Goal: Task Accomplishment & Management: Manage account settings

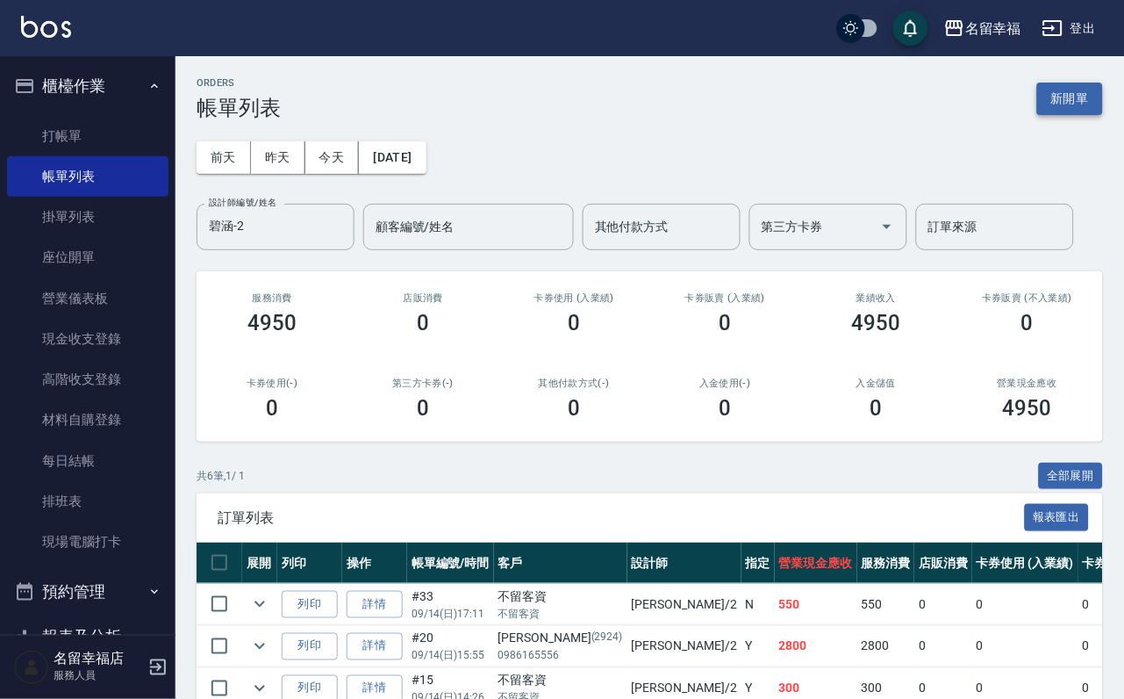
click at [1079, 106] on button "新開單" at bounding box center [1070, 99] width 66 height 32
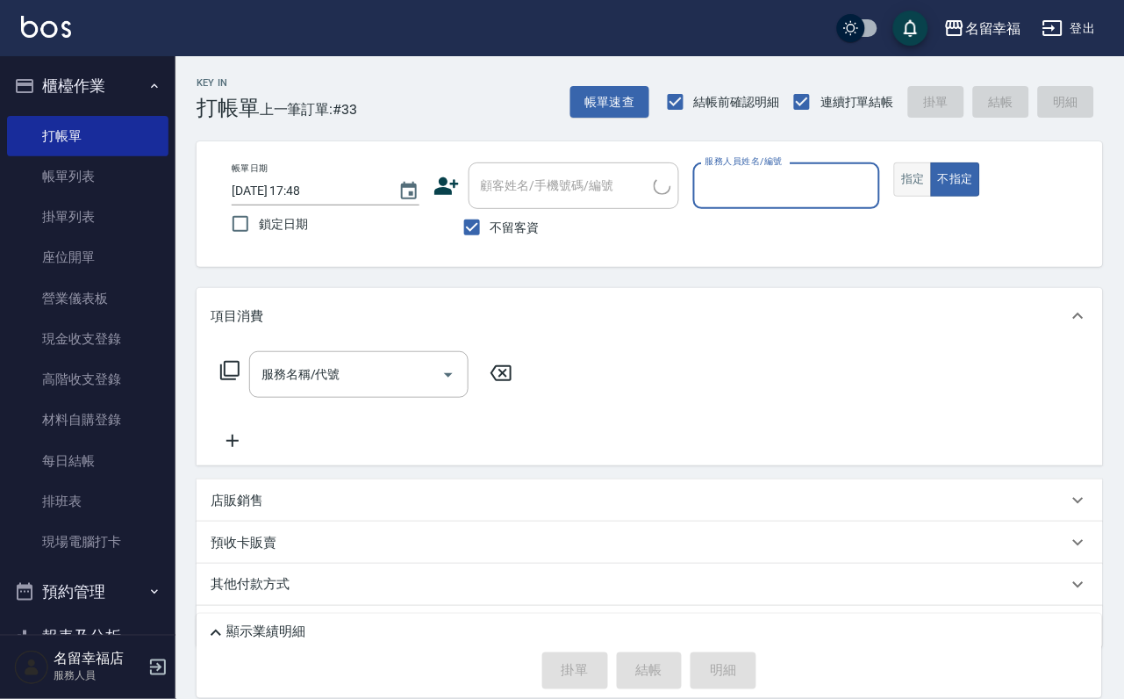
click at [932, 197] on button "指定" at bounding box center [913, 179] width 38 height 34
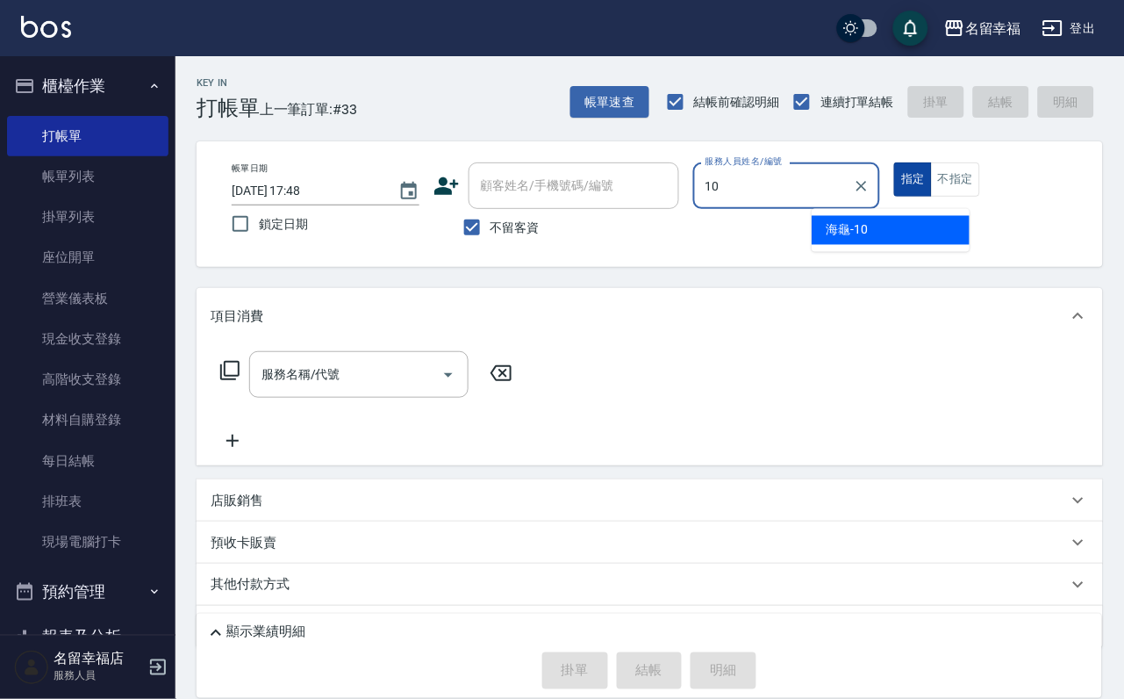
type input "海龜-10"
type button "true"
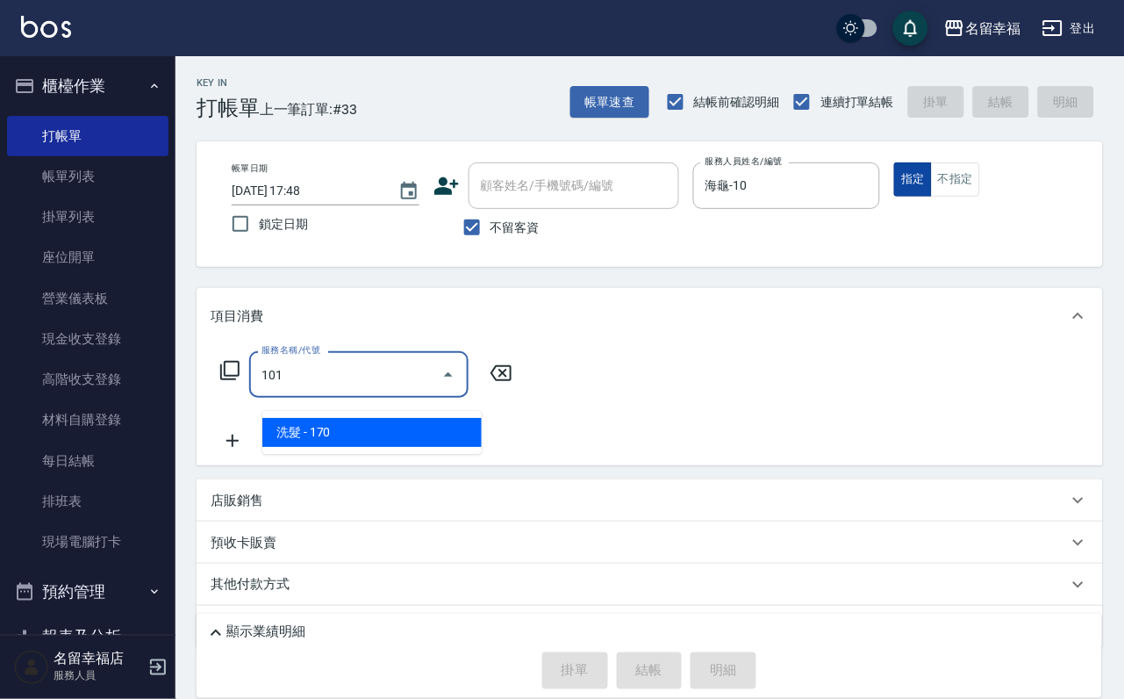
type input "洗髮(101)"
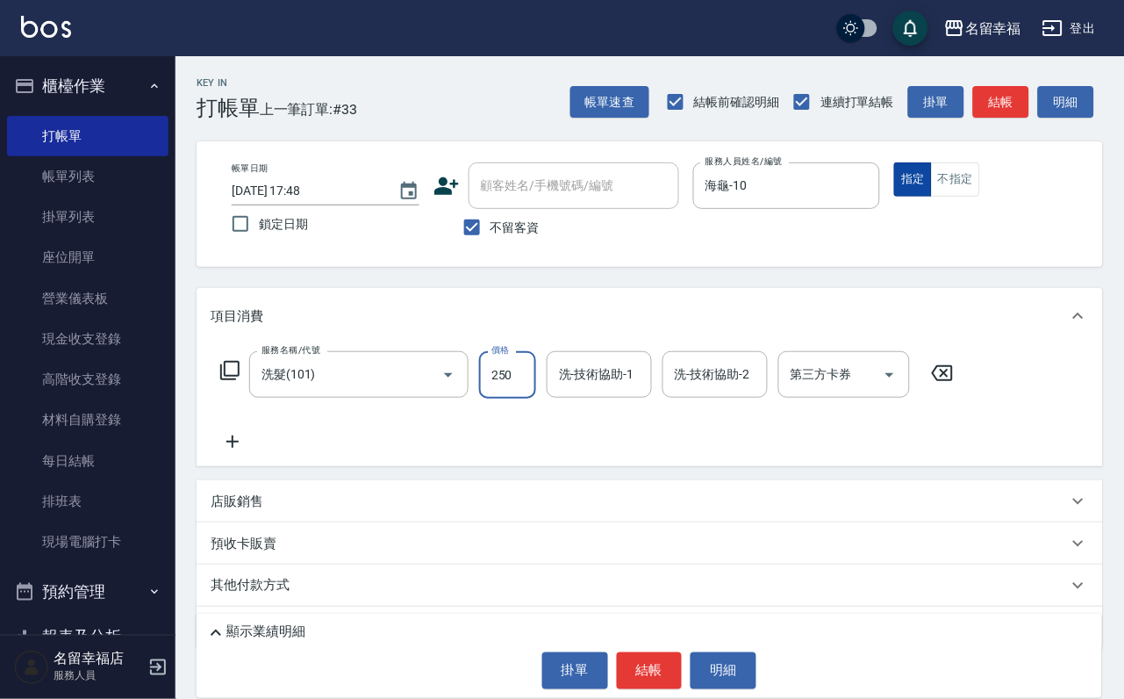
type input "250"
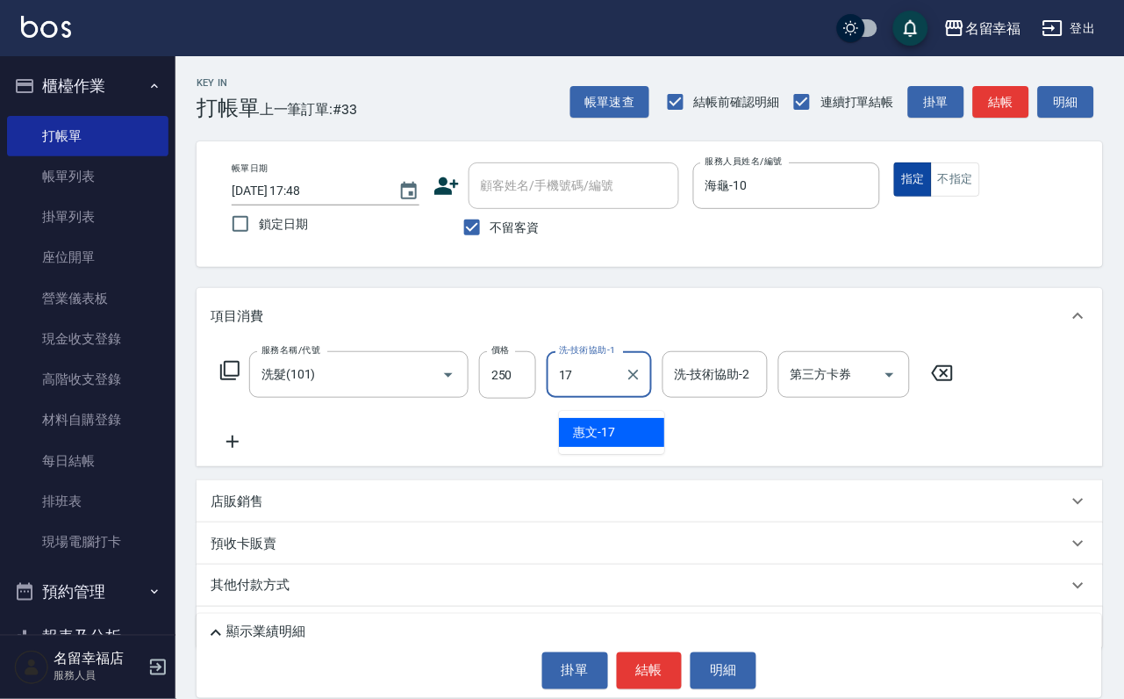
type input "惠文-17"
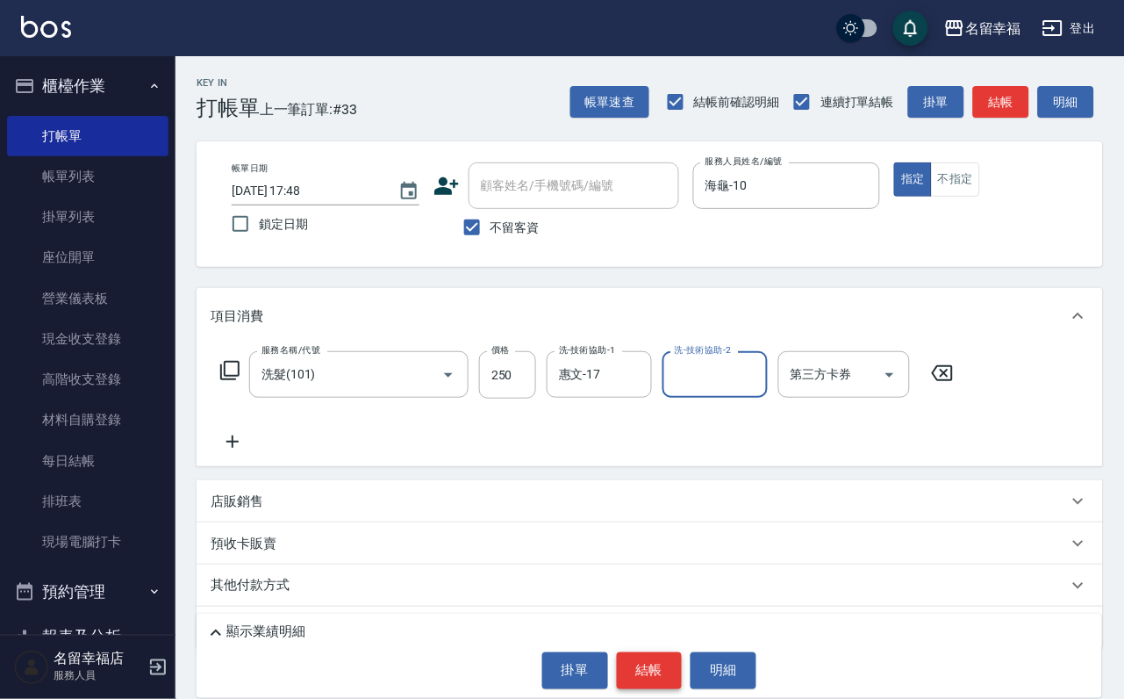
click at [664, 678] on button "結帳" at bounding box center [650, 670] width 66 height 37
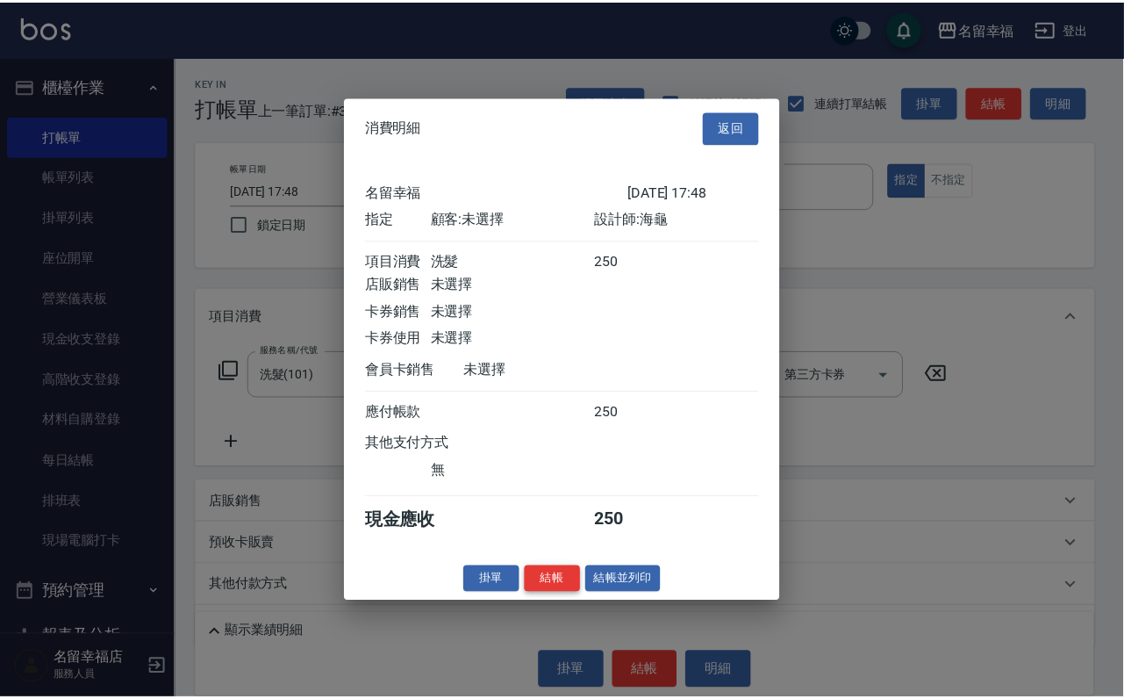
scroll to position [217, 0]
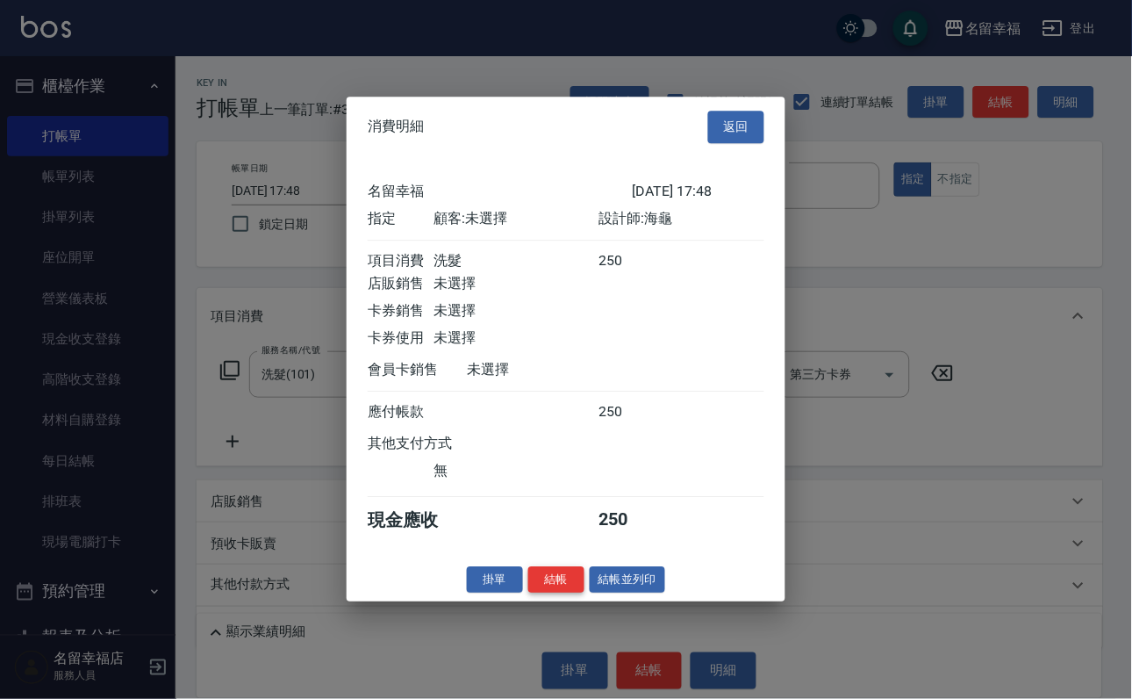
click at [541, 593] on button "結帳" at bounding box center [556, 579] width 56 height 27
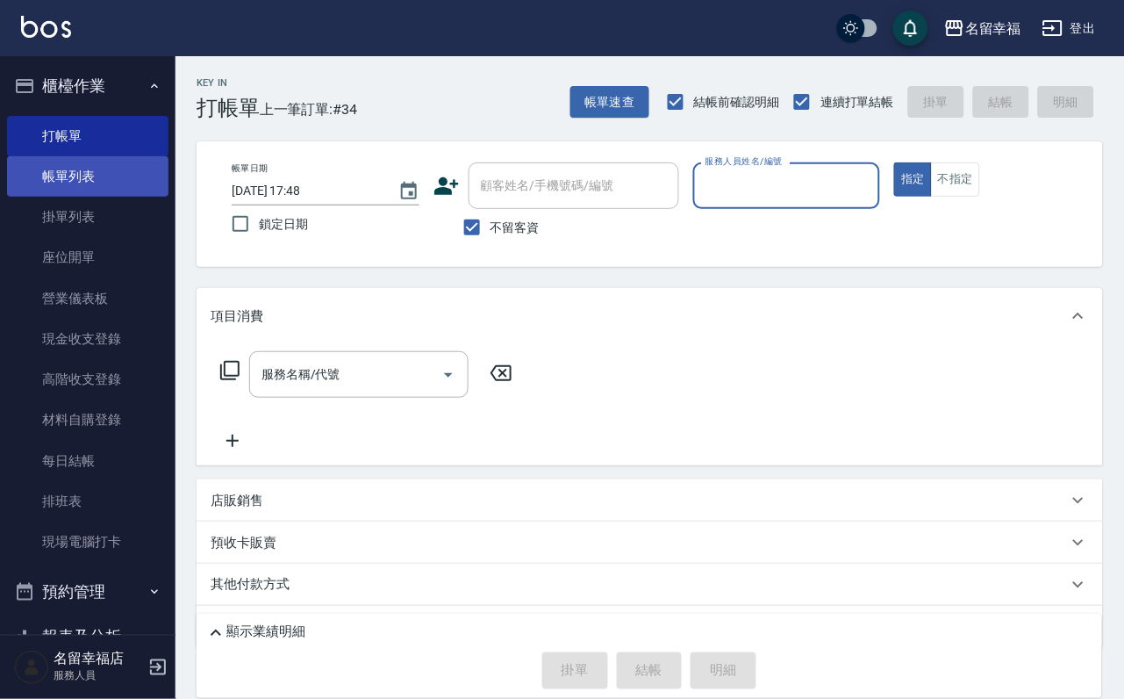
click at [63, 197] on link "帳單列表" at bounding box center [87, 176] width 161 height 40
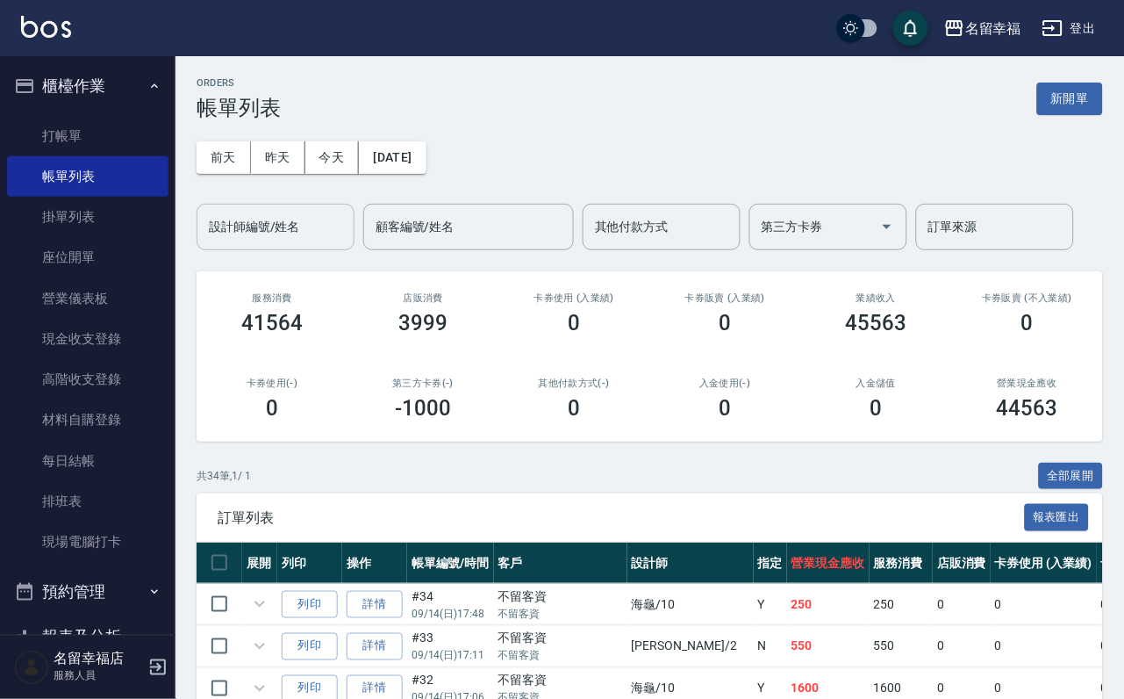
click at [259, 151] on button "昨天" at bounding box center [278, 157] width 54 height 32
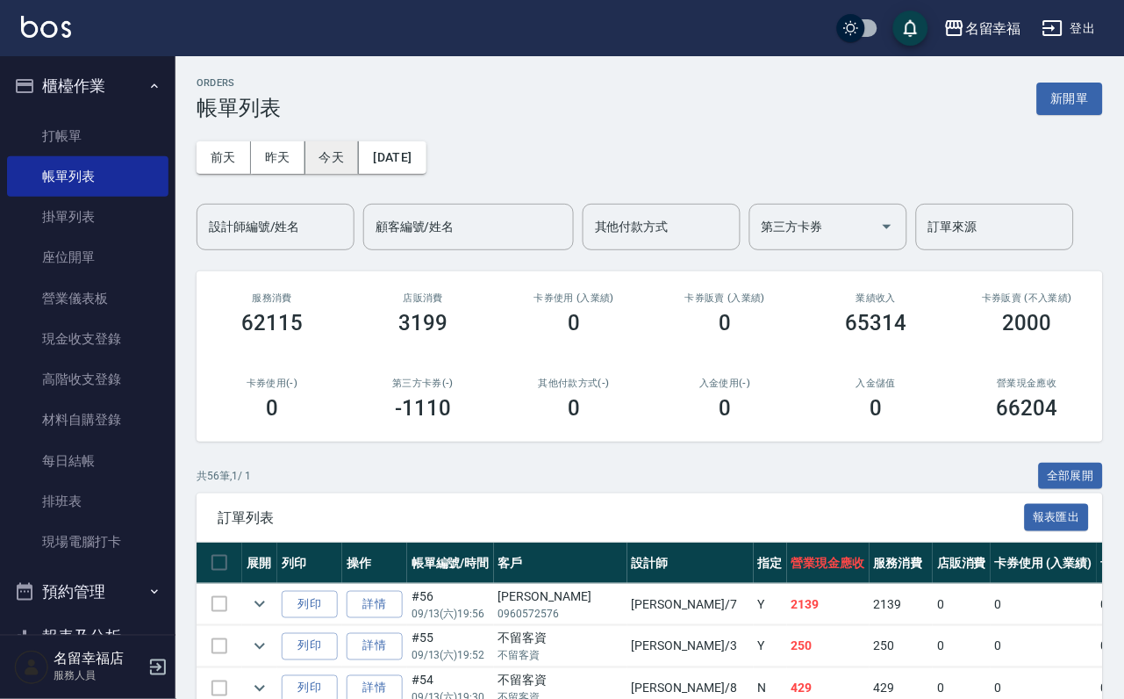
click at [353, 153] on button "今天" at bounding box center [332, 157] width 54 height 32
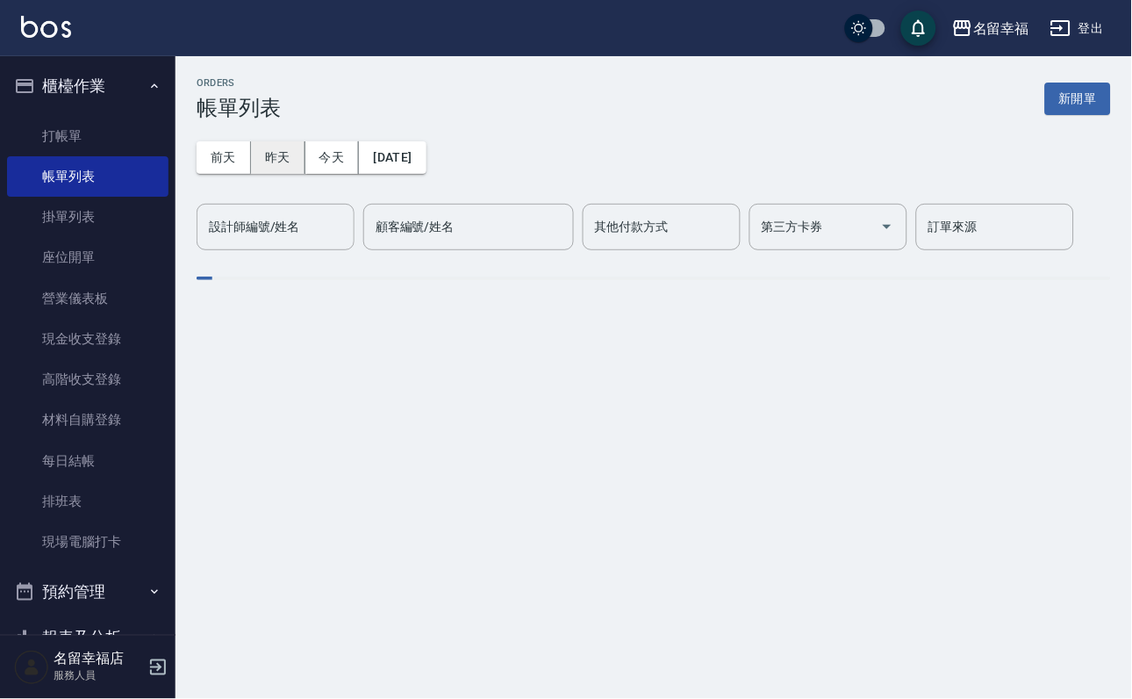
click at [319, 227] on input "設計師編號/姓名" at bounding box center [275, 227] width 142 height 31
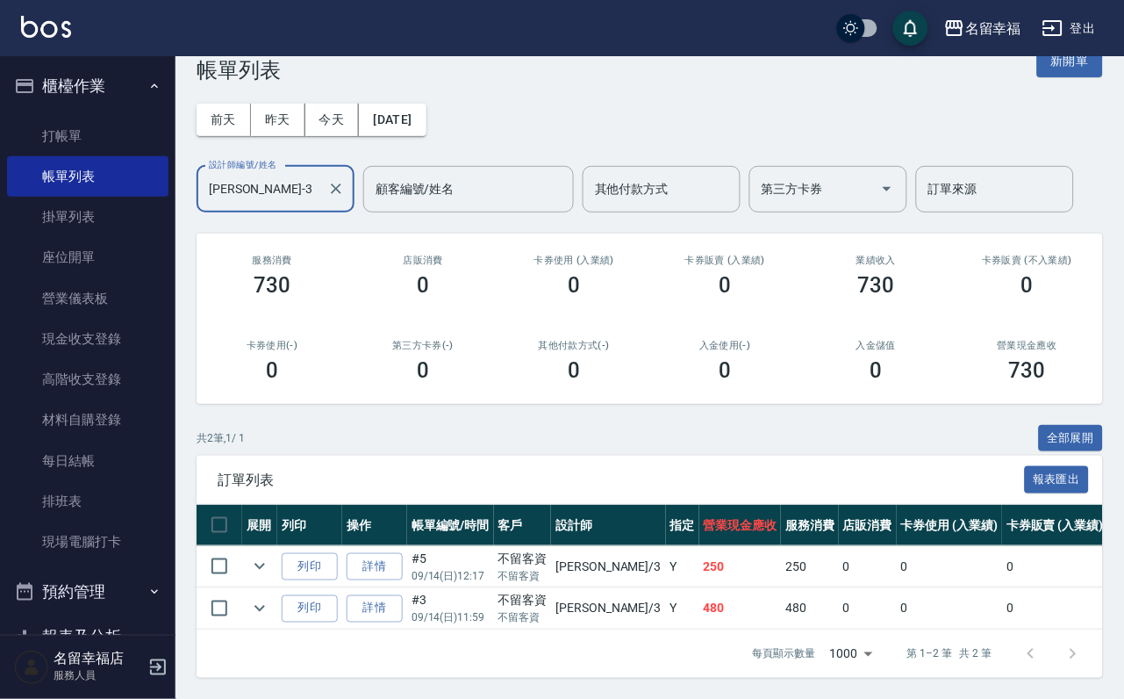
scroll to position [148, 0]
type input "[PERSON_NAME]-3"
click at [69, 153] on link "打帳單" at bounding box center [87, 136] width 161 height 40
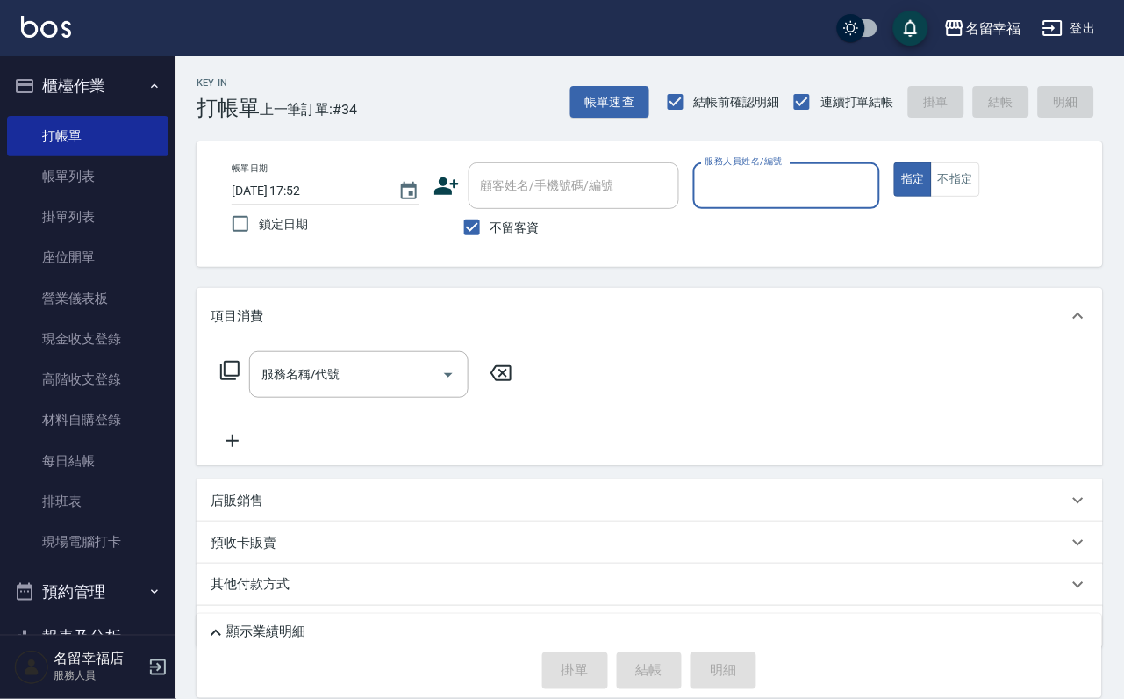
click at [873, 182] on input "服務人員姓名/編號" at bounding box center [787, 185] width 172 height 31
type input "[PERSON_NAME]-3"
type button "true"
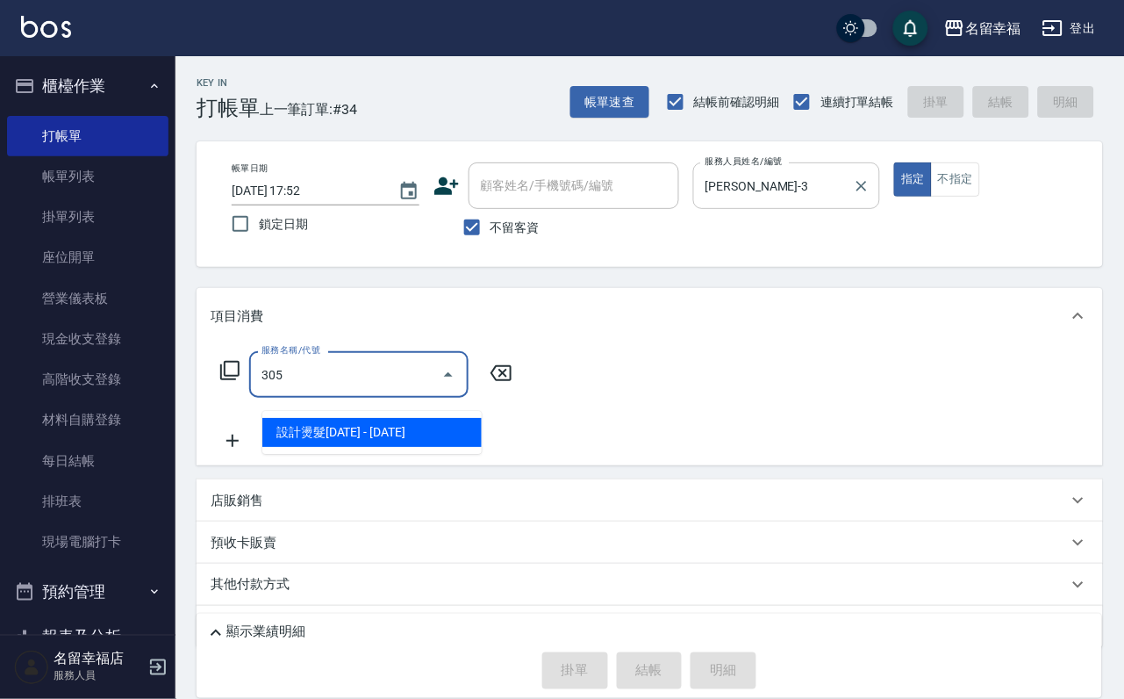
type input "設計燙髮1500(305)"
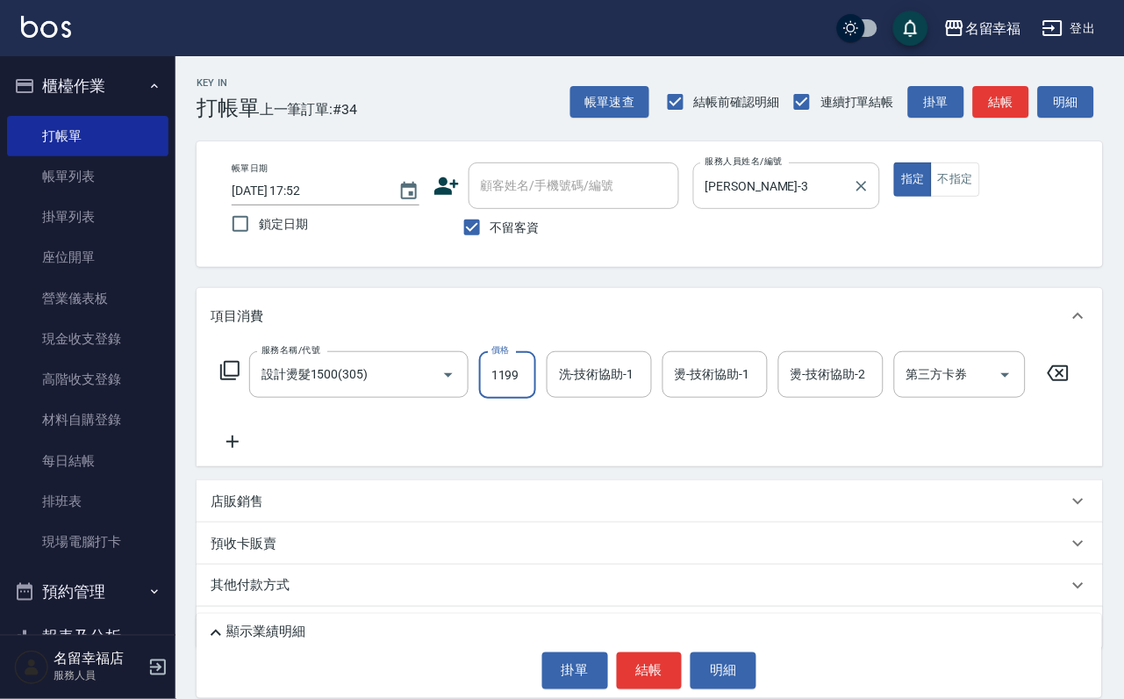
scroll to position [0, 1]
type input "1199"
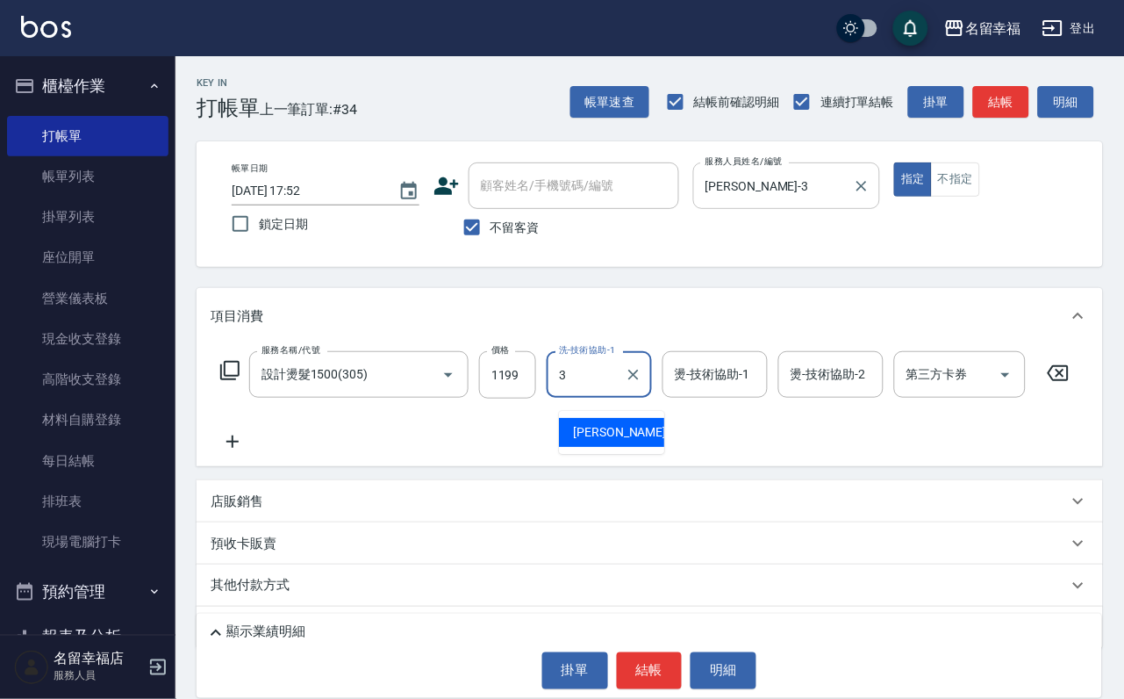
type input "[PERSON_NAME]-3"
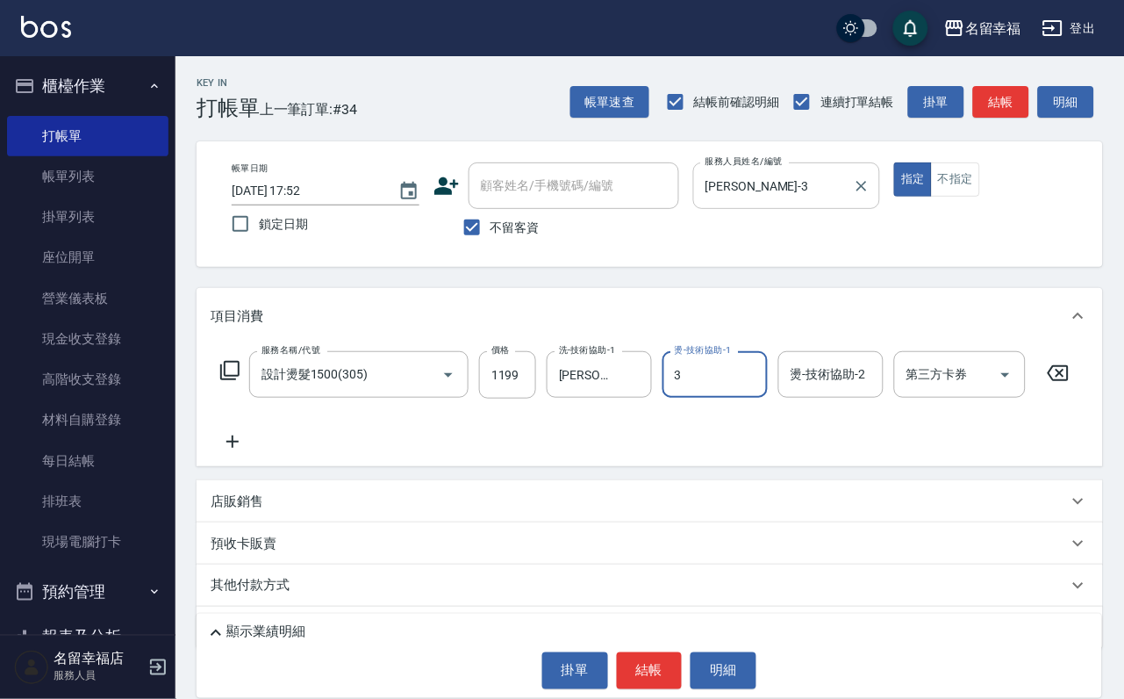
type input "[PERSON_NAME]-3"
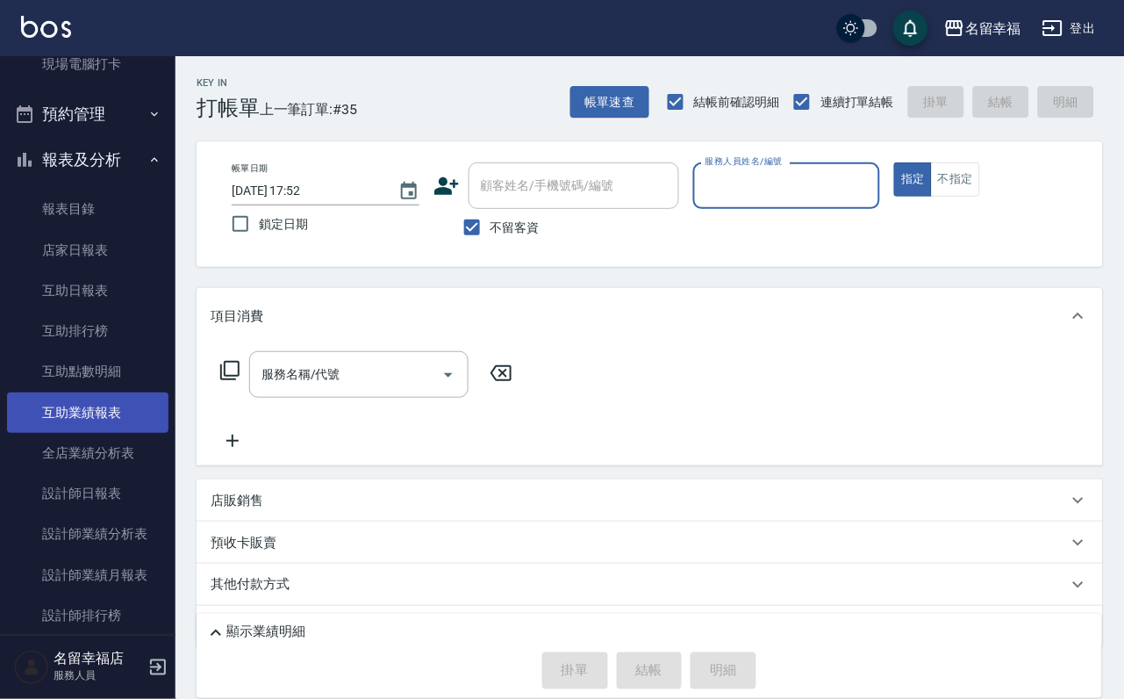
scroll to position [527, 0]
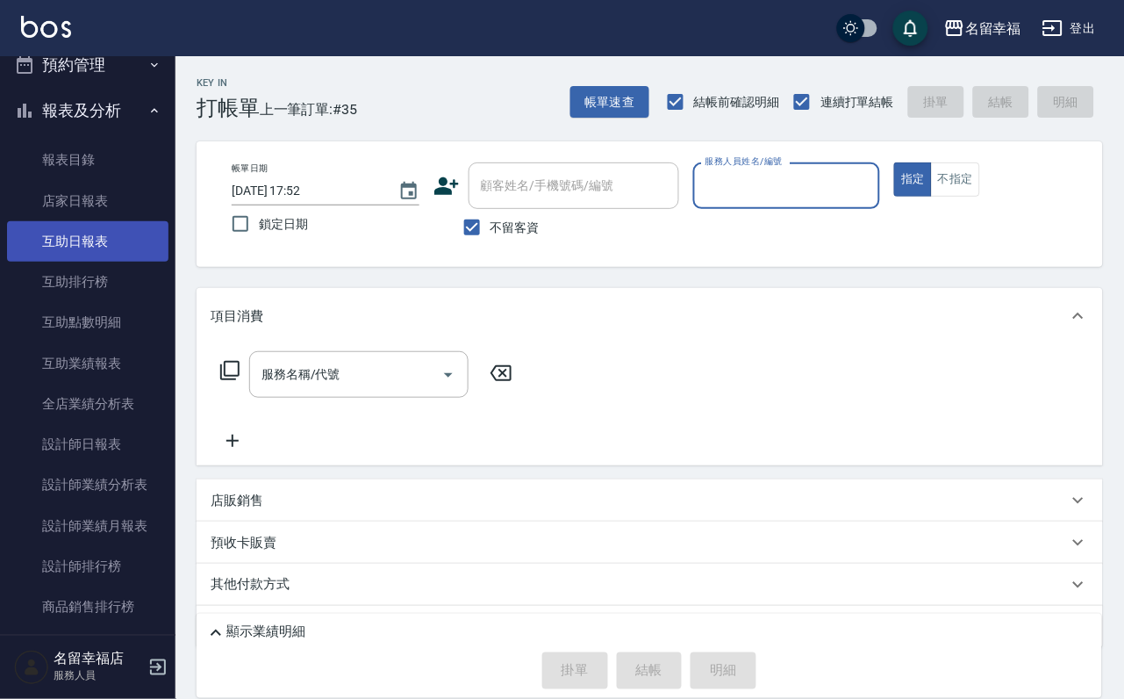
click at [98, 262] on link "互助日報表" at bounding box center [87, 241] width 161 height 40
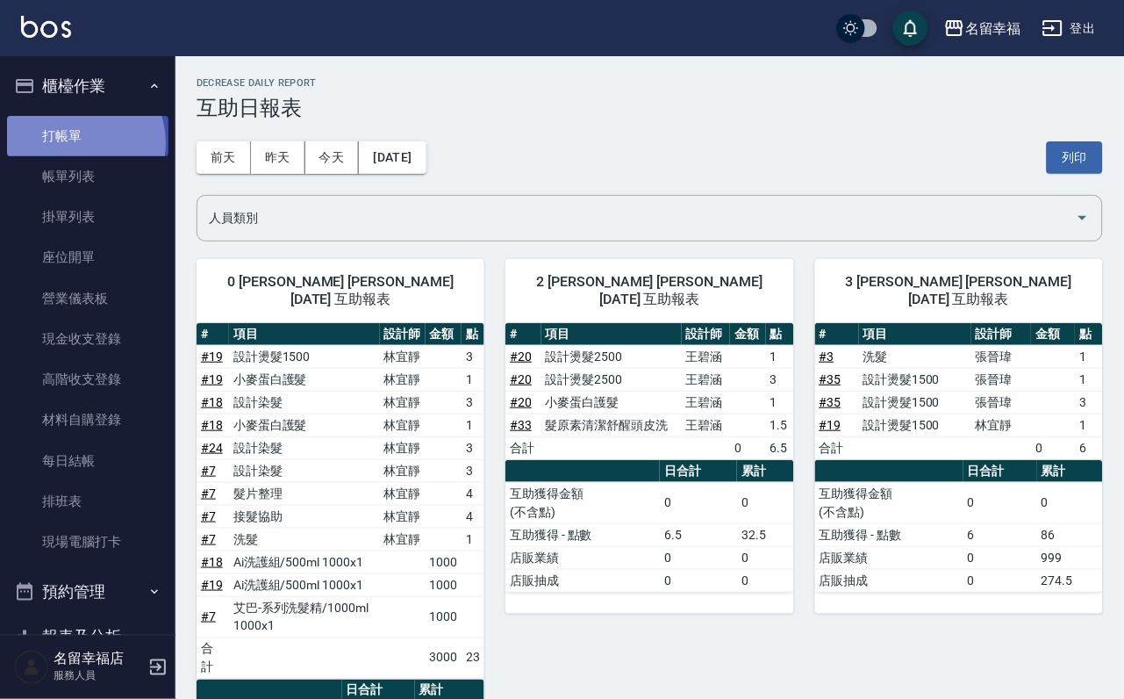
click at [78, 149] on link "打帳單" at bounding box center [87, 136] width 161 height 40
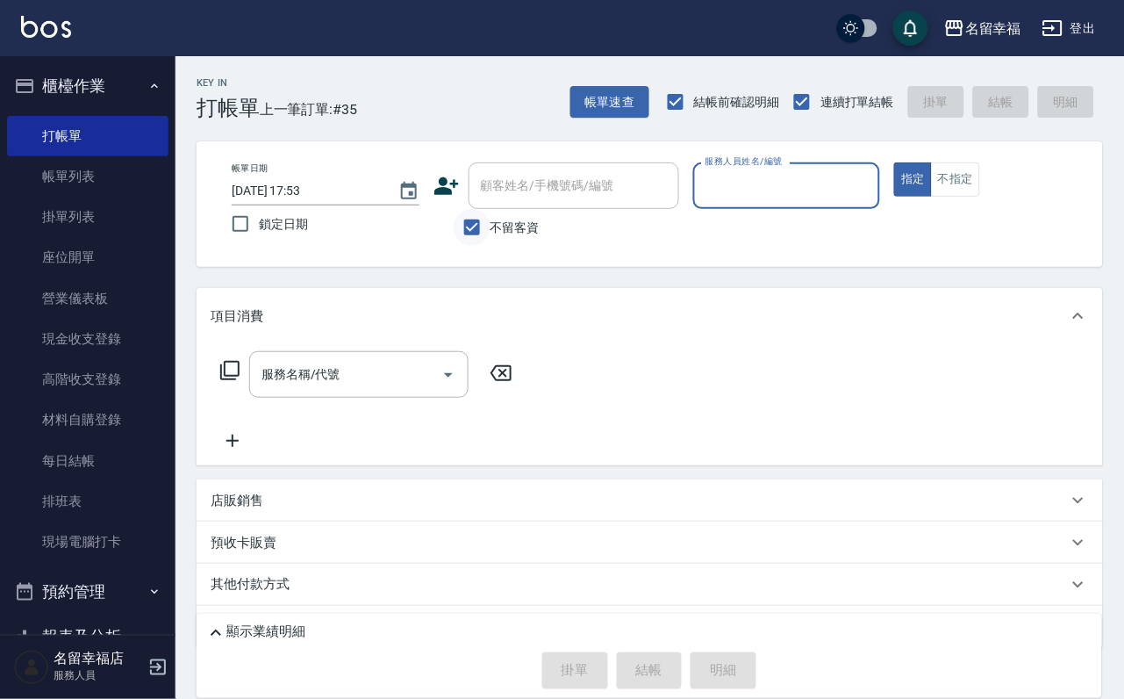
click at [479, 245] on input "不留客資" at bounding box center [472, 227] width 37 height 37
checkbox input "false"
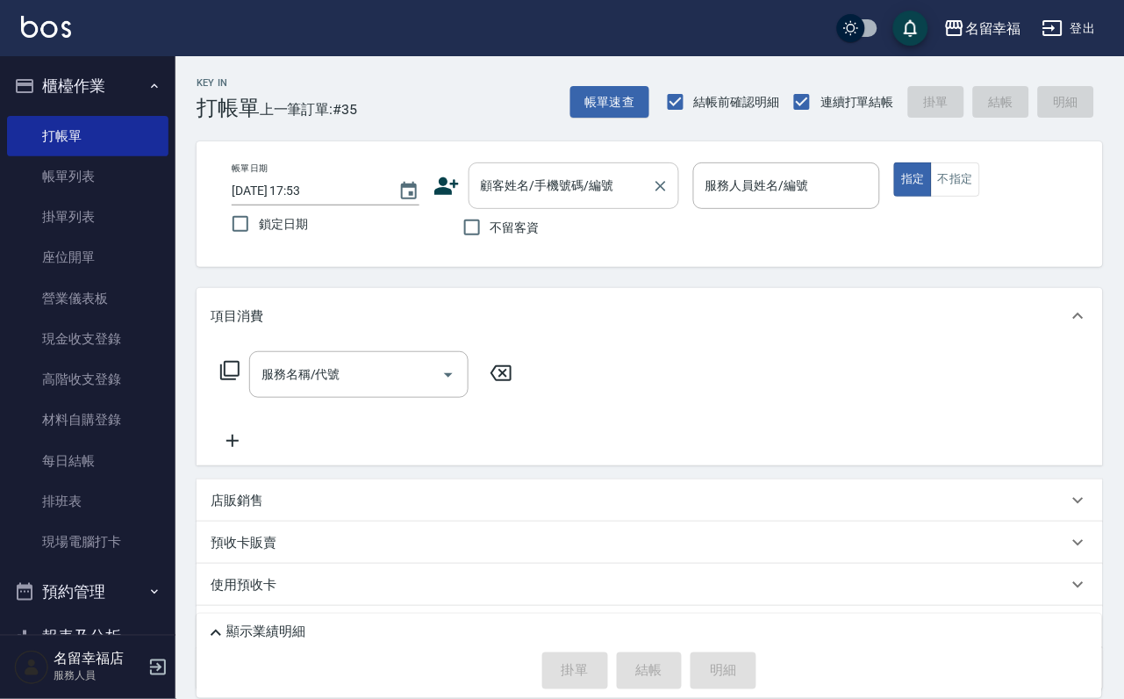
click at [585, 191] on input "顧客姓名/手機號碼/編號" at bounding box center [561, 185] width 169 height 31
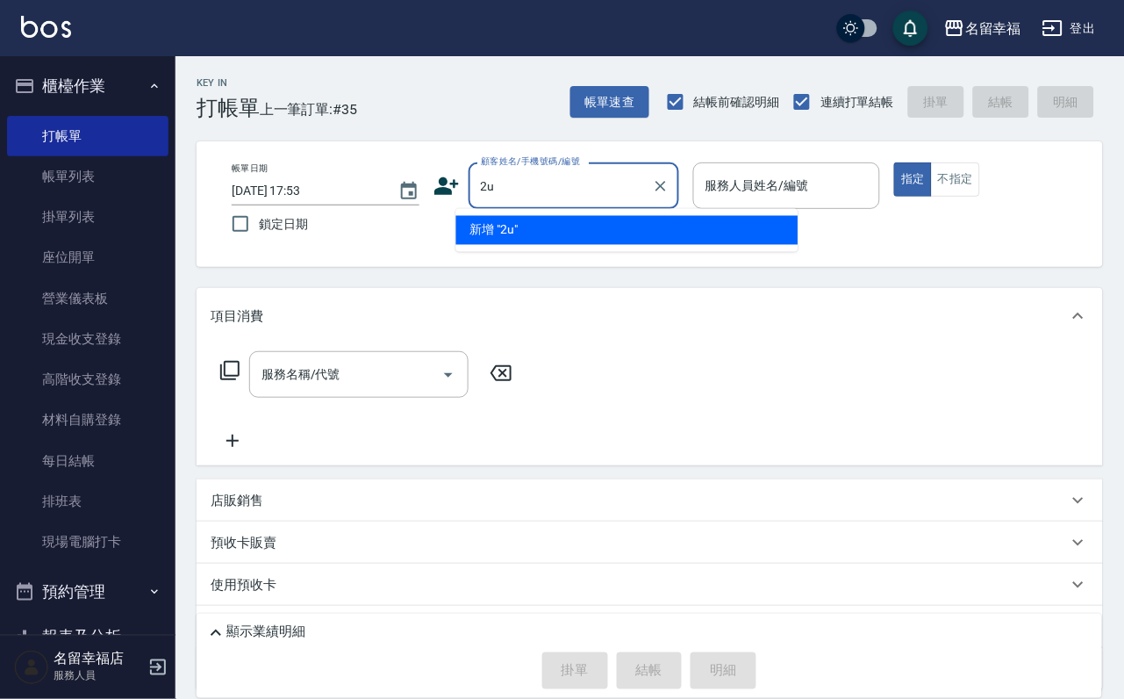
type input "2"
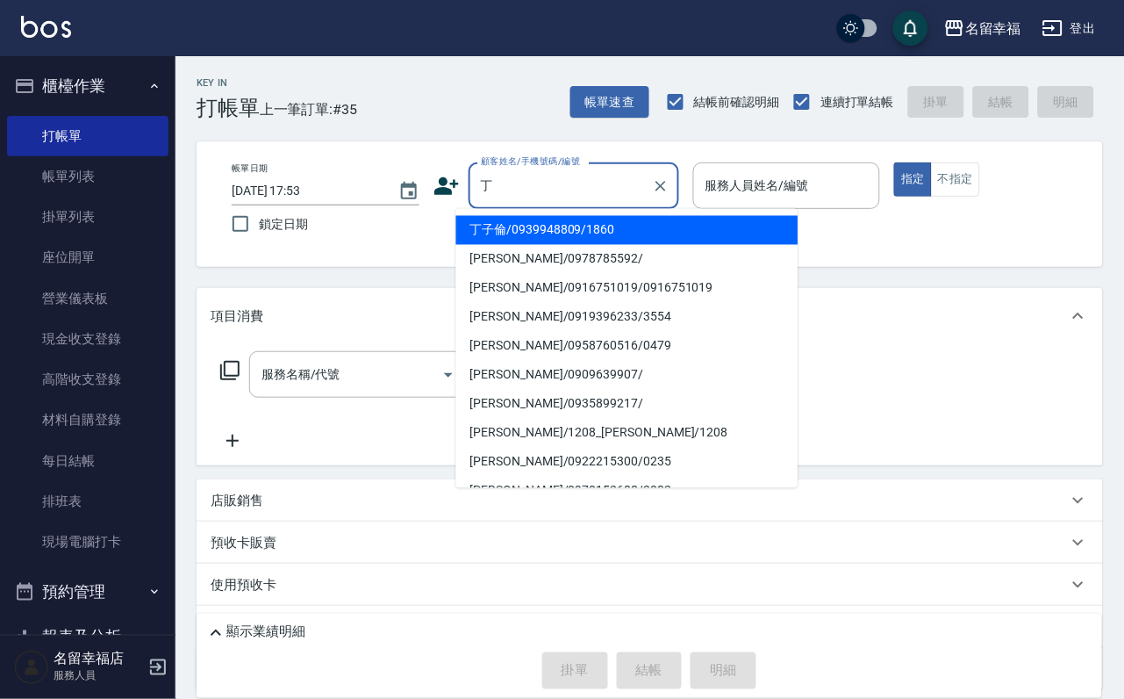
click at [521, 233] on li "丁子倫/0939948809/1860" at bounding box center [627, 230] width 342 height 29
type input "丁子倫/0939948809/1860"
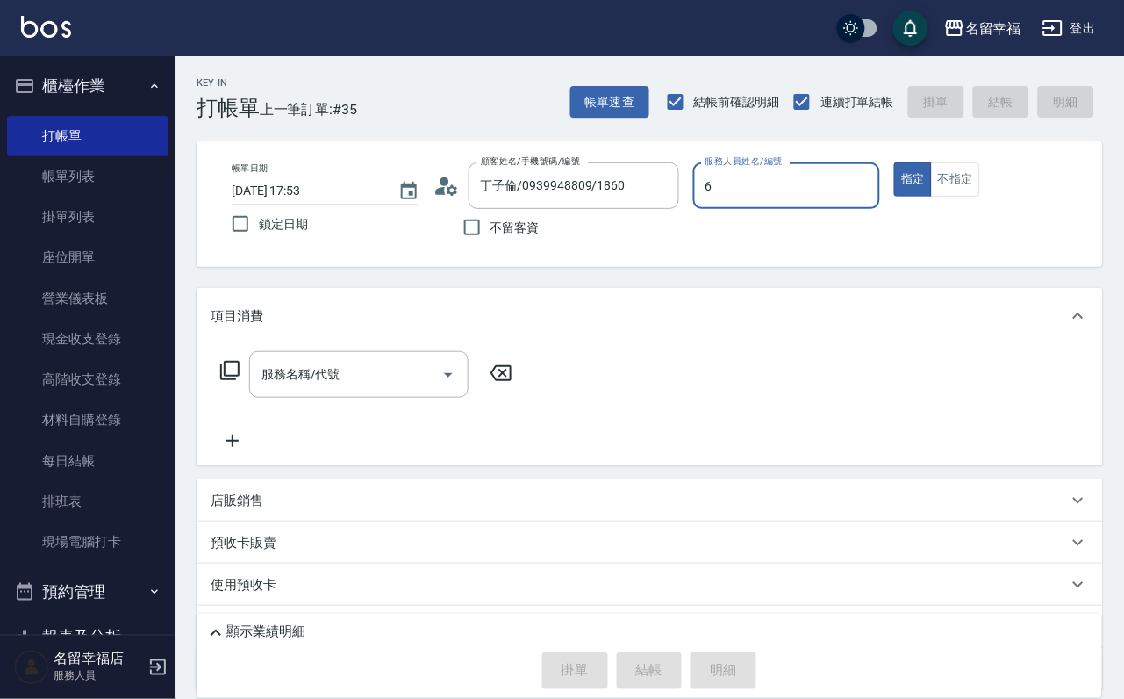
type input "語[PERSON_NAME]-6"
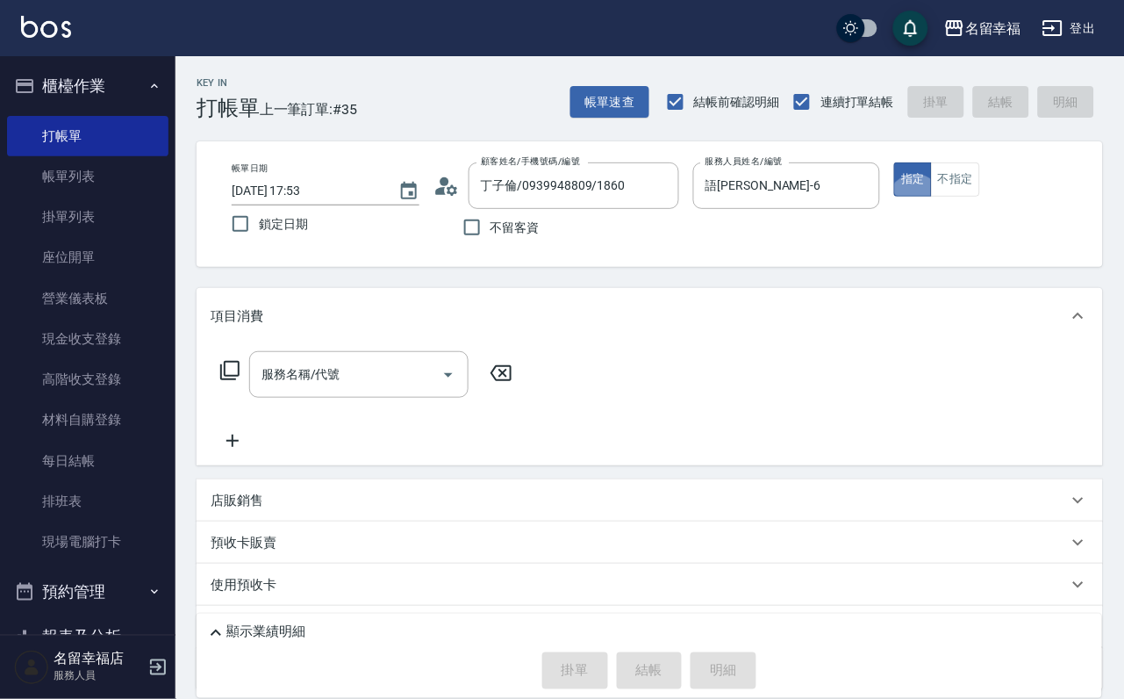
type button "true"
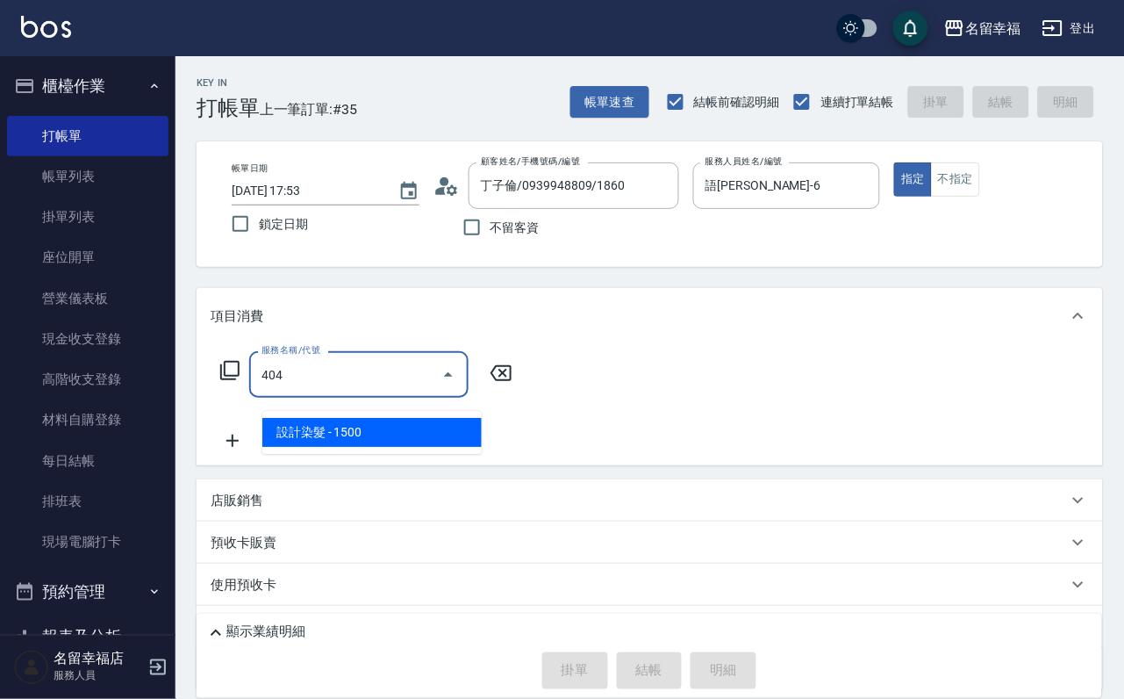
type input "設計染髮(404)"
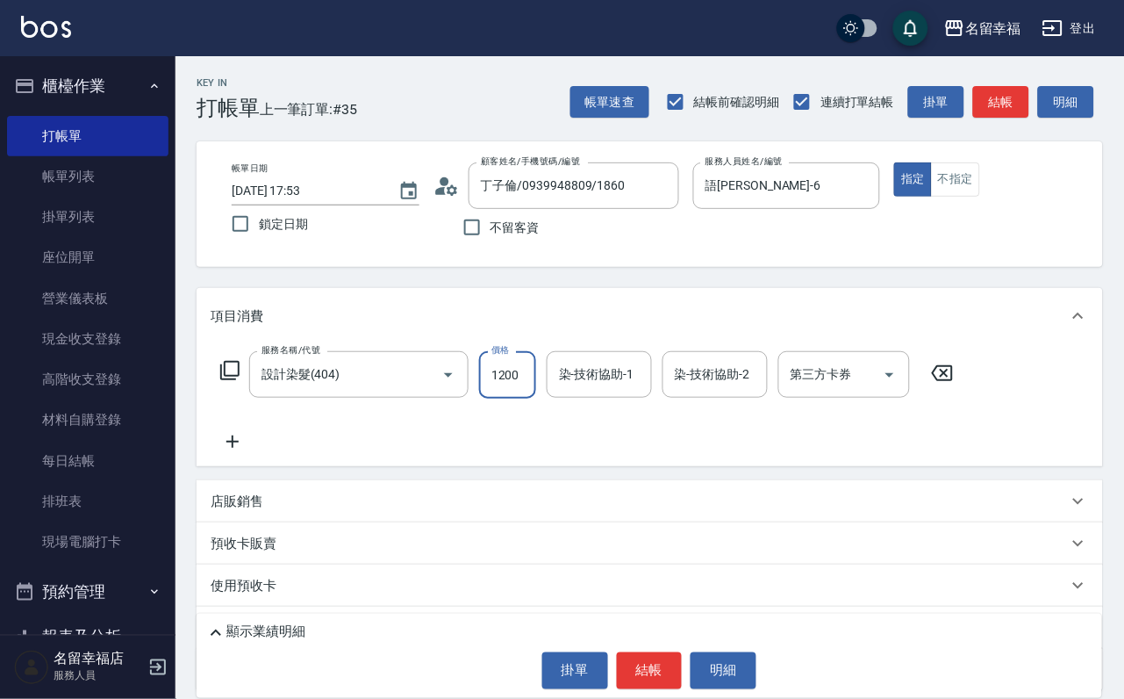
scroll to position [0, 1]
type input "1200"
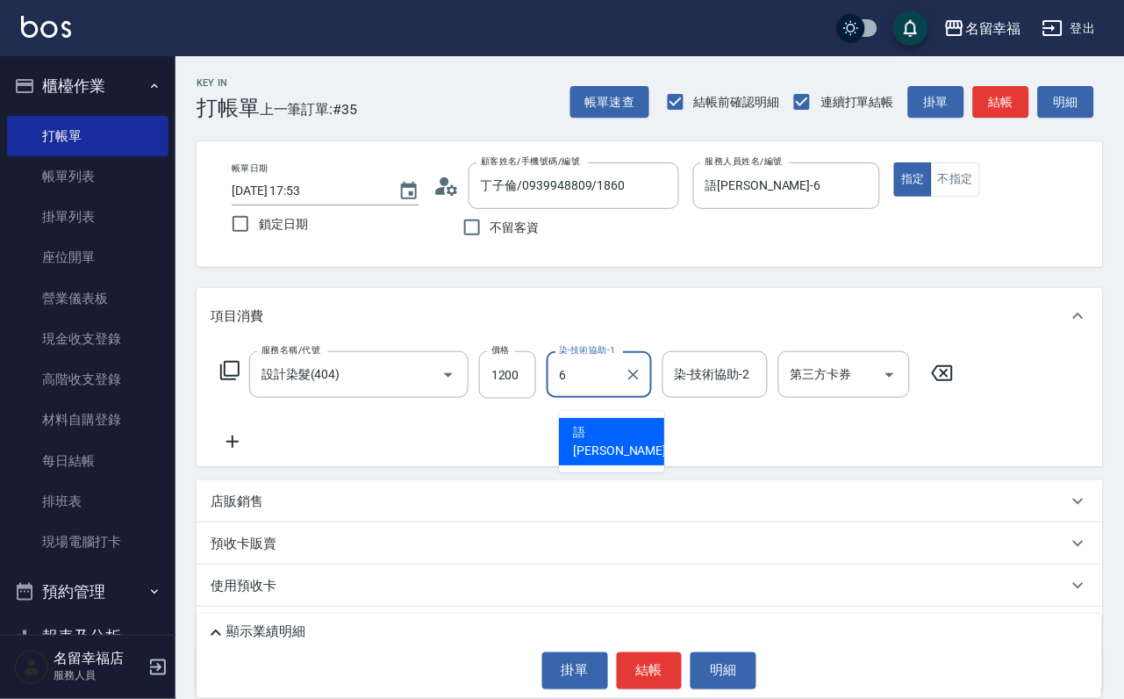
type input "語[PERSON_NAME]-6"
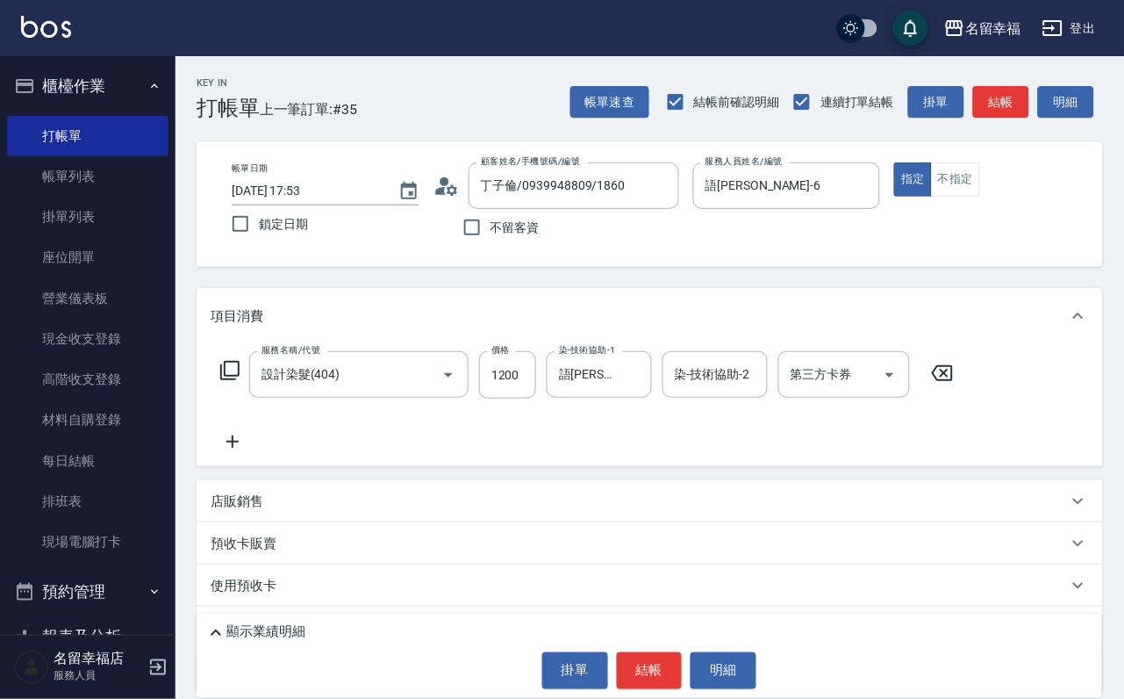
click at [230, 381] on icon at bounding box center [229, 370] width 21 height 21
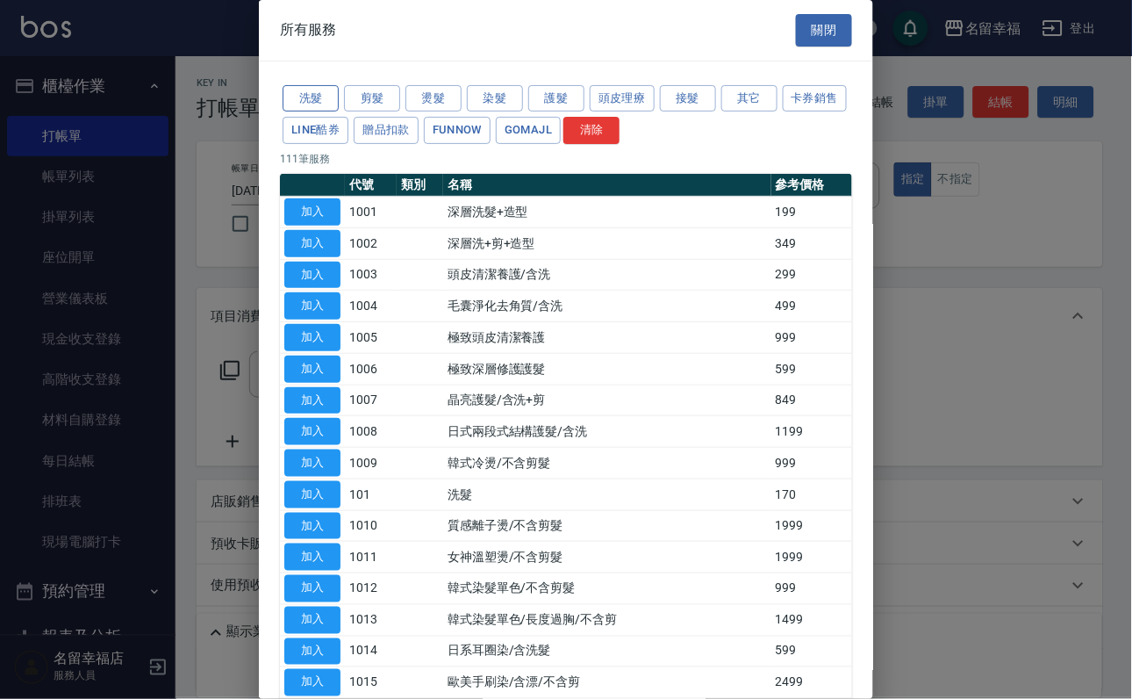
click at [321, 107] on button "洗髮" at bounding box center [311, 98] width 56 height 27
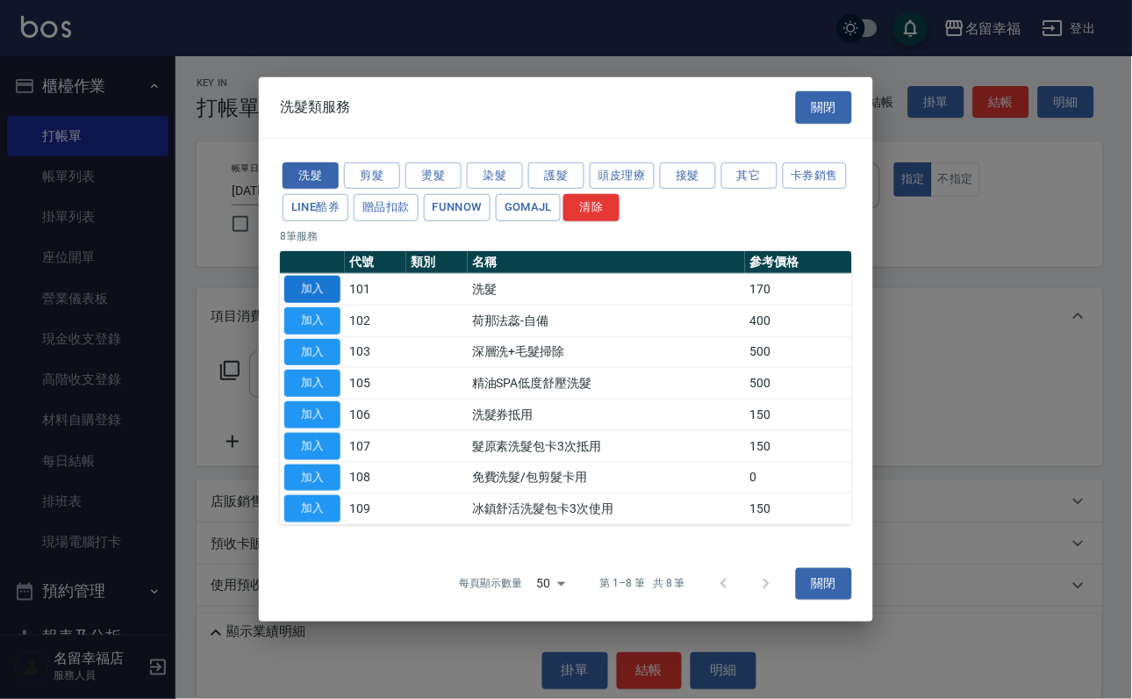
click at [312, 276] on button "加入" at bounding box center [312, 289] width 56 height 27
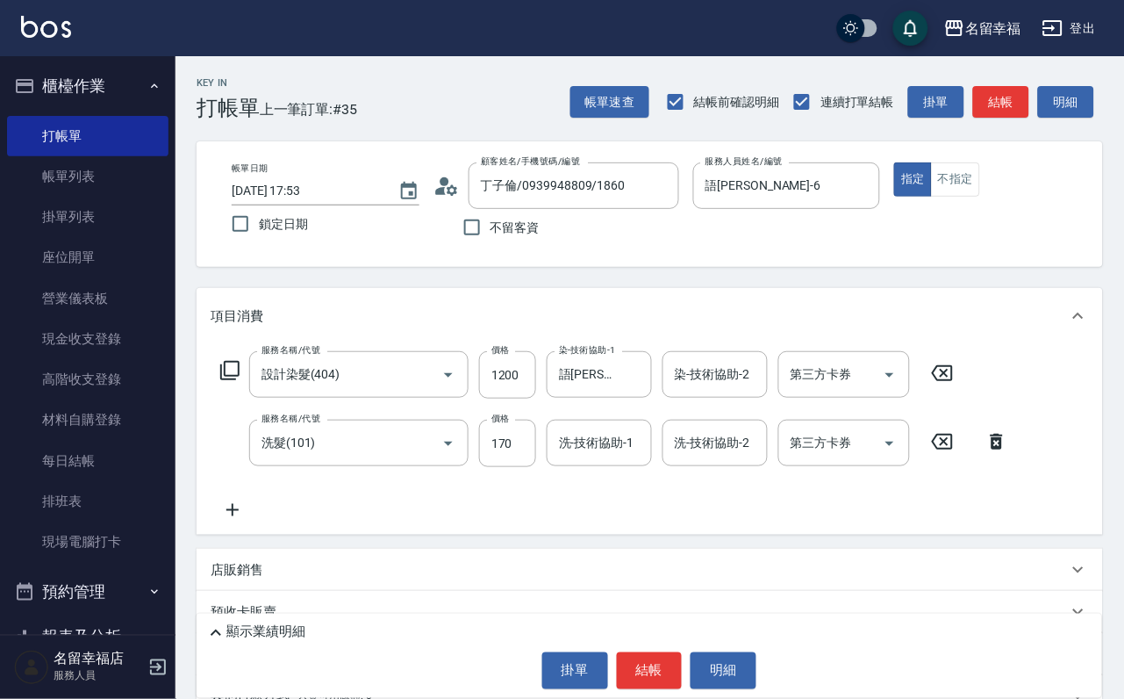
drag, startPoint x: 504, startPoint y: 466, endPoint x: 426, endPoint y: 494, distance: 83.0
click at [502, 466] on input "170" at bounding box center [507, 443] width 57 height 47
type input "200"
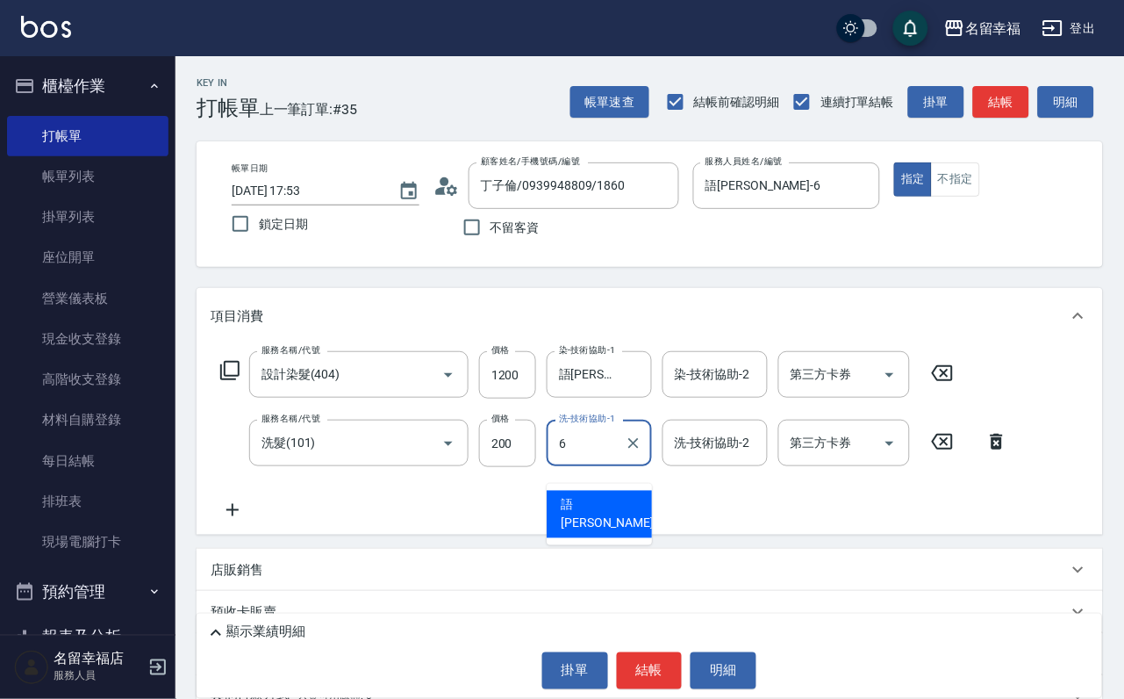
type input "語[PERSON_NAME]-6"
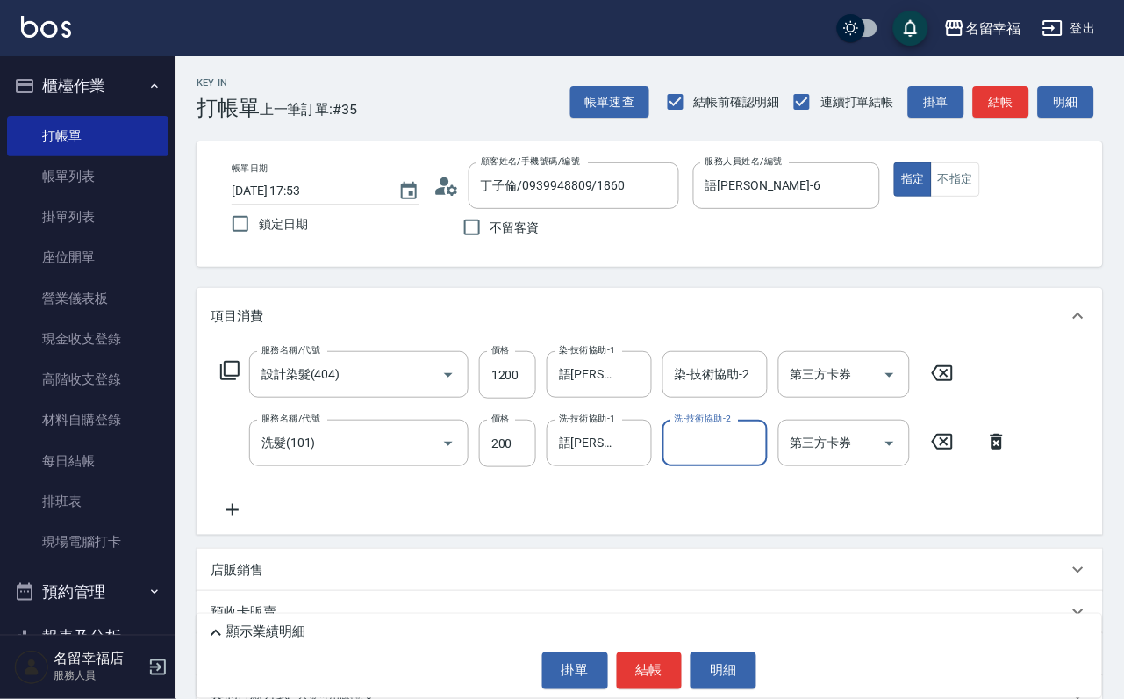
click at [240, 381] on icon at bounding box center [229, 370] width 21 height 21
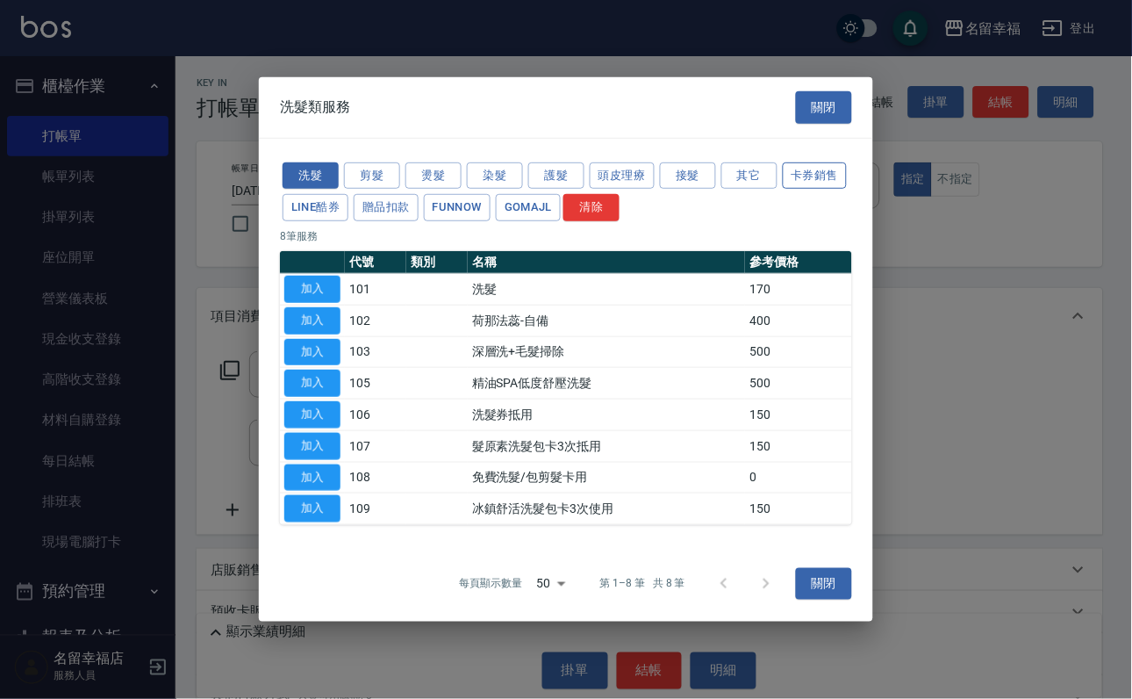
drag, startPoint x: 377, startPoint y: 112, endPoint x: 372, endPoint y: 147, distance: 34.6
click at [377, 161] on button "剪髮" at bounding box center [372, 174] width 56 height 27
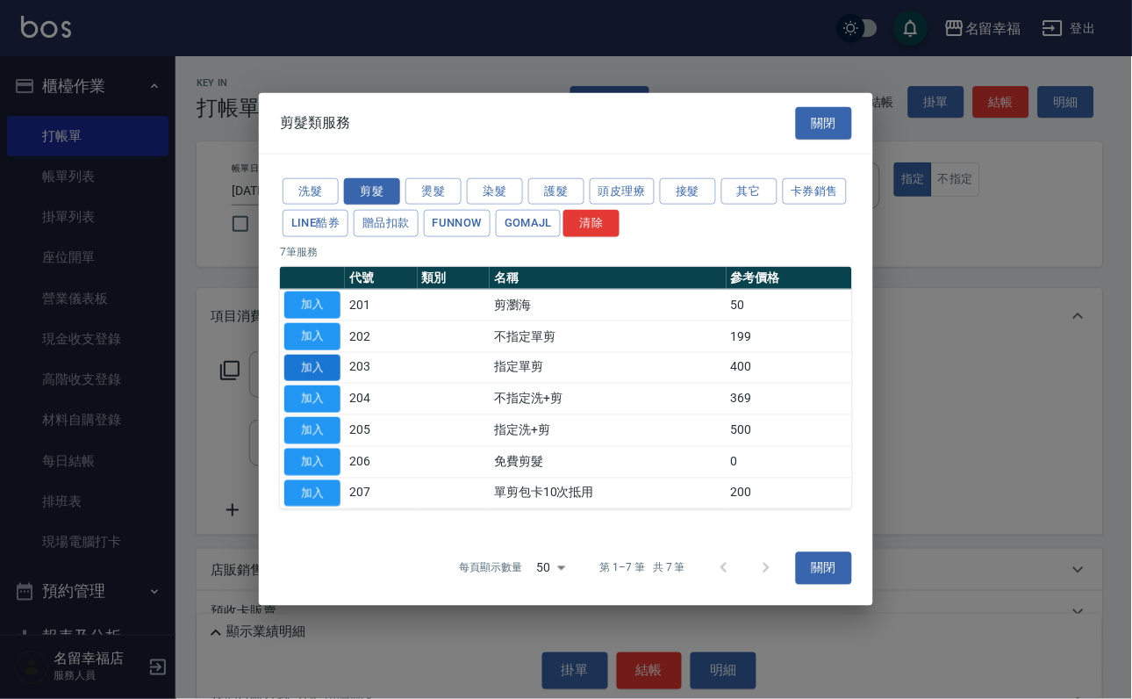
click at [298, 374] on button "加入" at bounding box center [312, 367] width 56 height 27
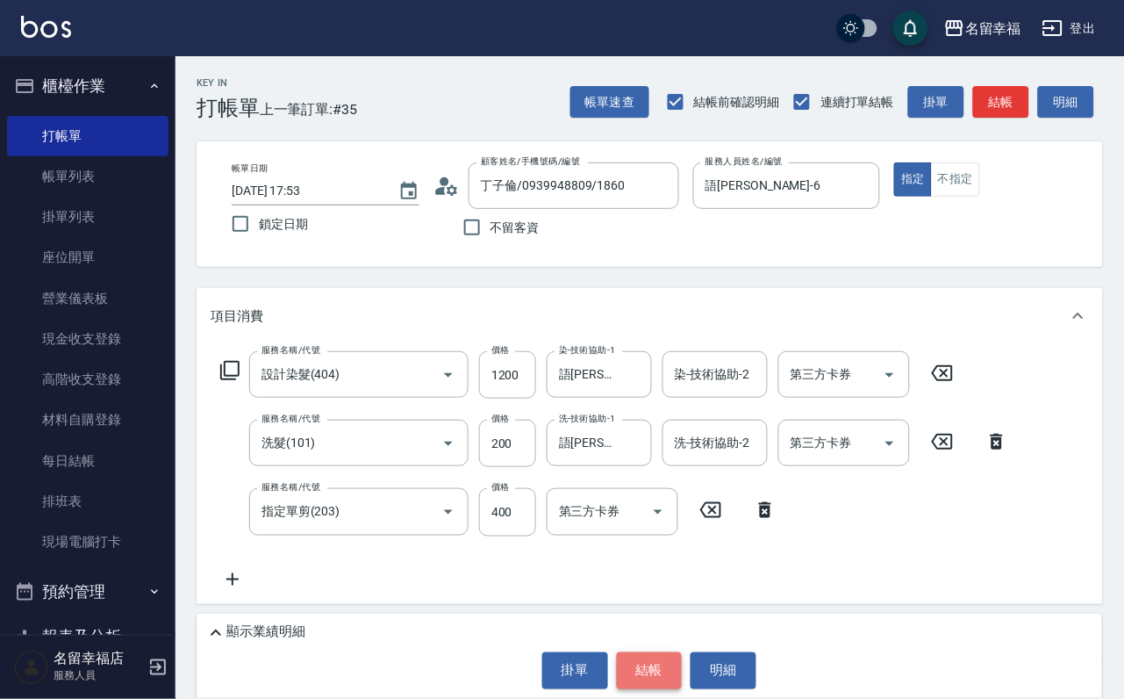
click at [628, 681] on button "結帳" at bounding box center [650, 670] width 66 height 37
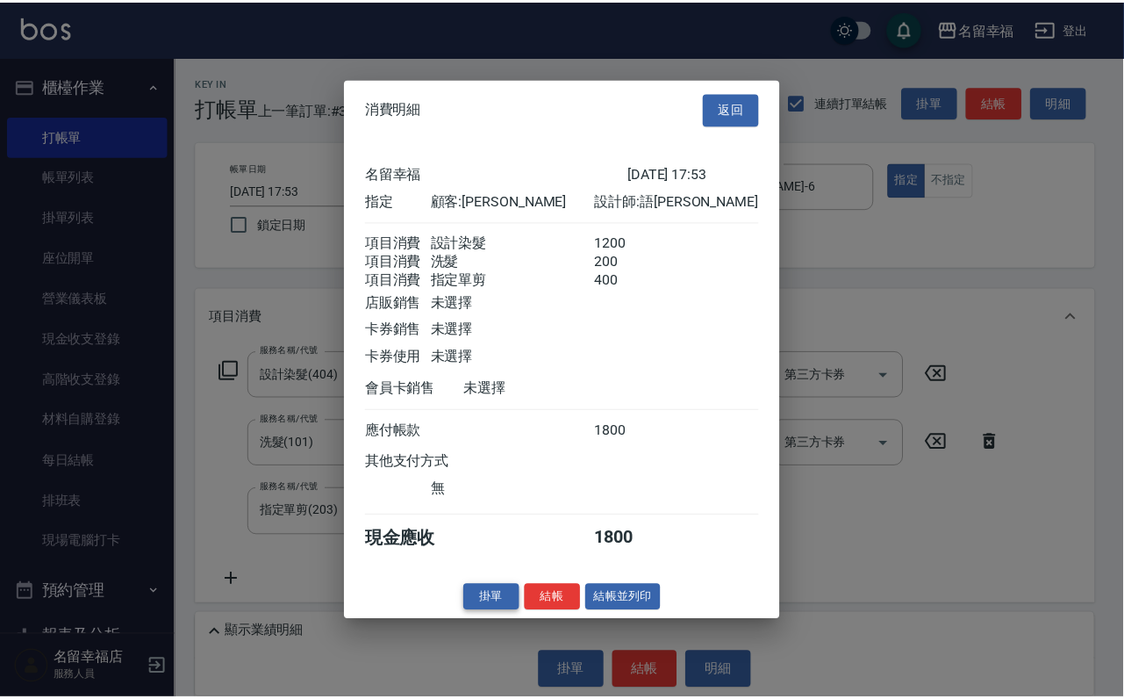
scroll to position [348, 0]
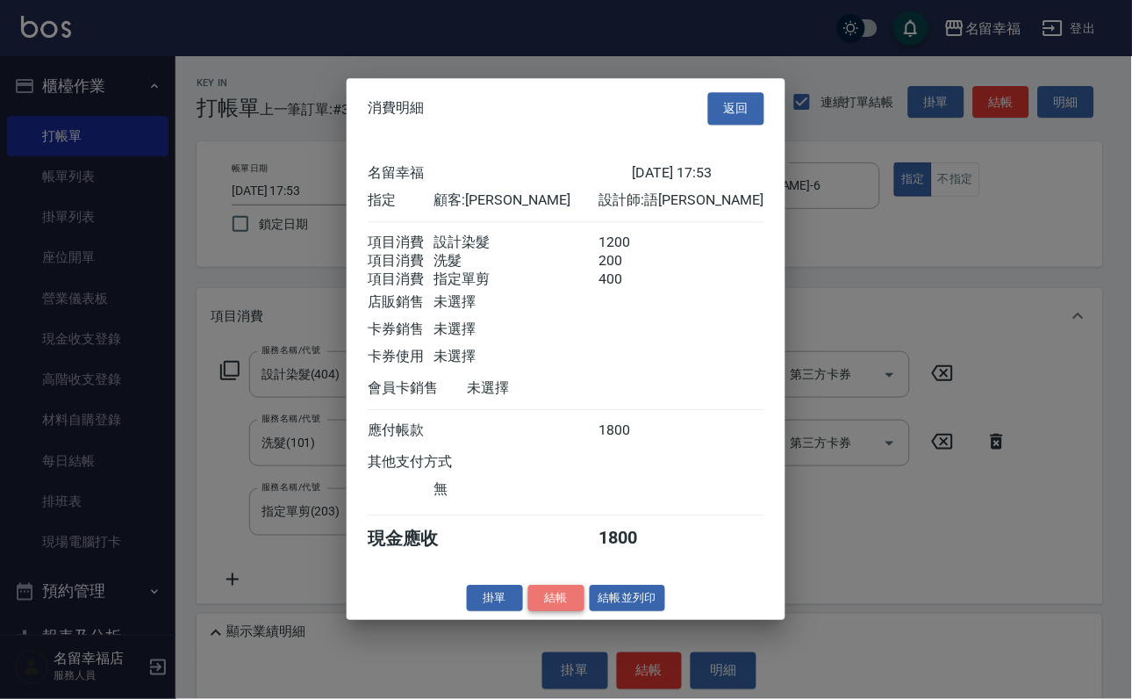
click at [528, 612] on button "結帳" at bounding box center [556, 598] width 56 height 27
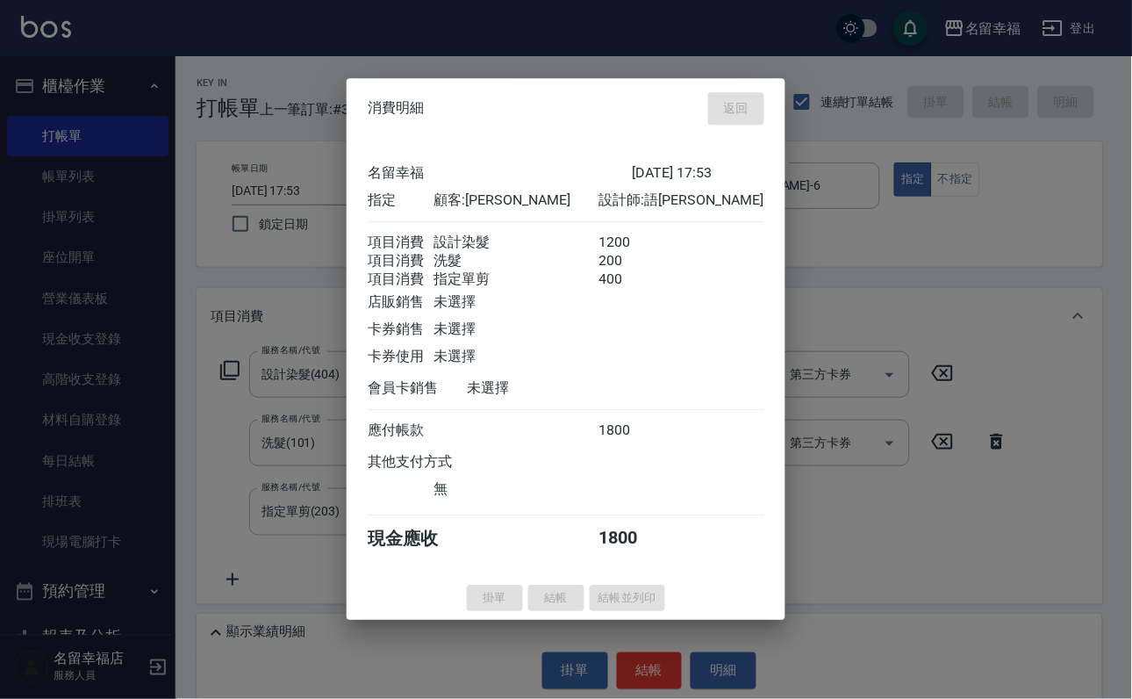
type input "[DATE] 18:04"
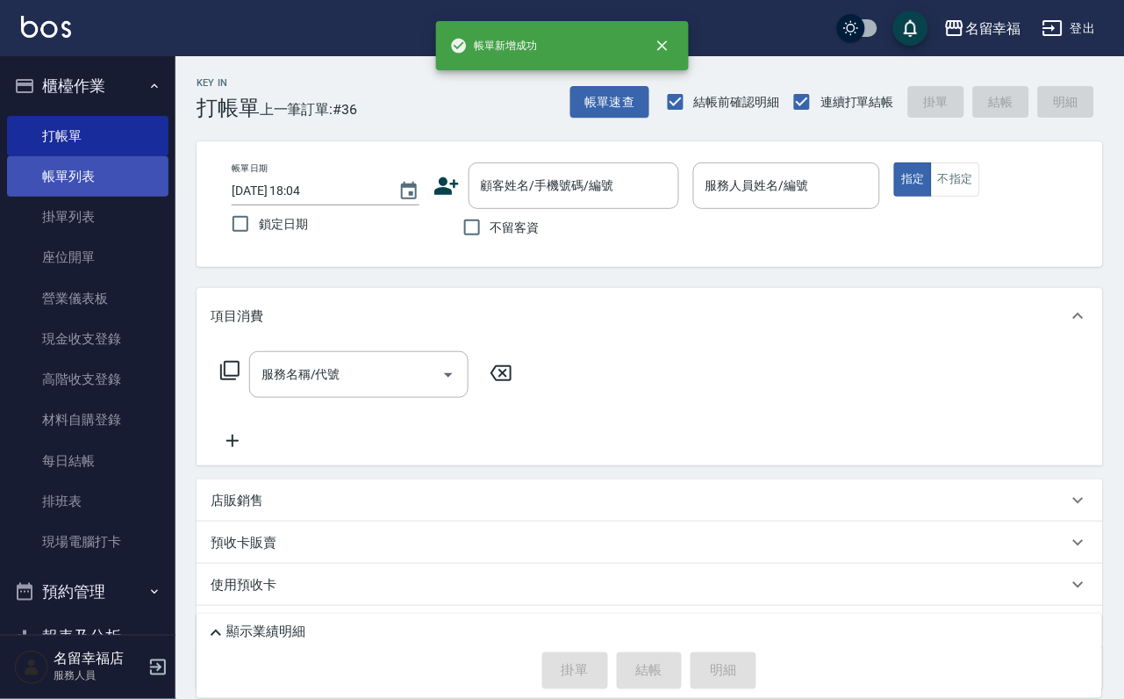
click at [84, 186] on link "帳單列表" at bounding box center [87, 176] width 161 height 40
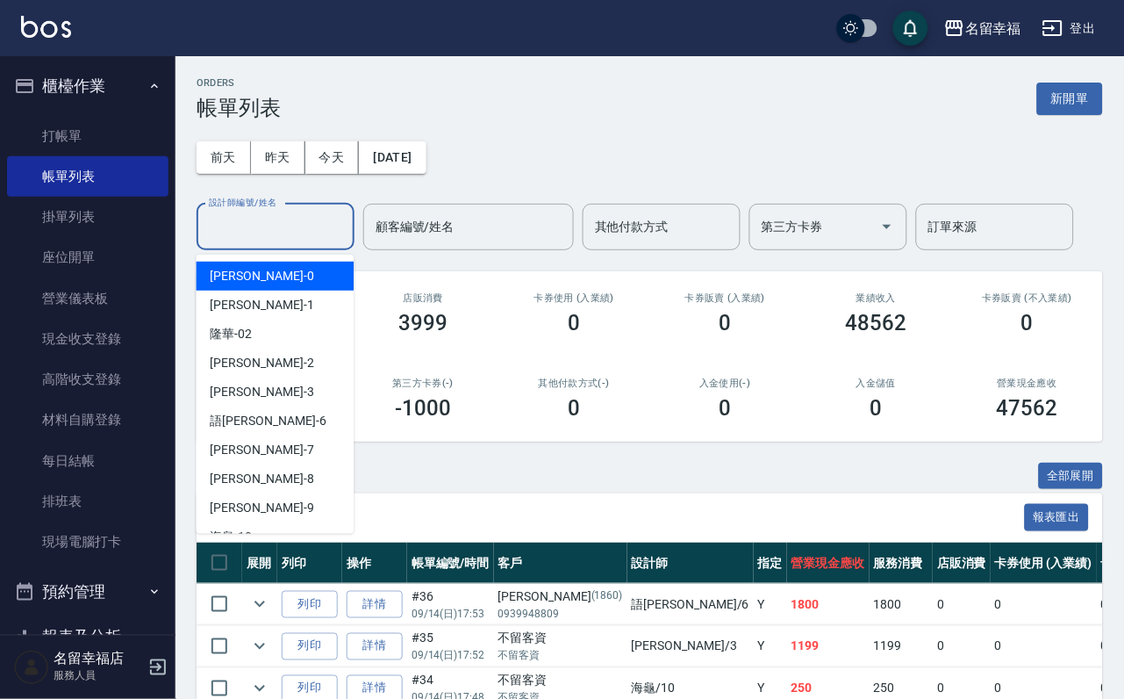
click at [293, 241] on input "設計師編號/姓名" at bounding box center [275, 227] width 142 height 31
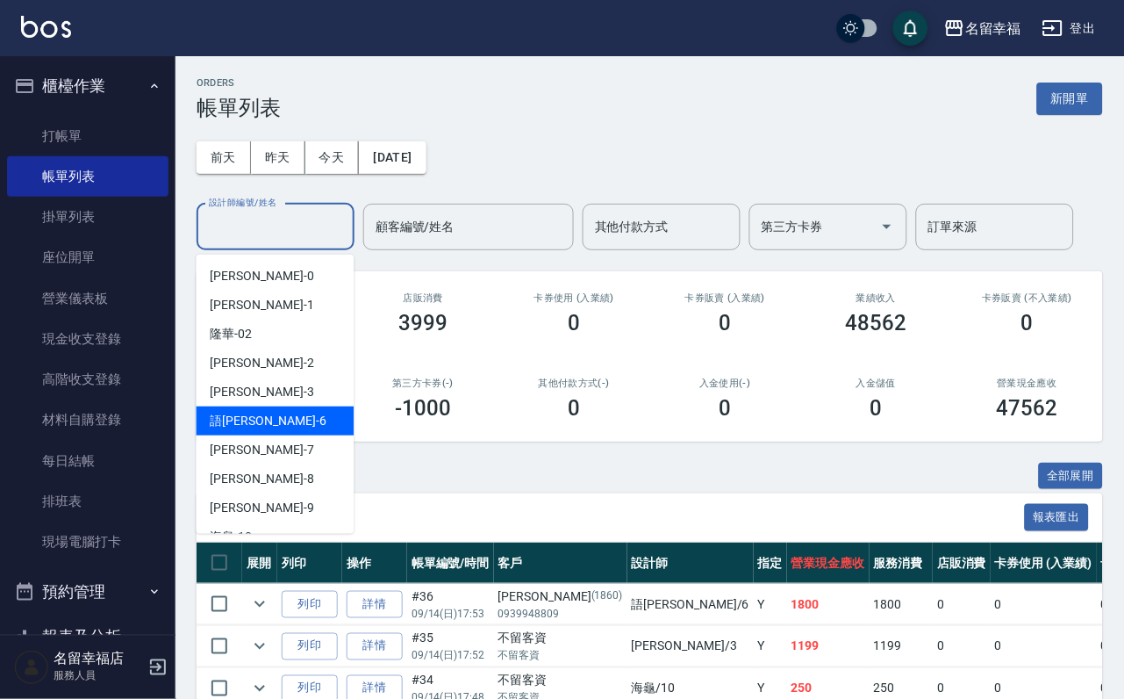
drag, startPoint x: 287, startPoint y: 435, endPoint x: 294, endPoint y: 418, distance: 18.9
click at [294, 418] on ul "[PERSON_NAME] -0 [PERSON_NAME] -1 隆華 -02 [PERSON_NAME] -2 [PERSON_NAME] -3 語[PE…" at bounding box center [276, 394] width 158 height 279
click at [295, 420] on div "語[PERSON_NAME] -6" at bounding box center [276, 420] width 158 height 29
type input "語[PERSON_NAME]-6"
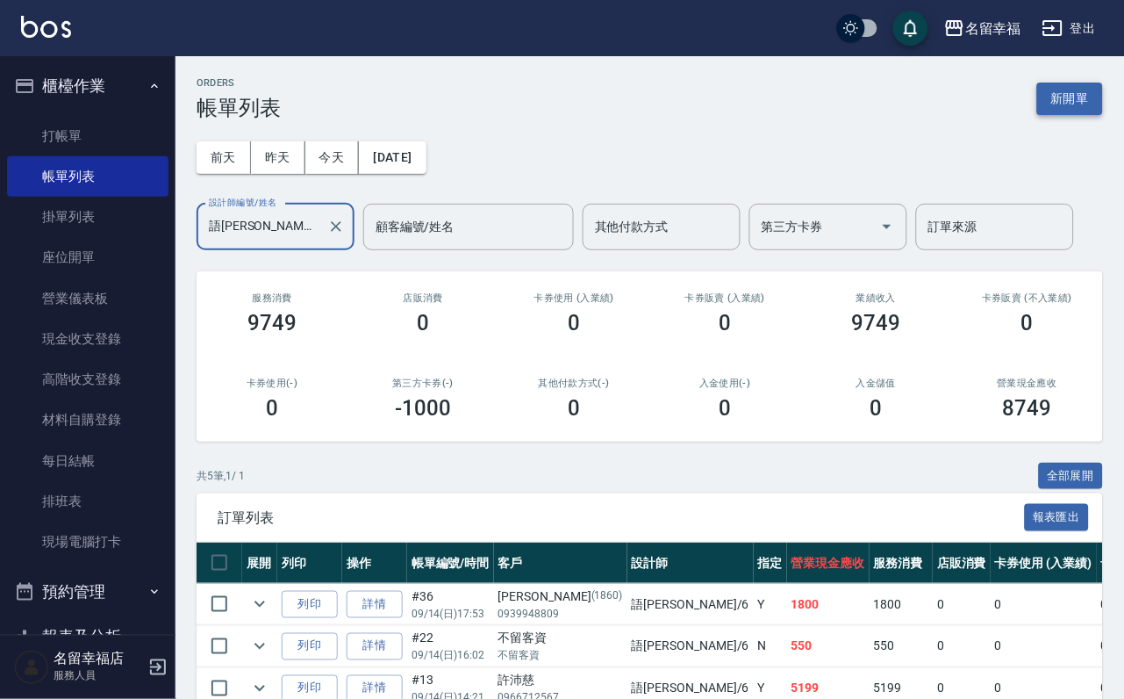
click at [1047, 84] on button "新開單" at bounding box center [1070, 99] width 66 height 32
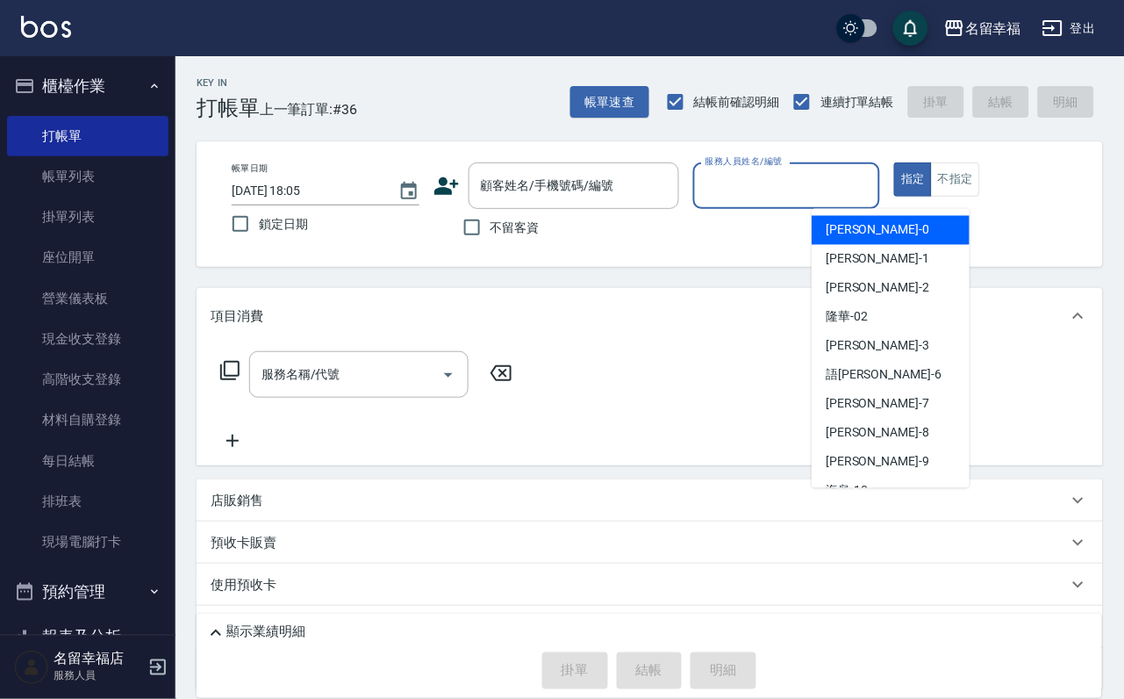
click at [873, 185] on input "服務人員姓名/編號" at bounding box center [787, 185] width 172 height 31
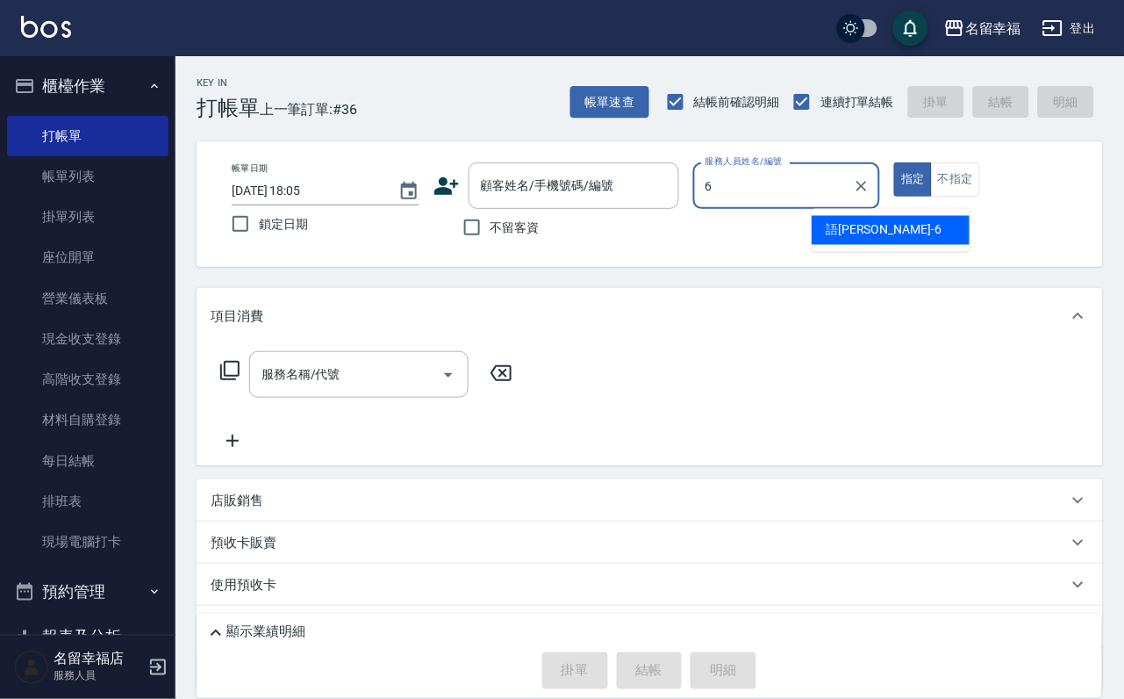
type input "語[PERSON_NAME]-6"
type button "true"
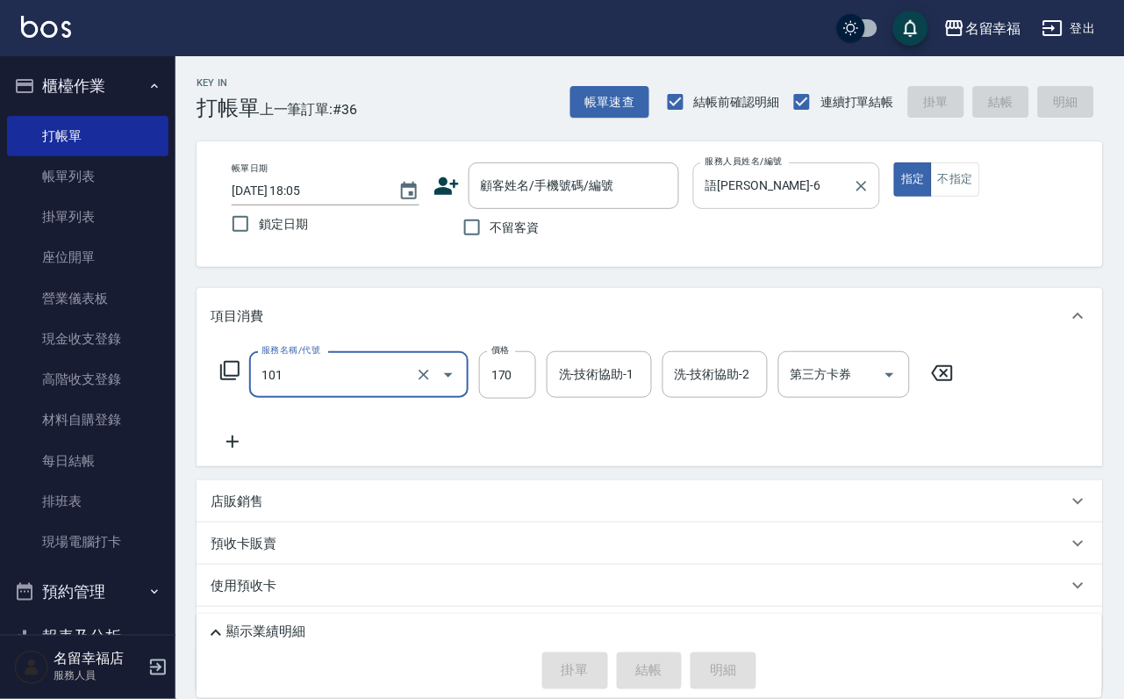
type input "洗髮(101)"
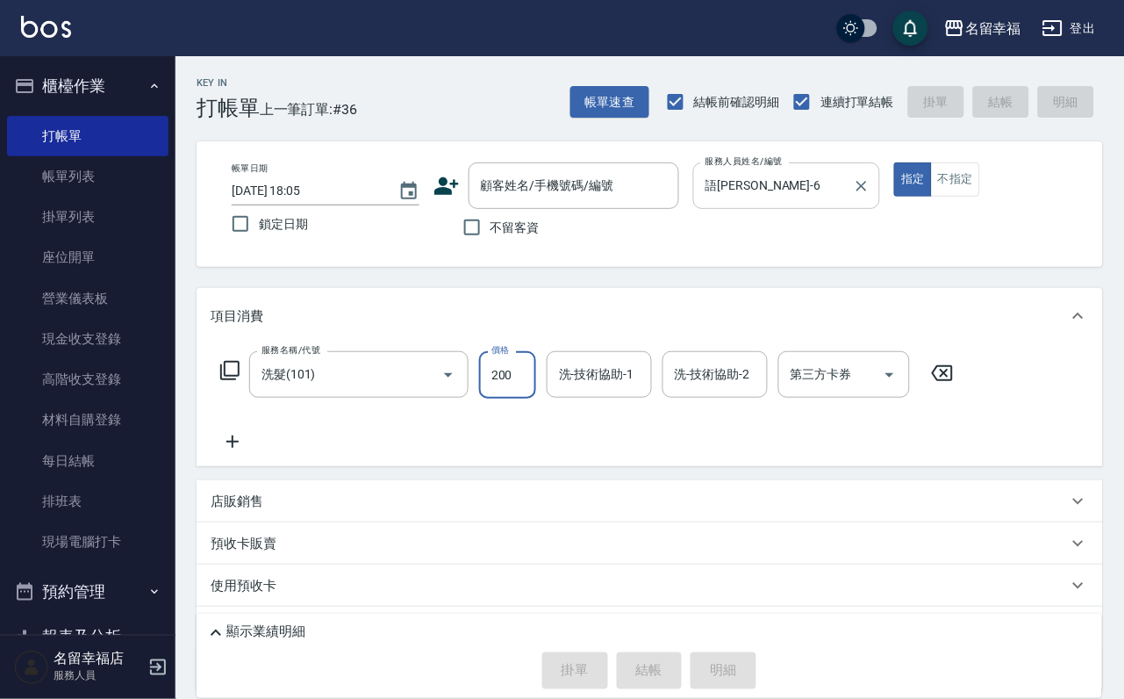
type input "200"
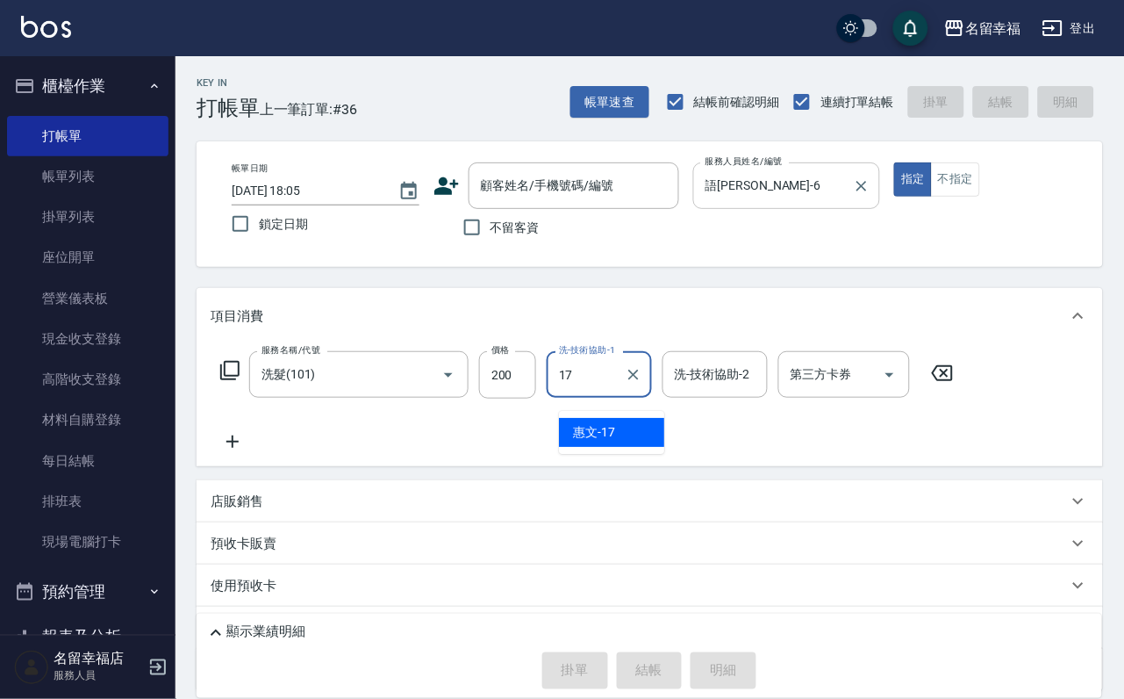
type input "惠文-17"
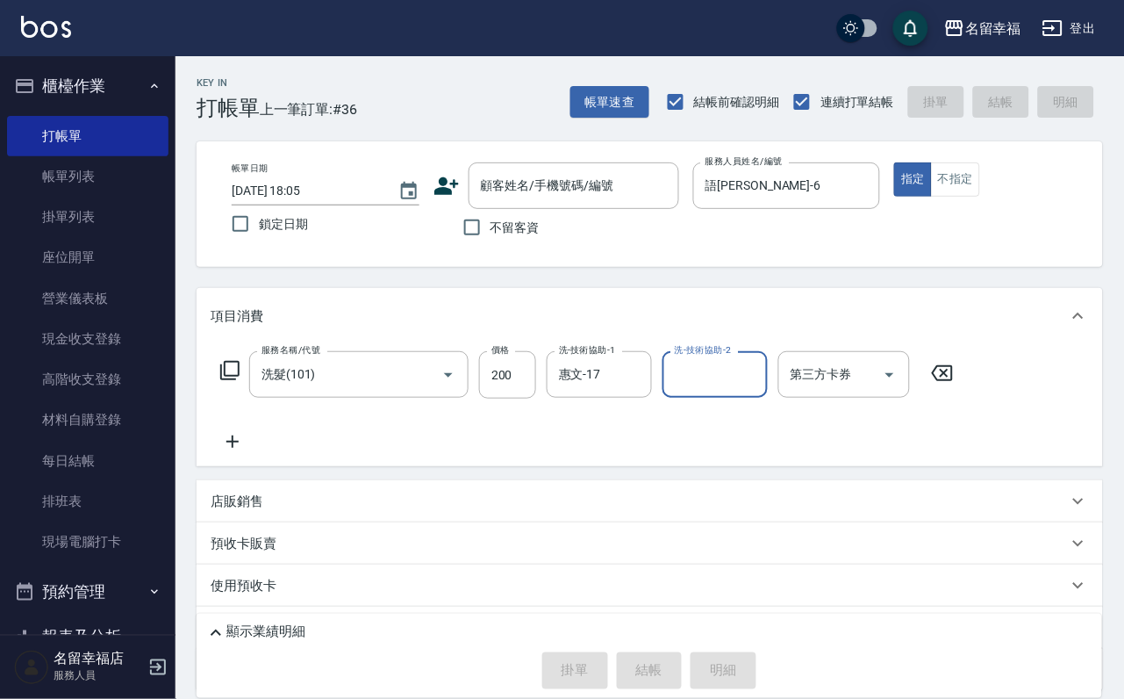
click at [240, 380] on icon at bounding box center [229, 370] width 19 height 19
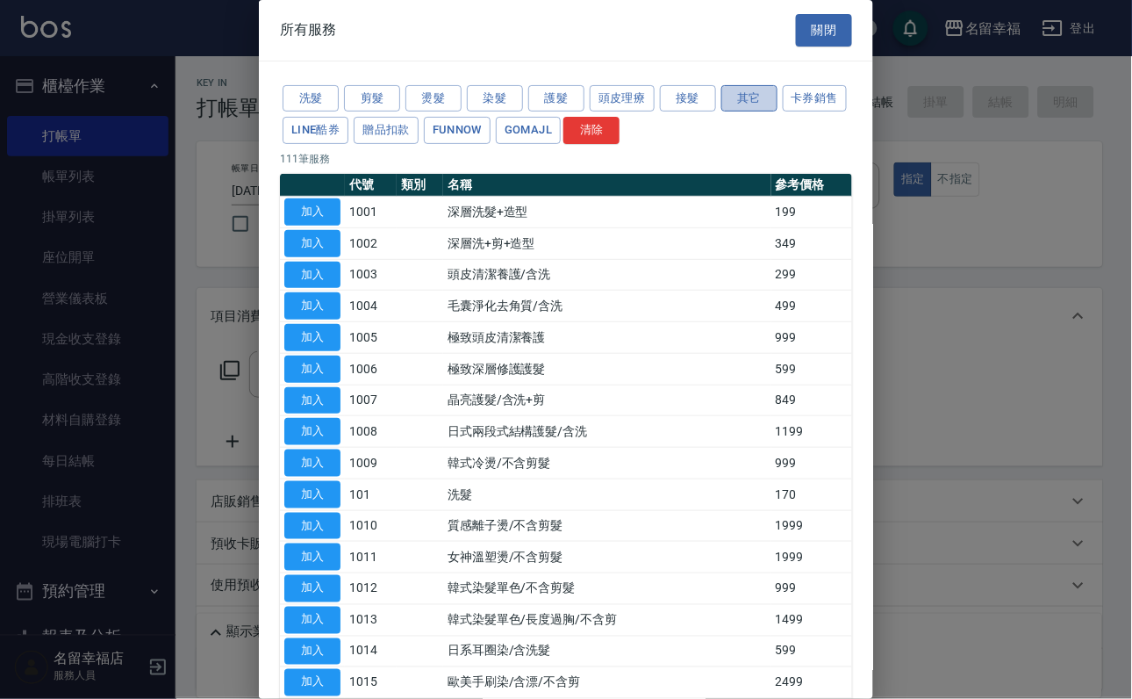
click at [778, 111] on button "其它" at bounding box center [749, 98] width 56 height 27
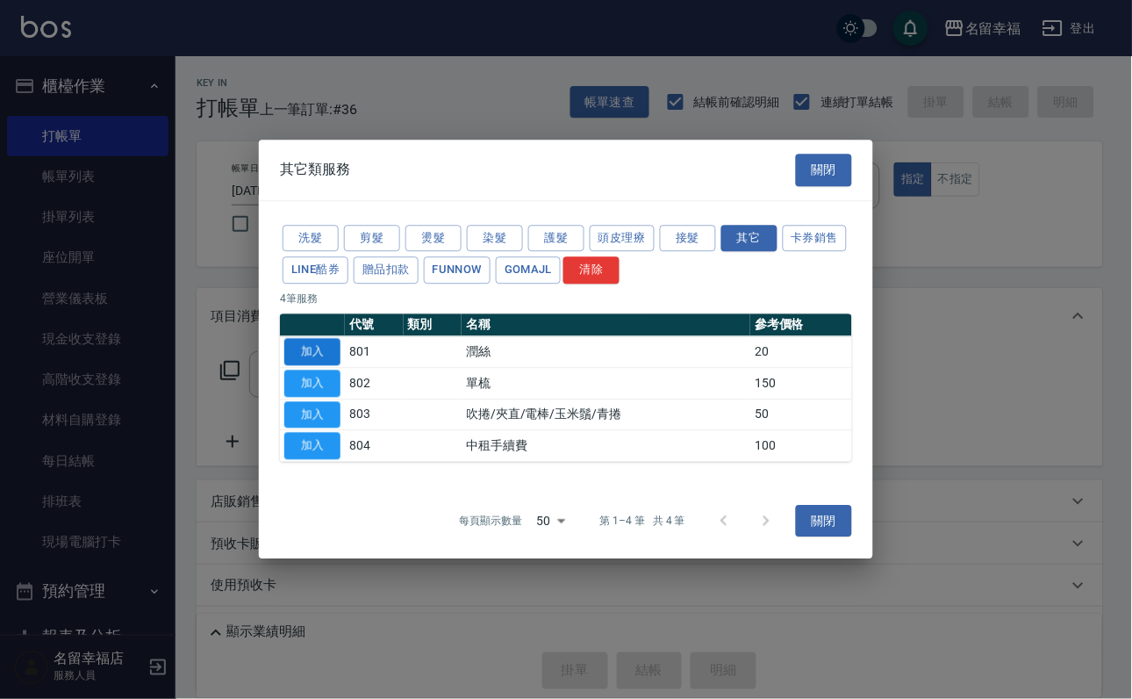
click at [316, 338] on button "加入" at bounding box center [312, 351] width 56 height 27
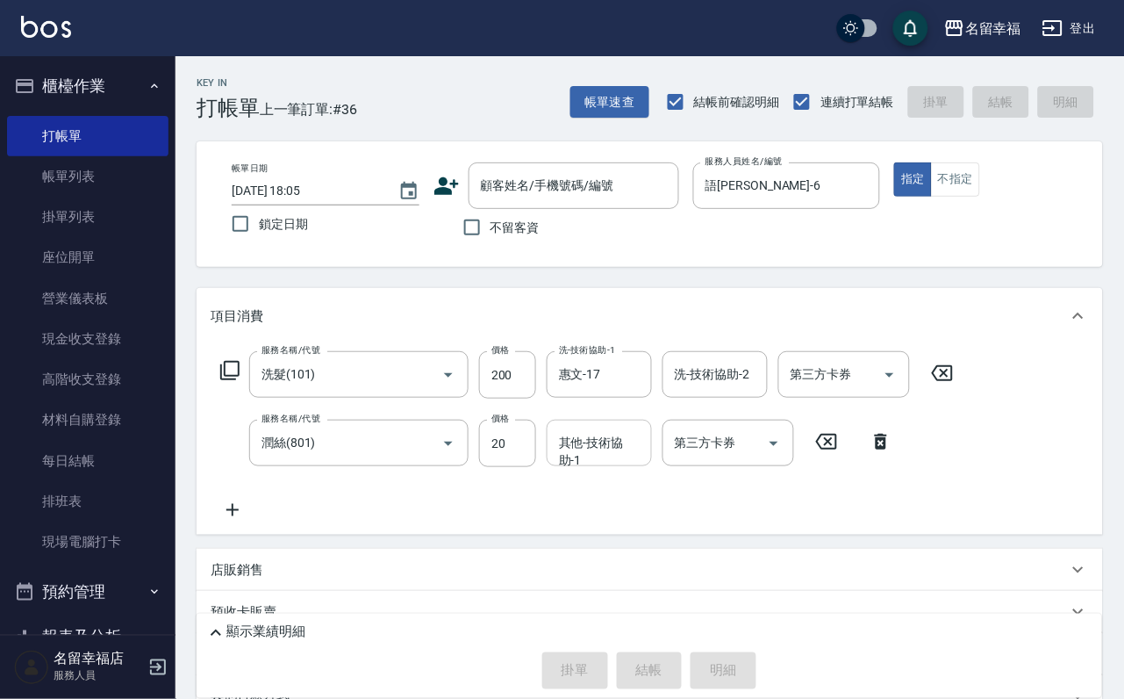
click at [609, 458] on input "其他-技術協助-1" at bounding box center [600, 442] width 90 height 31
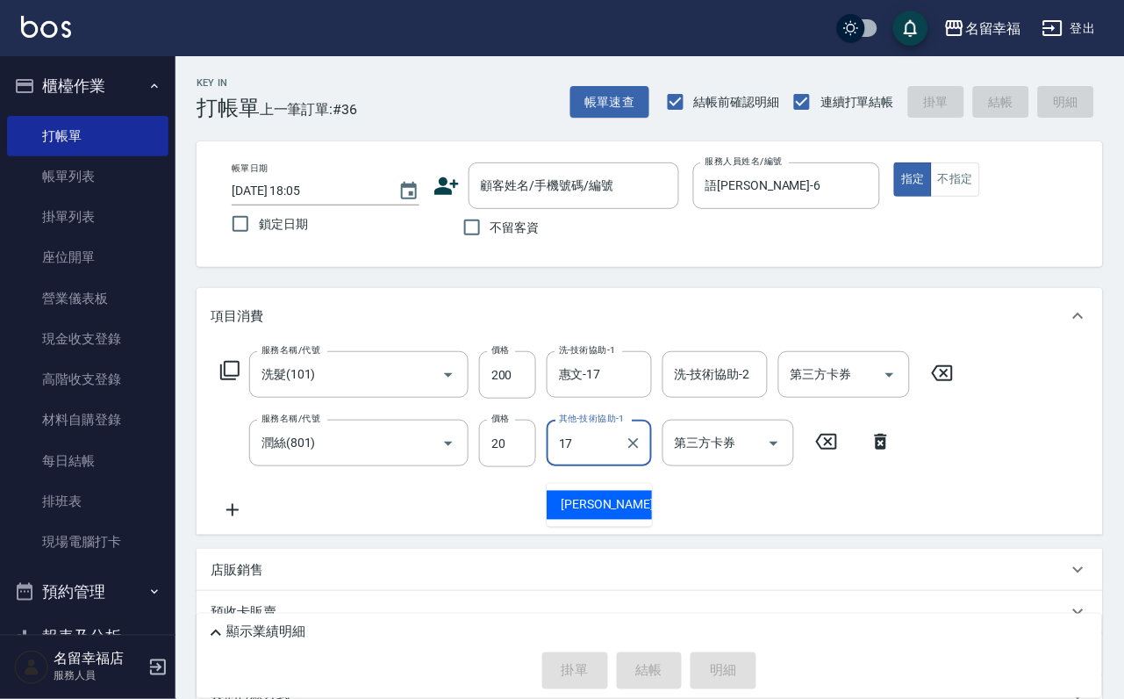
type input "惠文-17"
click at [240, 381] on icon at bounding box center [229, 370] width 21 height 21
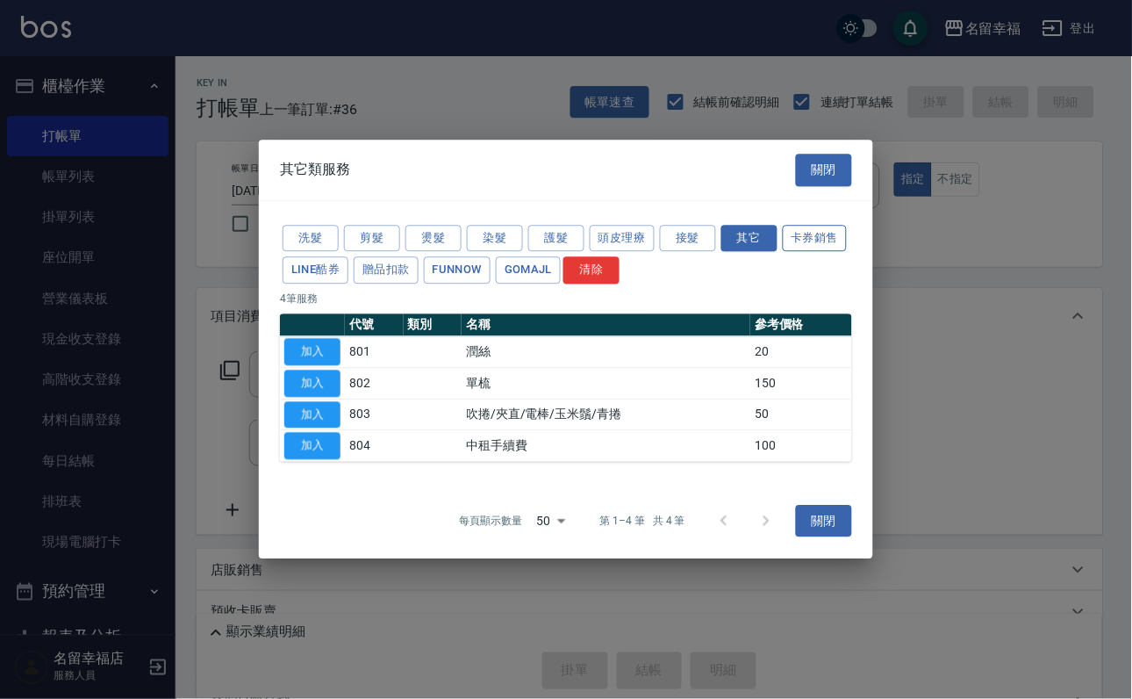
drag, startPoint x: 377, startPoint y: 203, endPoint x: 369, endPoint y: 250, distance: 48.2
click at [378, 225] on button "剪髮" at bounding box center [372, 238] width 56 height 27
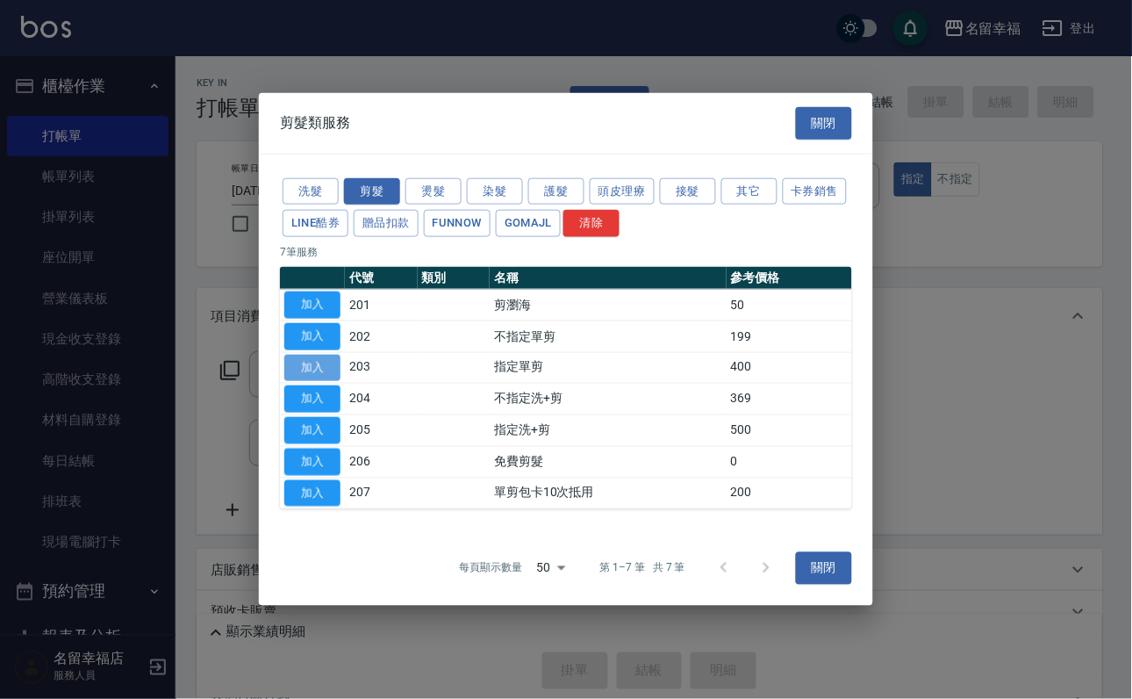
click at [296, 362] on button "加入" at bounding box center [312, 367] width 56 height 27
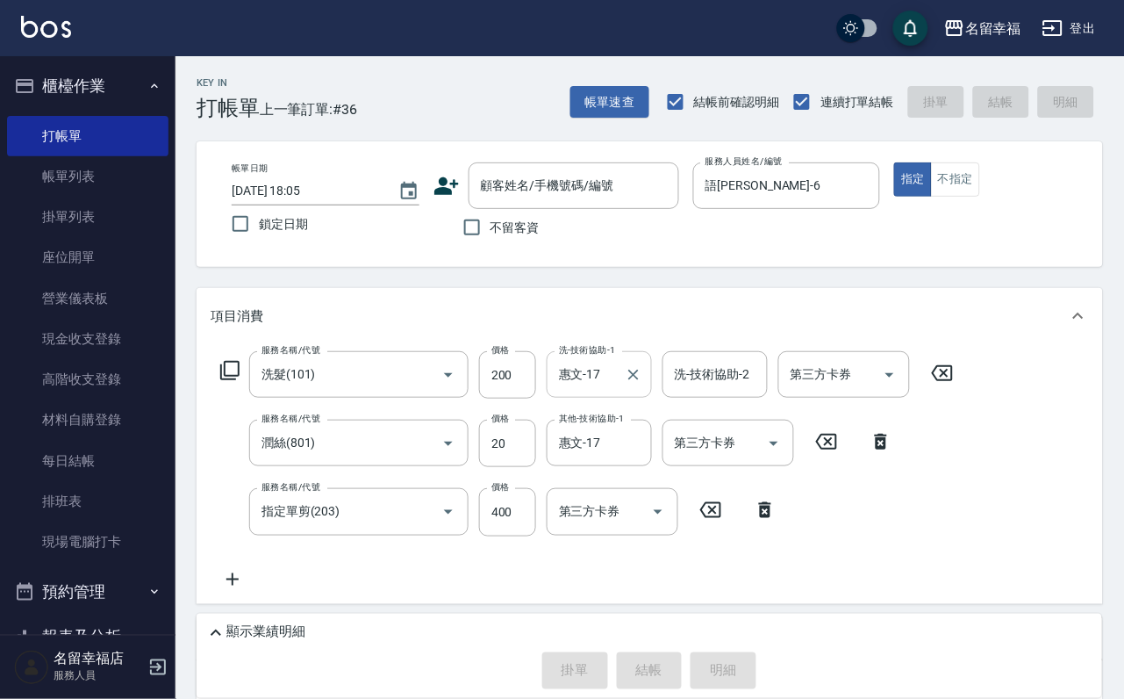
drag, startPoint x: 485, startPoint y: 231, endPoint x: 585, endPoint y: 381, distance: 180.4
click at [486, 228] on input "不留客資" at bounding box center [472, 227] width 37 height 37
checkbox input "true"
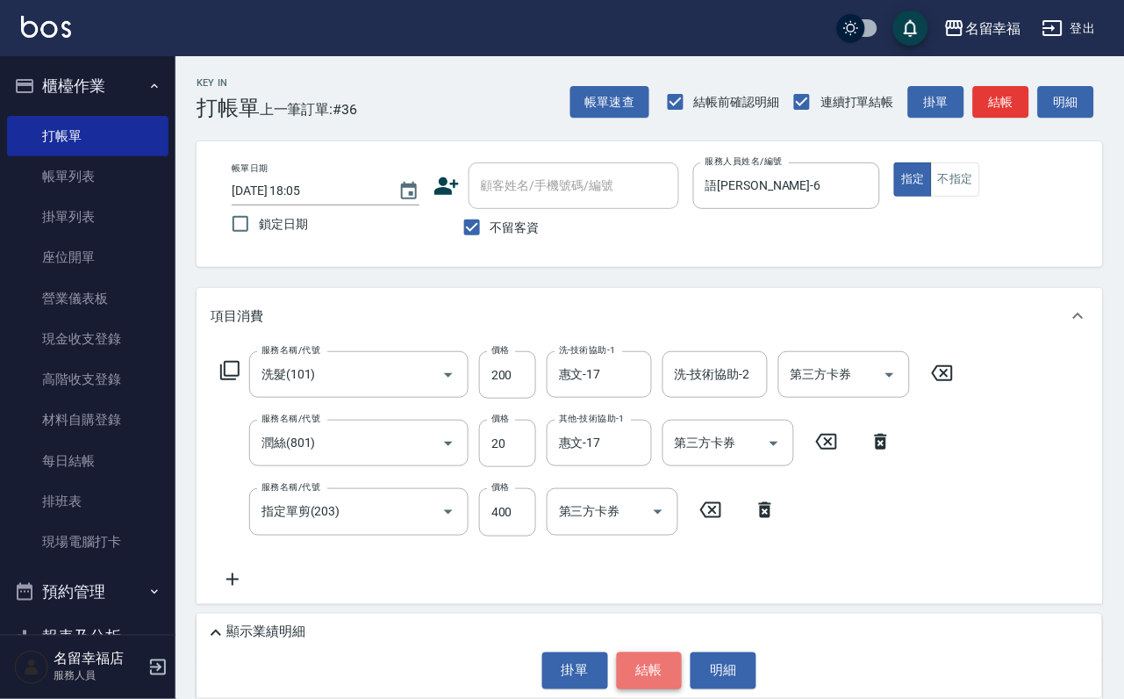
click at [647, 674] on button "結帳" at bounding box center [650, 670] width 66 height 37
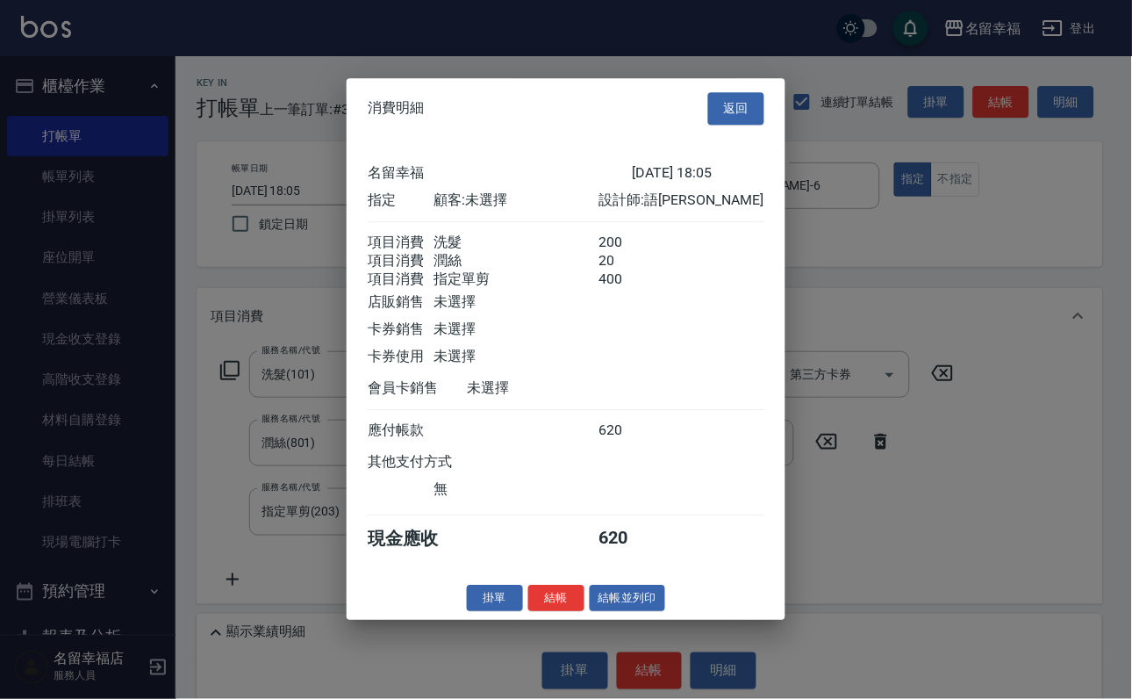
scroll to position [348, 0]
click at [528, 612] on button "結帳" at bounding box center [556, 598] width 56 height 27
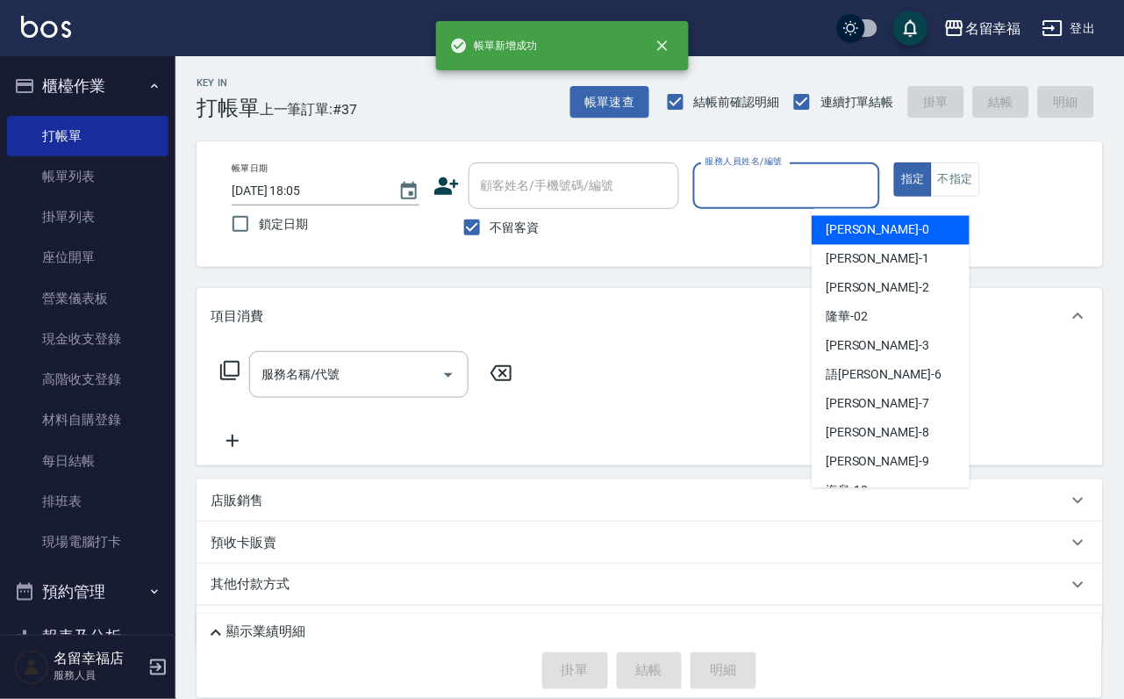
click at [841, 188] on input "服務人員姓名/編號" at bounding box center [787, 185] width 172 height 31
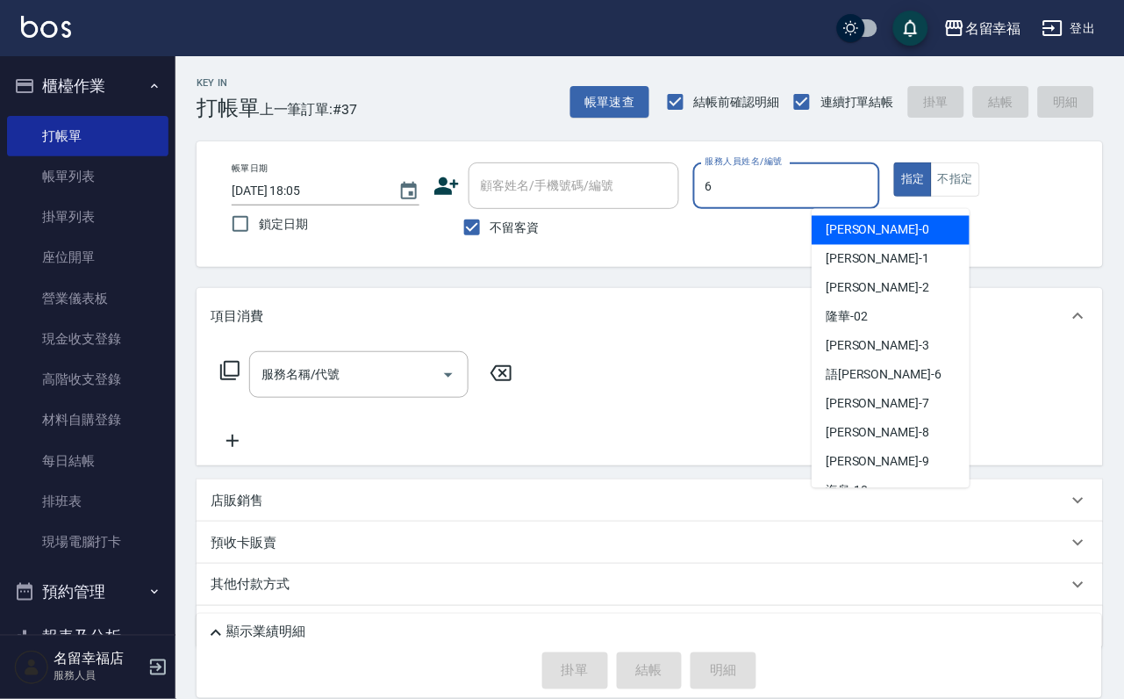
type input "語[PERSON_NAME]-6"
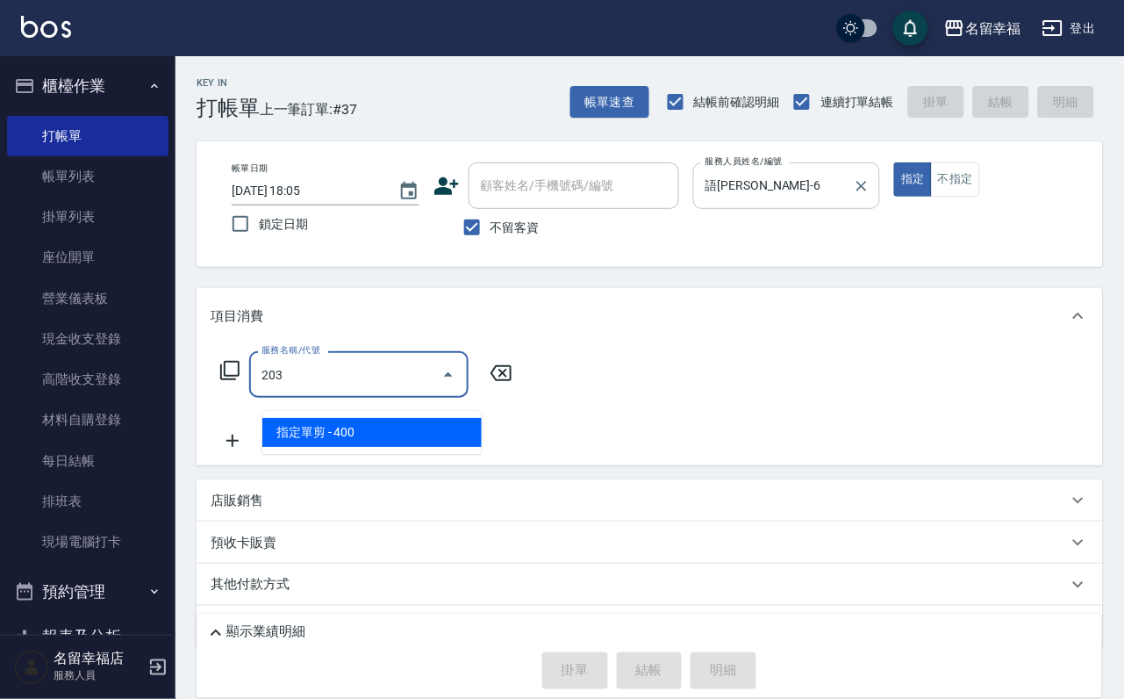
type input "指定單剪(203)"
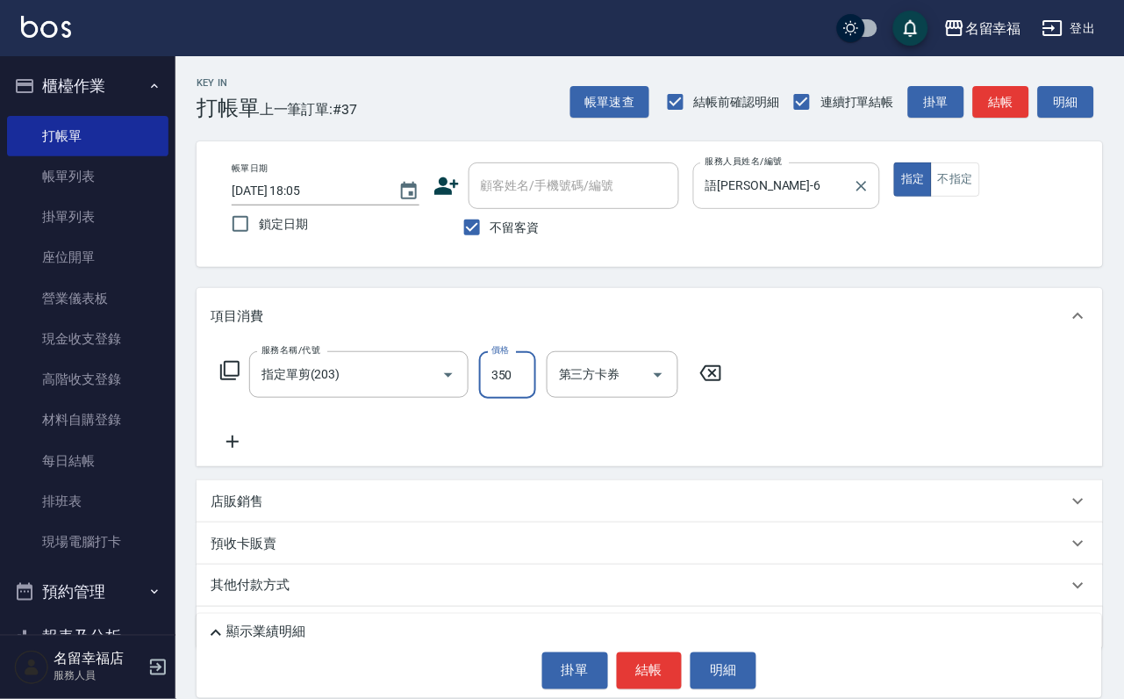
type input "350"
click at [645, 652] on button "結帳" at bounding box center [650, 670] width 66 height 37
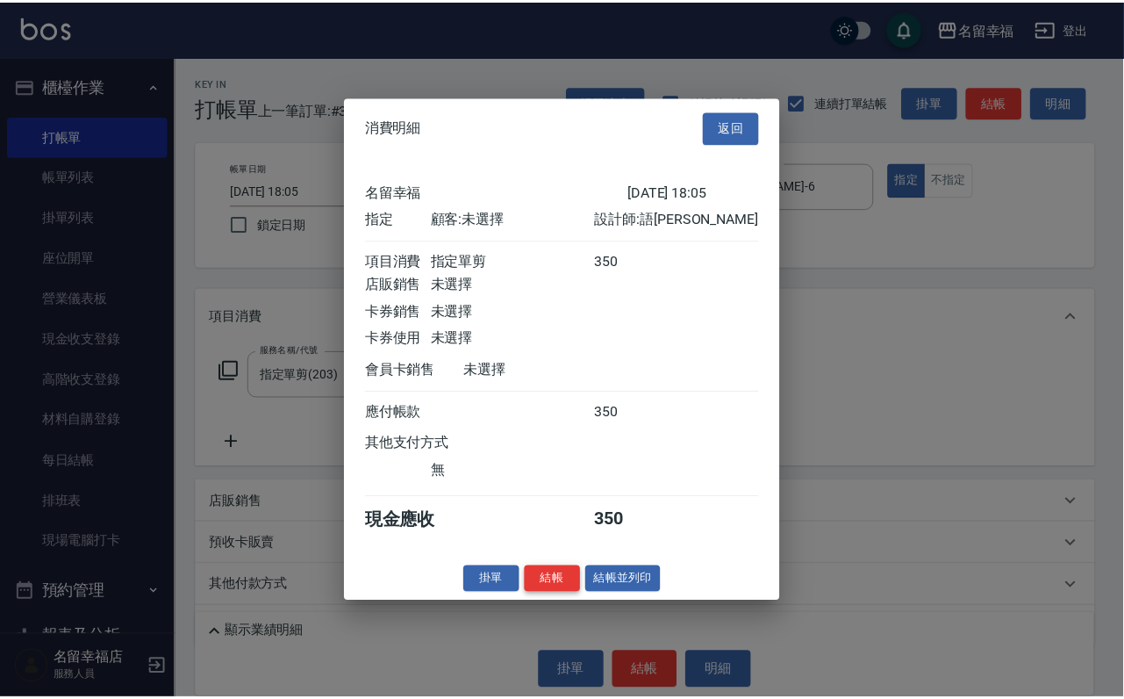
scroll to position [217, 0]
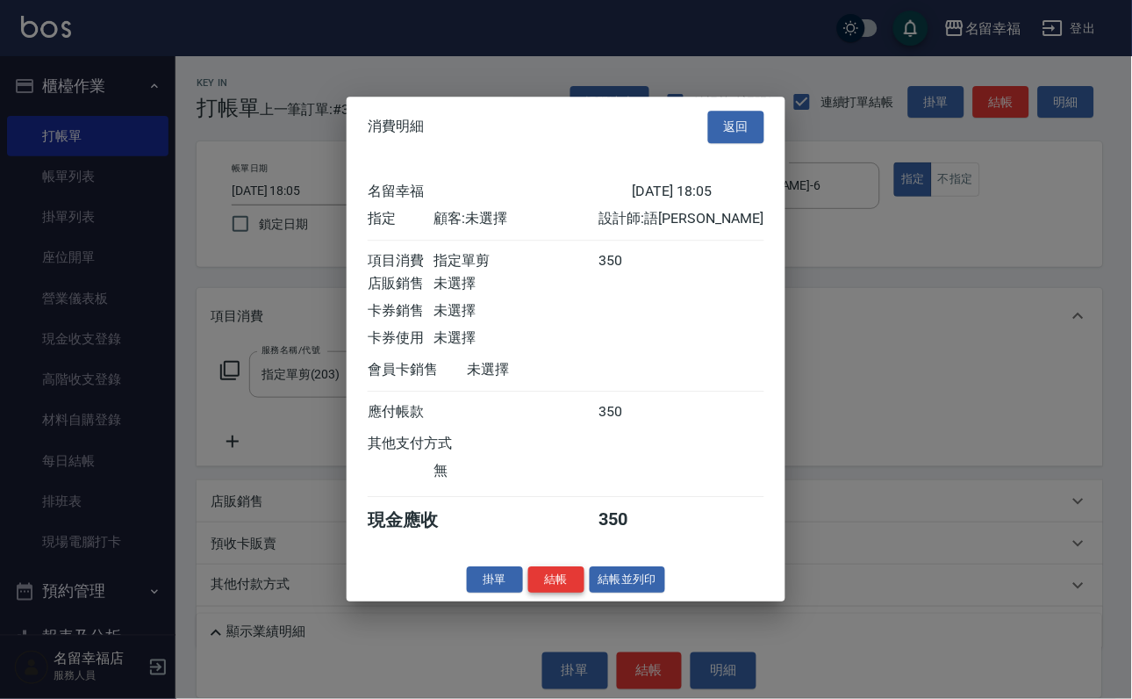
click at [528, 593] on button "結帳" at bounding box center [556, 579] width 56 height 27
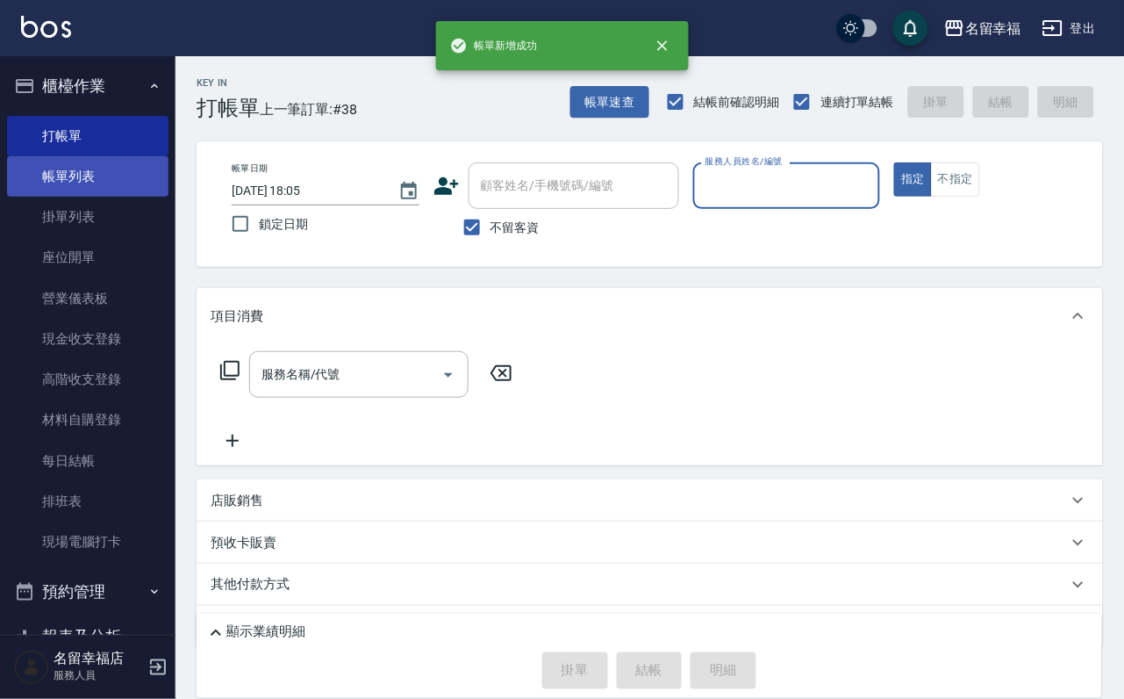
click at [131, 185] on link "帳單列表" at bounding box center [87, 176] width 161 height 40
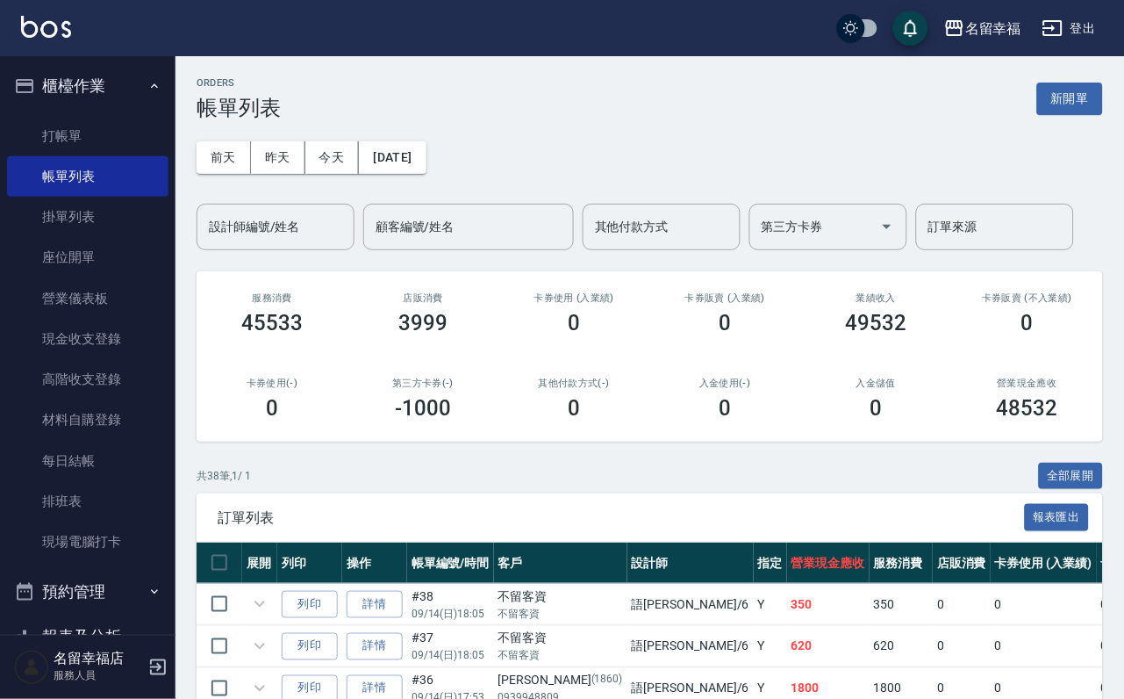
click at [276, 250] on div "設計師編號/姓名" at bounding box center [276, 227] width 158 height 47
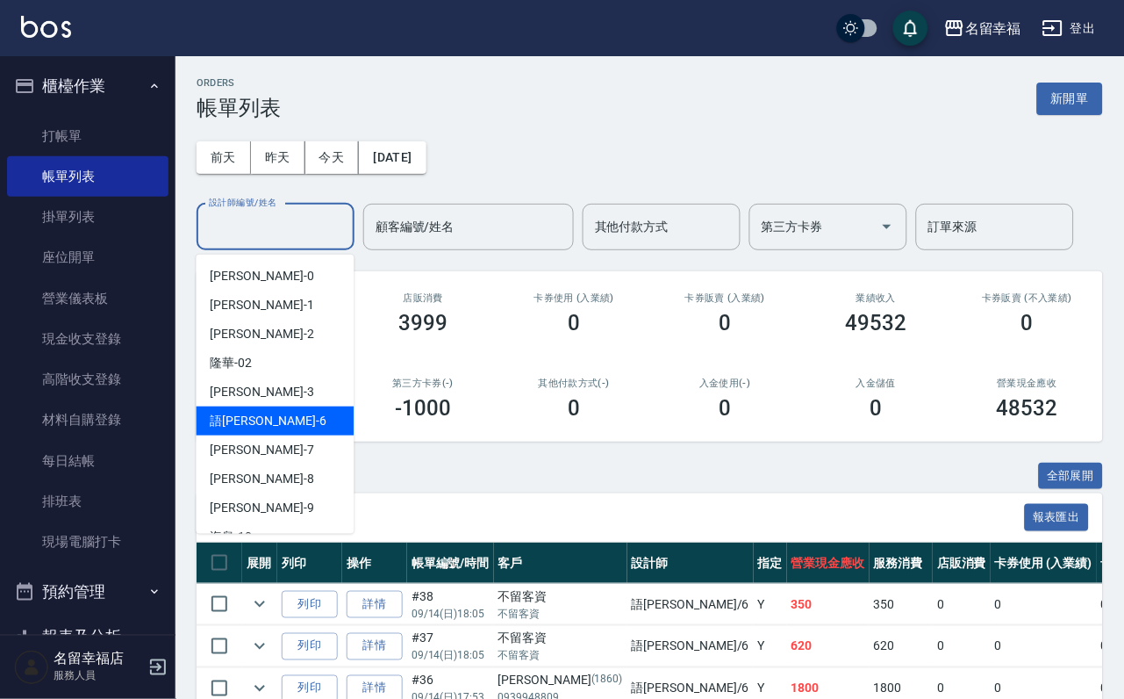
click at [277, 414] on div "語[PERSON_NAME] -6" at bounding box center [276, 420] width 158 height 29
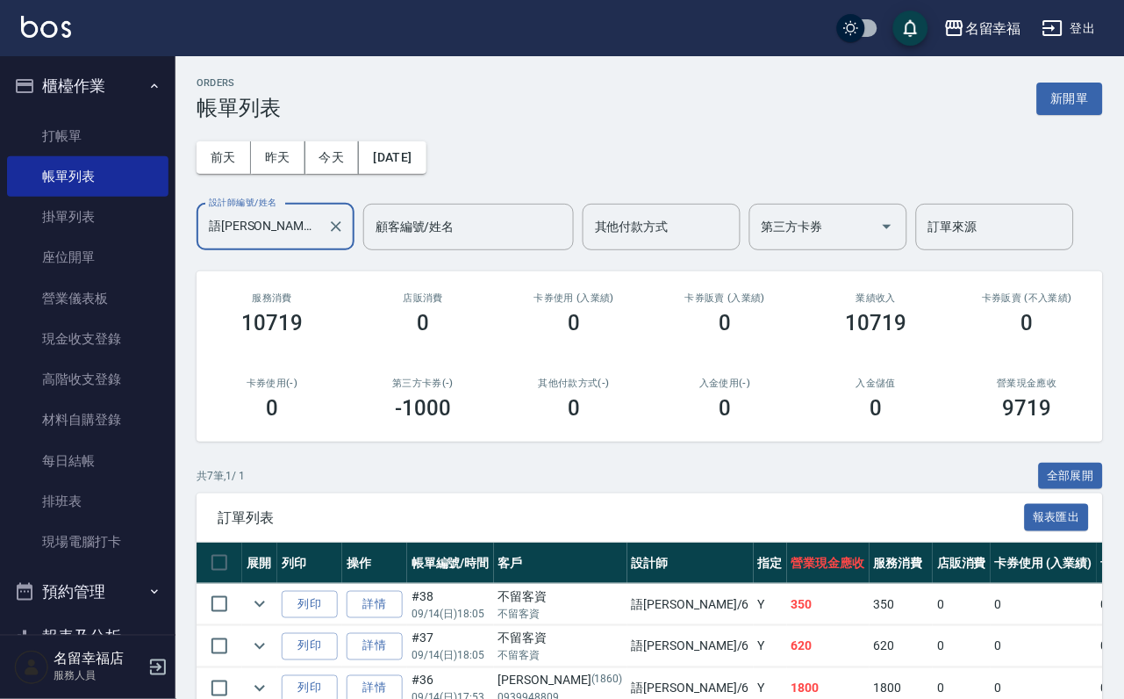
click at [276, 229] on input "語[PERSON_NAME]-6" at bounding box center [262, 227] width 116 height 31
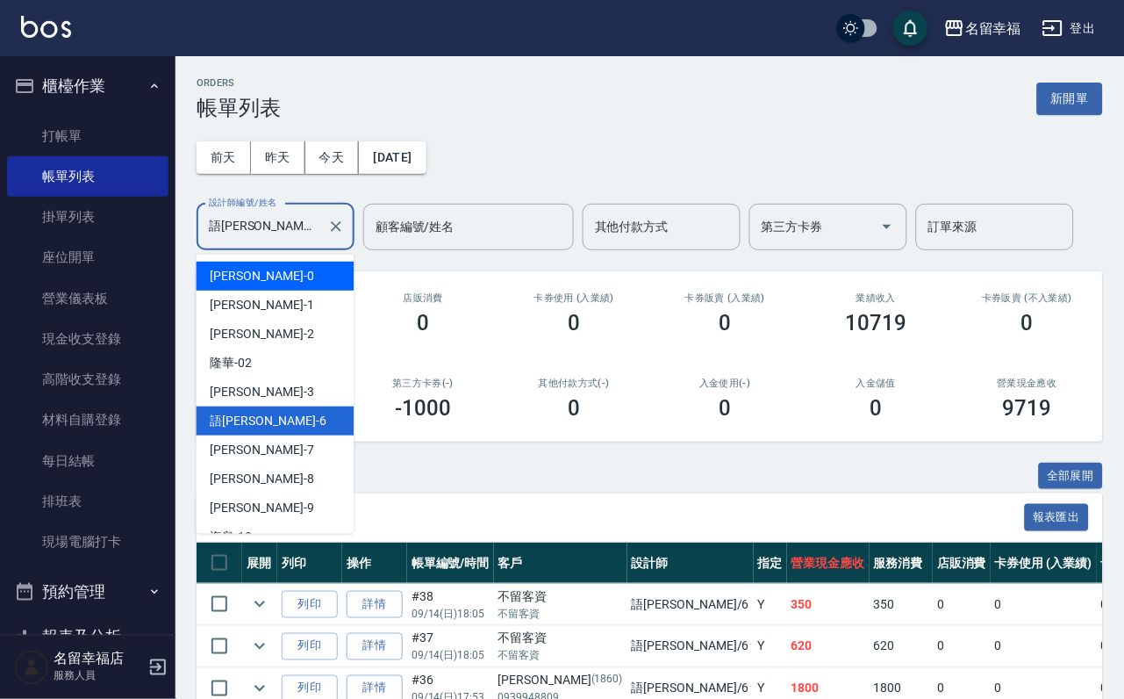
click at [272, 262] on div "小靜 -0" at bounding box center [276, 276] width 158 height 29
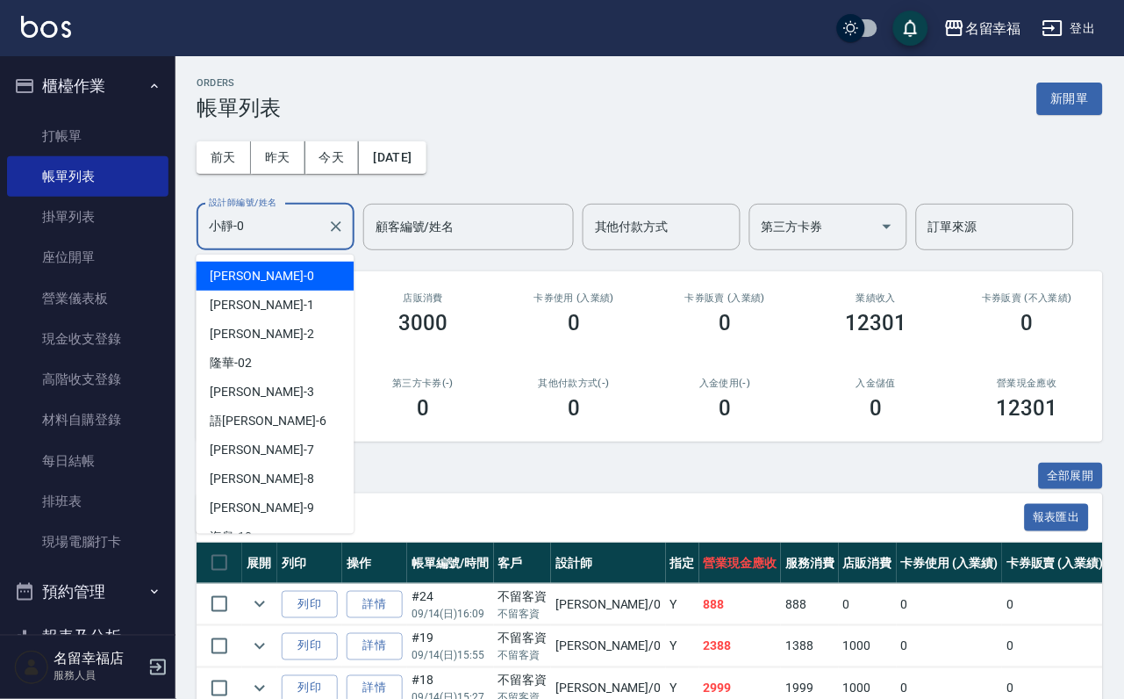
click at [285, 237] on input "小靜-0" at bounding box center [262, 227] width 116 height 31
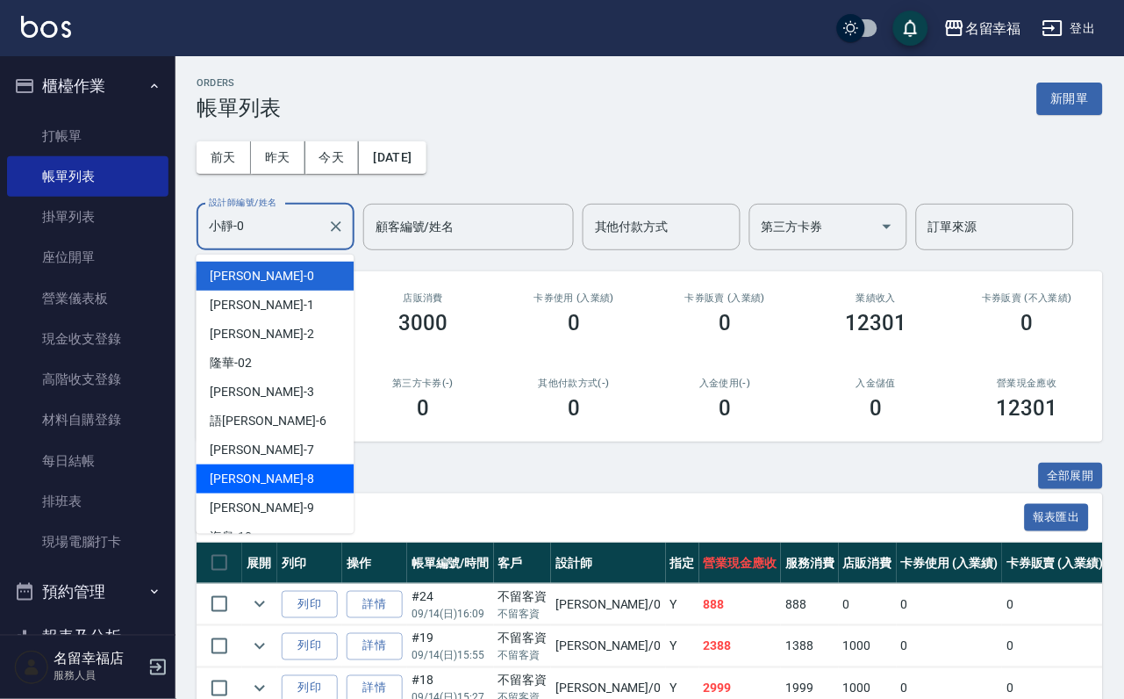
click at [267, 474] on div "[PERSON_NAME] -8" at bounding box center [276, 478] width 158 height 29
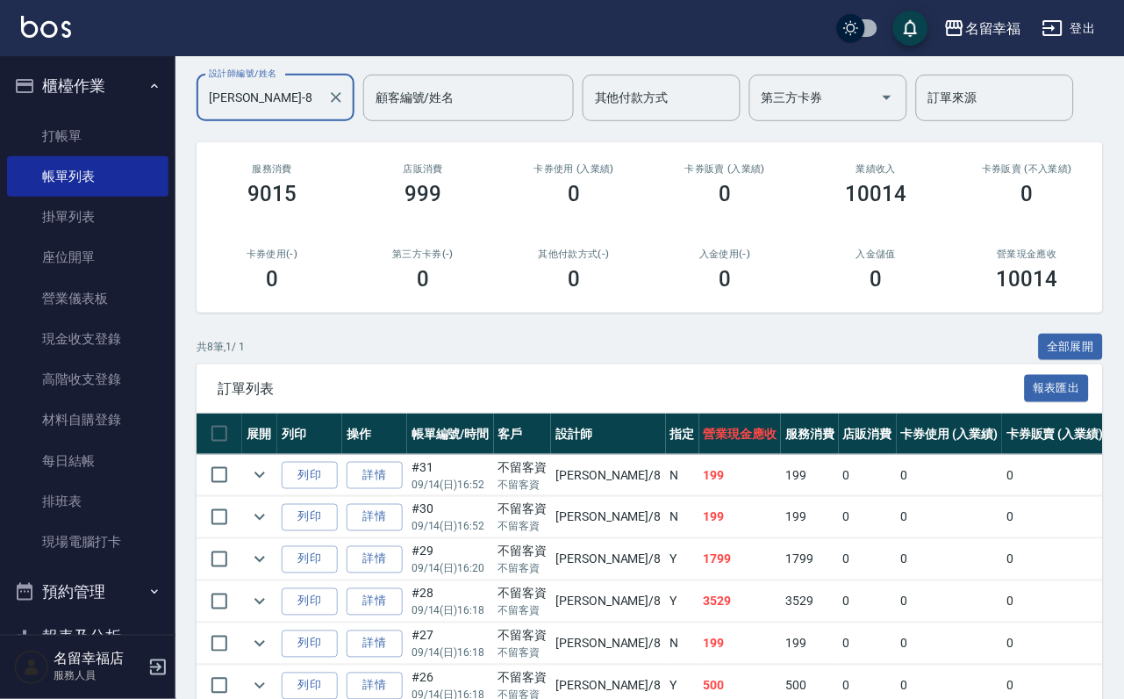
scroll to position [132, 0]
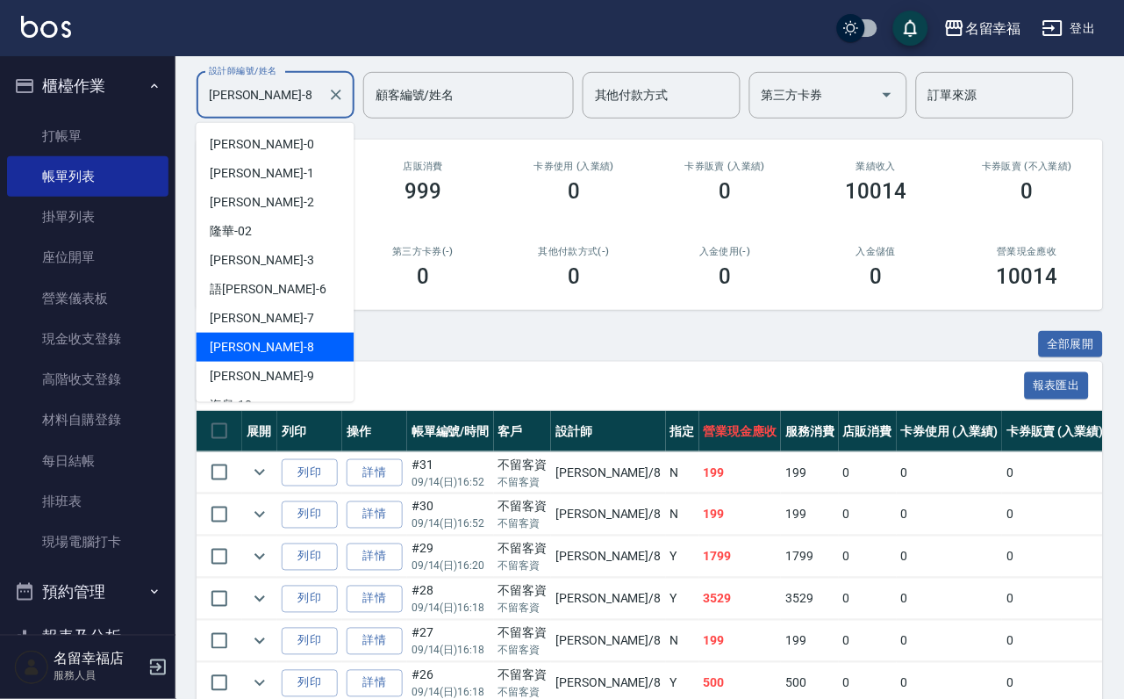
click at [283, 89] on input "[PERSON_NAME]-8" at bounding box center [262, 95] width 116 height 31
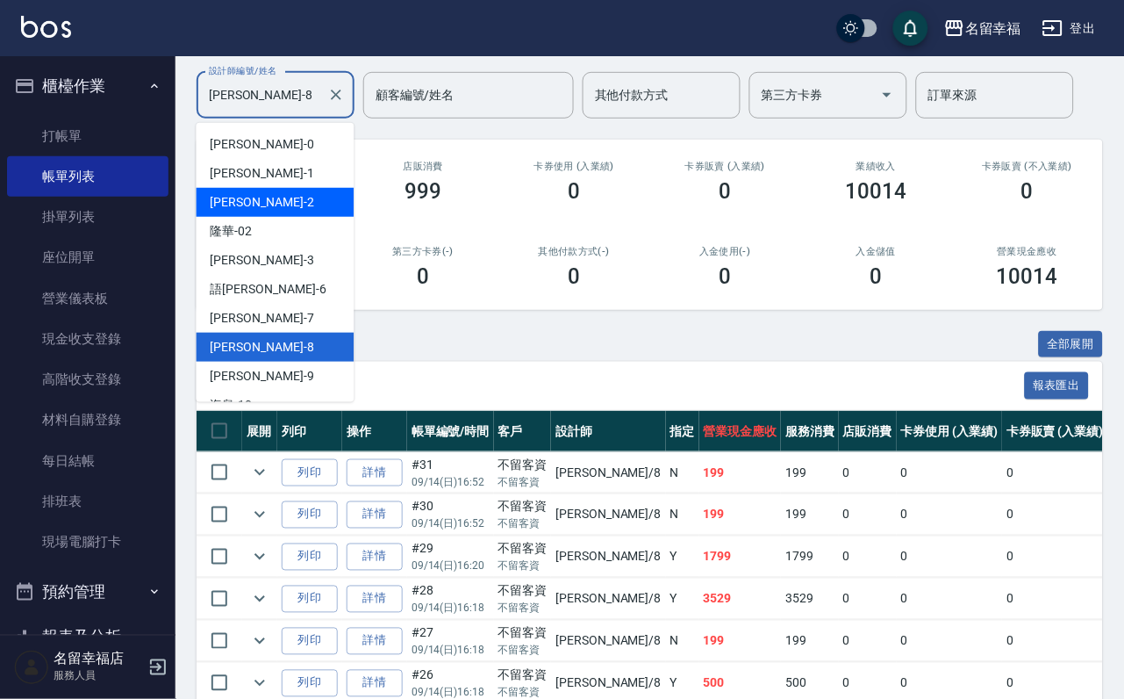
click at [285, 197] on div "[PERSON_NAME] -2" at bounding box center [276, 202] width 158 height 29
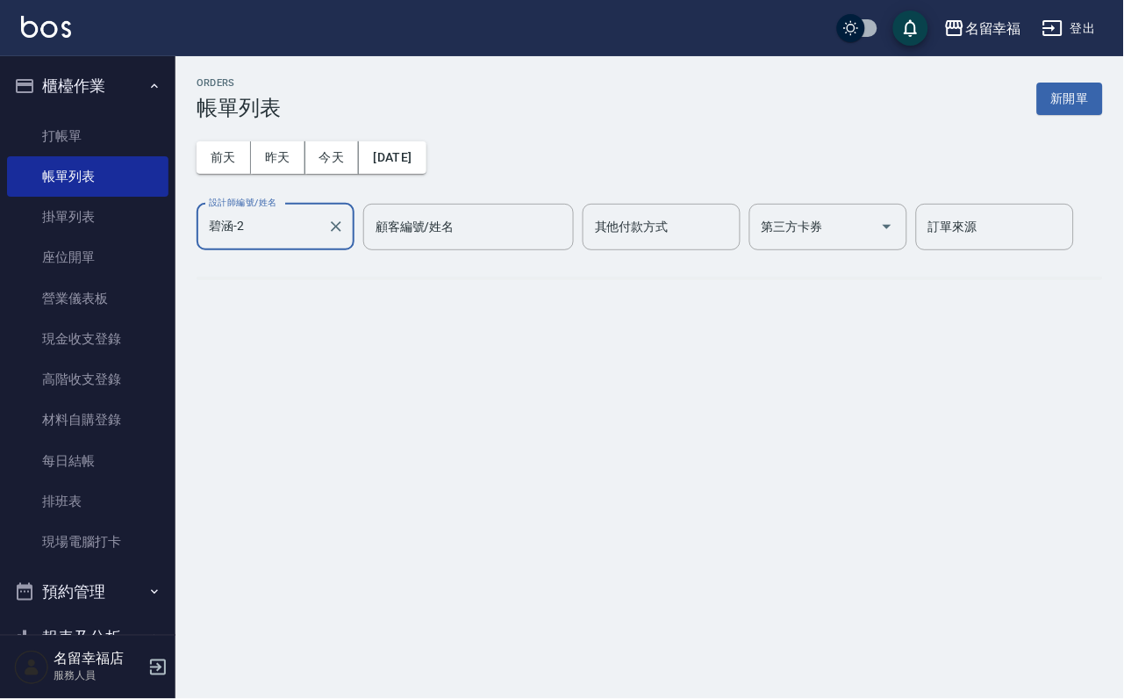
scroll to position [0, 0]
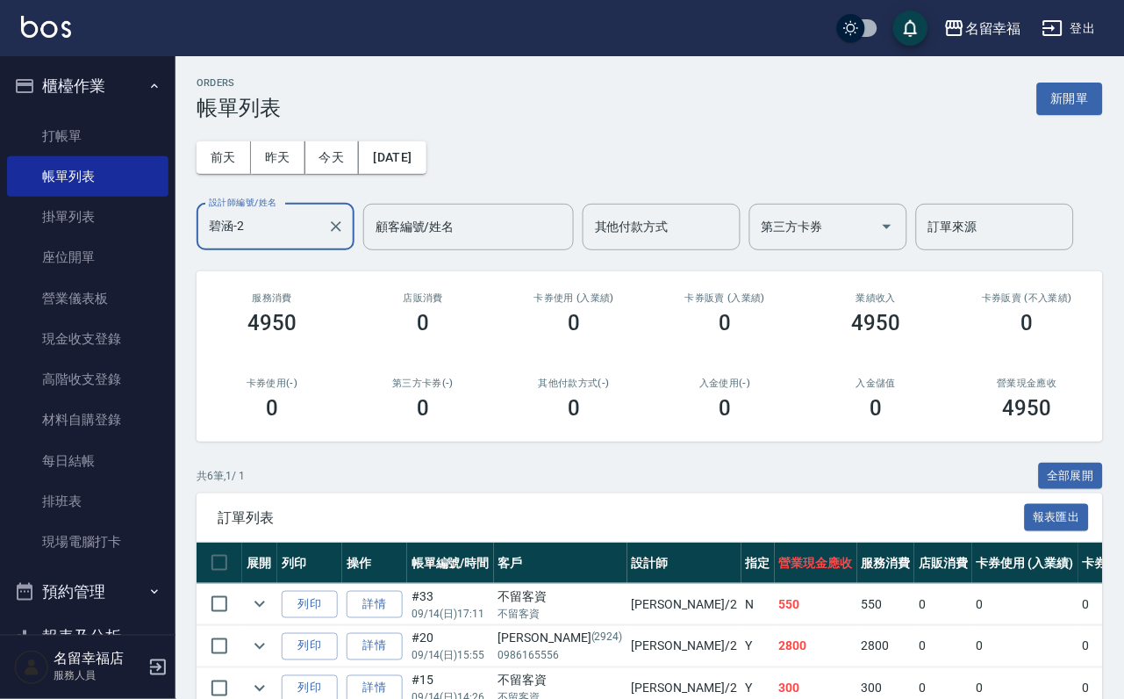
click at [282, 235] on input "碧涵-2" at bounding box center [262, 227] width 116 height 31
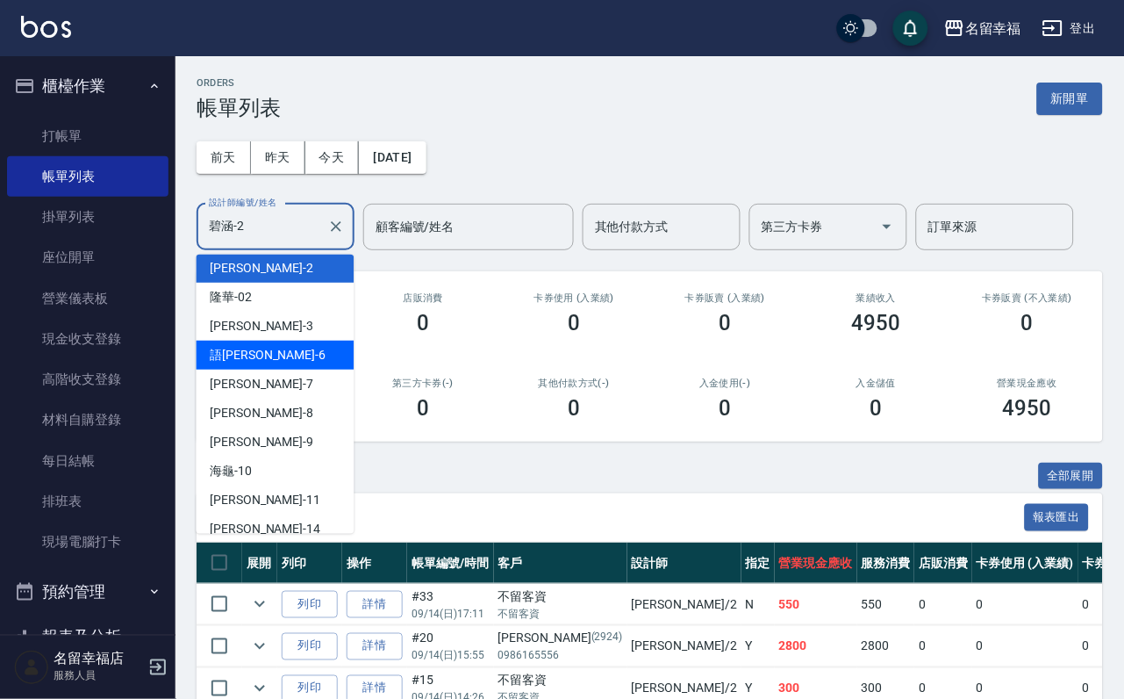
scroll to position [132, 0]
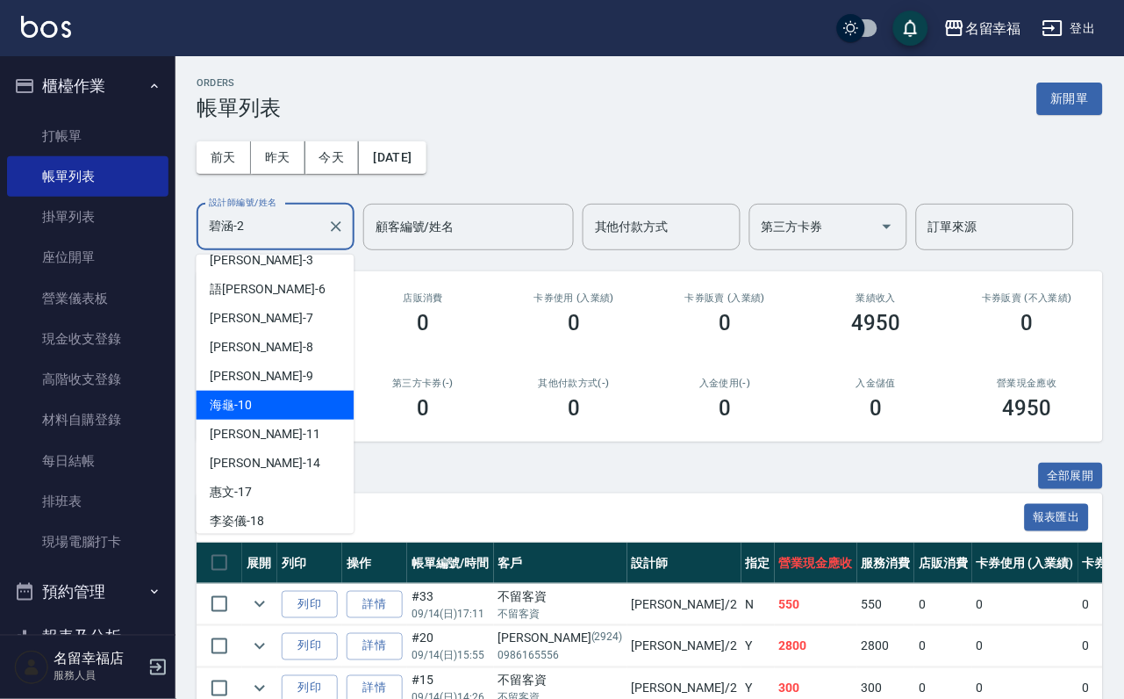
click at [279, 414] on div "海龜 -10" at bounding box center [276, 405] width 158 height 29
type input "海龜-10"
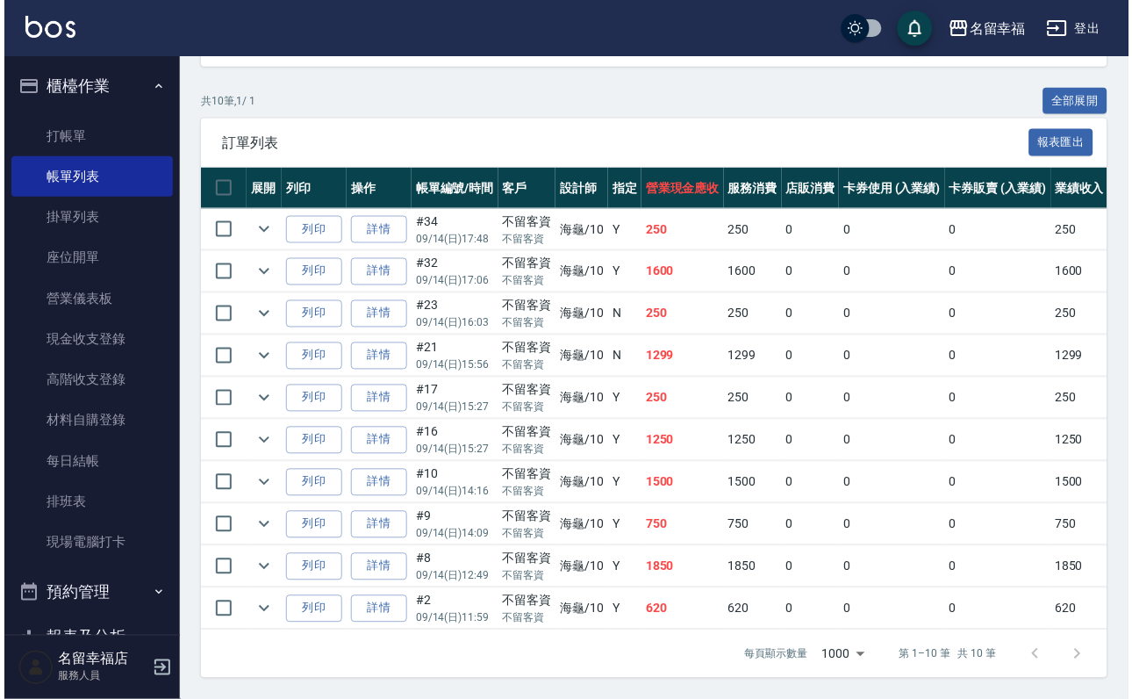
scroll to position [0, 0]
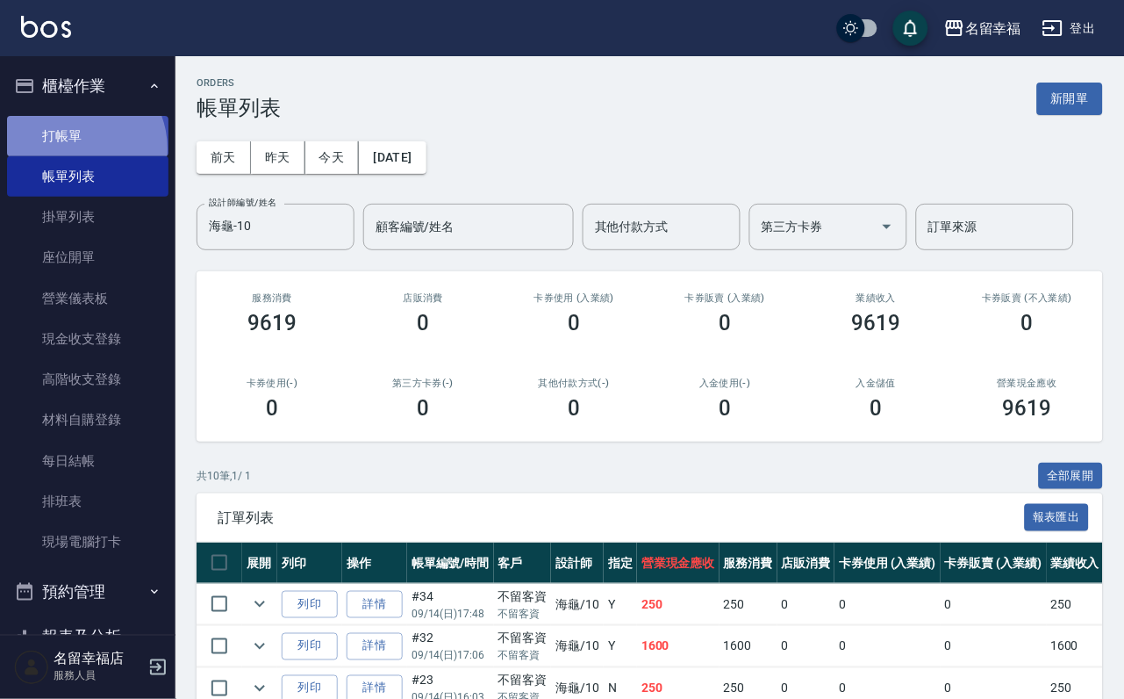
click at [75, 154] on link "打帳單" at bounding box center [87, 136] width 161 height 40
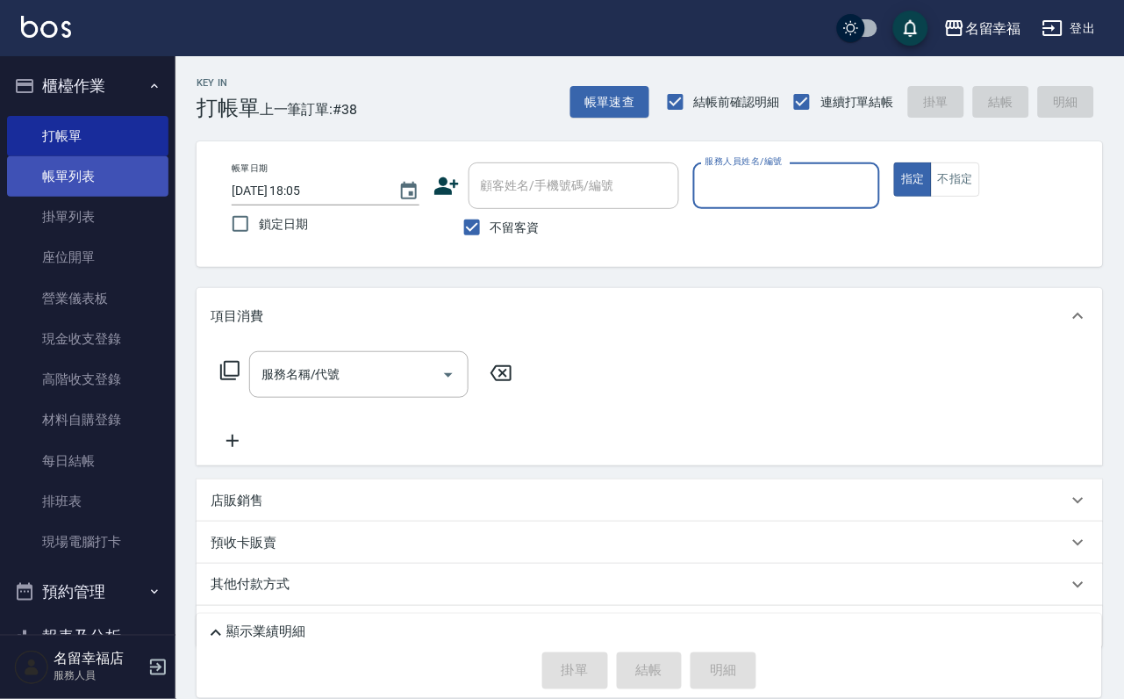
click at [62, 193] on link "帳單列表" at bounding box center [87, 176] width 161 height 40
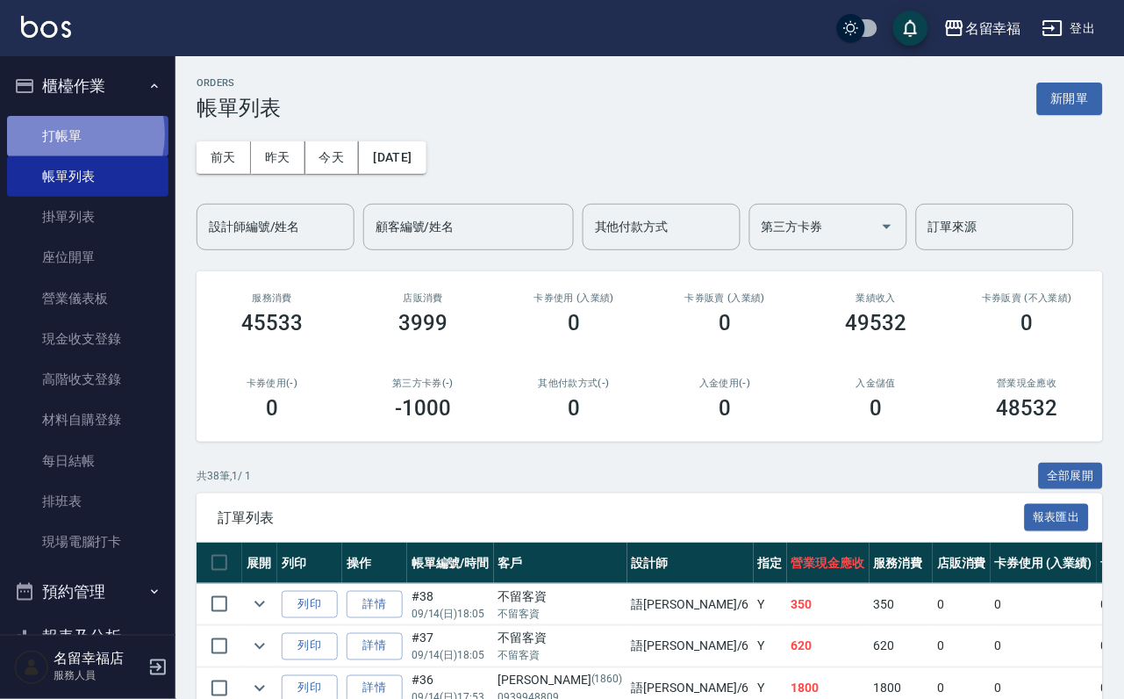
click at [62, 140] on link "打帳單" at bounding box center [87, 136] width 161 height 40
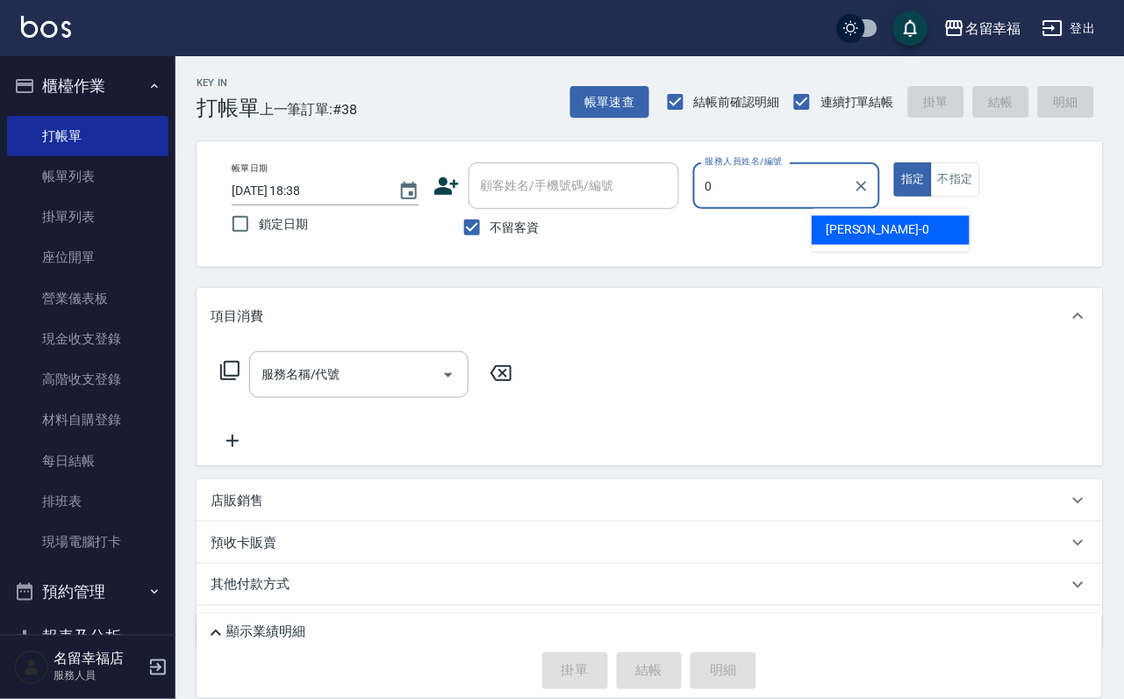
type input "小靜-0"
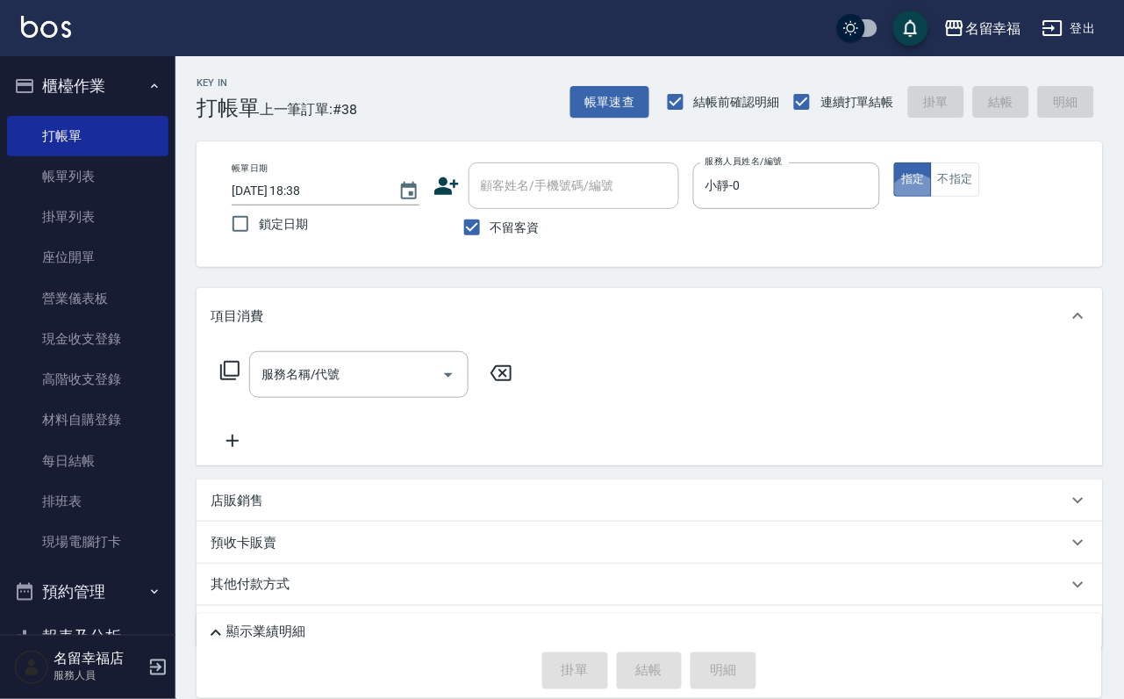
type button "true"
click at [230, 381] on icon at bounding box center [229, 370] width 21 height 21
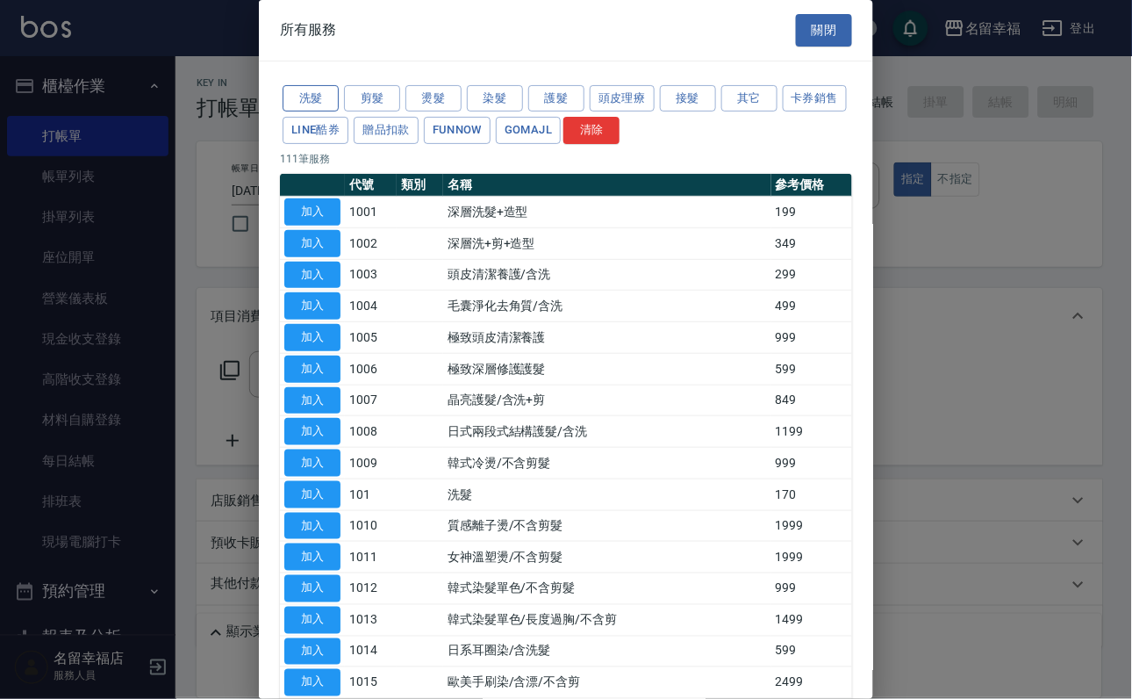
click at [313, 112] on button "洗髮" at bounding box center [311, 98] width 56 height 27
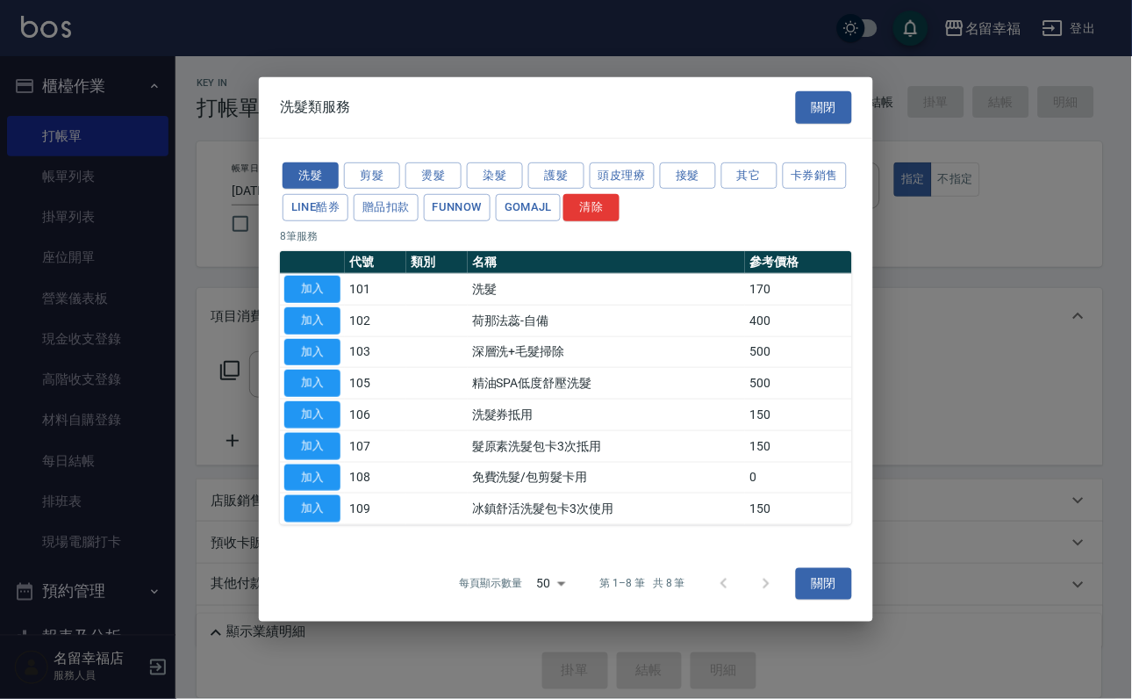
click at [313, 276] on button "加入" at bounding box center [312, 289] width 56 height 27
type input "洗髮(101)"
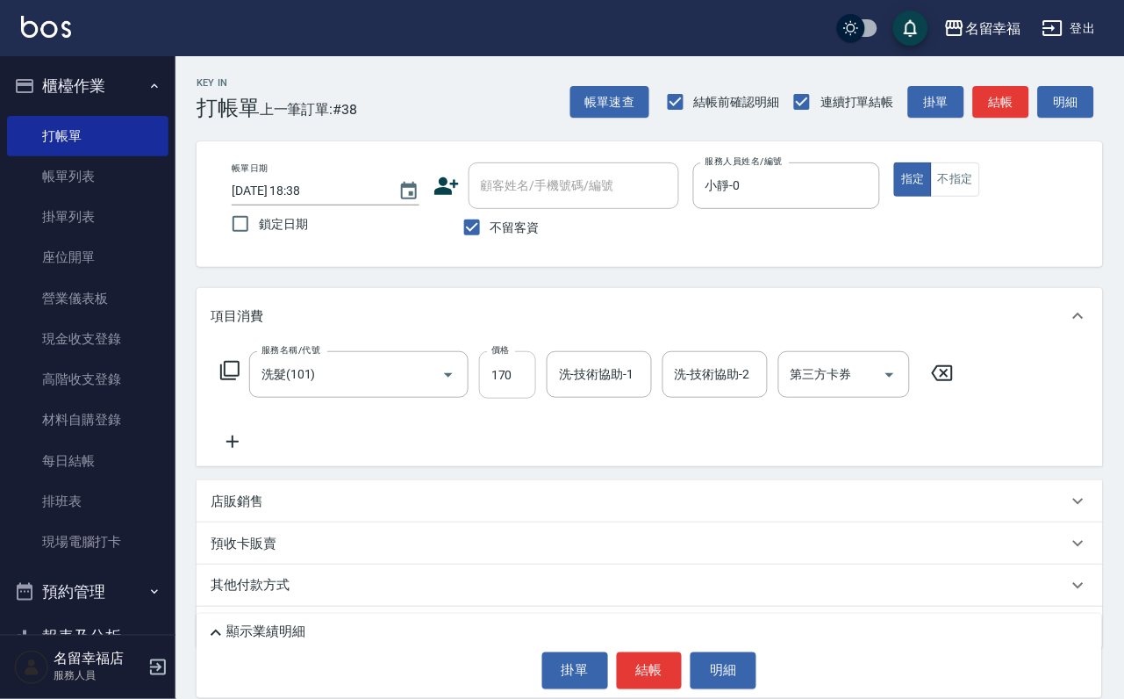
click at [533, 398] on input "170" at bounding box center [507, 374] width 57 height 47
type input "250"
type input "小靜-0"
click at [618, 657] on button "結帳" at bounding box center [650, 670] width 66 height 37
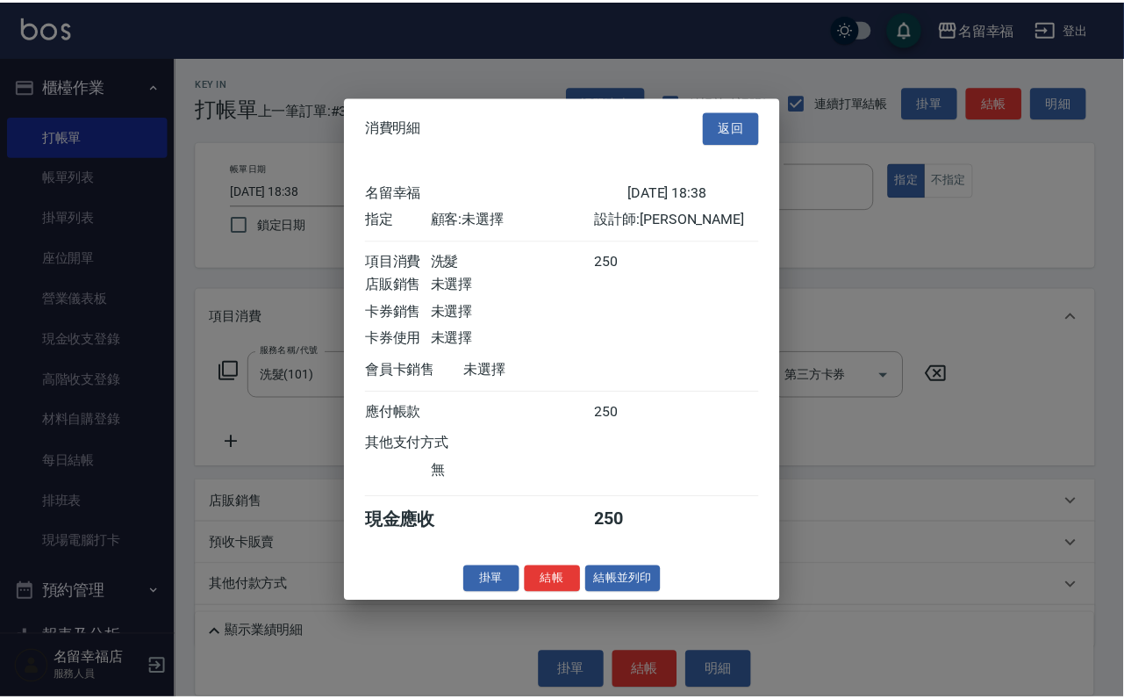
scroll to position [217, 0]
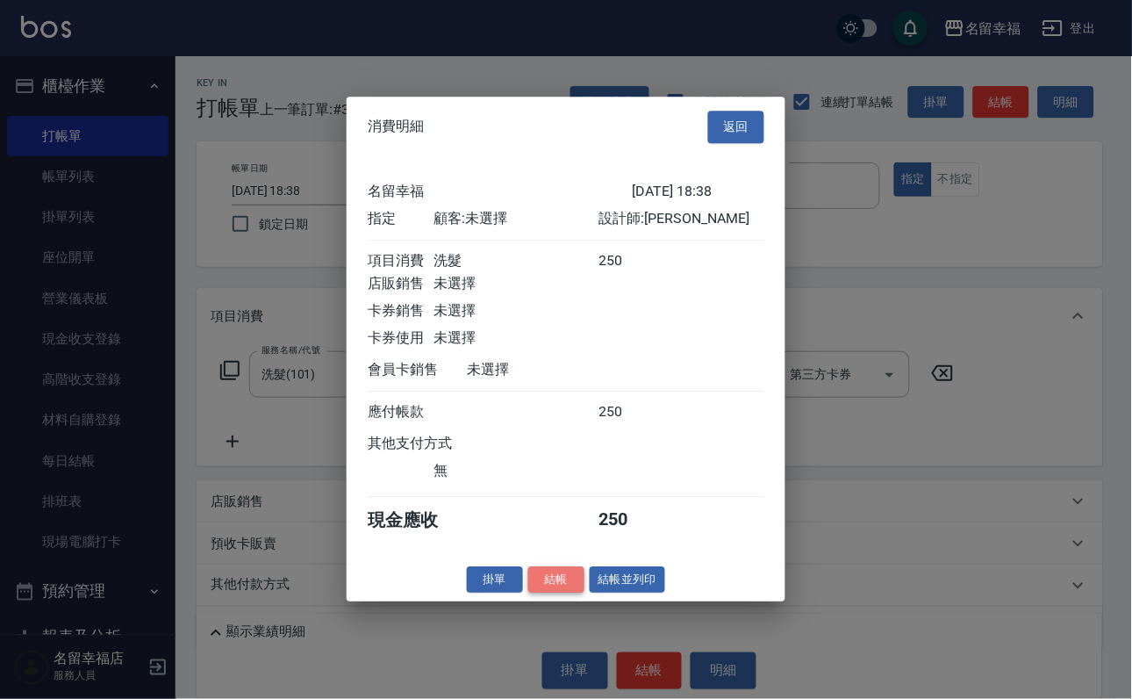
click at [528, 593] on button "結帳" at bounding box center [556, 579] width 56 height 27
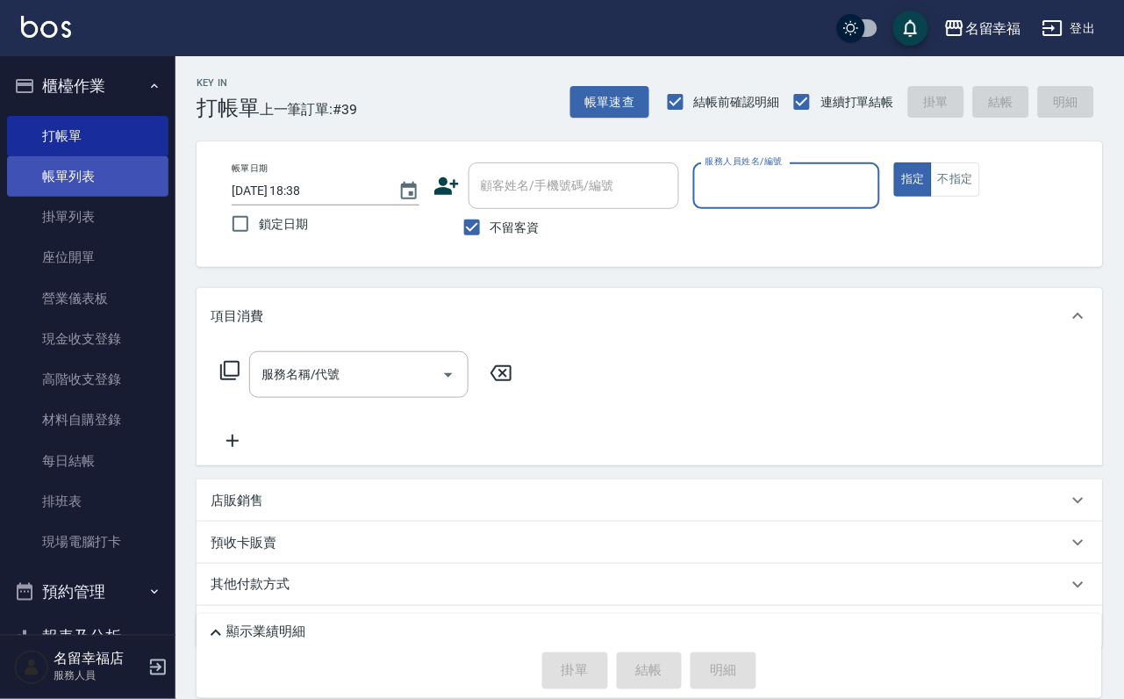
click at [83, 181] on link "帳單列表" at bounding box center [87, 176] width 161 height 40
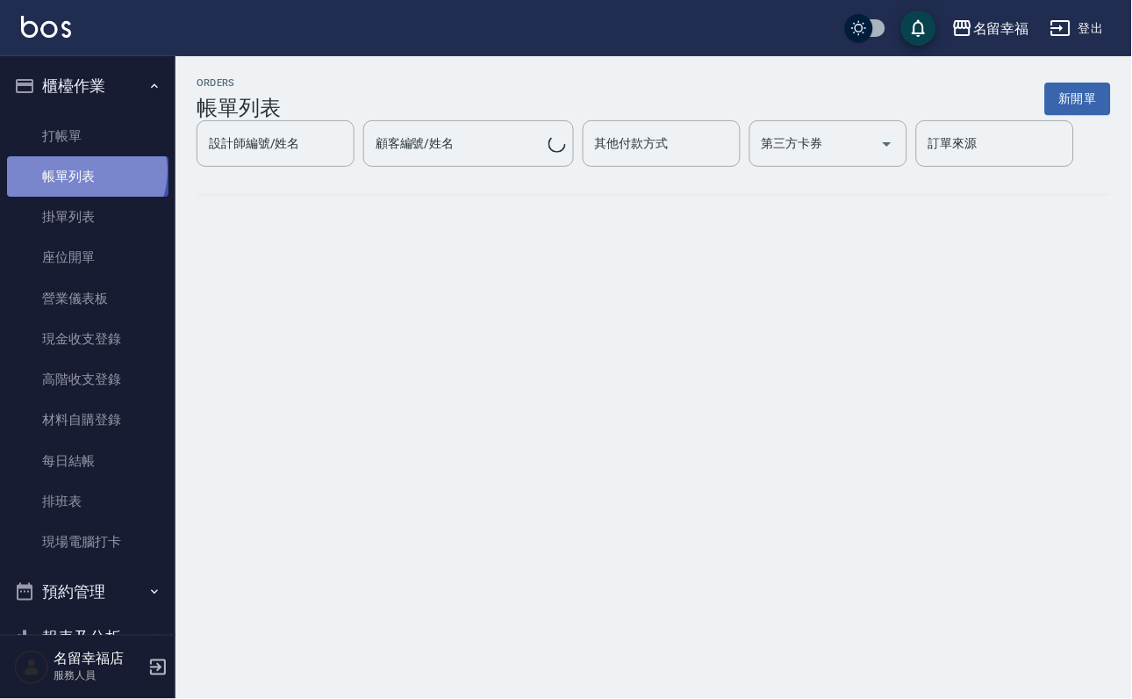
click at [85, 181] on link "帳單列表" at bounding box center [87, 176] width 161 height 40
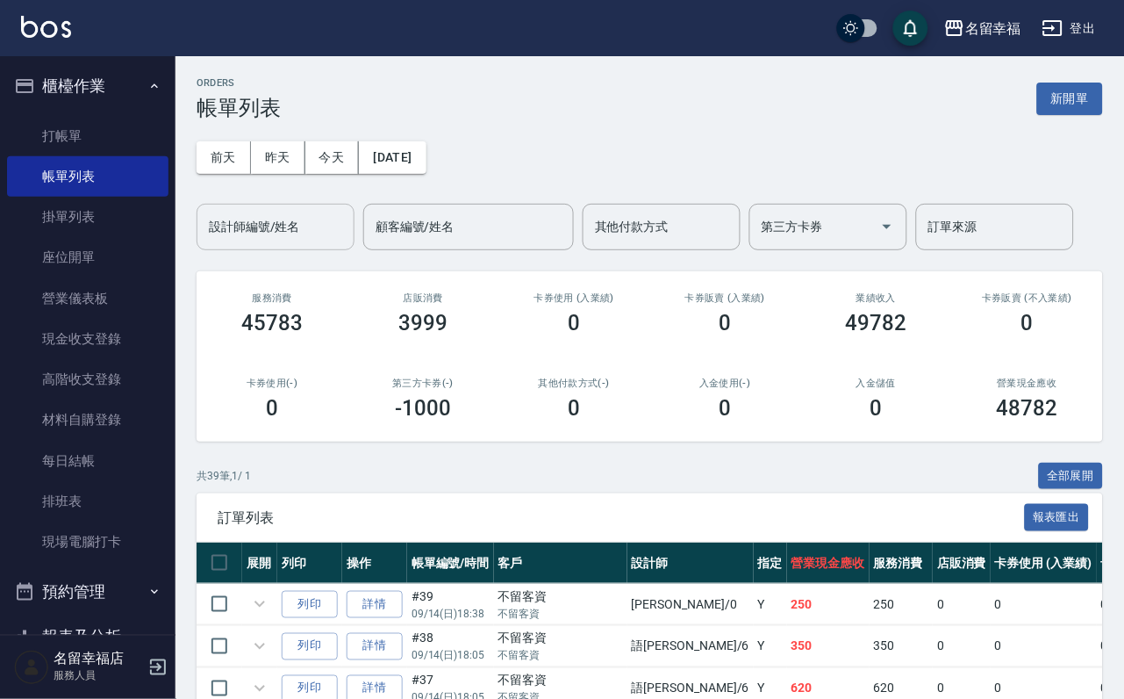
click at [230, 226] on input "設計師編號/姓名" at bounding box center [275, 227] width 142 height 31
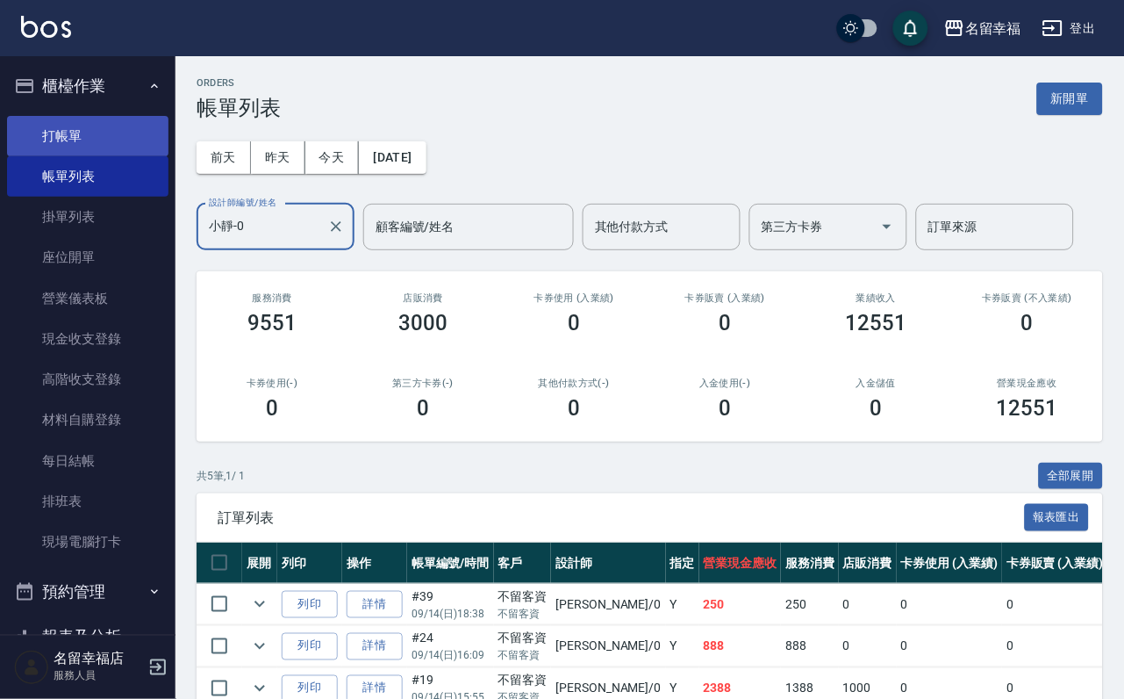
type input "小靜-0"
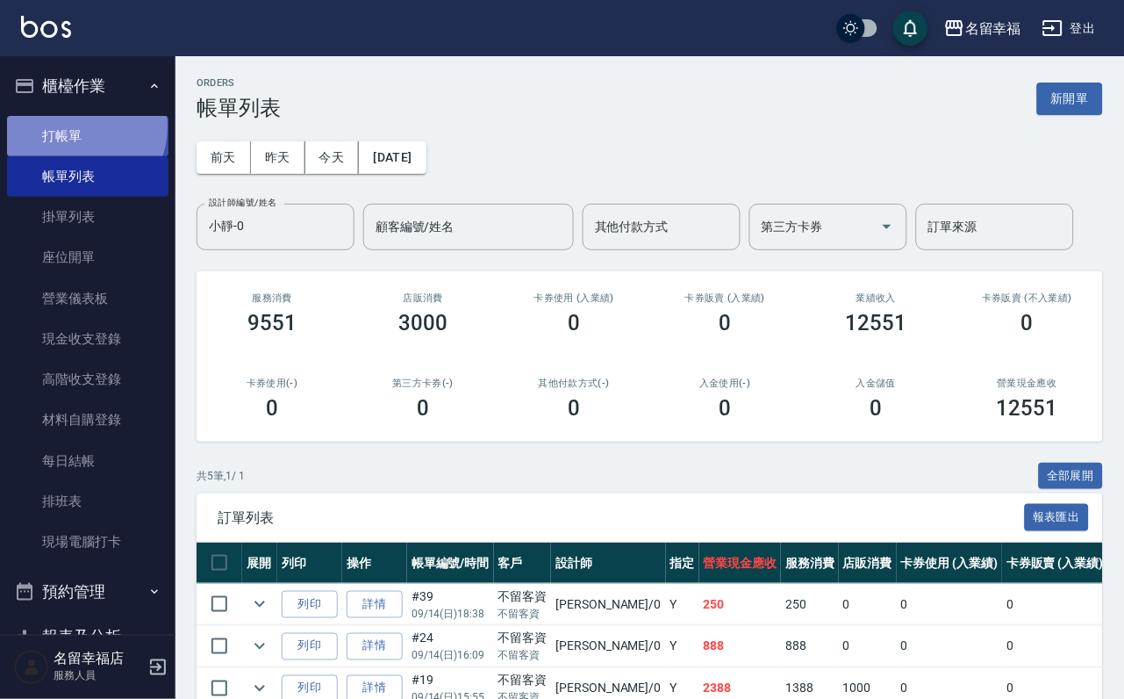
click at [72, 133] on link "打帳單" at bounding box center [87, 136] width 161 height 40
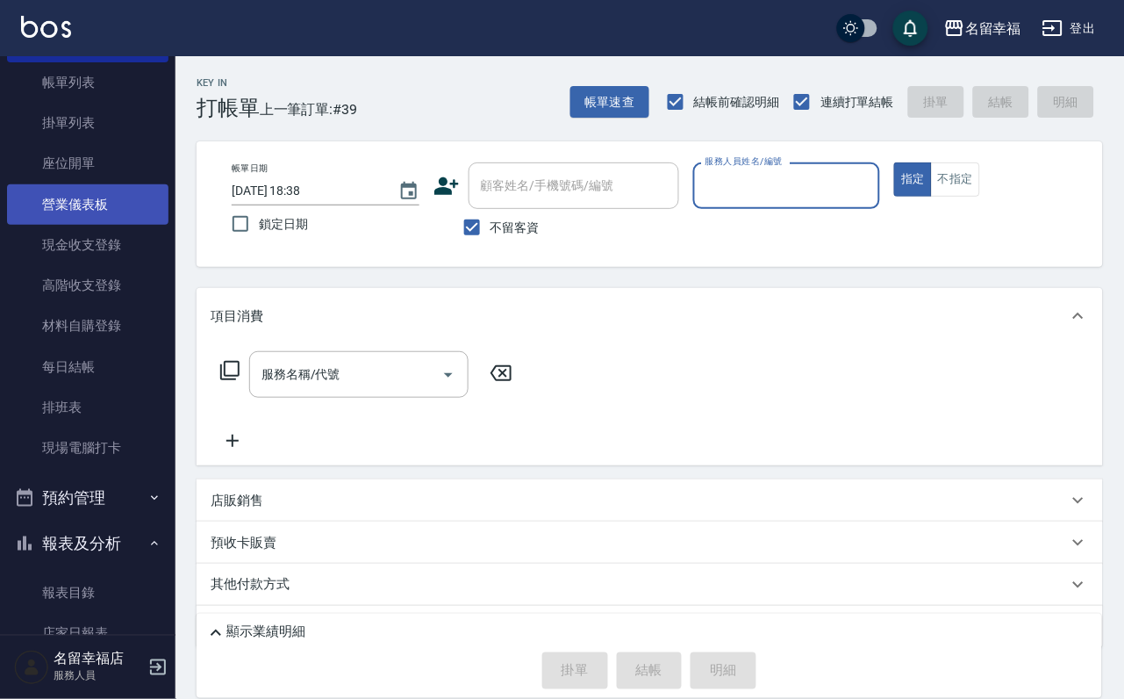
scroll to position [527, 0]
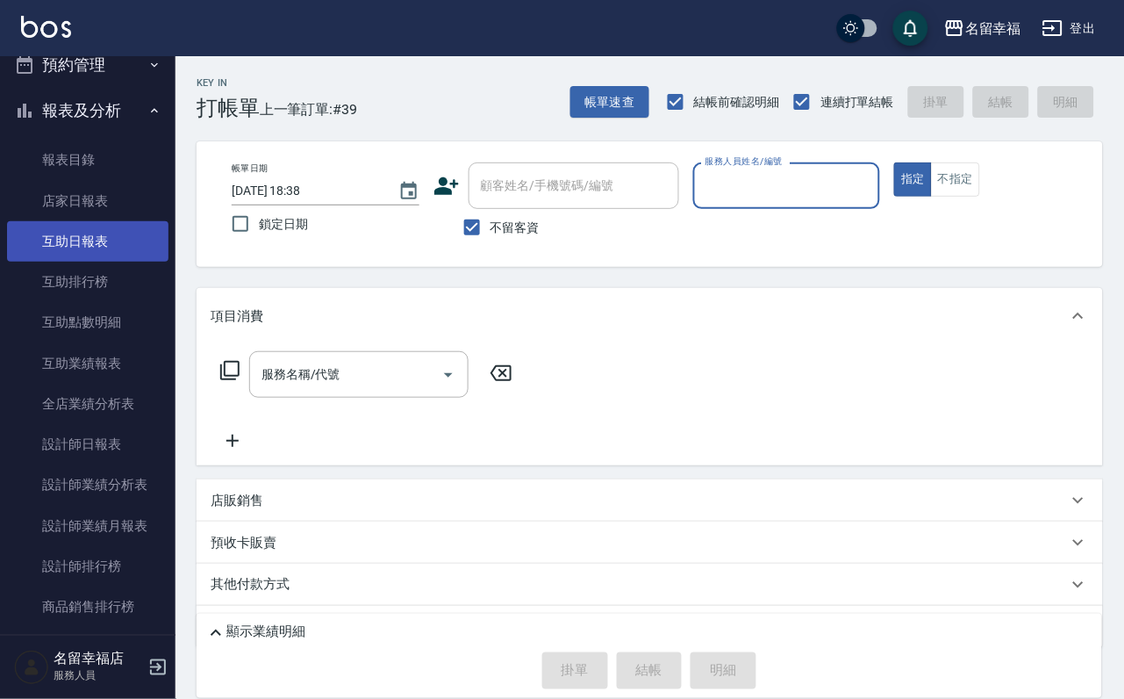
click at [103, 262] on link "互助日報表" at bounding box center [87, 241] width 161 height 40
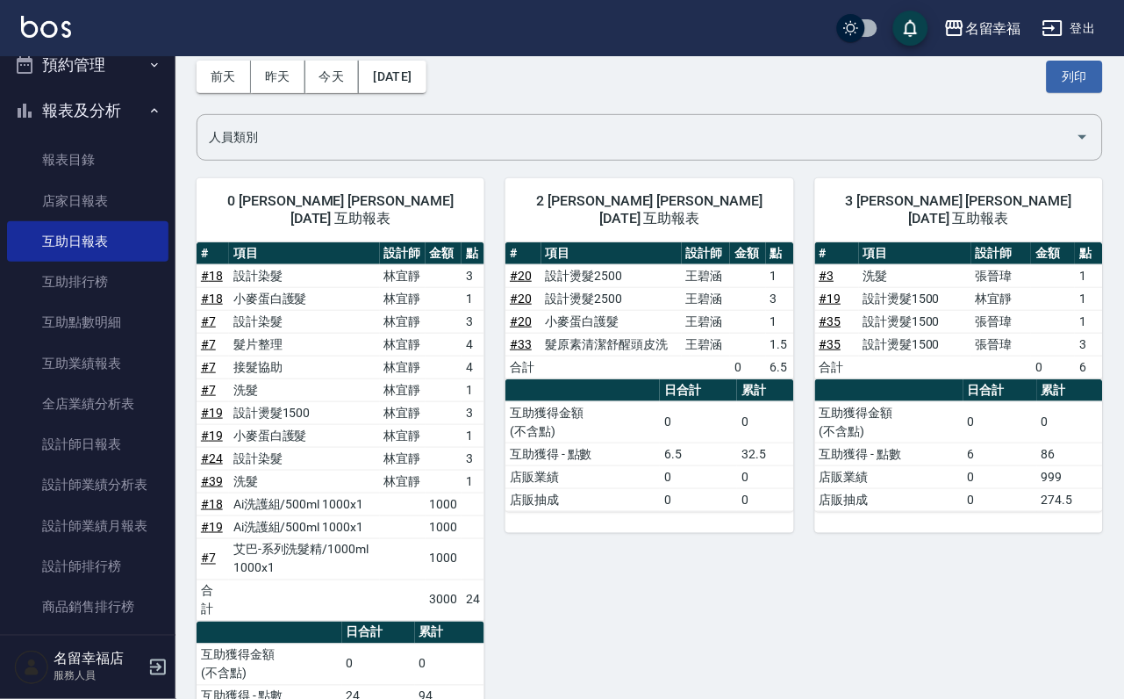
scroll to position [79, 0]
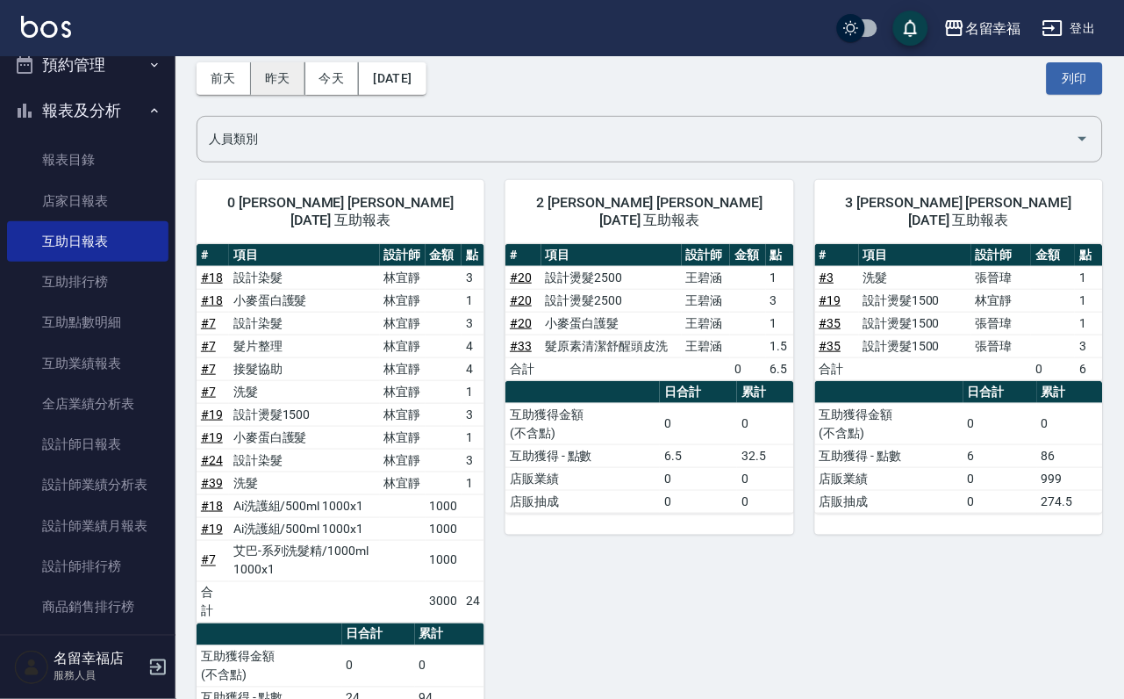
click at [293, 83] on button "昨天" at bounding box center [278, 78] width 54 height 32
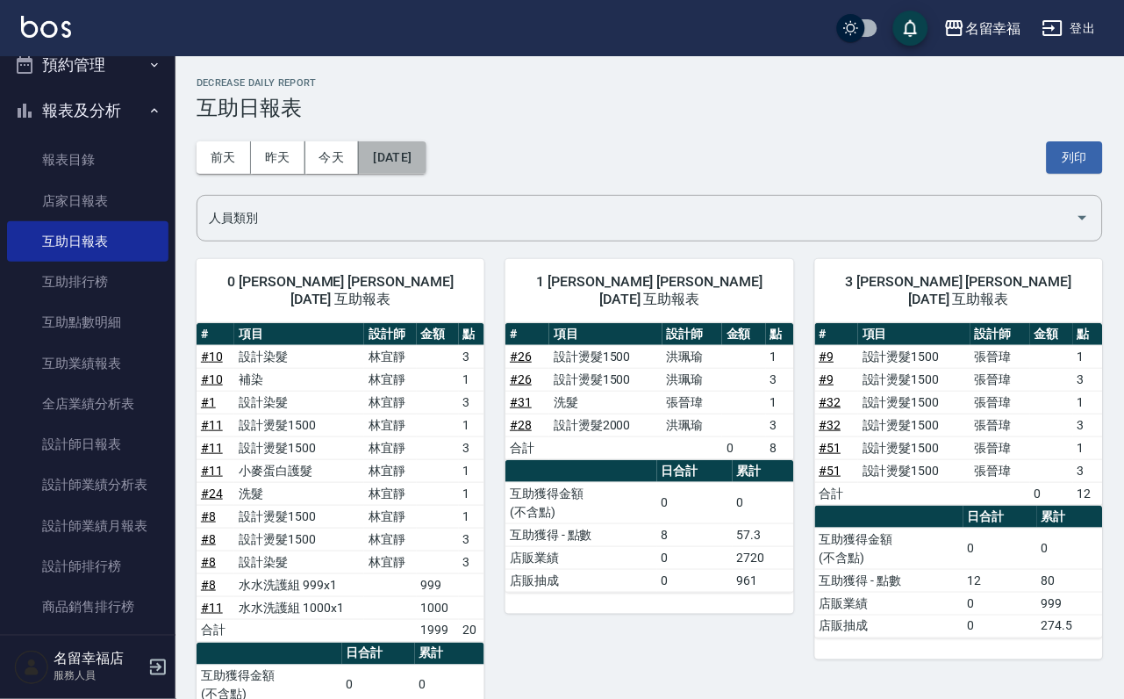
click at [426, 159] on button "[DATE]" at bounding box center [392, 157] width 67 height 32
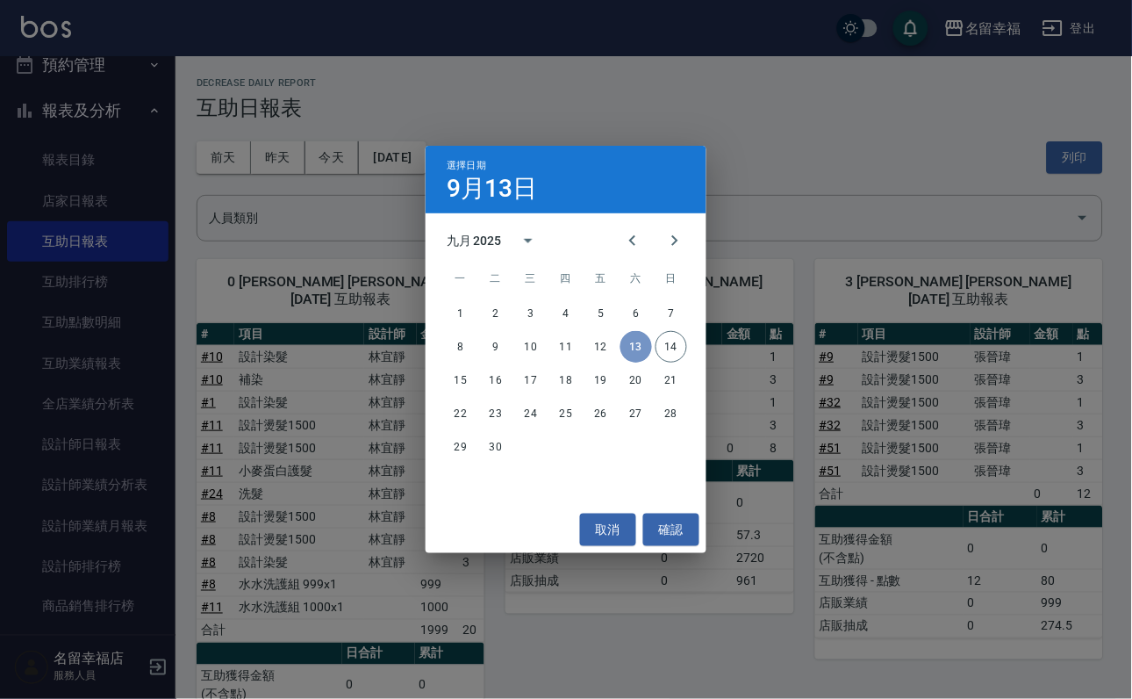
click at [650, 350] on button "13" at bounding box center [637, 347] width 32 height 32
click at [667, 341] on button "14" at bounding box center [672, 347] width 32 height 32
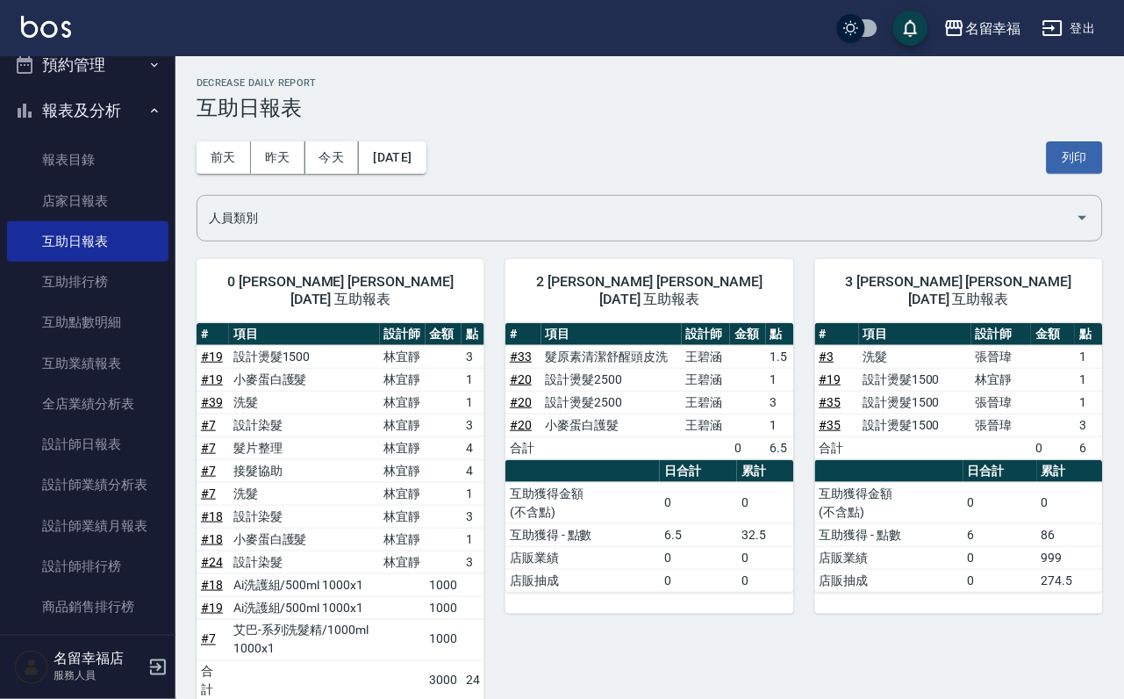
click at [524, 136] on div "[DATE] [DATE] [DATE] [DATE] 列印" at bounding box center [650, 157] width 907 height 75
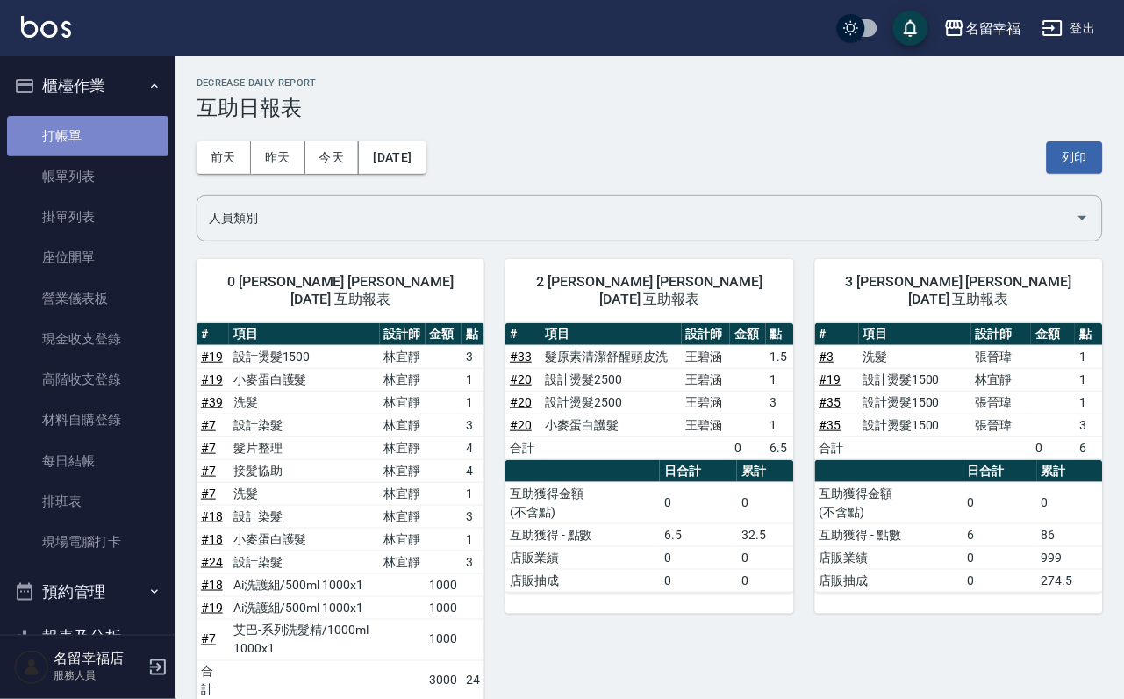
click at [89, 153] on link "打帳單" at bounding box center [87, 136] width 161 height 40
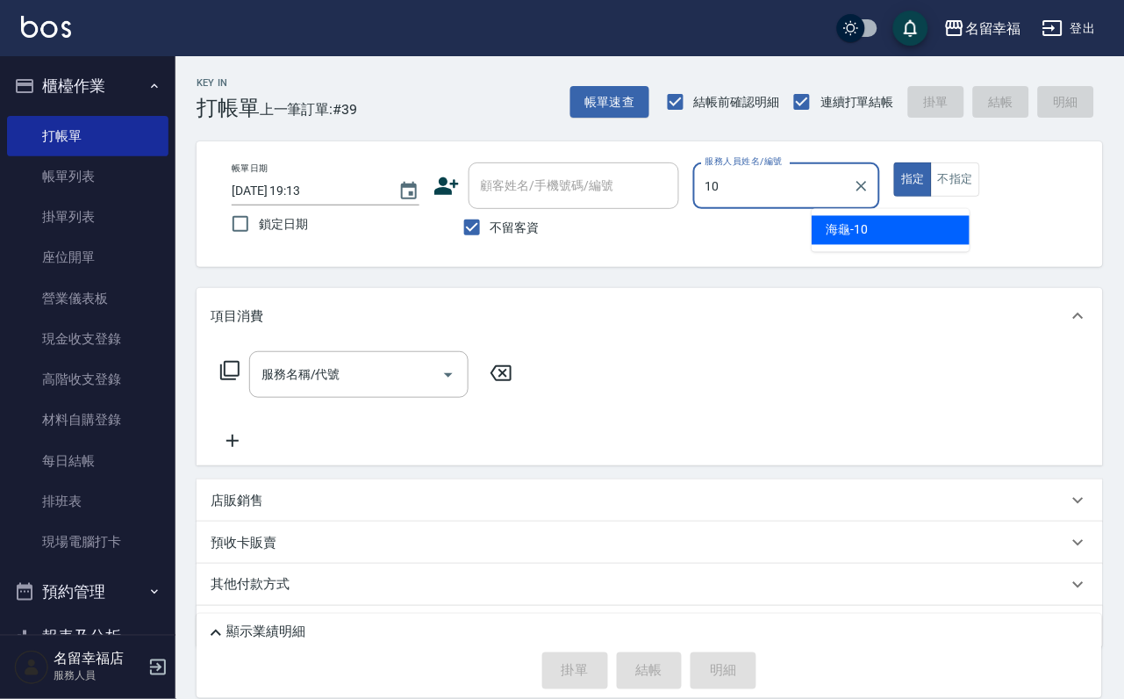
type input "海龜-10"
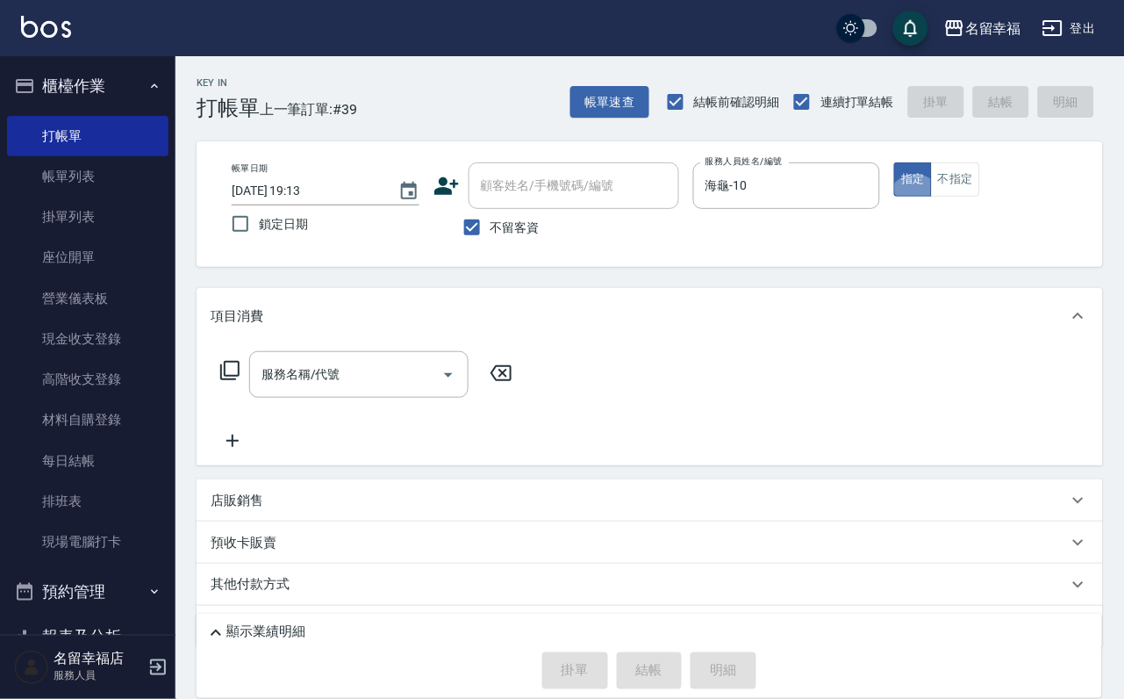
type button "true"
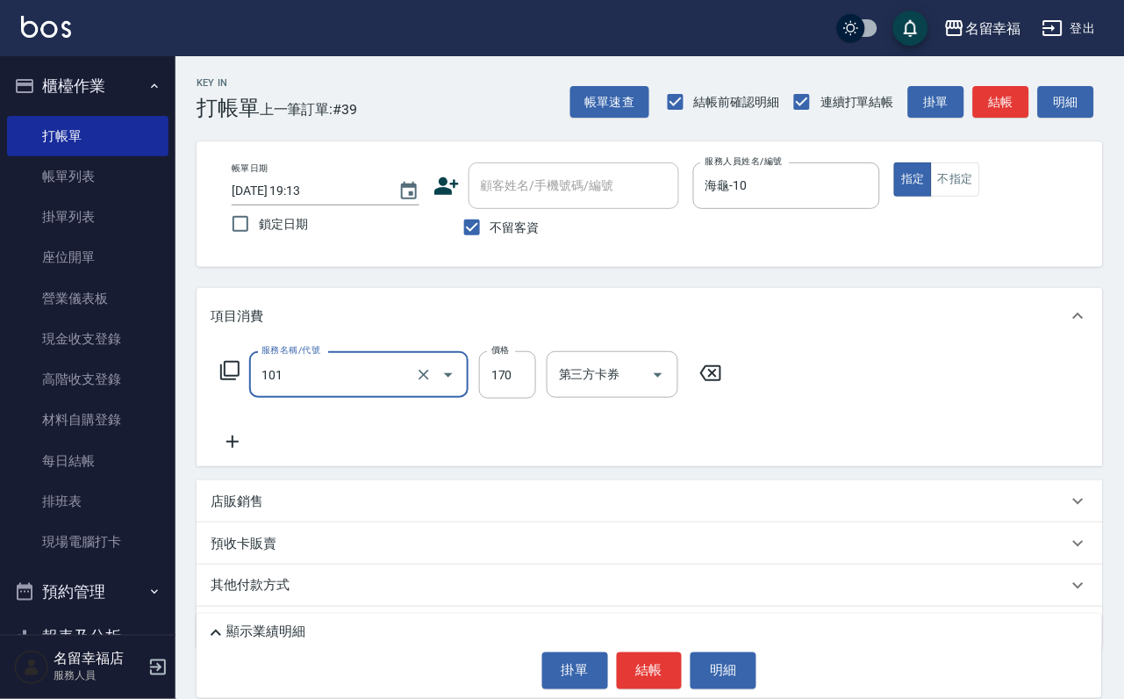
type input "洗髮(101)"
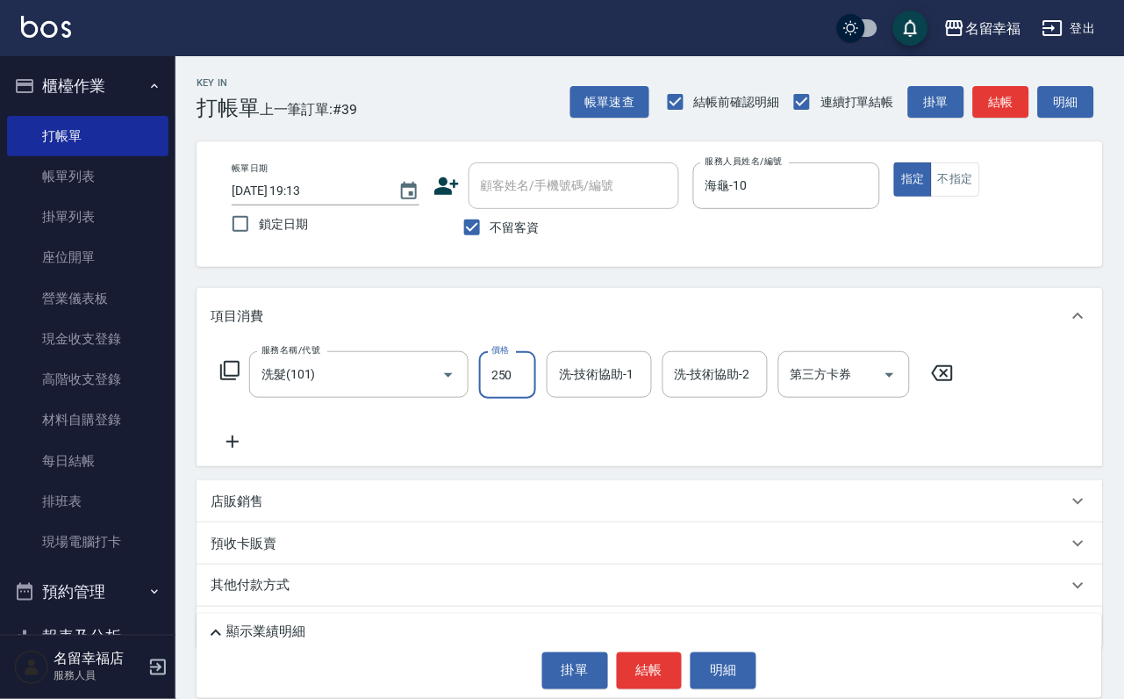
type input "250"
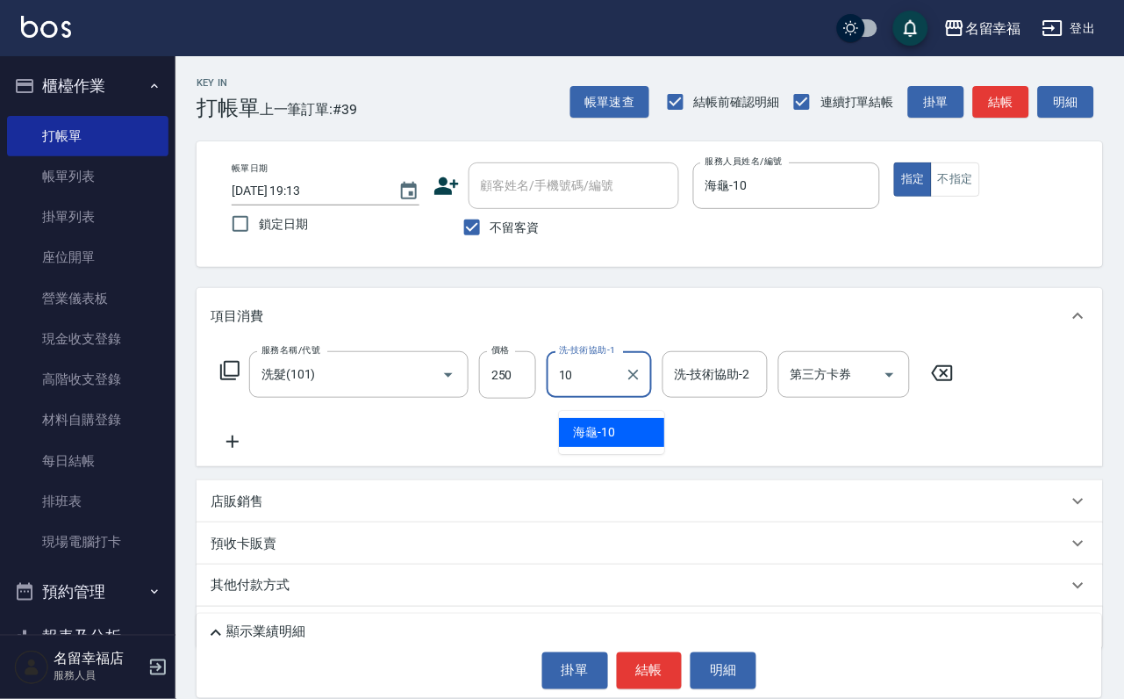
type input "海龜-10"
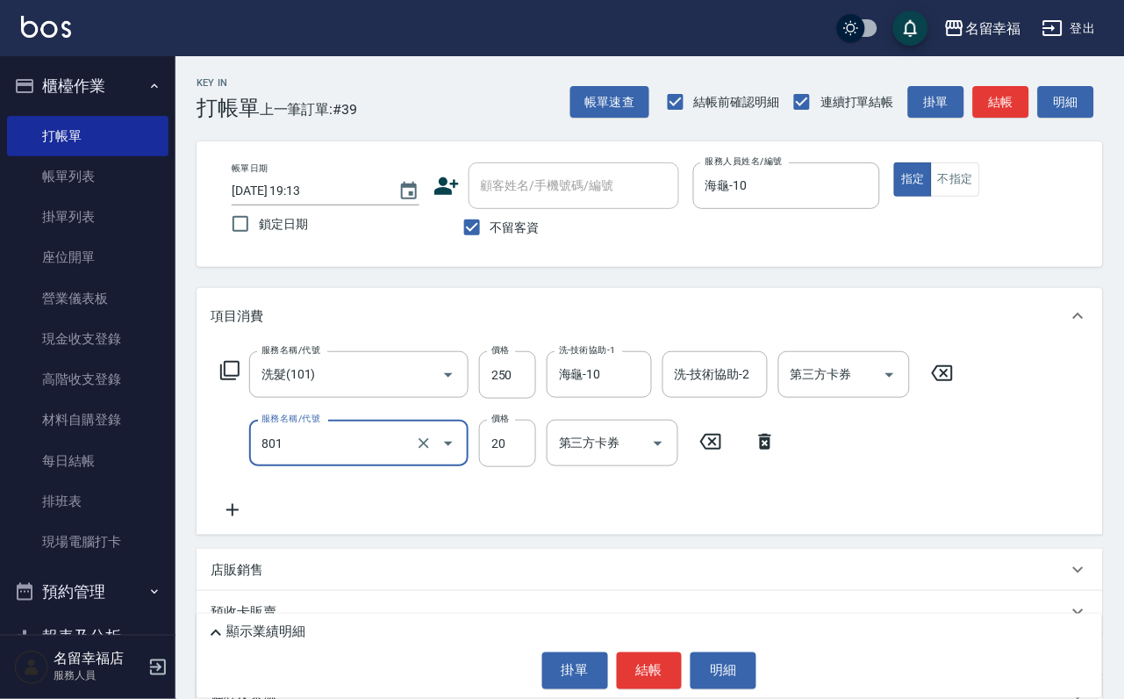
type input "潤絲(801)"
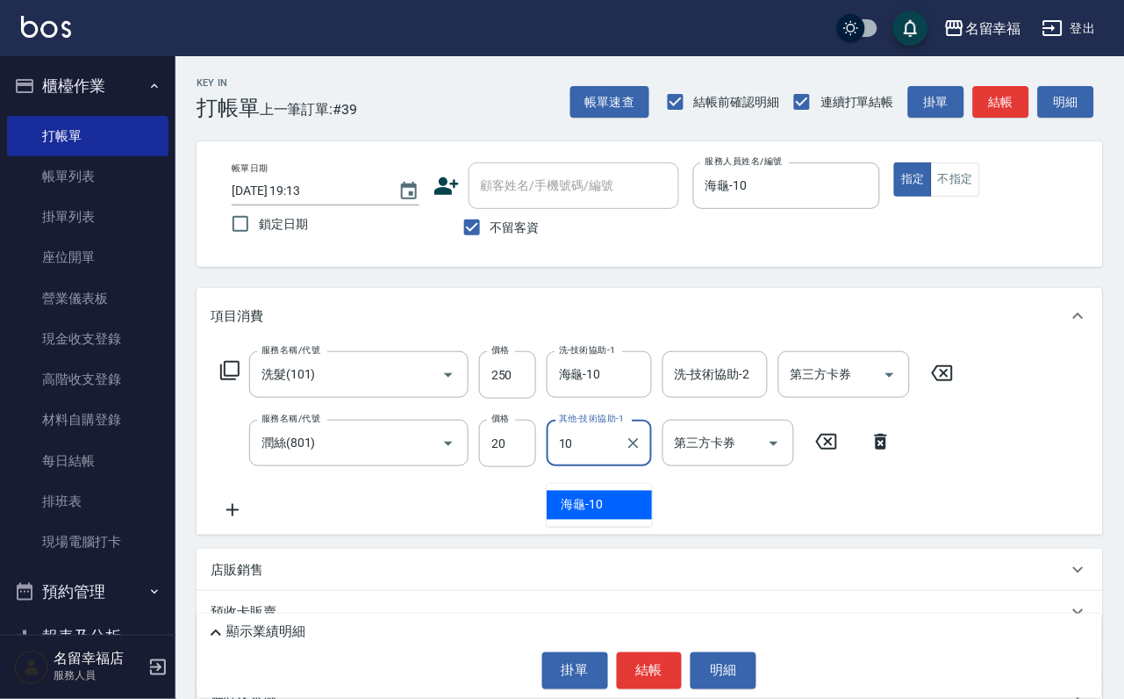
type input "海龜-10"
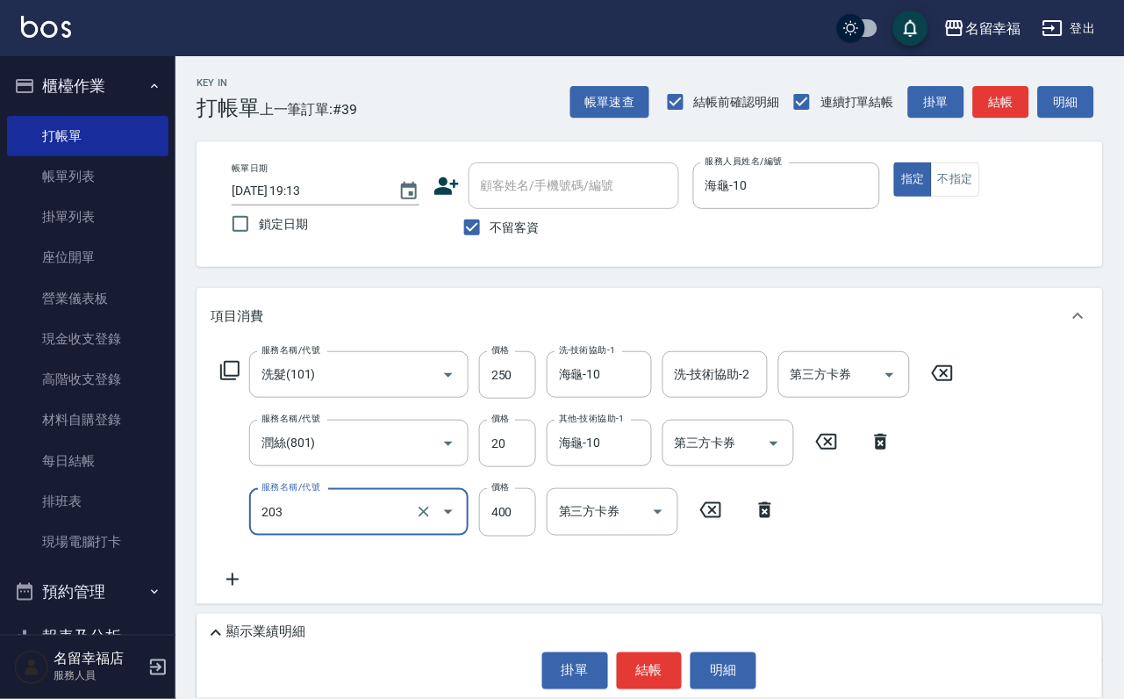
type input "指定單剪(203)"
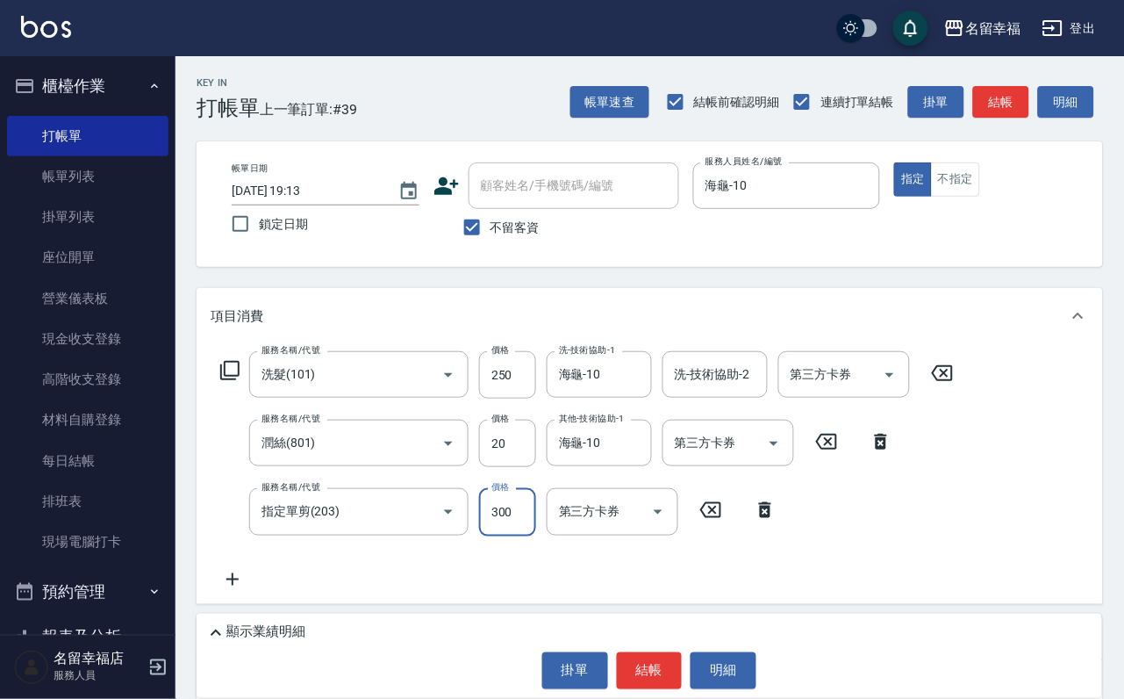
type input "300"
click at [652, 663] on button "結帳" at bounding box center [650, 670] width 66 height 37
click at [656, 659] on button "結帳" at bounding box center [650, 670] width 66 height 37
click at [655, 655] on button "結帳" at bounding box center [650, 670] width 66 height 37
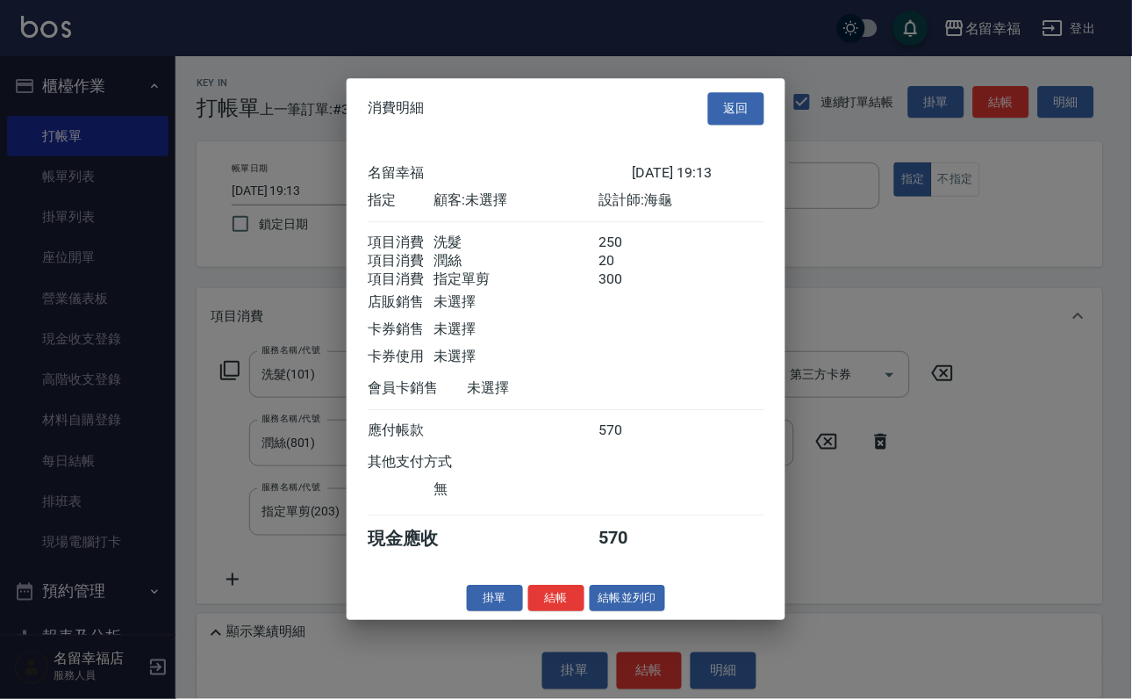
scroll to position [348, 0]
click at [556, 612] on button "結帳" at bounding box center [556, 598] width 56 height 27
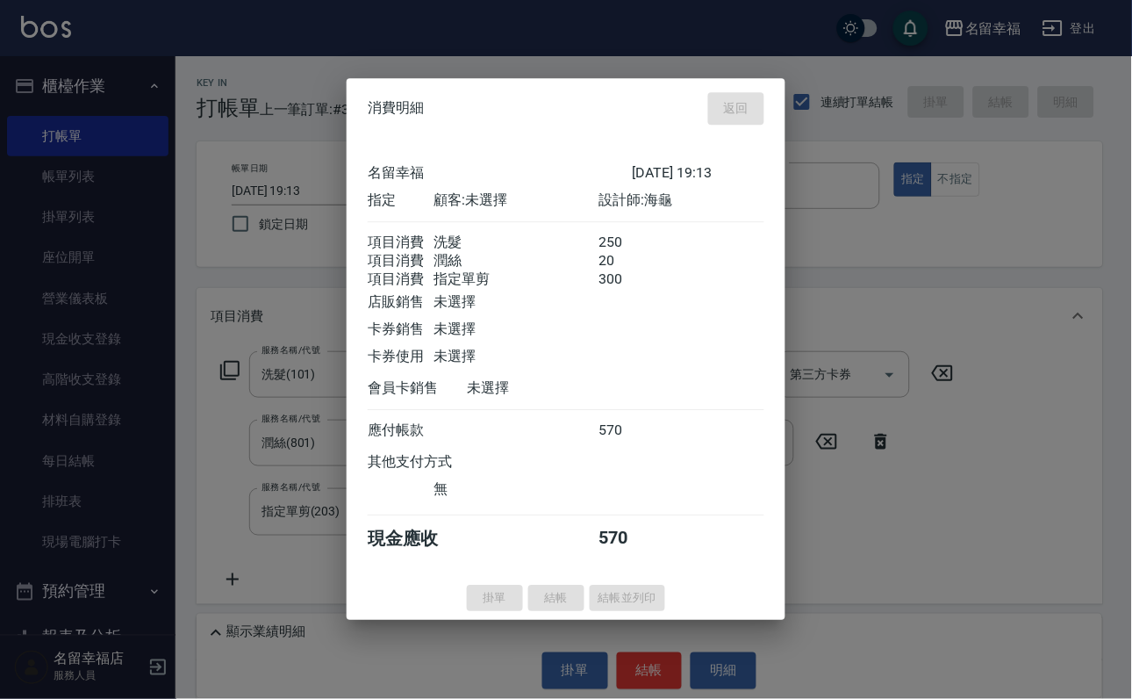
type input "[DATE] 19:22"
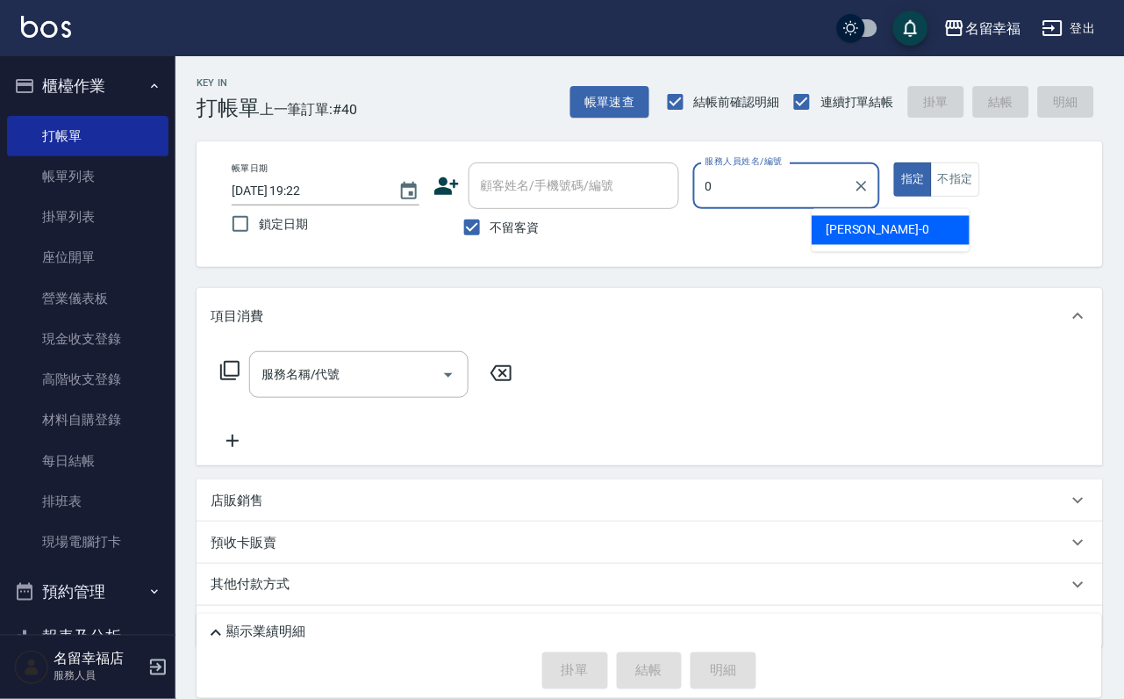
type input "小靜-0"
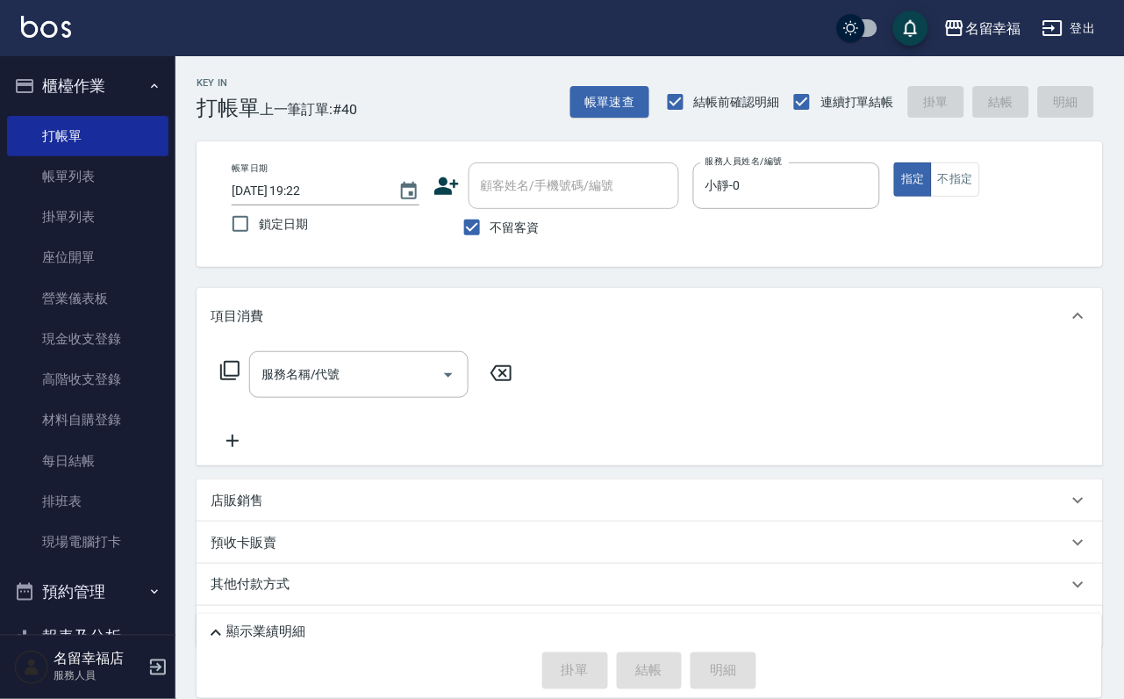
click at [224, 380] on icon at bounding box center [229, 370] width 21 height 21
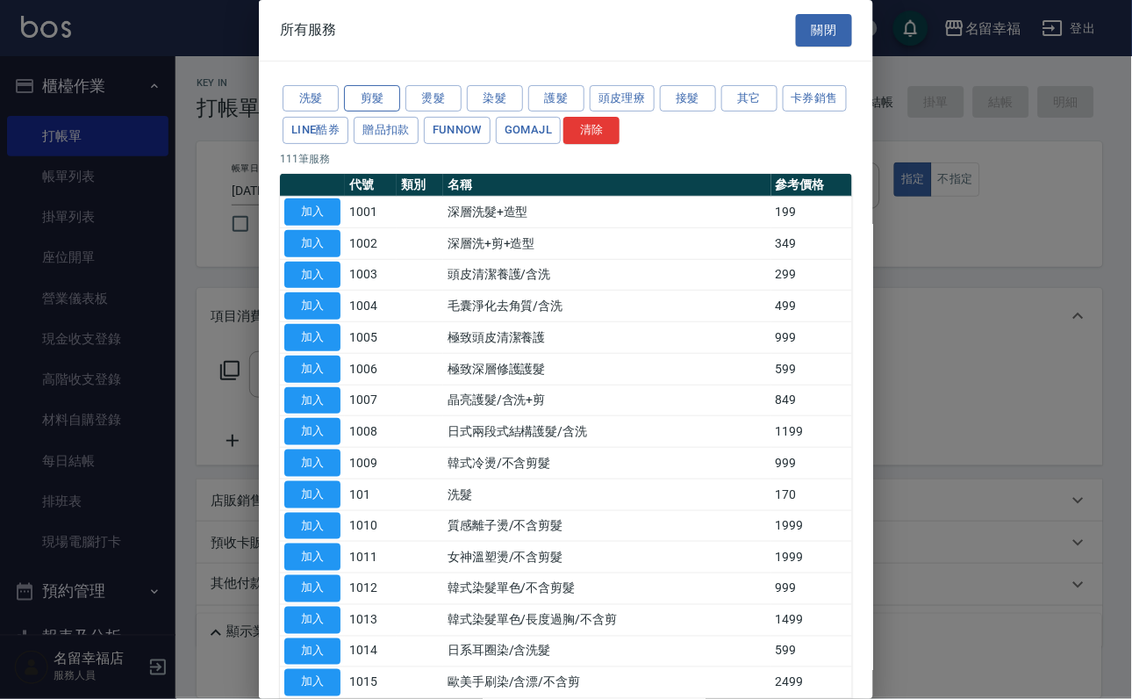
click at [356, 112] on button "剪髮" at bounding box center [372, 98] width 56 height 27
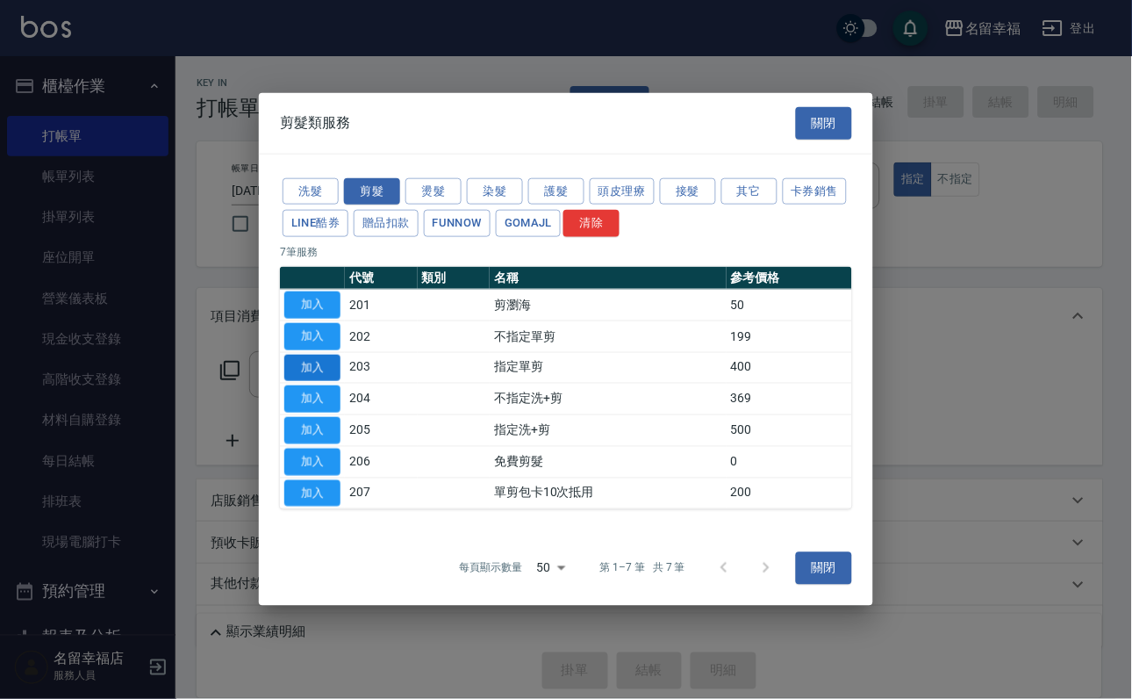
click at [317, 362] on button "加入" at bounding box center [312, 367] width 56 height 27
type input "指定單剪(203)"
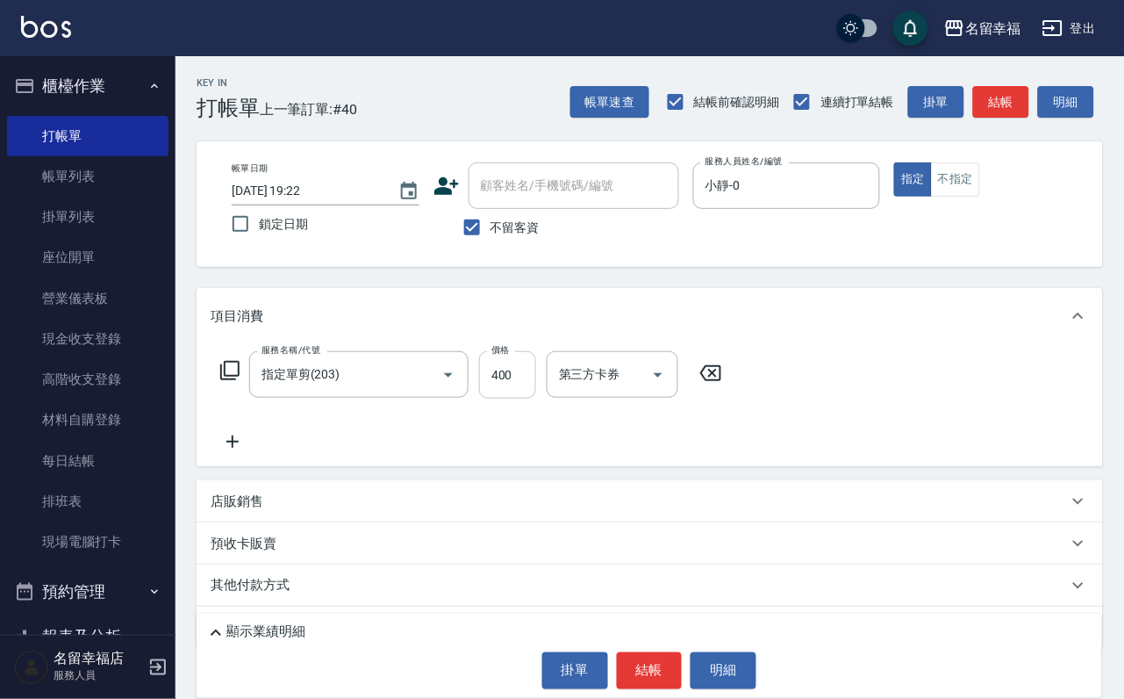
click at [534, 383] on input "400" at bounding box center [507, 374] width 57 height 47
type input "200"
click at [666, 655] on button "結帳" at bounding box center [650, 670] width 66 height 37
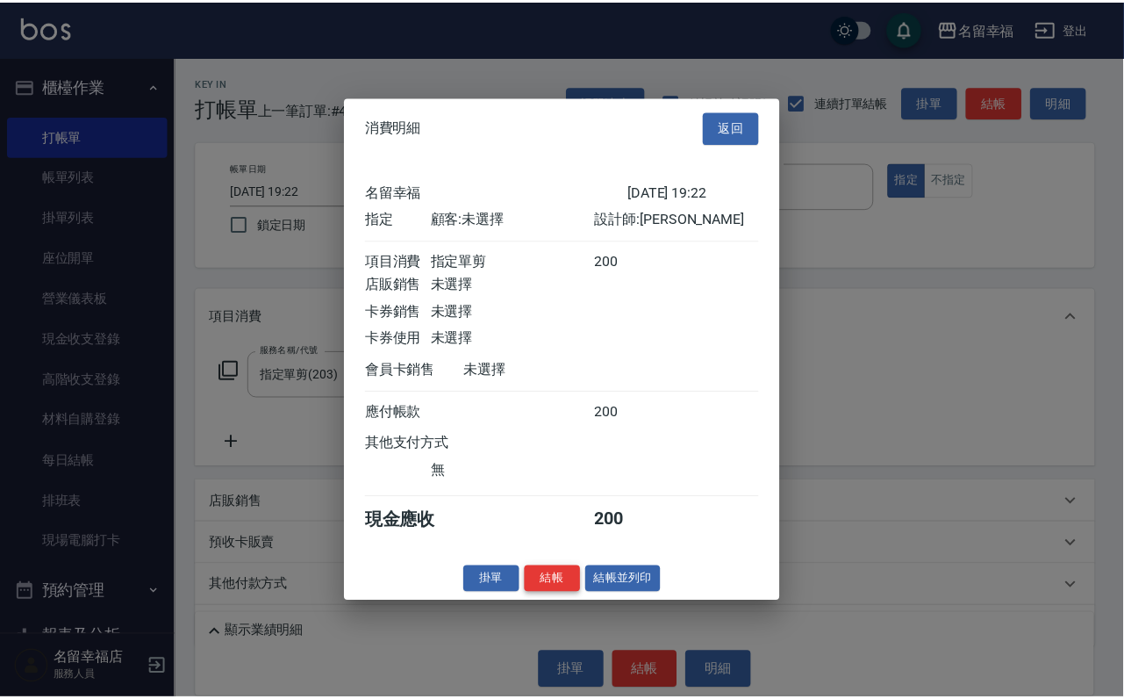
scroll to position [217, 0]
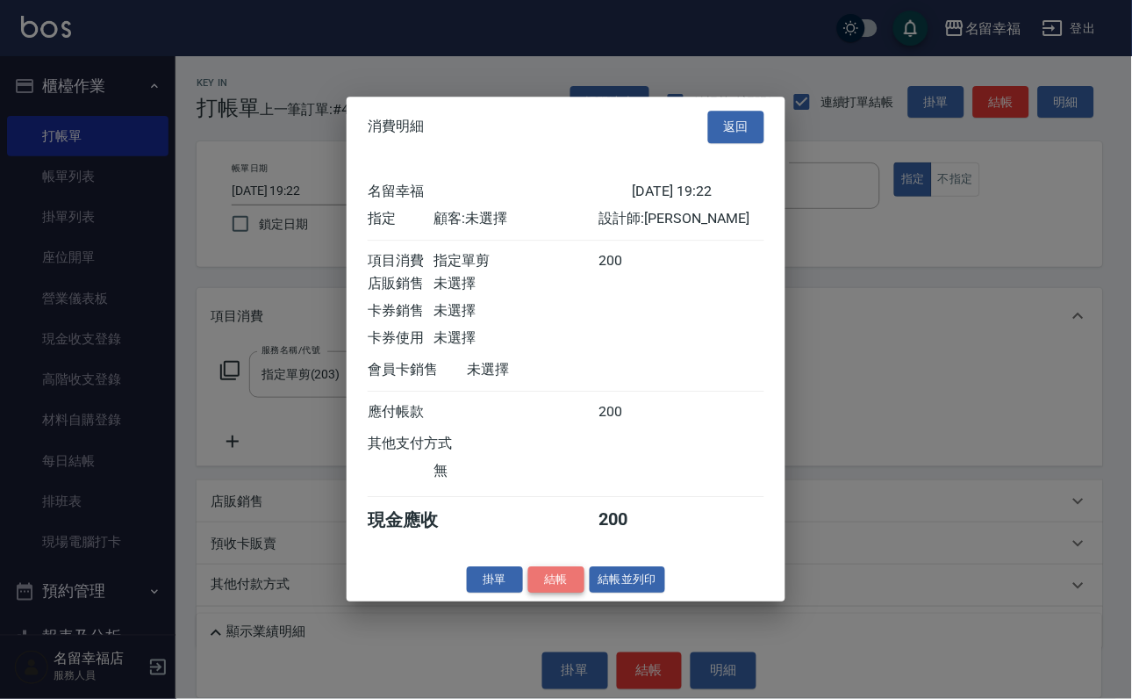
click at [533, 593] on button "結帳" at bounding box center [556, 579] width 56 height 27
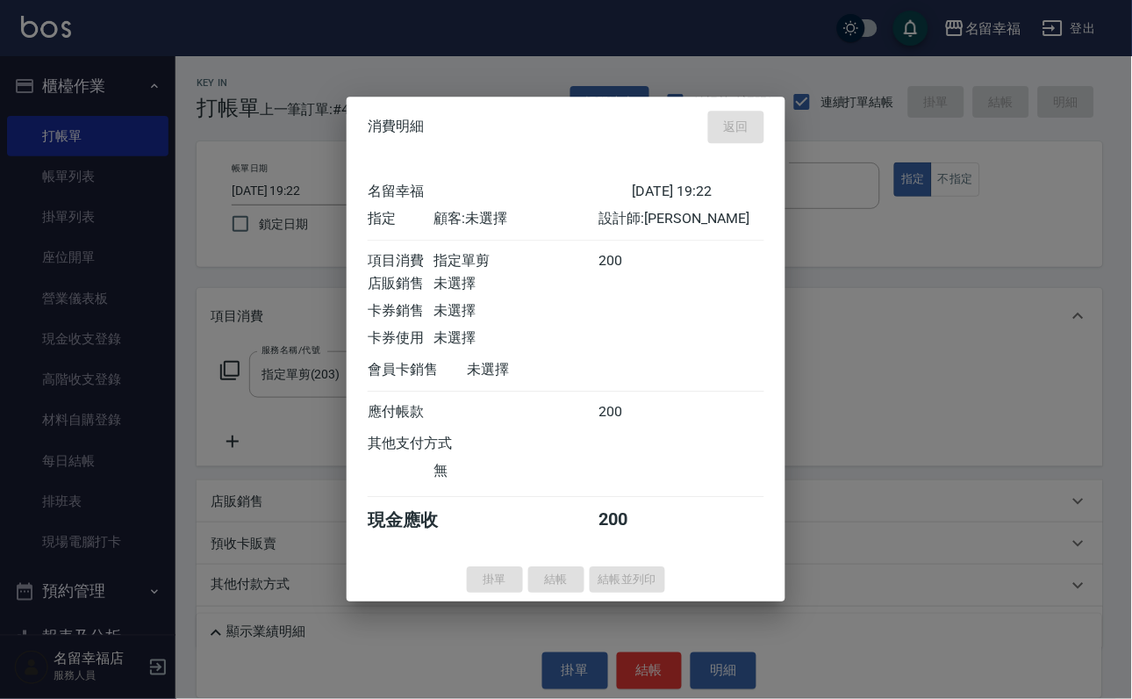
type input "[DATE] 19:23"
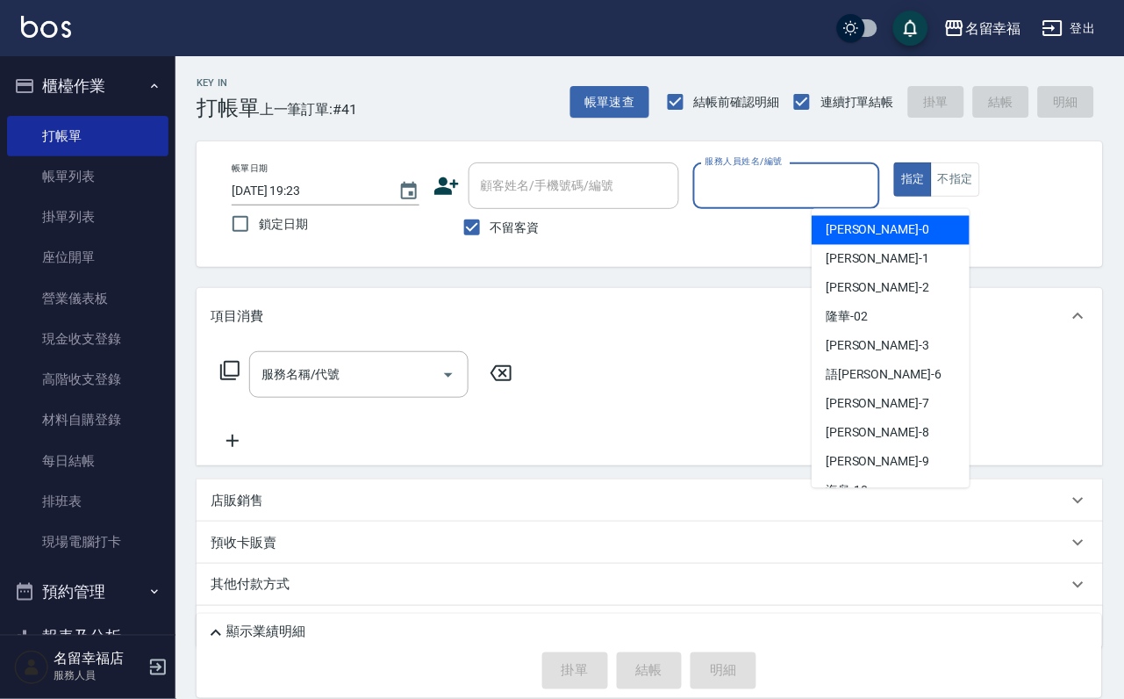
click at [873, 179] on input "服務人員姓名/編號" at bounding box center [787, 185] width 172 height 31
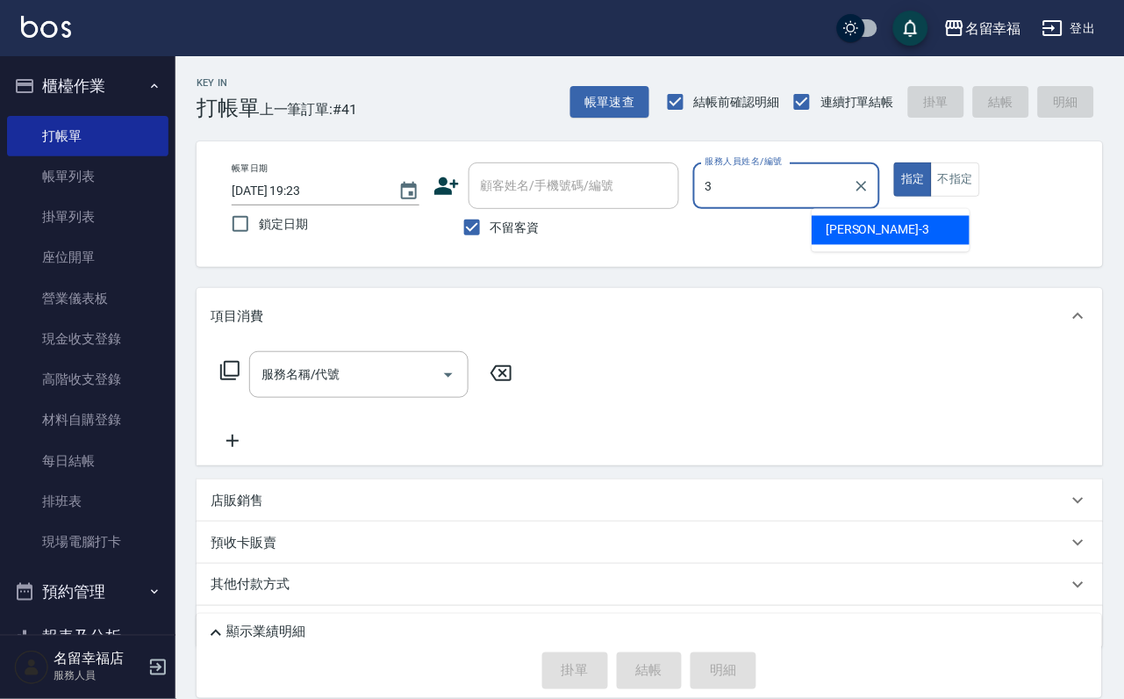
type input "[PERSON_NAME]-3"
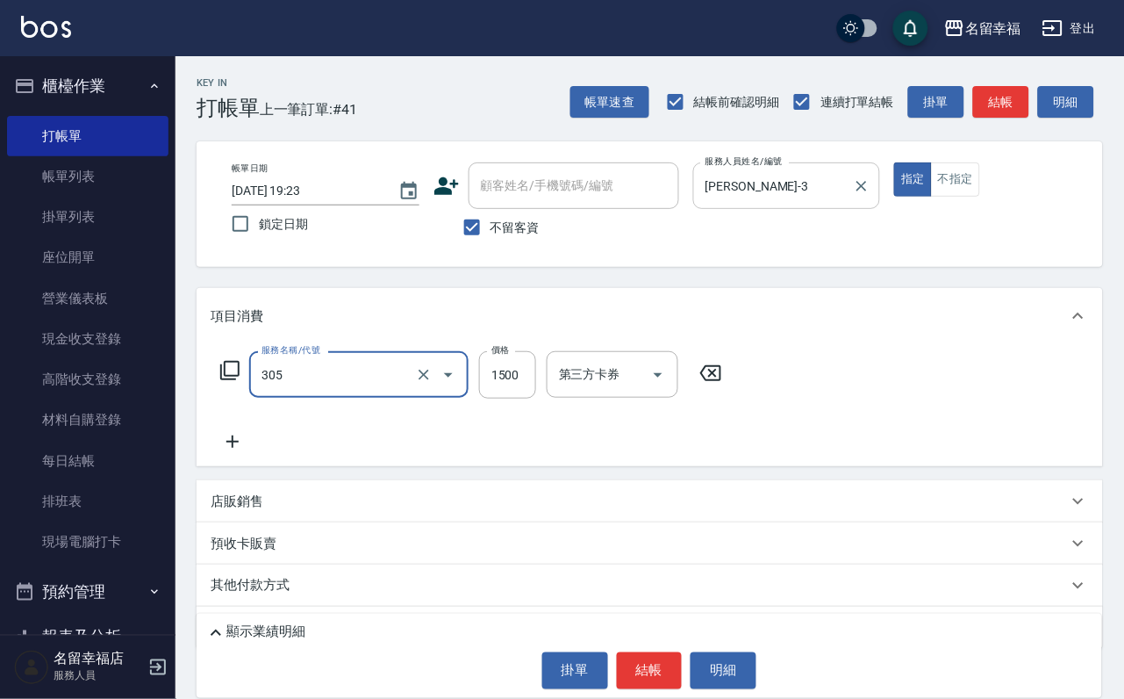
type input "設計燙髮1500(305)"
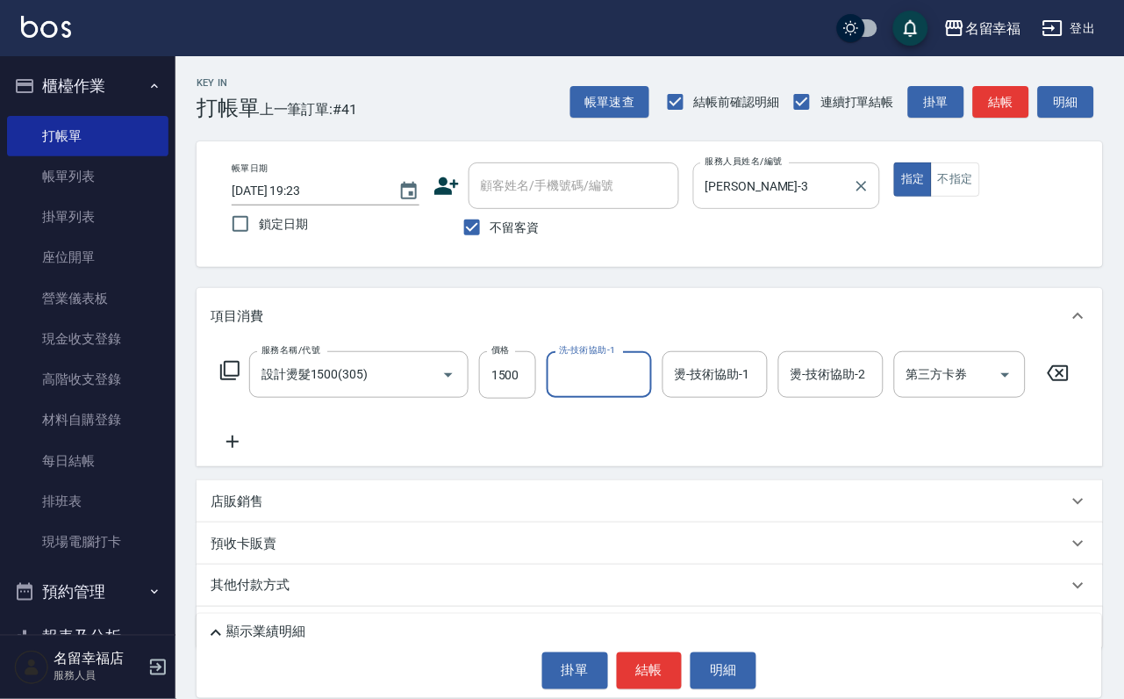
scroll to position [0, 0]
type input "[PERSON_NAME]-3"
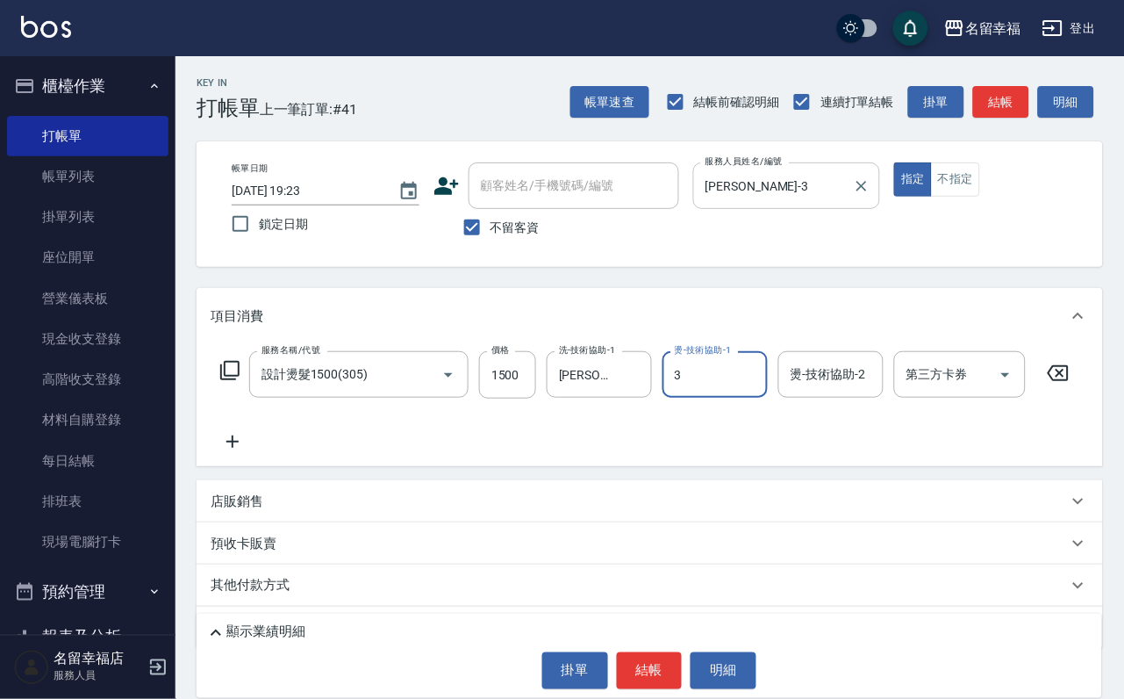
type input "[PERSON_NAME]-3"
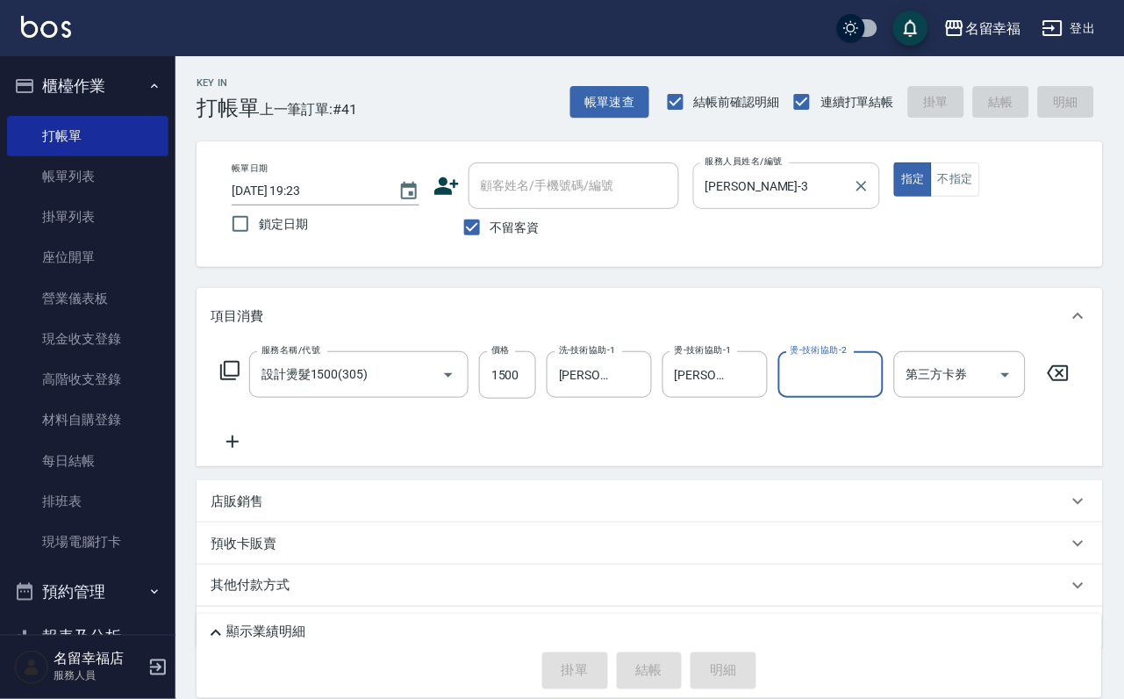
type input "[DATE] 19:25"
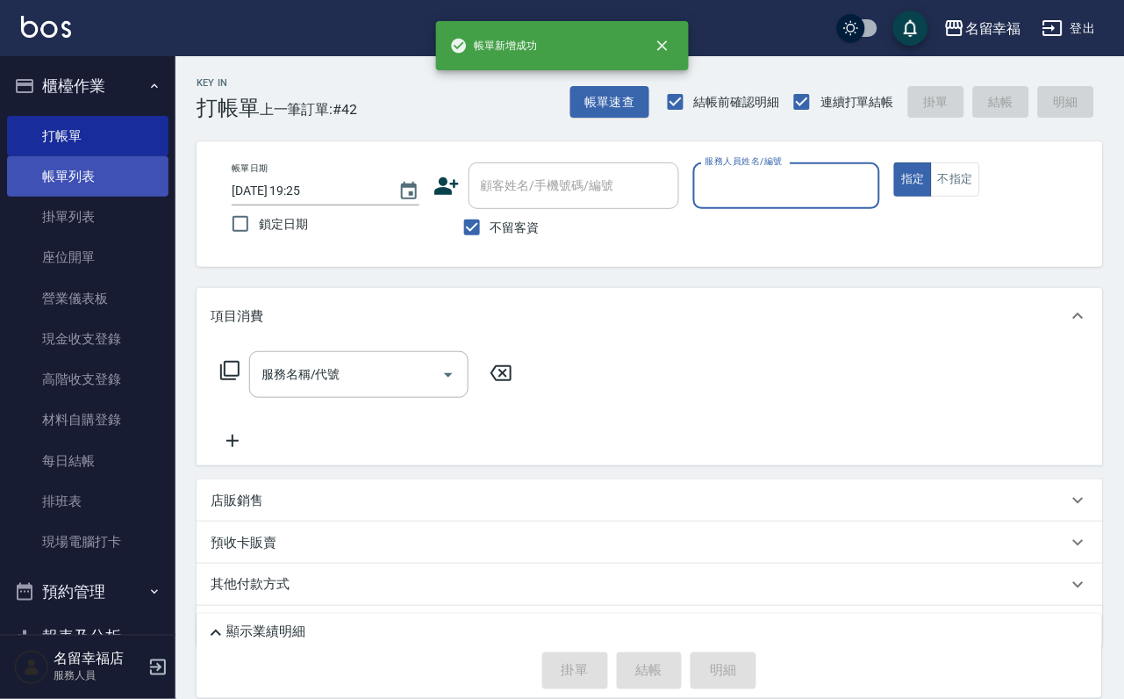
click at [71, 187] on link "帳單列表" at bounding box center [87, 176] width 161 height 40
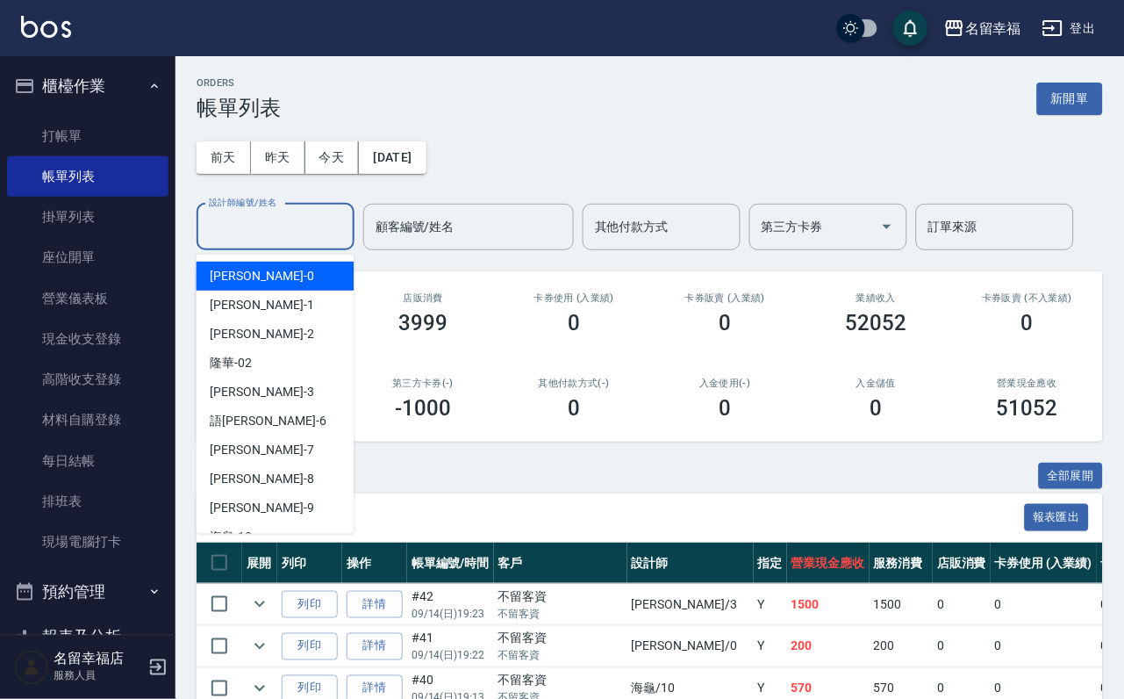
click at [300, 240] on input "設計師編號/姓名" at bounding box center [275, 227] width 142 height 31
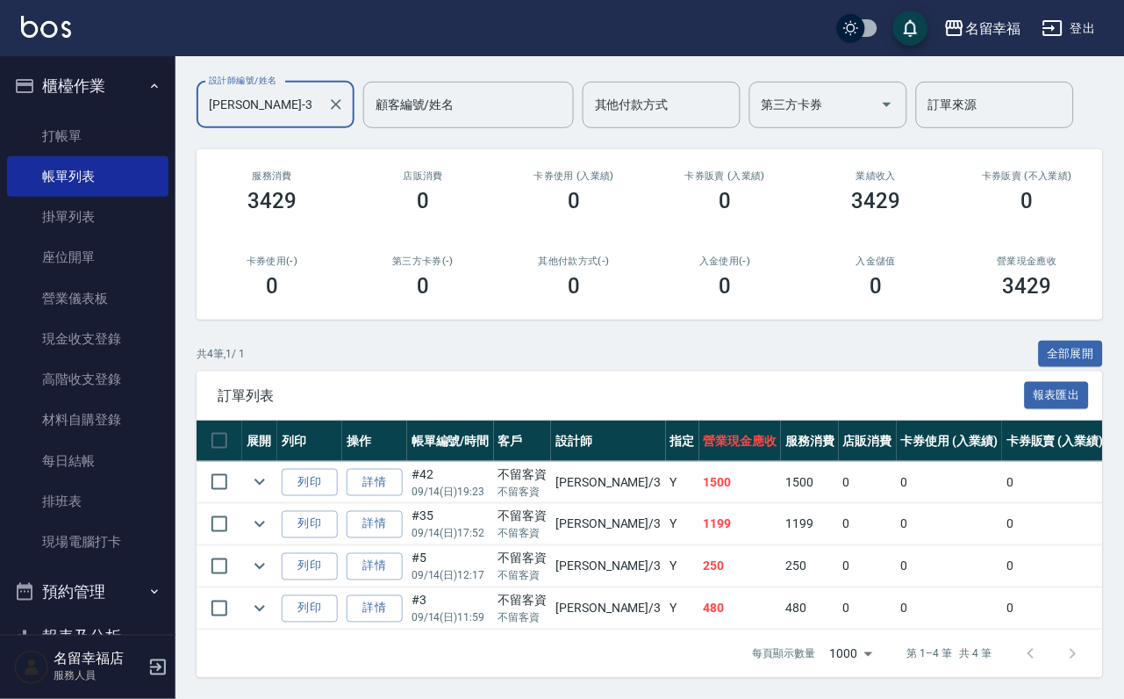
scroll to position [259, 0]
type input "[PERSON_NAME]-3"
click at [47, 136] on link "打帳單" at bounding box center [87, 136] width 161 height 40
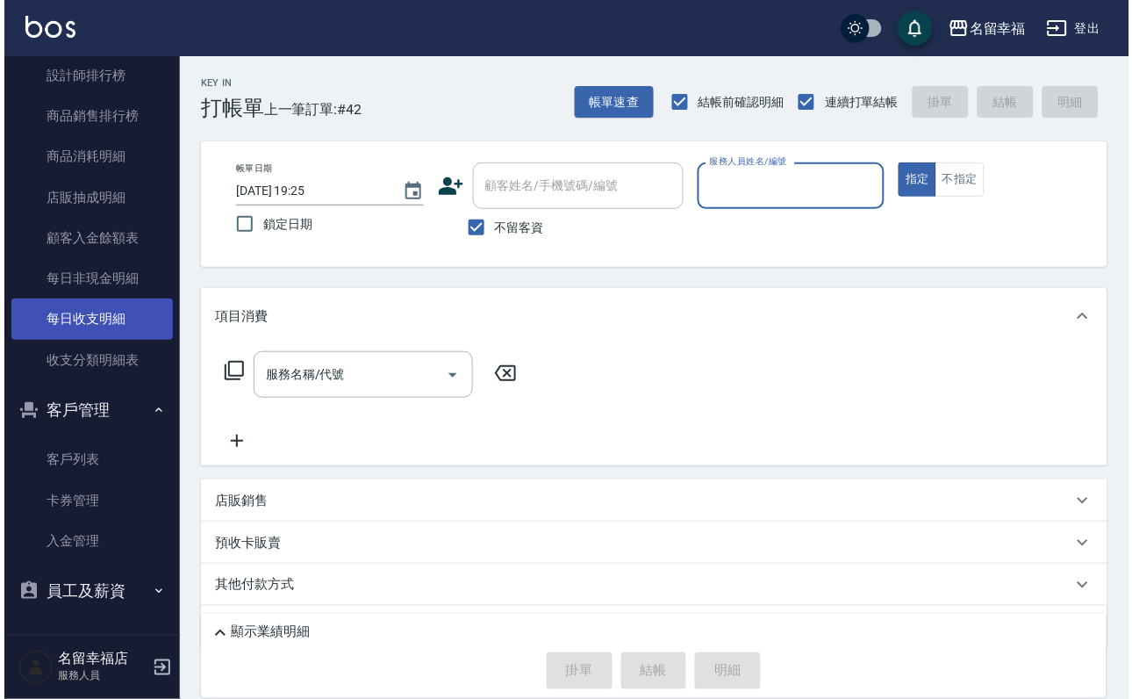
scroll to position [1198, 0]
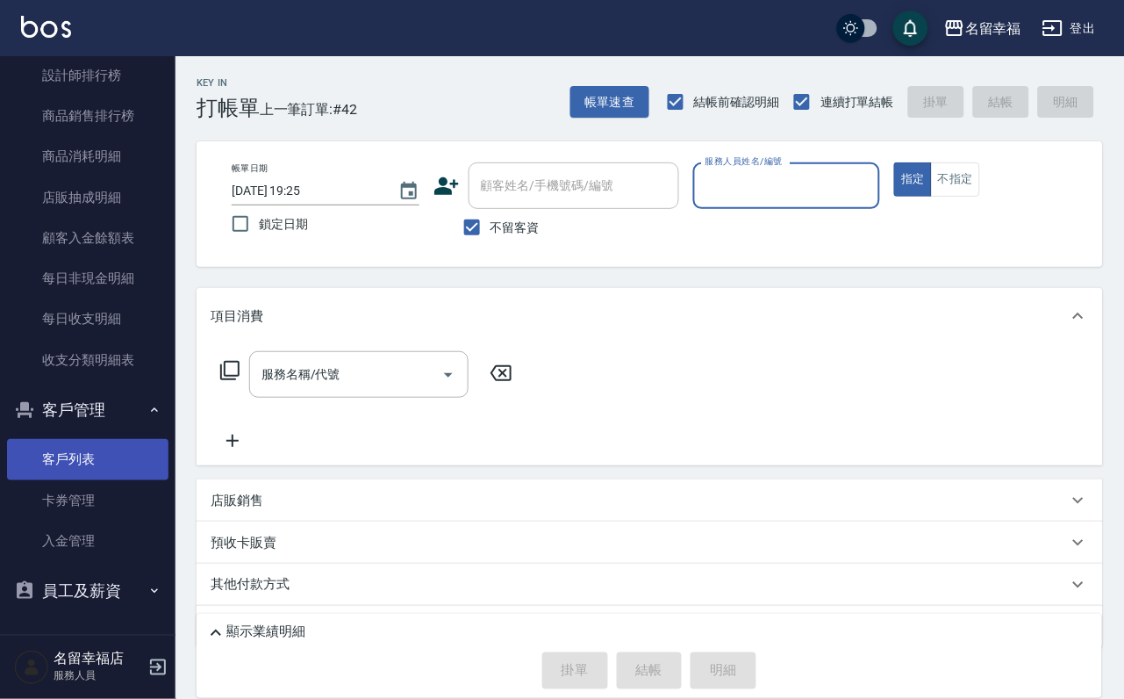
click at [91, 451] on link "客戶列表" at bounding box center [87, 459] width 161 height 40
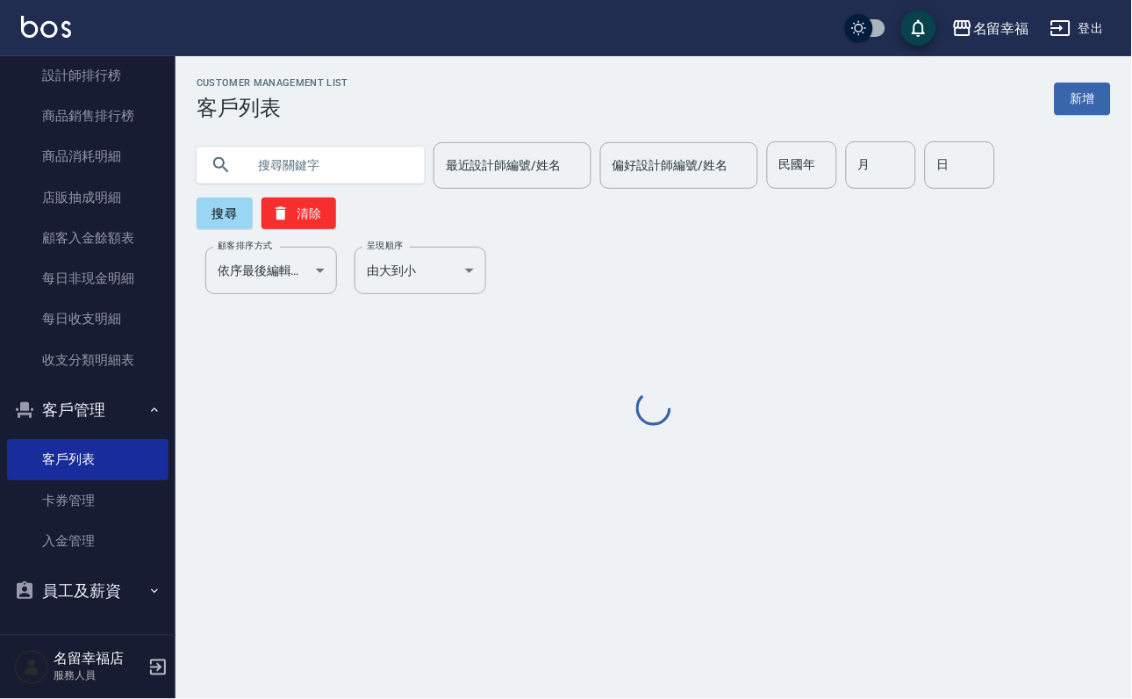
click at [287, 155] on input "text" at bounding box center [328, 164] width 165 height 47
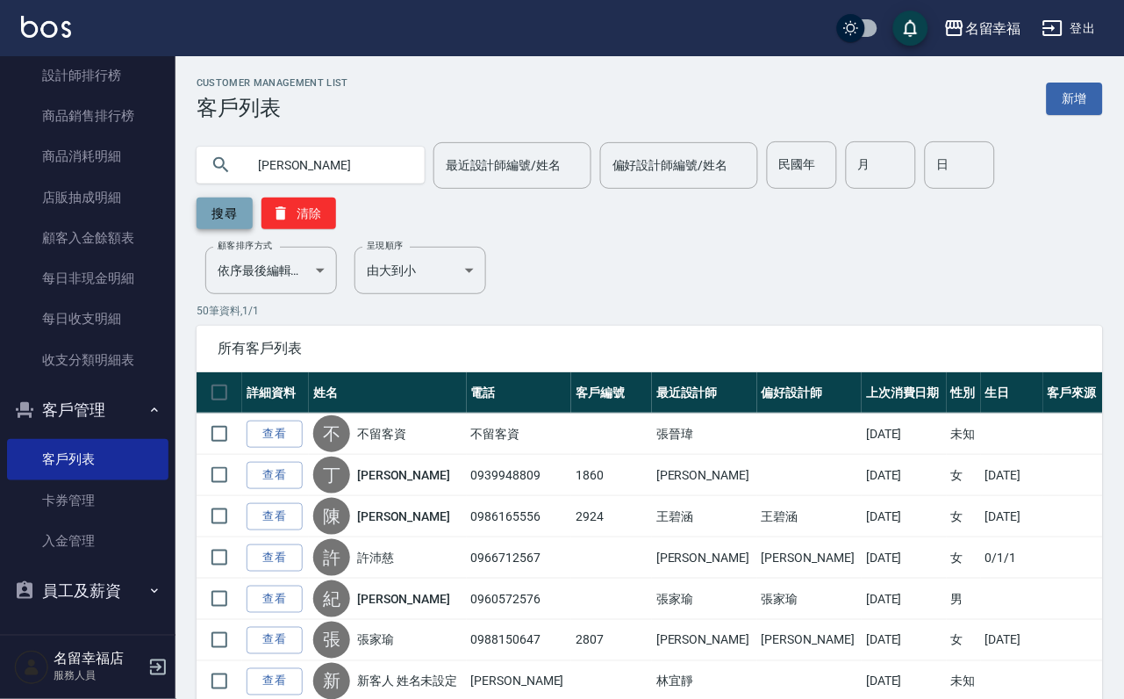
type input "[PERSON_NAME]"
click at [233, 218] on button "搜尋" at bounding box center [225, 213] width 56 height 32
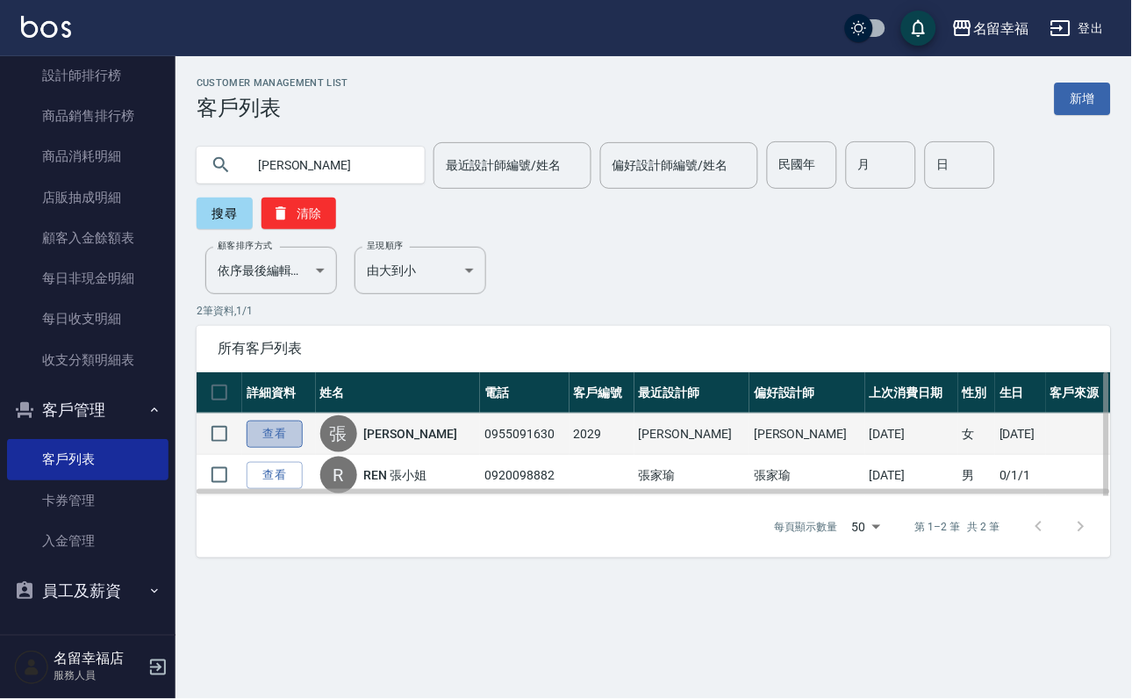
click at [281, 448] on link "查看" at bounding box center [275, 433] width 56 height 27
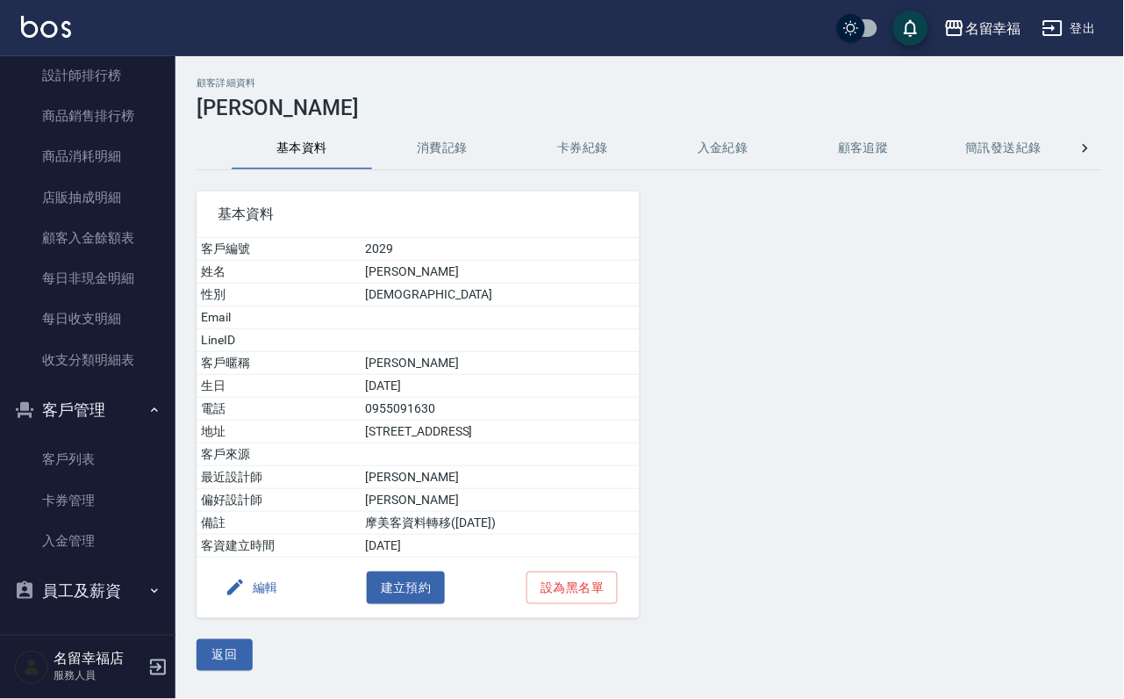
click at [415, 153] on button "消費記錄" at bounding box center [442, 148] width 140 height 42
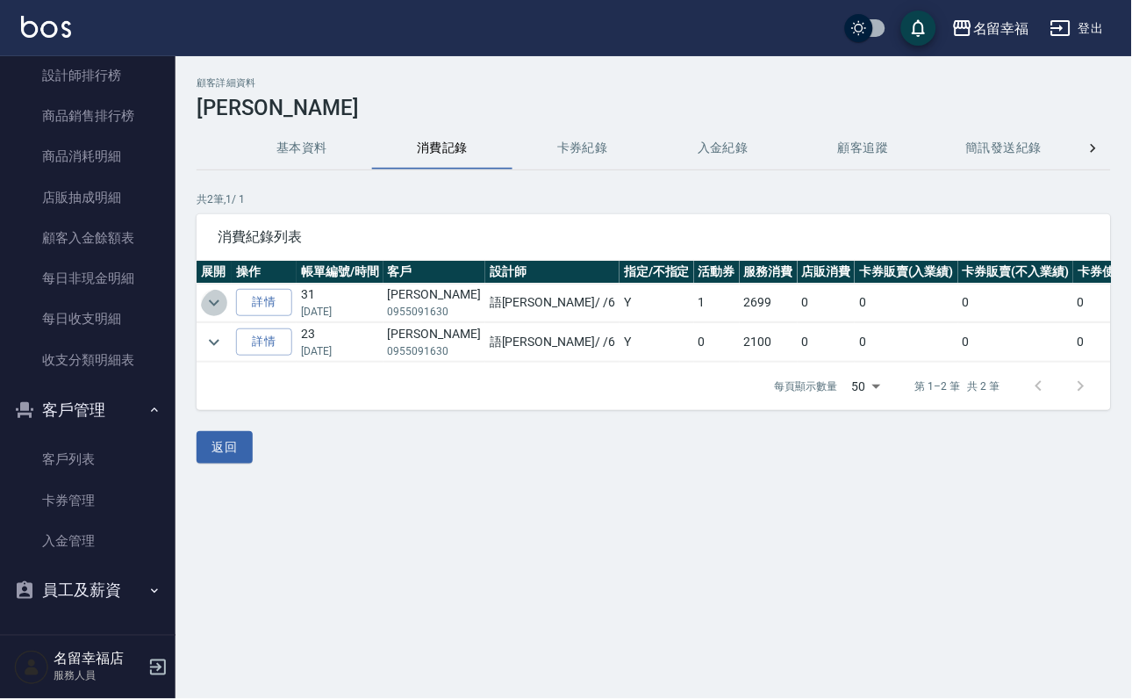
click at [207, 303] on icon "expand row" at bounding box center [214, 302] width 21 height 21
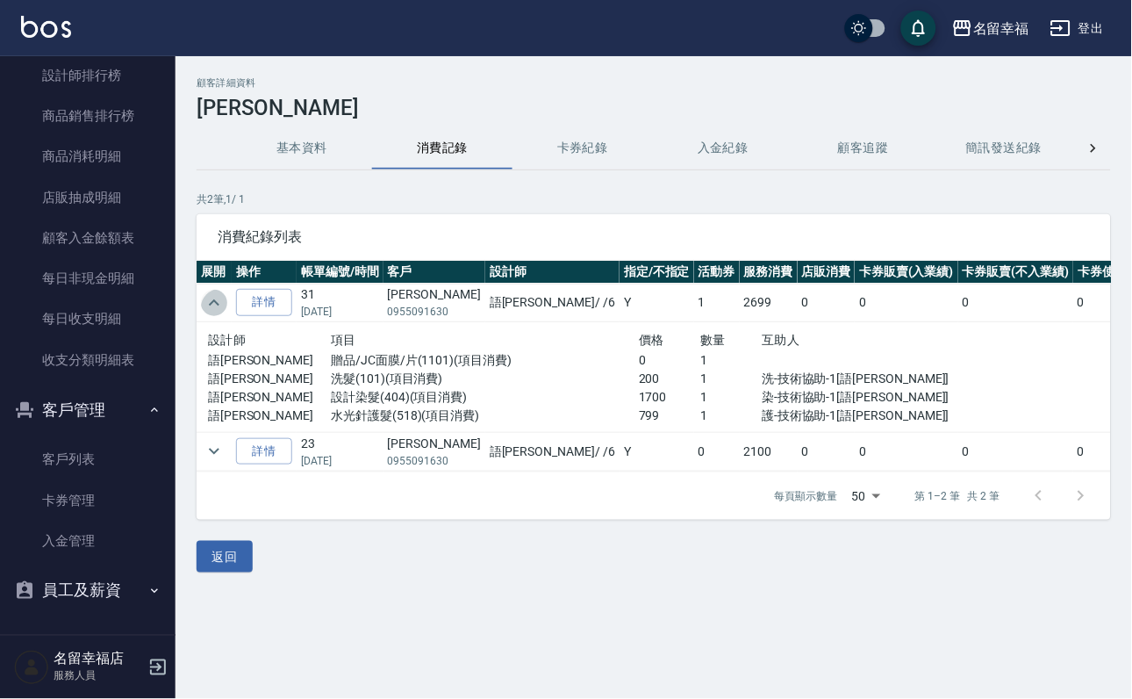
click at [209, 301] on icon "expand row" at bounding box center [214, 302] width 21 height 21
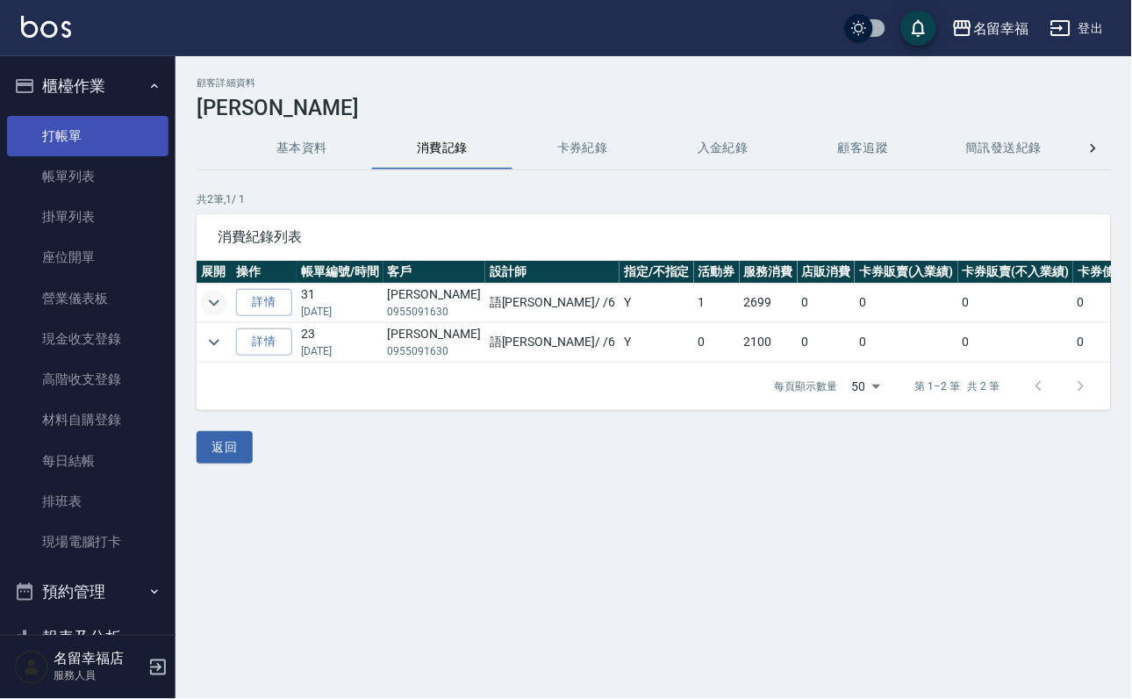
click at [101, 154] on link "打帳單" at bounding box center [87, 136] width 161 height 40
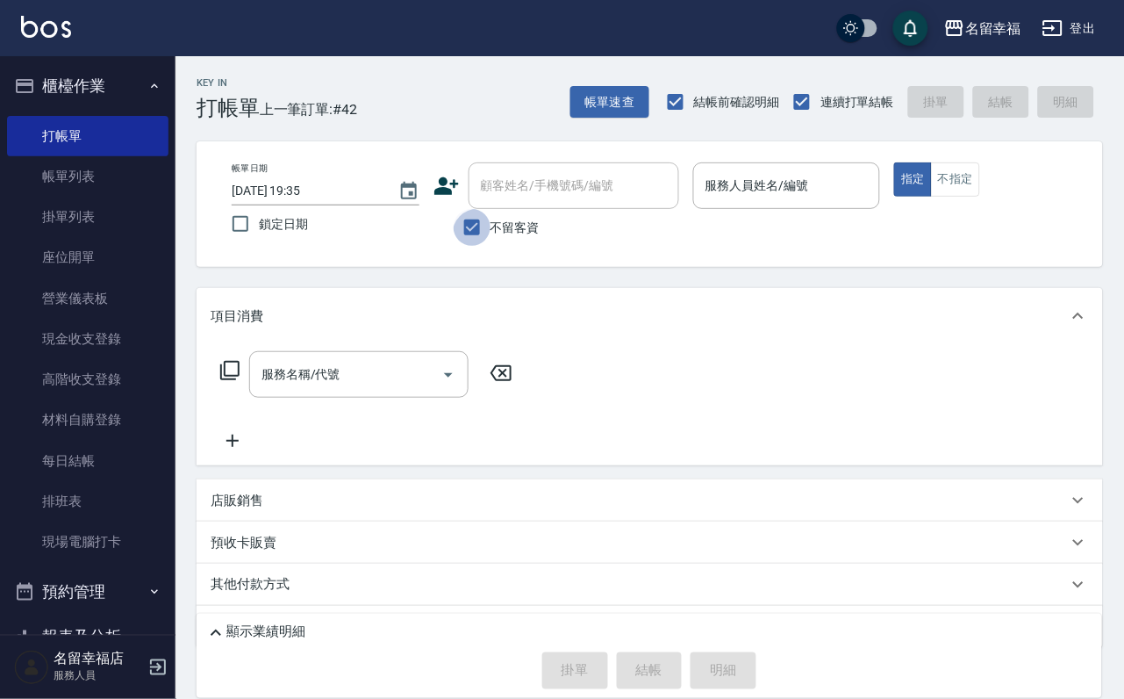
click at [467, 242] on input "不留客資" at bounding box center [472, 227] width 37 height 37
checkbox input "false"
click at [507, 187] on input "顧客姓名/手機號碼/編號" at bounding box center [561, 185] width 169 height 31
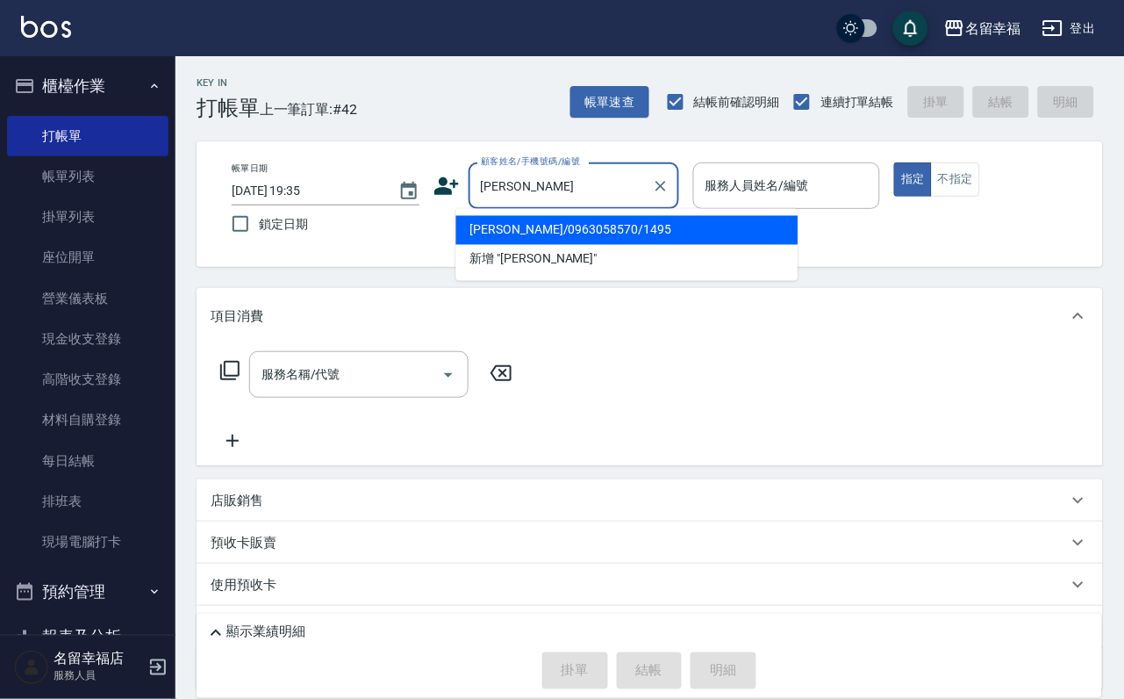
click at [563, 231] on li "[PERSON_NAME]/0963058570/1495" at bounding box center [627, 230] width 342 height 29
type input "[PERSON_NAME]/0963058570/1495"
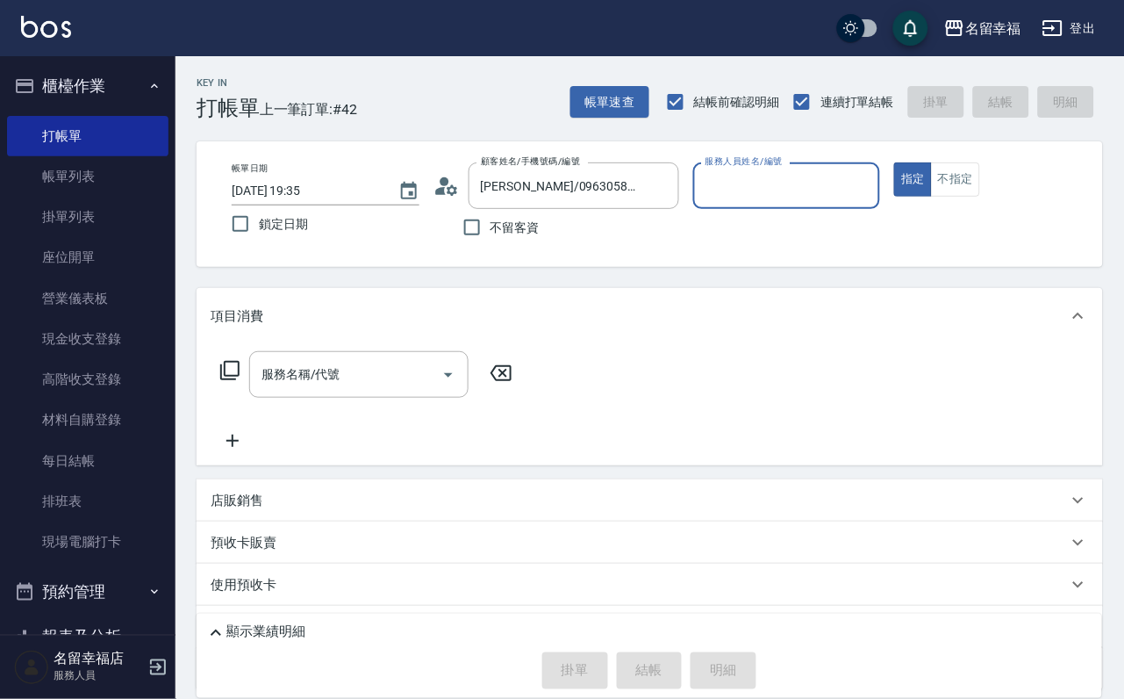
type input "語[PERSON_NAME]-6"
click at [240, 381] on icon at bounding box center [229, 370] width 21 height 21
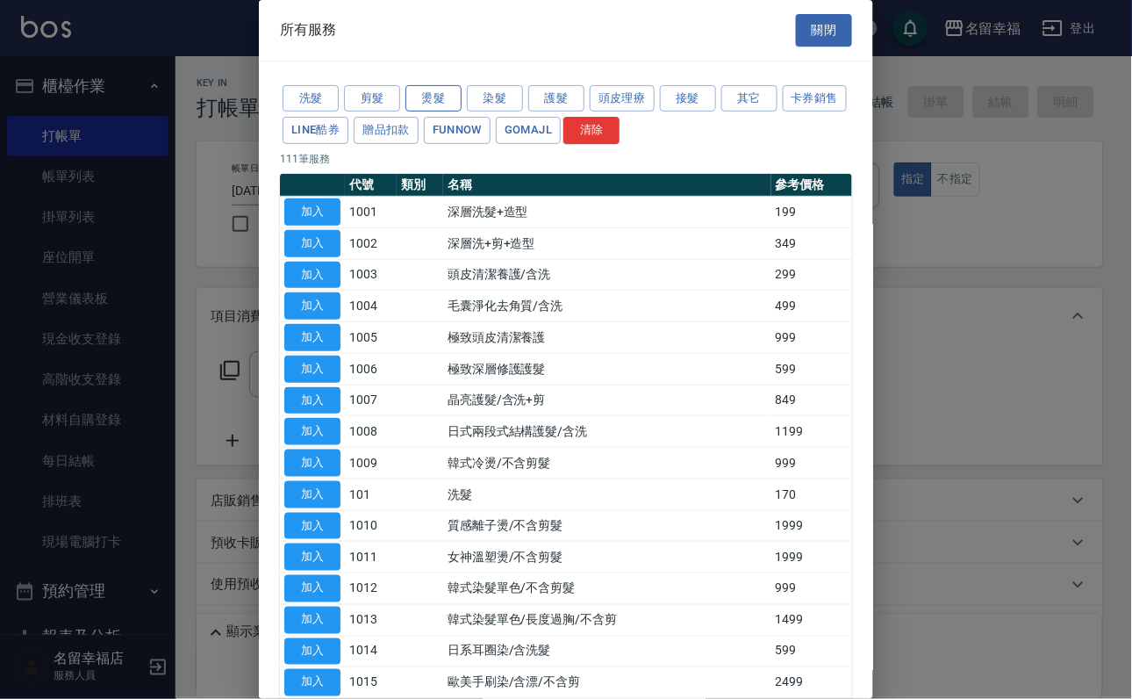
click at [440, 108] on button "燙髮" at bounding box center [433, 98] width 56 height 27
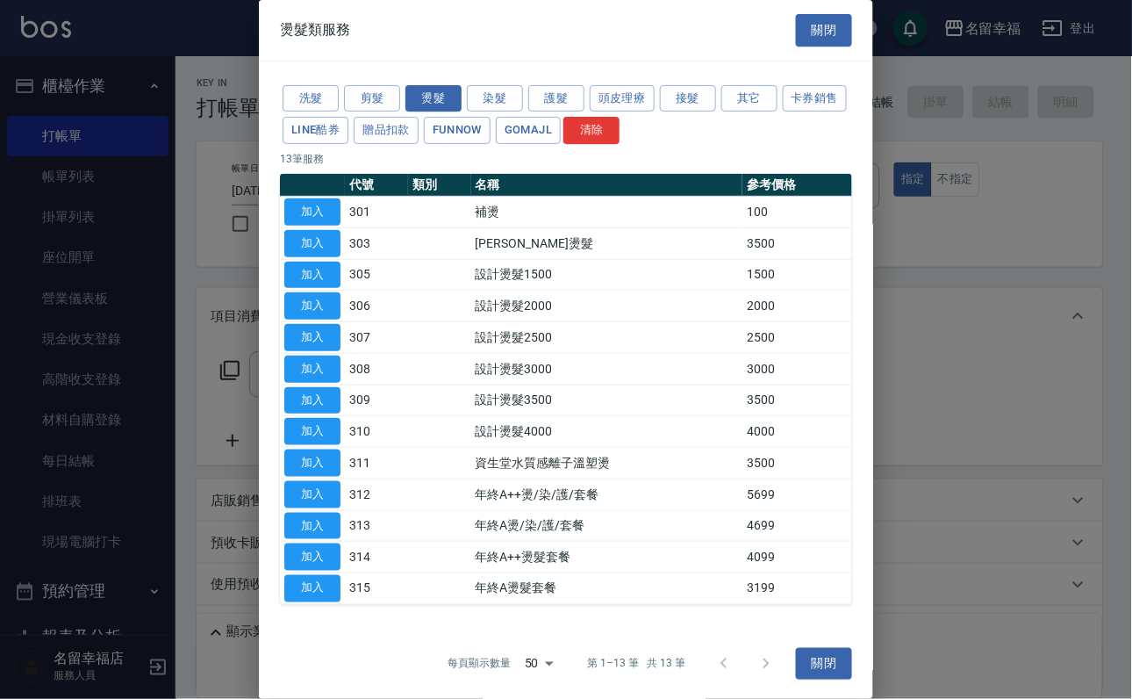
click at [311, 351] on button "加入" at bounding box center [312, 337] width 56 height 27
type input "設計燙髮2500(307)"
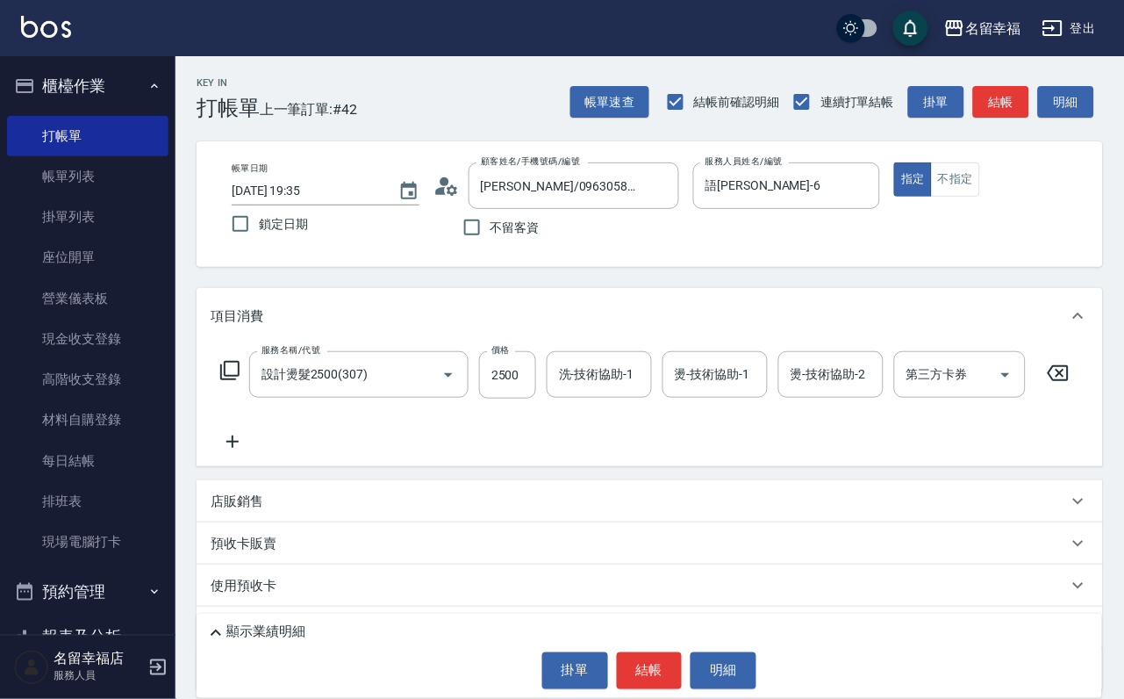
click at [517, 398] on div "價格 2500 價格" at bounding box center [507, 374] width 57 height 47
type input "2200"
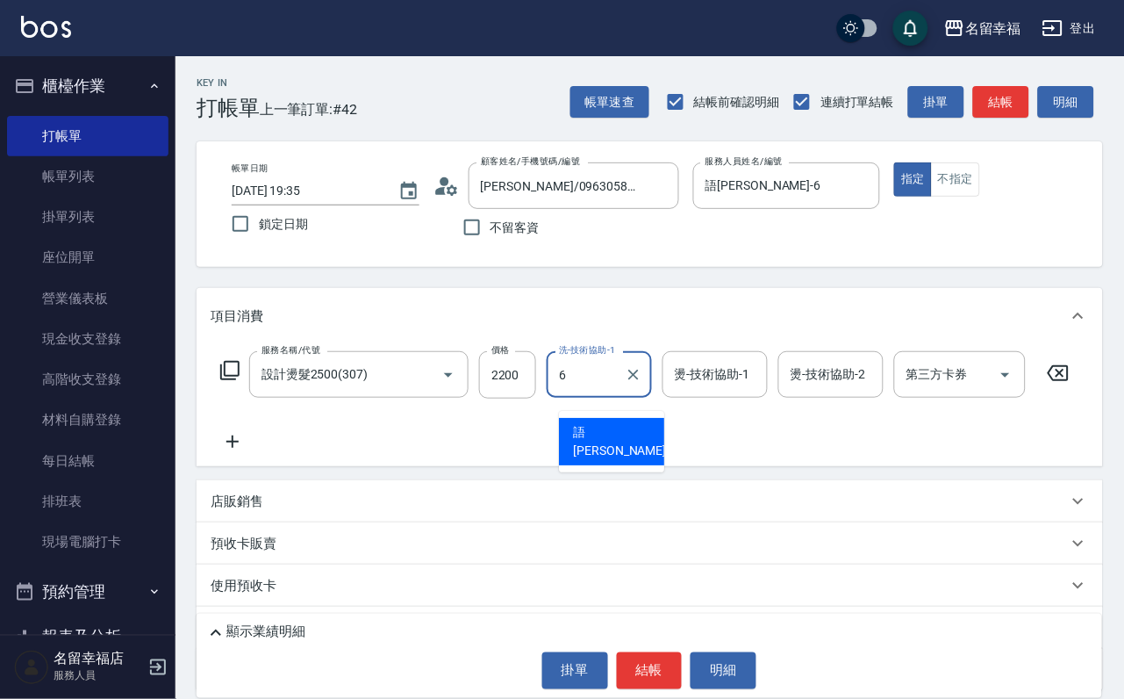
type input "語[PERSON_NAME]-6"
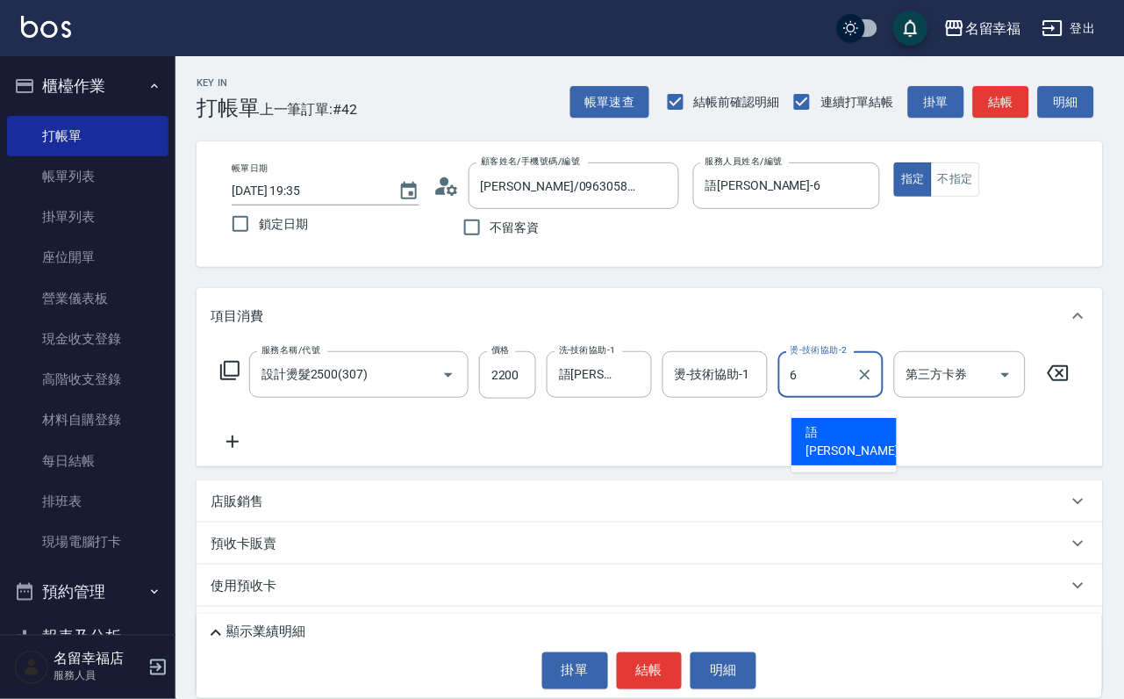
type input "語[PERSON_NAME]-6"
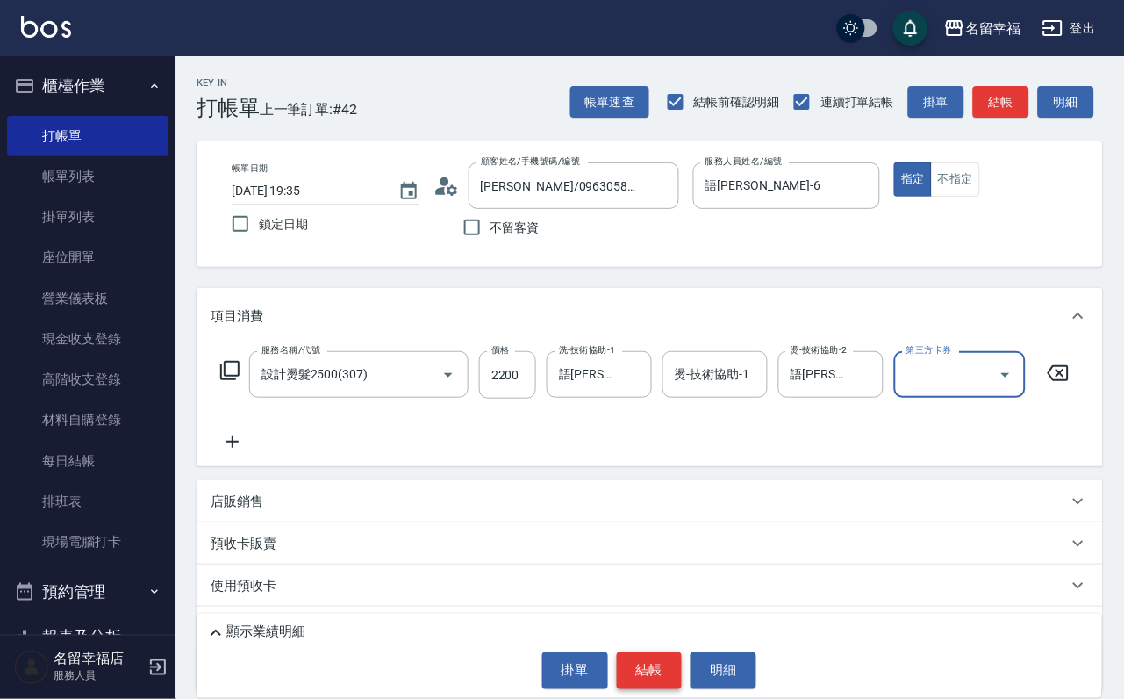
drag, startPoint x: 647, startPoint y: 672, endPoint x: 630, endPoint y: 669, distance: 17.0
click at [646, 672] on button "結帳" at bounding box center [650, 670] width 66 height 37
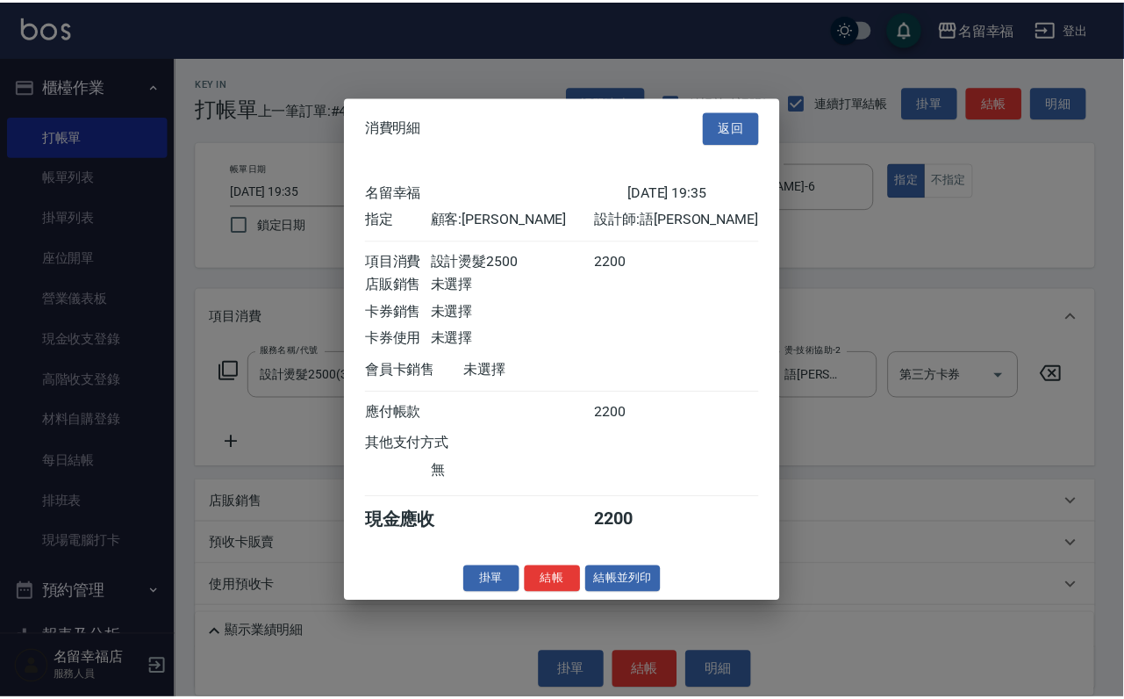
scroll to position [217, 0]
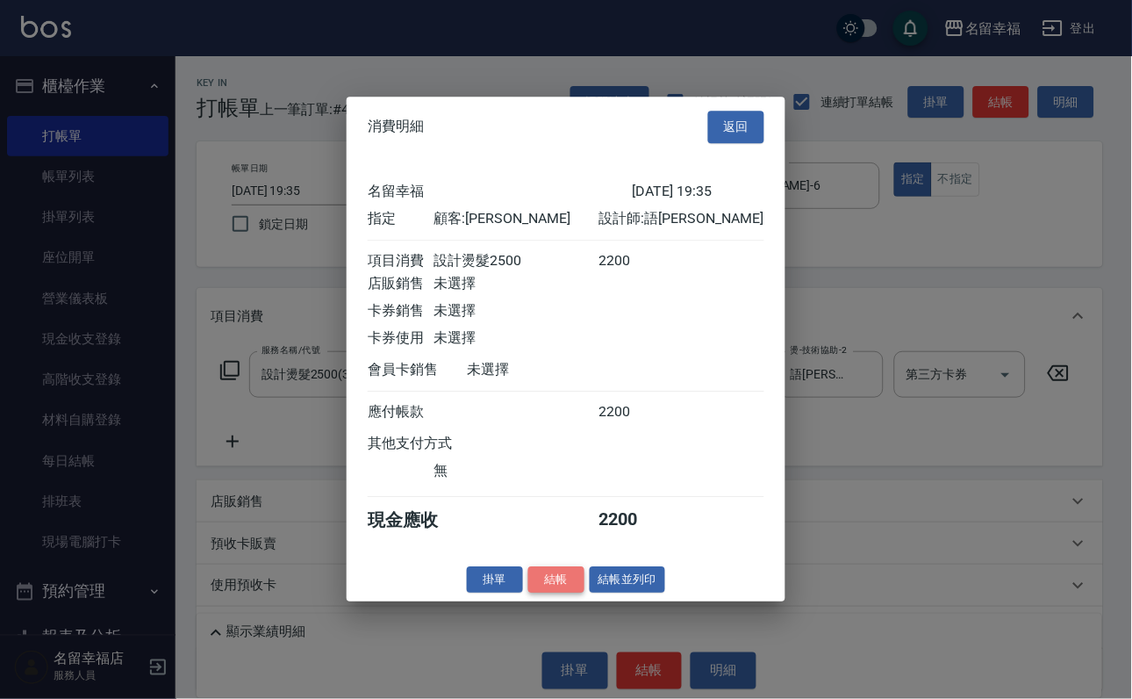
click at [528, 593] on button "結帳" at bounding box center [556, 579] width 56 height 27
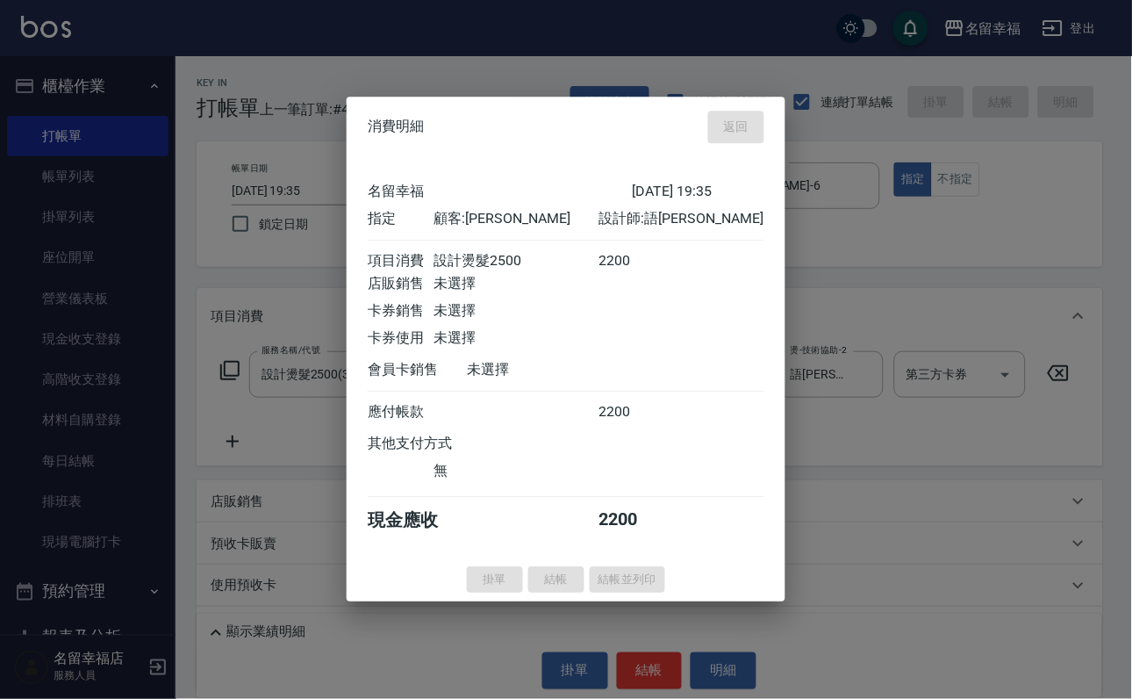
type input "[DATE] 19:36"
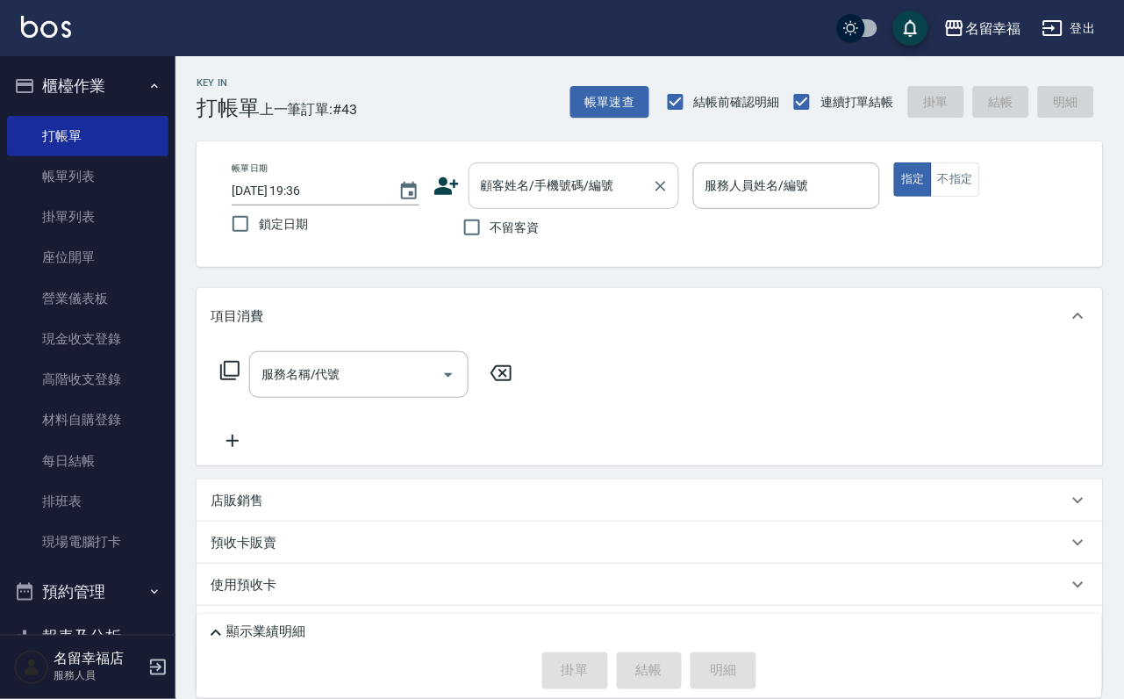
click at [629, 179] on input "顧客姓名/手機號碼/編號" at bounding box center [561, 185] width 169 height 31
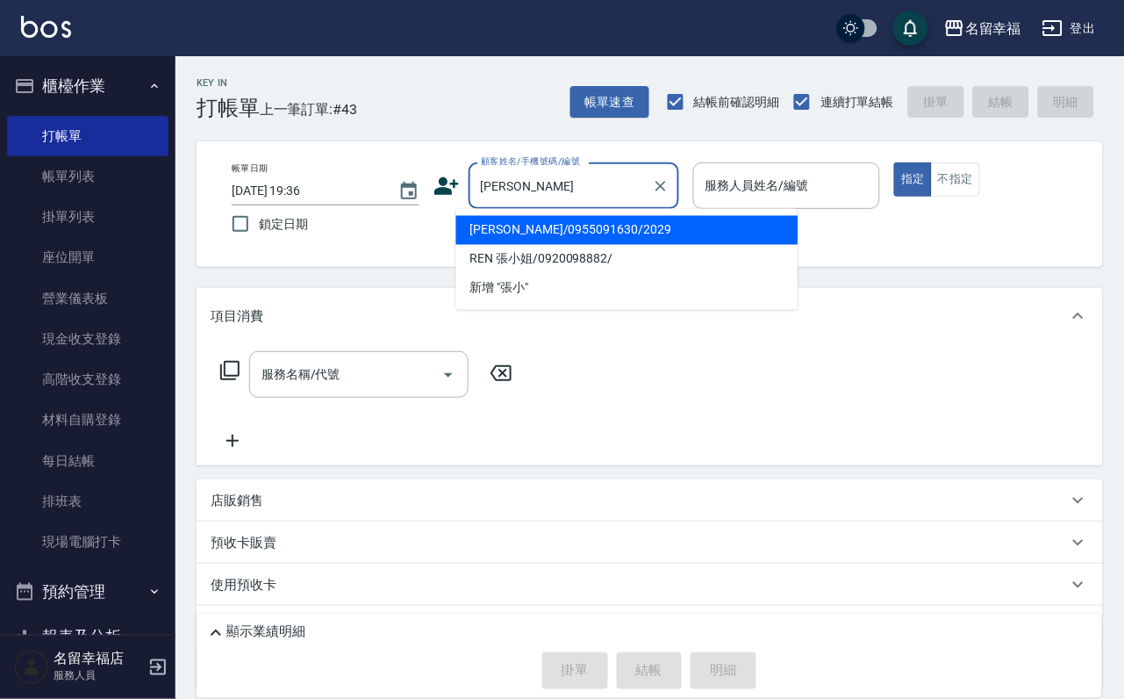
drag, startPoint x: 628, startPoint y: 237, endPoint x: 651, endPoint y: 258, distance: 31.1
click at [630, 237] on li "[PERSON_NAME]/0955091630/2029" at bounding box center [627, 230] width 342 height 29
type input "[PERSON_NAME]/0955091630/2029"
type input "語[PERSON_NAME]-6"
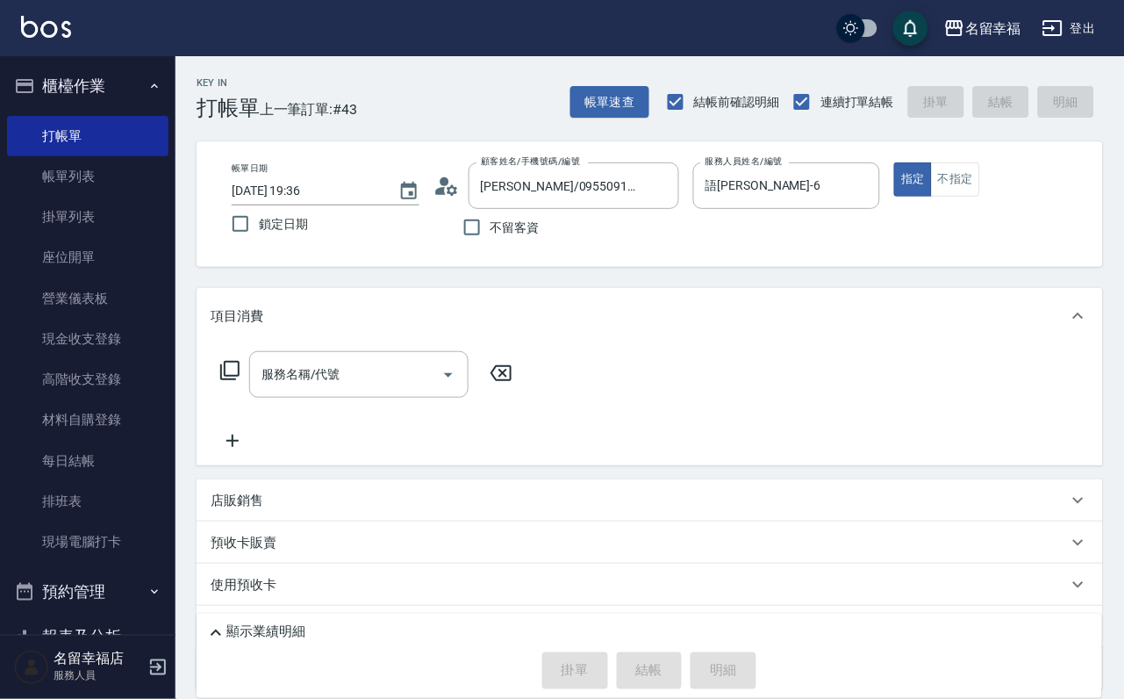
click at [237, 381] on icon at bounding box center [229, 370] width 21 height 21
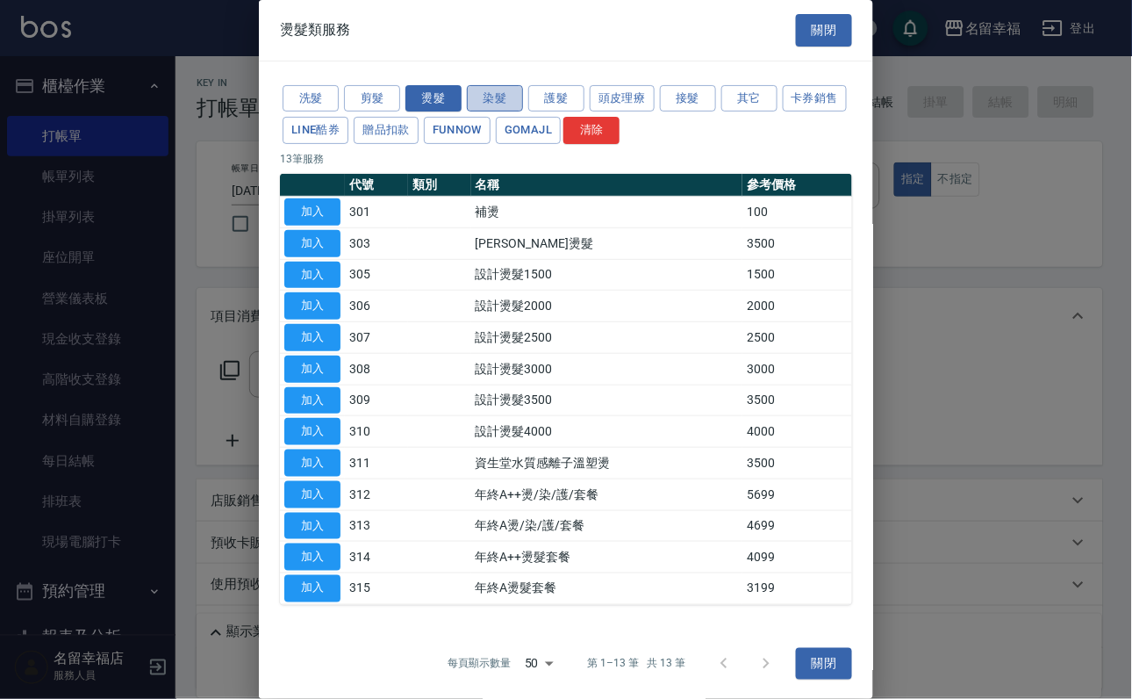
drag, startPoint x: 497, startPoint y: 104, endPoint x: 491, endPoint y: 113, distance: 10.2
click at [498, 106] on button "染髮" at bounding box center [495, 98] width 56 height 27
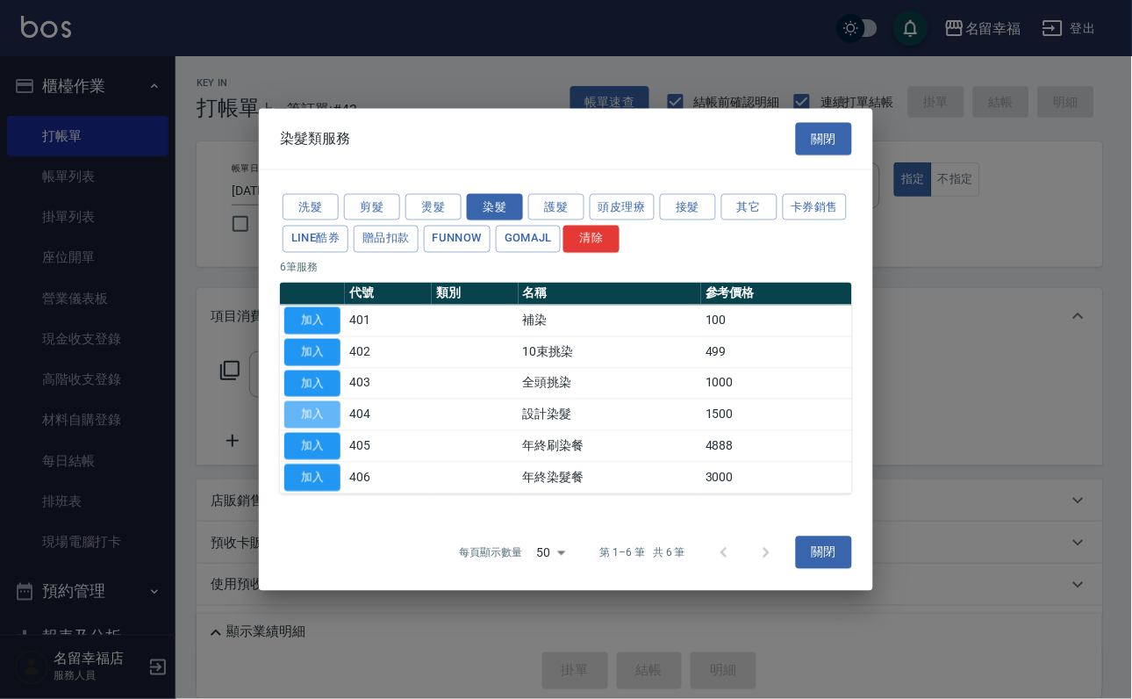
drag, startPoint x: 322, startPoint y: 427, endPoint x: 375, endPoint y: 442, distance: 54.7
click at [330, 428] on button "加入" at bounding box center [312, 414] width 56 height 27
type input "設計染髮(404)"
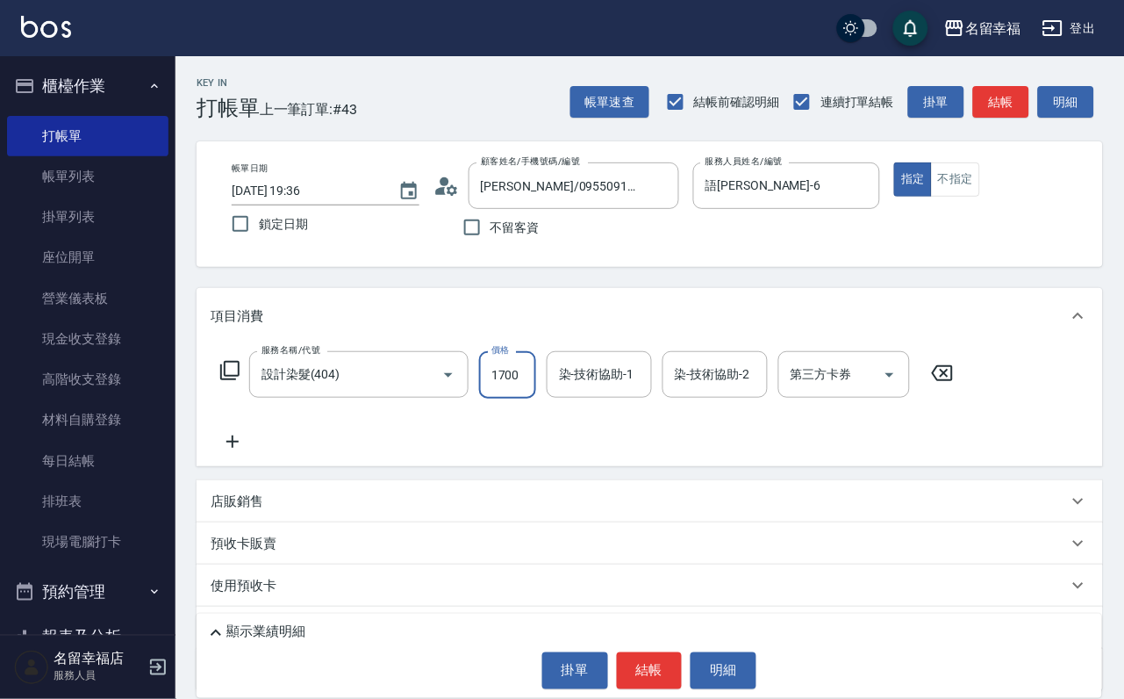
scroll to position [0, 1]
type input "1700"
type input "語[PERSON_NAME]-6"
click at [231, 371] on div "服務名稱/代號 設計染髮(404) 服務名稱/代號 價格 1700 價格 染-技術協助-1 語[PERSON_NAME]-6 染-技術協助-1 染-技術協助-…" at bounding box center [588, 374] width 754 height 47
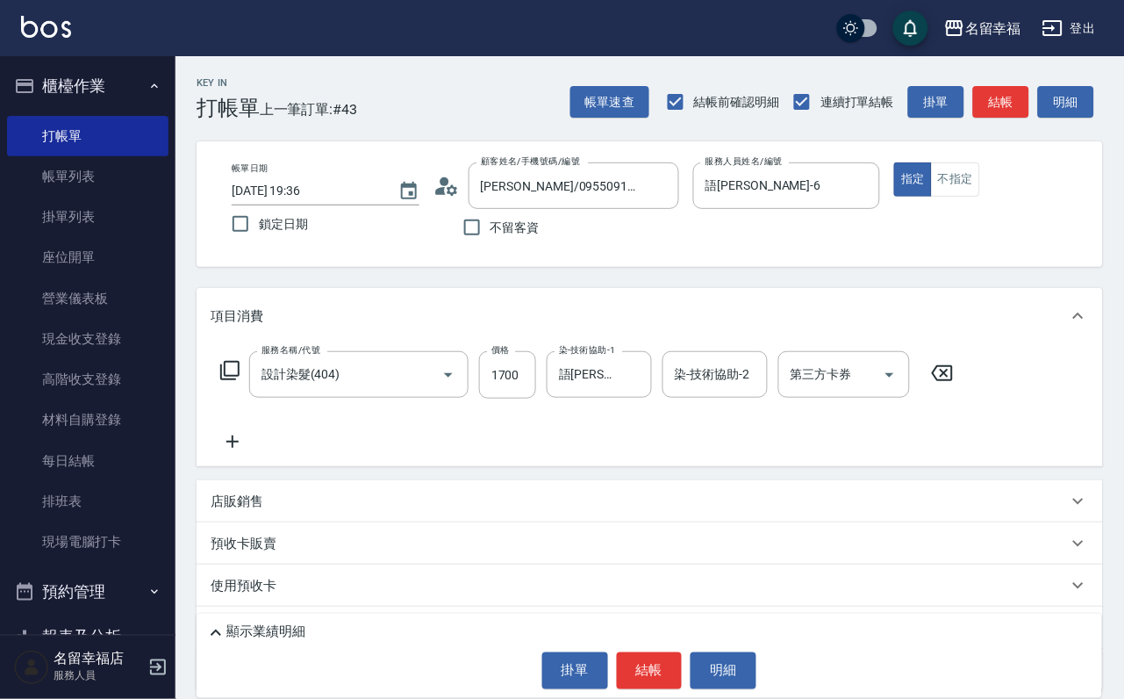
click at [226, 380] on icon at bounding box center [229, 370] width 19 height 19
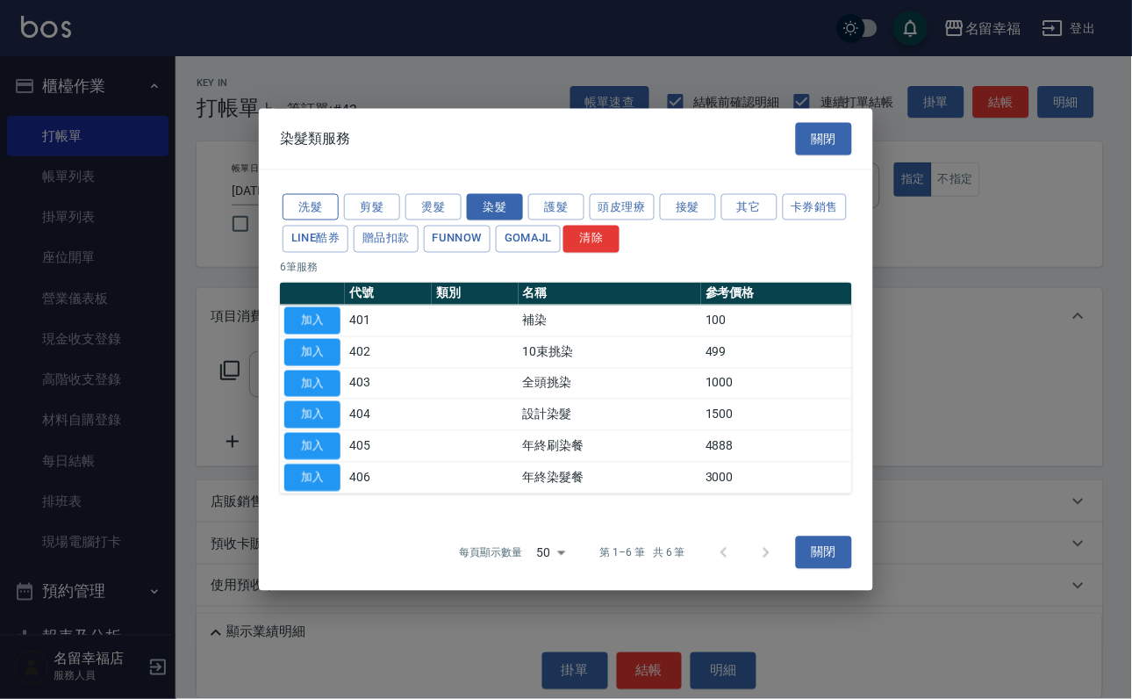
click at [320, 193] on button "洗髮" at bounding box center [311, 206] width 56 height 27
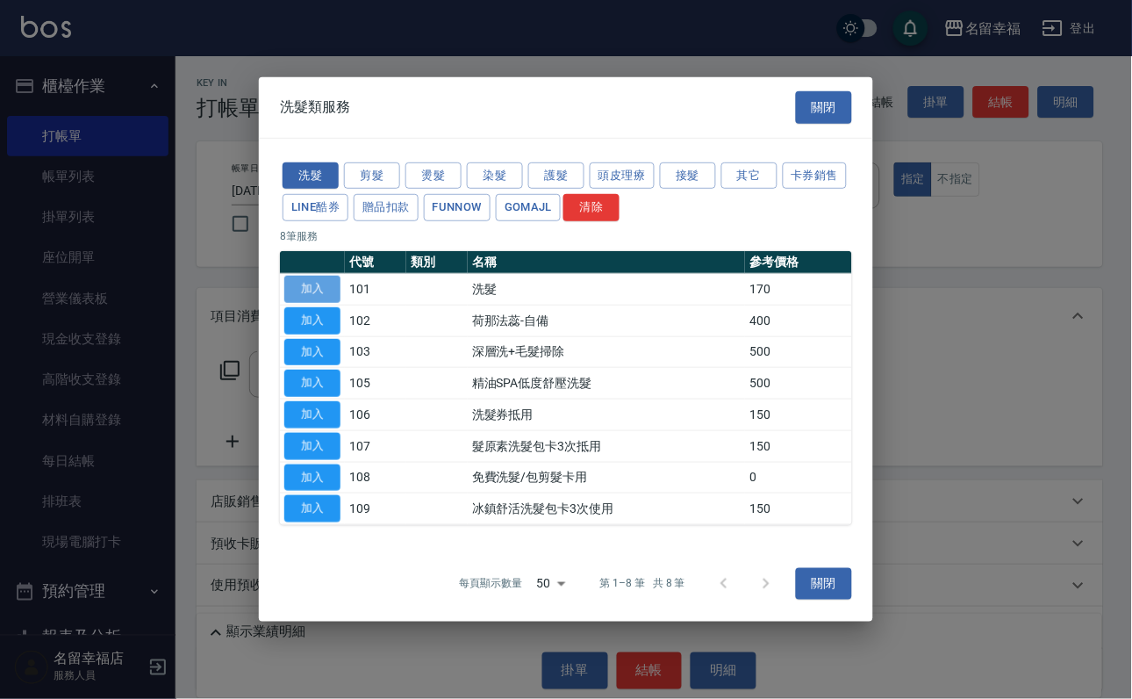
click at [293, 276] on button "加入" at bounding box center [312, 289] width 56 height 27
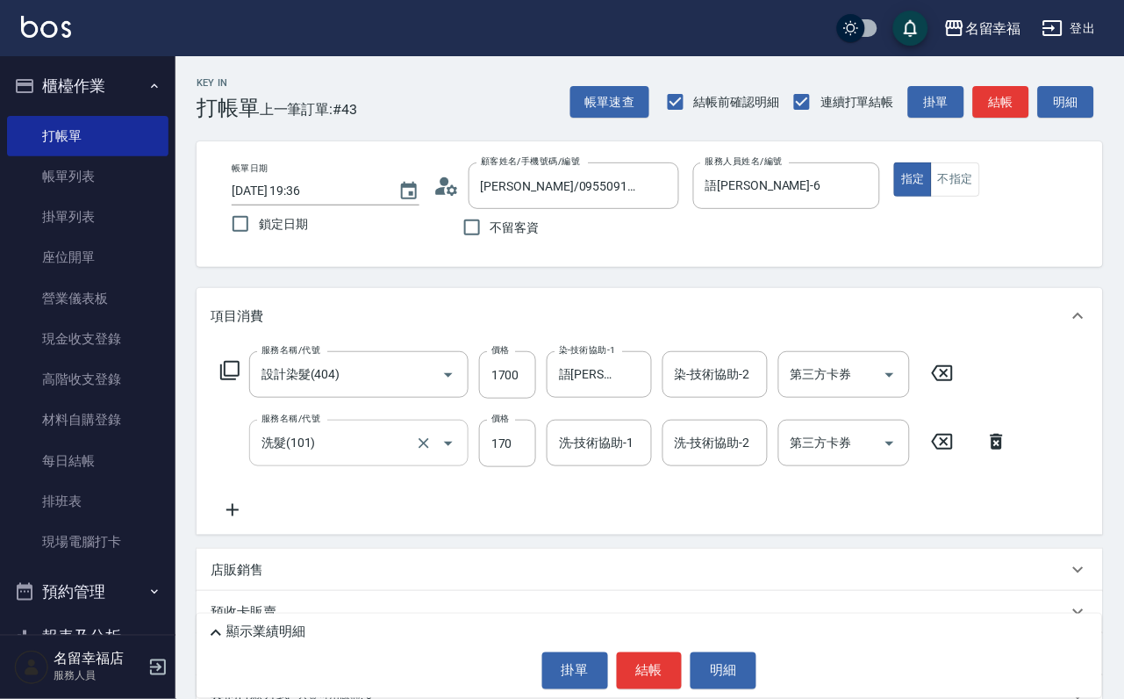
click at [484, 464] on input "170" at bounding box center [507, 443] width 57 height 47
type input "200"
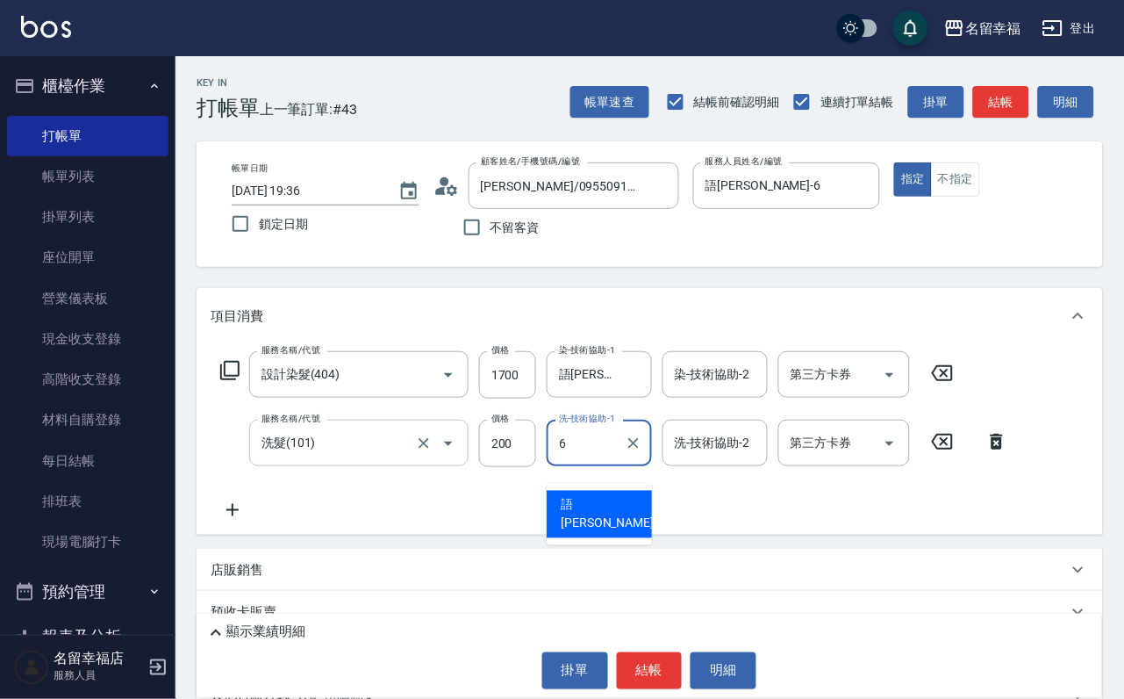
type input "語[PERSON_NAME]-6"
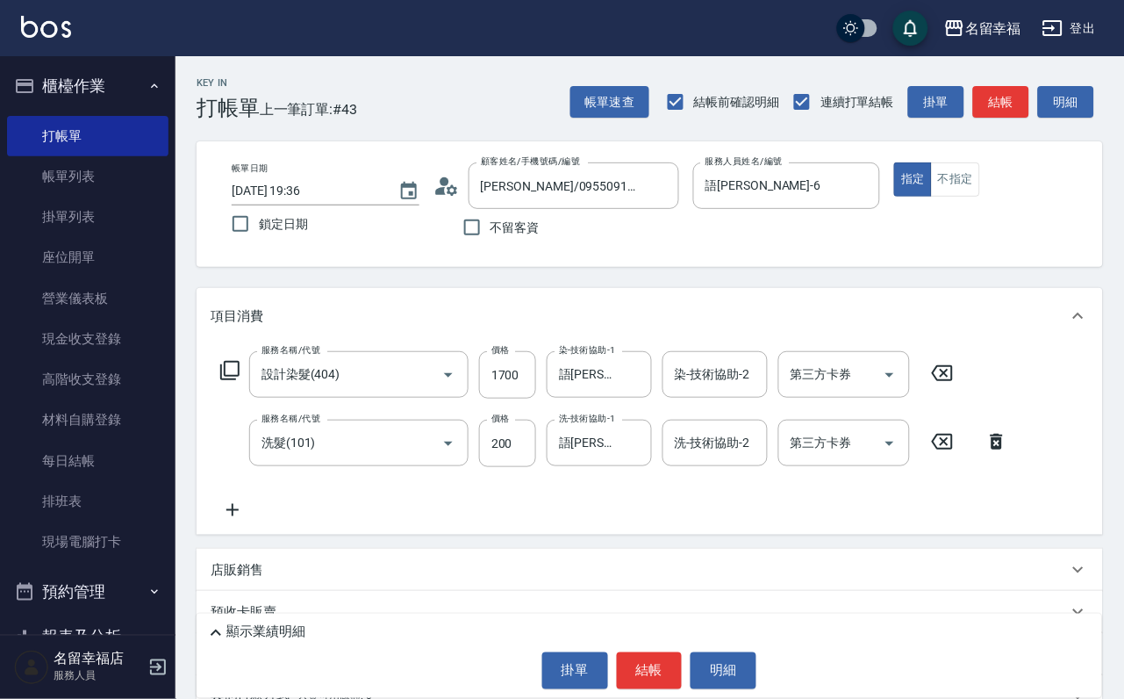
click at [226, 381] on icon at bounding box center [229, 370] width 21 height 21
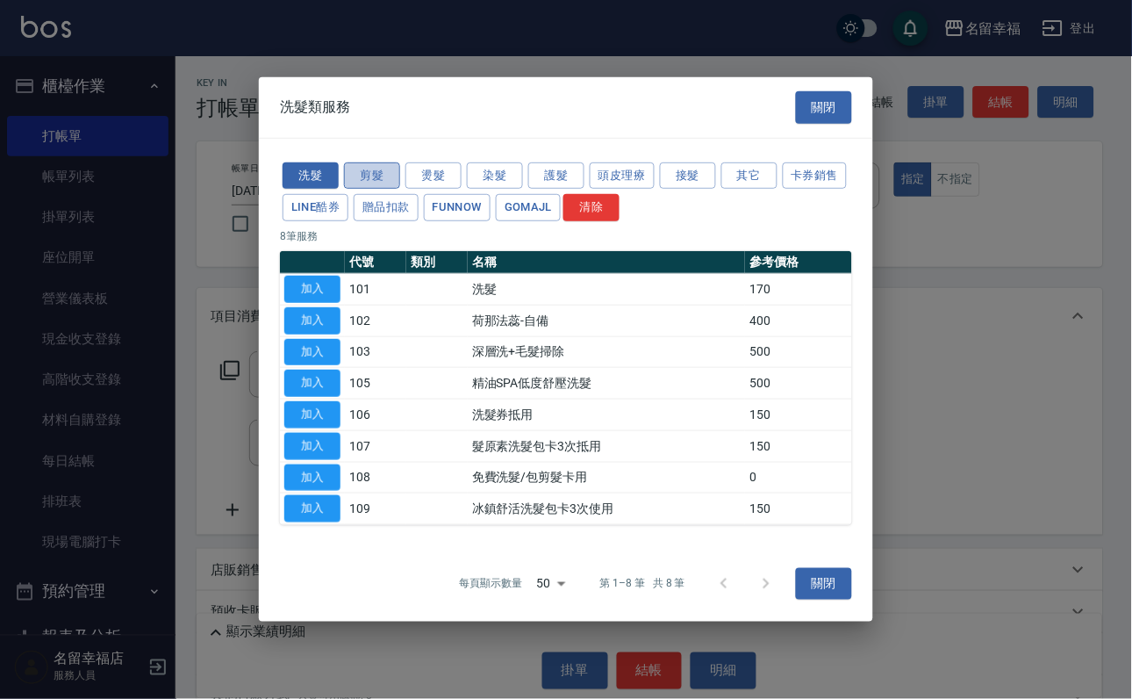
click at [390, 161] on button "剪髮" at bounding box center [372, 174] width 56 height 27
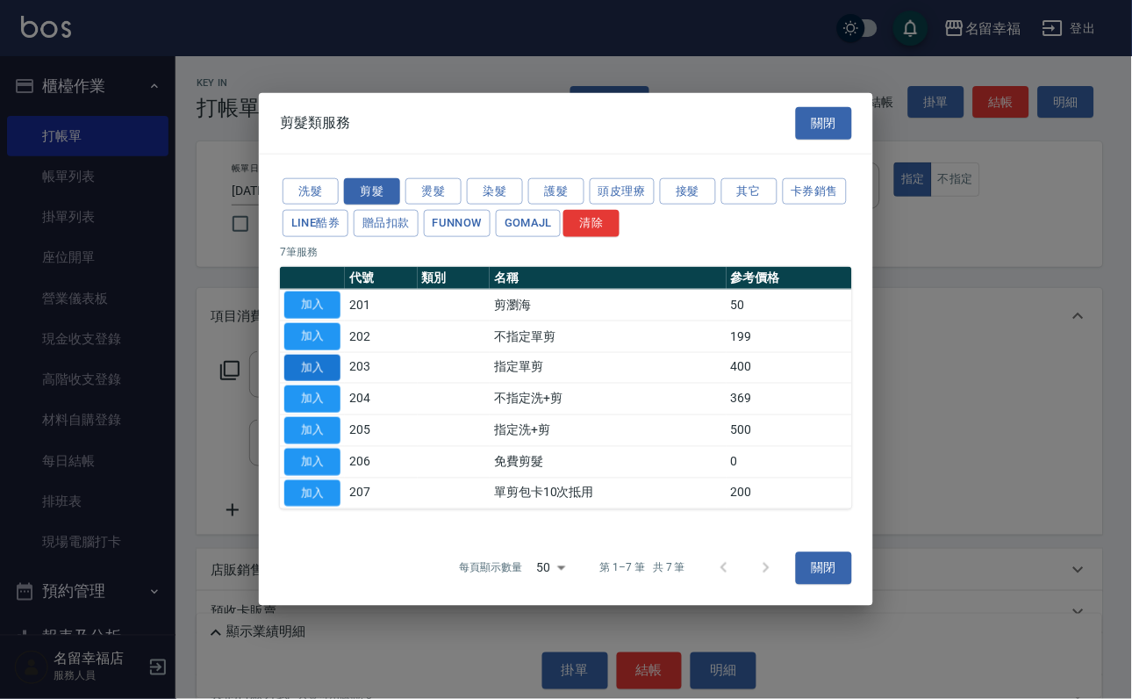
click at [305, 359] on button "加入" at bounding box center [312, 367] width 56 height 27
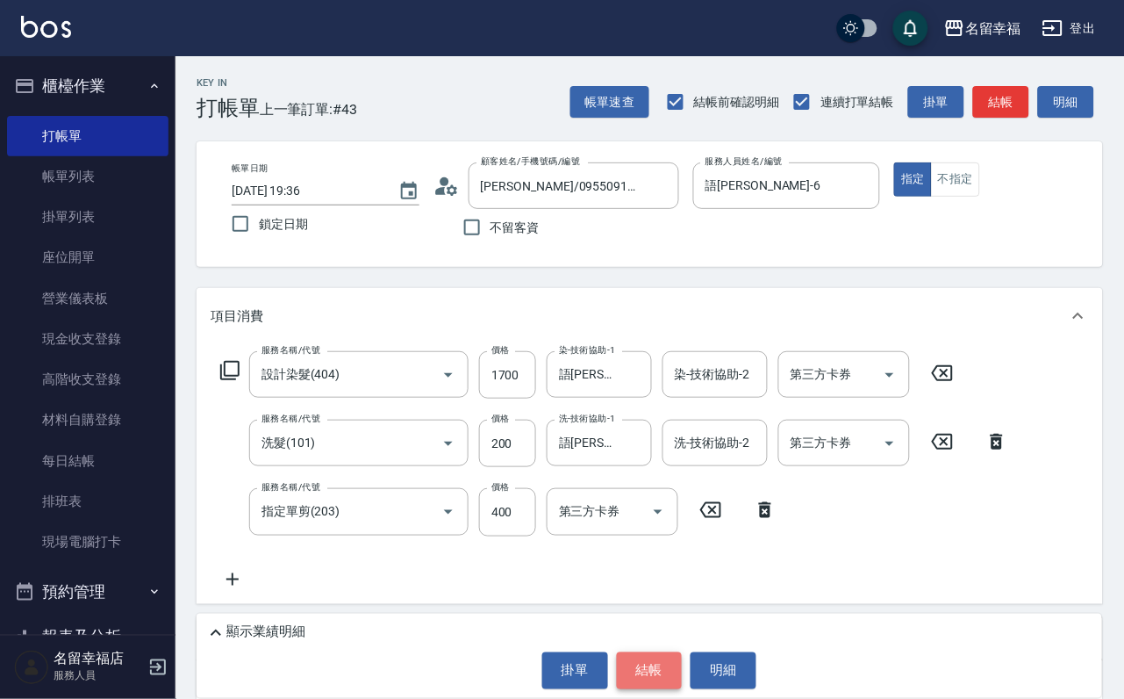
click at [674, 654] on button "結帳" at bounding box center [650, 670] width 66 height 37
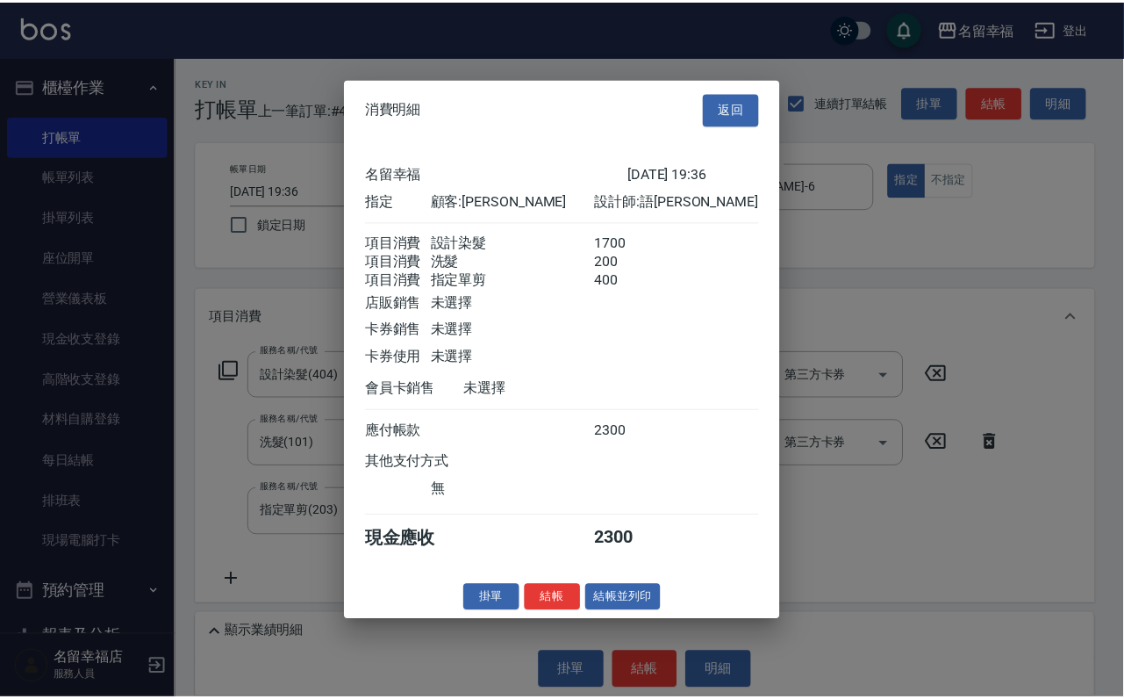
scroll to position [348, 0]
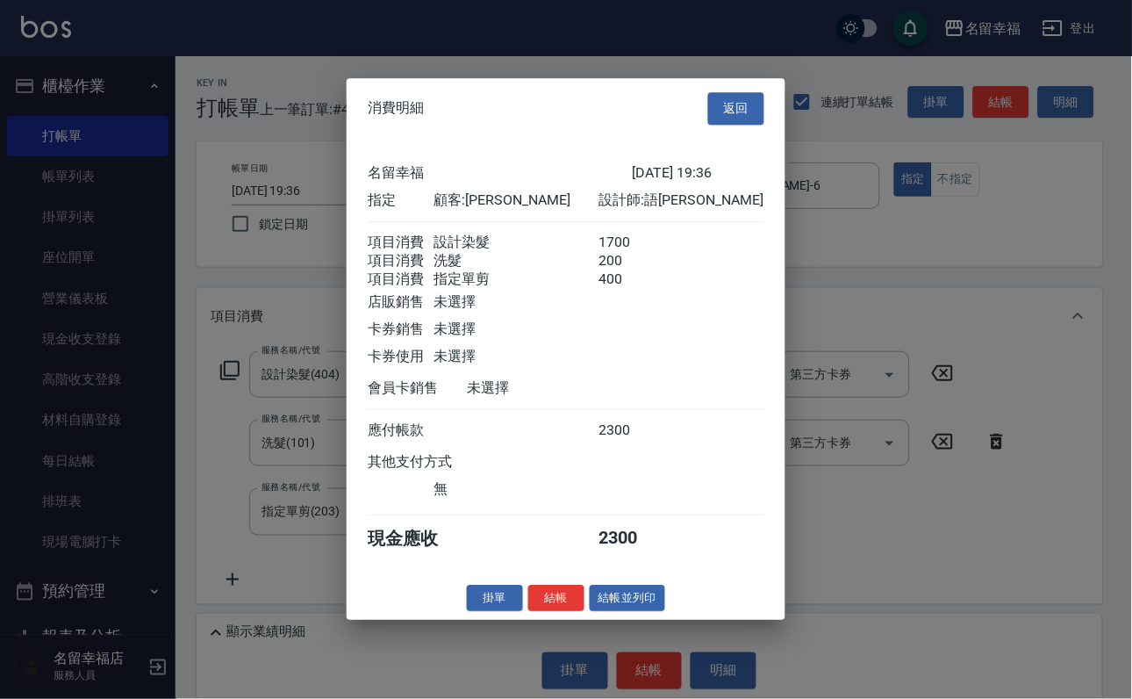
drag, startPoint x: 542, startPoint y: 659, endPoint x: 433, endPoint y: 513, distance: 182.6
click at [543, 612] on button "結帳" at bounding box center [556, 598] width 56 height 27
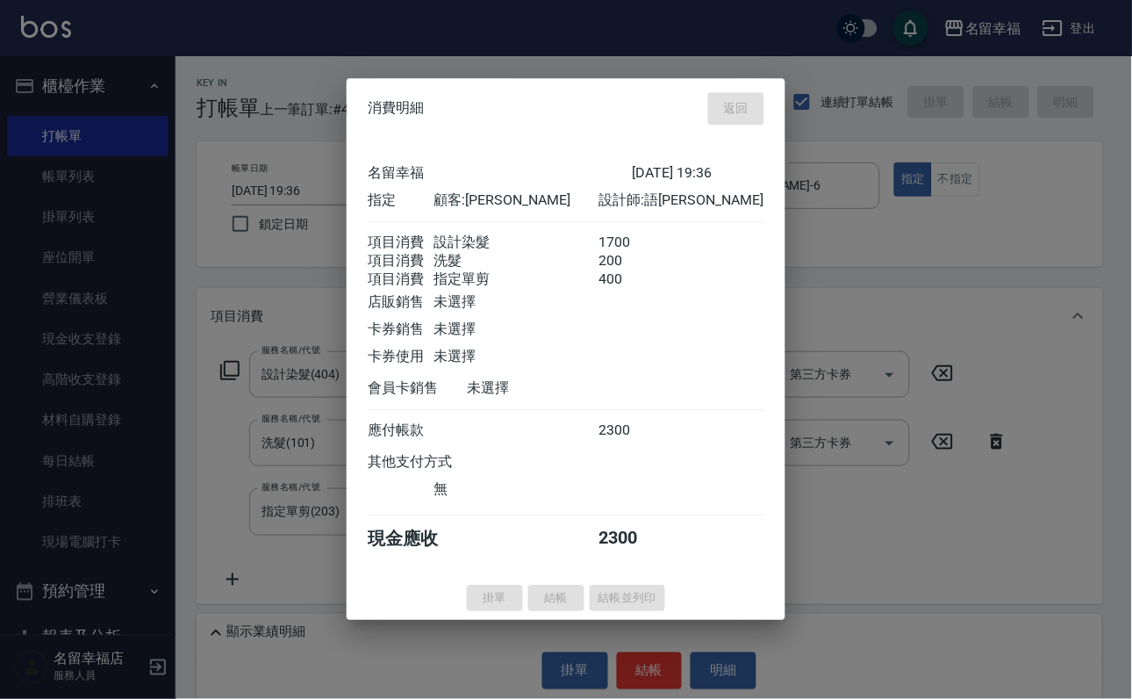
type input "[DATE] 19:37"
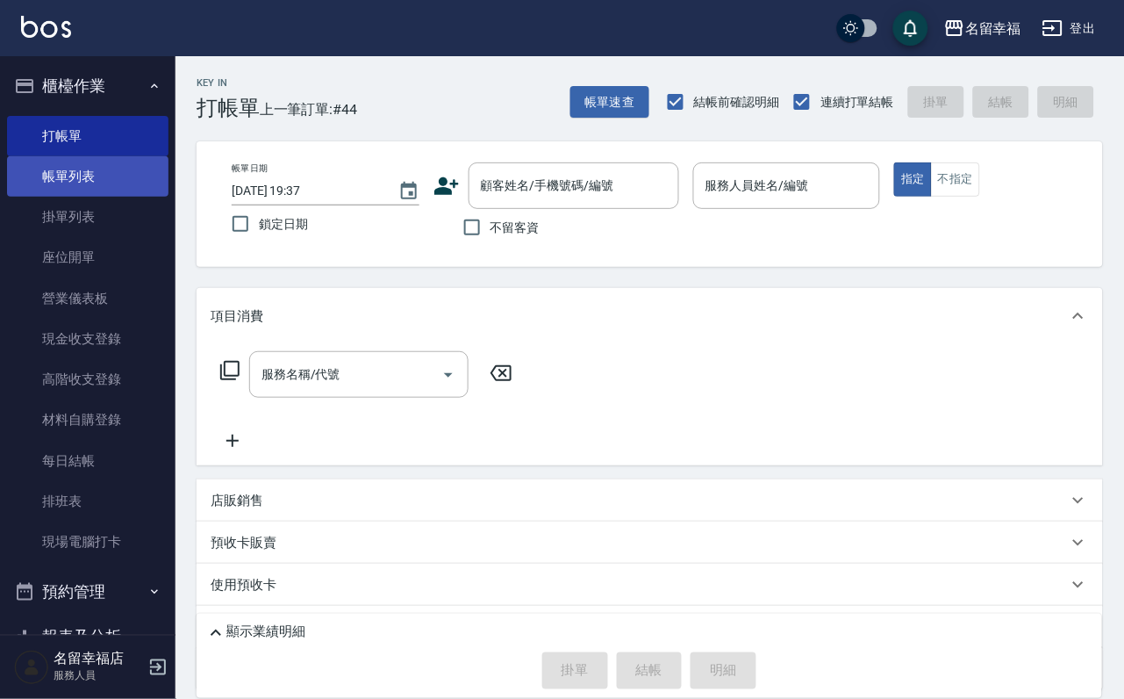
click at [130, 176] on link "帳單列表" at bounding box center [87, 176] width 161 height 40
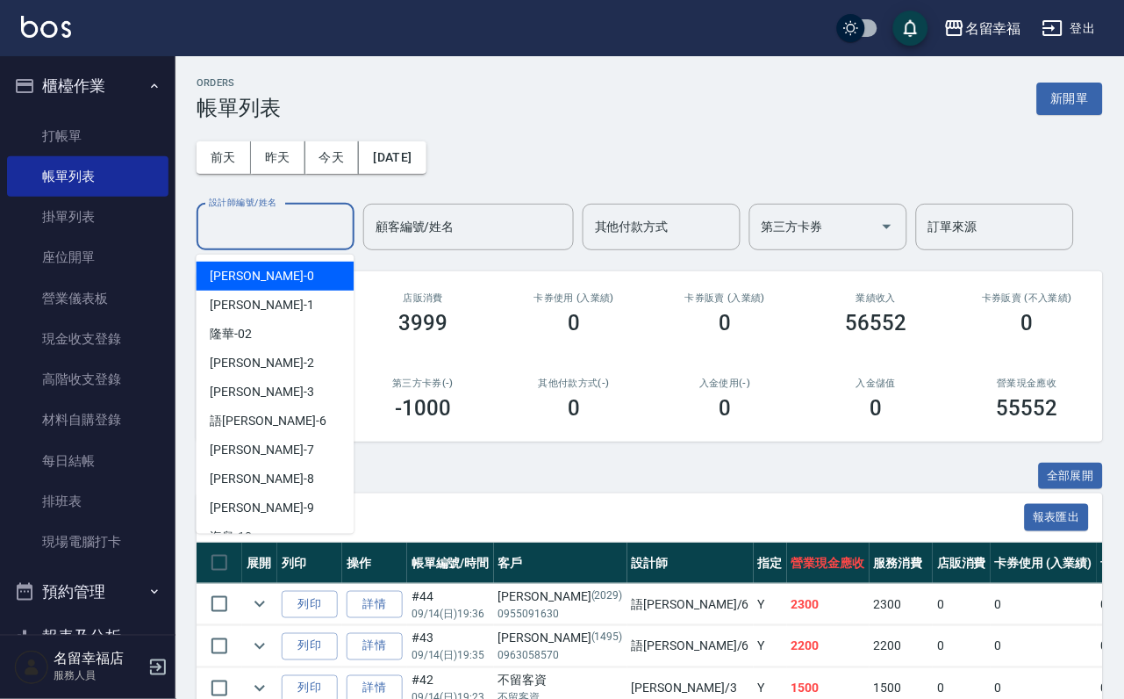
click at [241, 240] on input "設計師編號/姓名" at bounding box center [275, 227] width 142 height 31
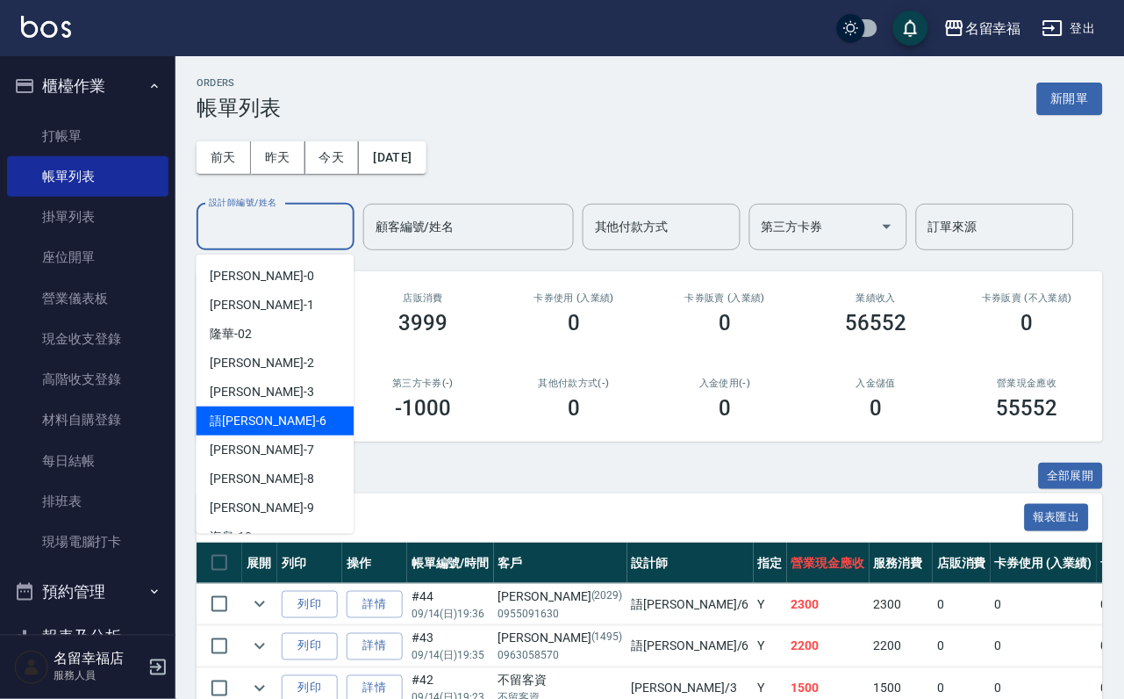
click at [241, 422] on span "語[PERSON_NAME] -6" at bounding box center [269, 421] width 116 height 18
type input "語[PERSON_NAME]-6"
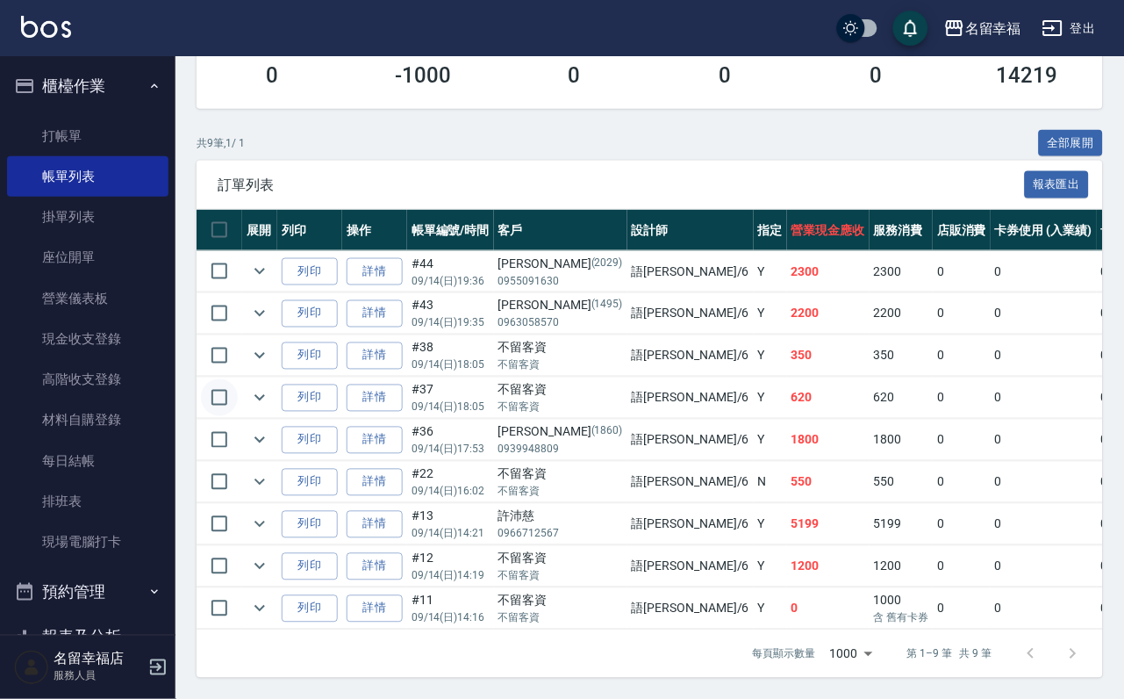
scroll to position [395, 0]
click at [82, 133] on link "打帳單" at bounding box center [87, 136] width 161 height 40
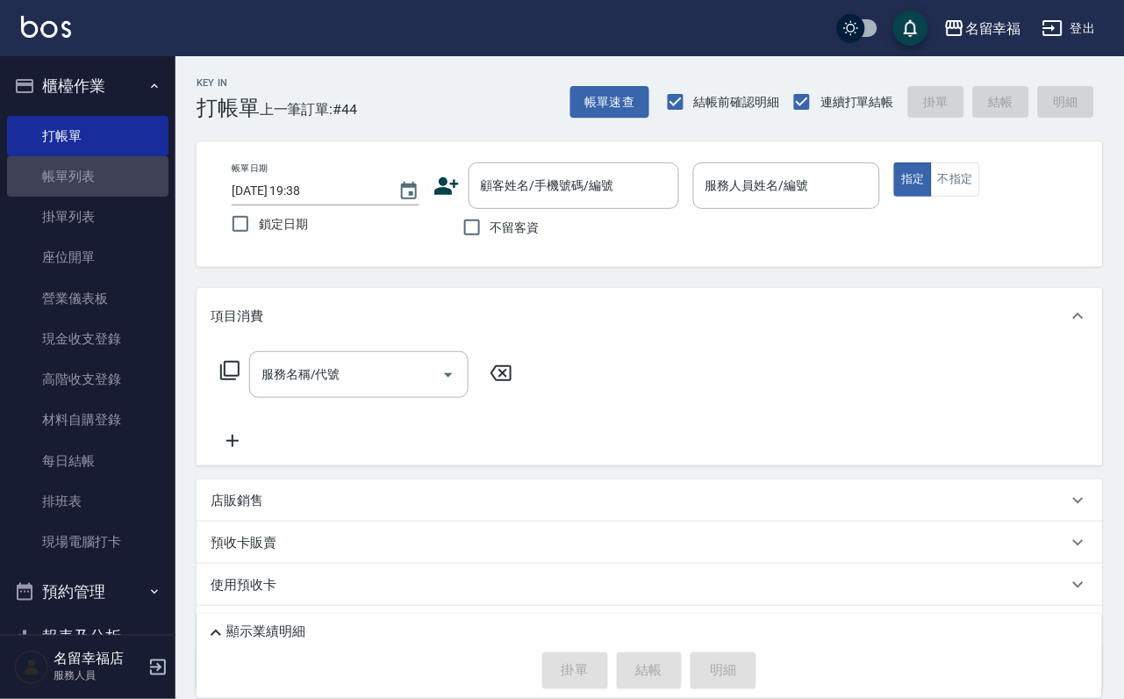
drag, startPoint x: 89, startPoint y: 193, endPoint x: 597, endPoint y: 431, distance: 561.1
click at [89, 192] on link "帳單列表" at bounding box center [87, 176] width 161 height 40
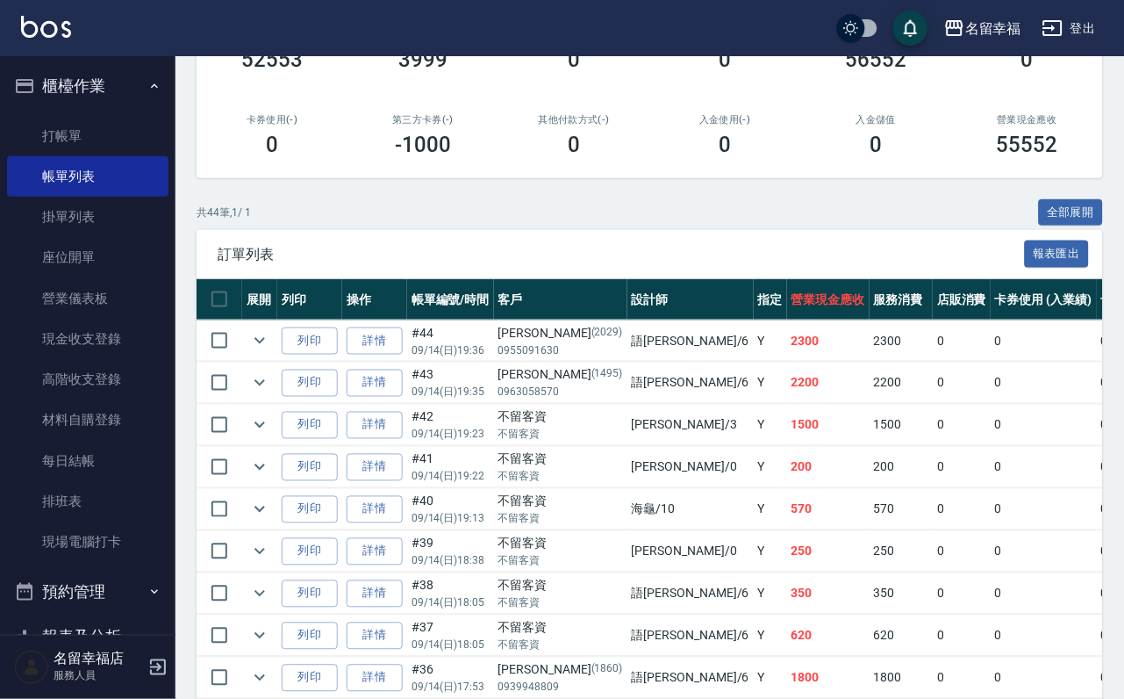
scroll to position [395, 0]
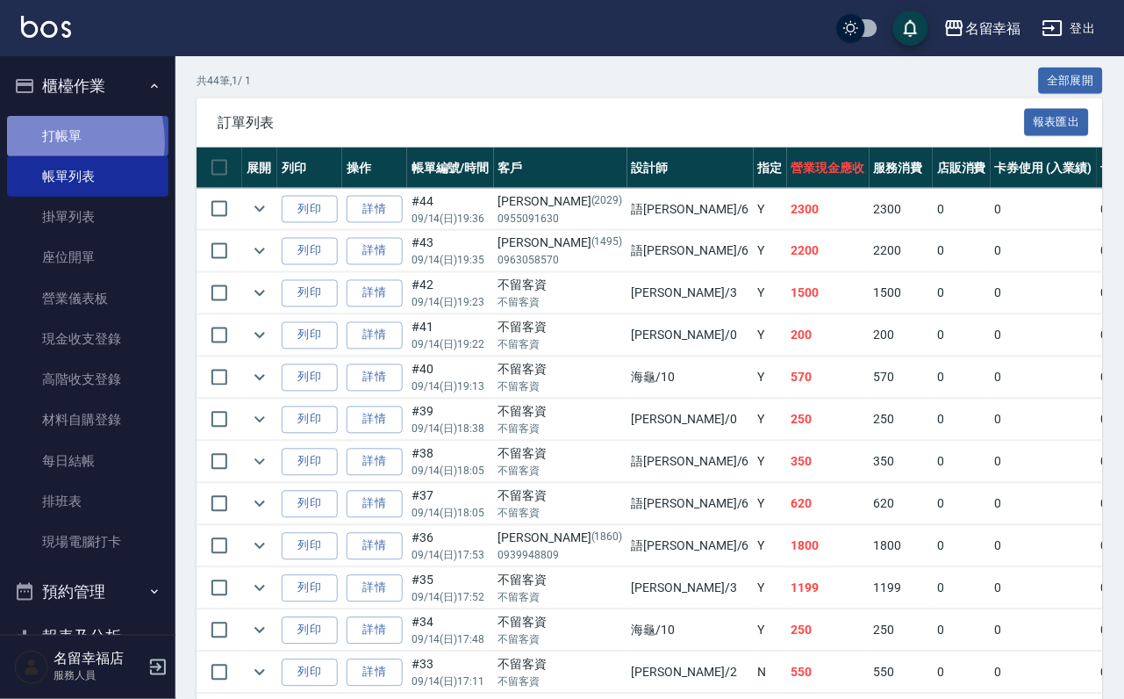
click at [47, 148] on link "打帳單" at bounding box center [87, 136] width 161 height 40
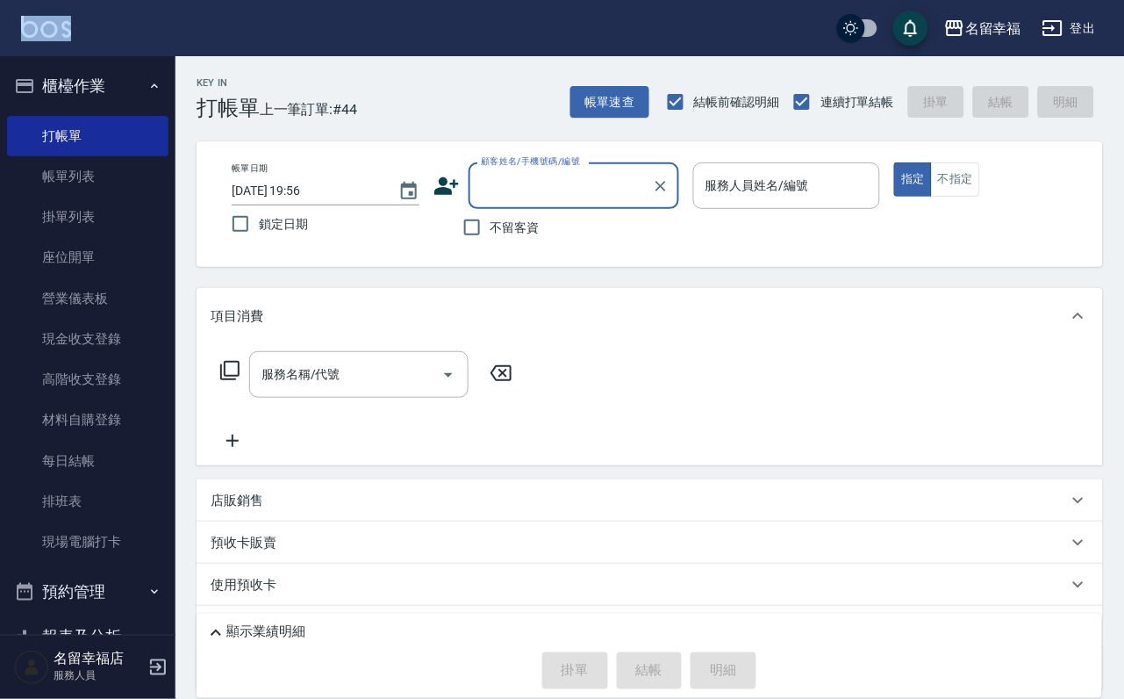
click at [0, 187] on div "名留幸福 登出 櫃檯作業 打帳單 帳單列表 掛單列表 座位開單 營業儀表板 現金收支登錄 高階收支登錄 材料自購登錄 每日結帳 排班表 現場電腦打卡 預約管理…" at bounding box center [562, 407] width 1124 height 814
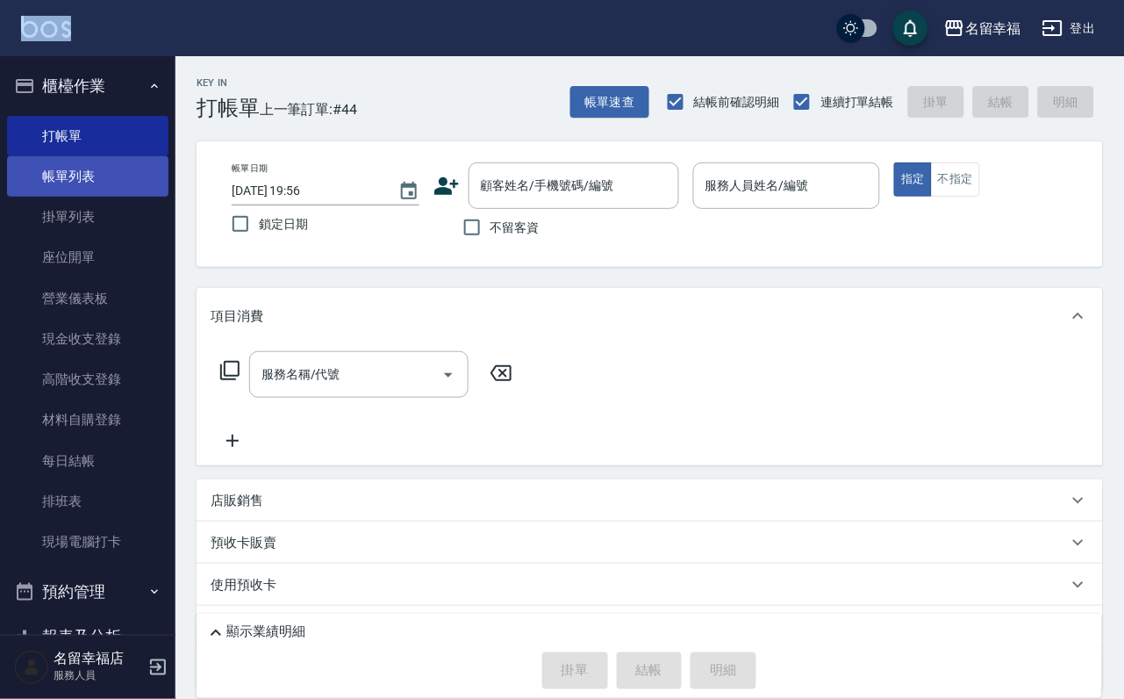
drag, startPoint x: 80, startPoint y: 198, endPoint x: 68, endPoint y: 176, distance: 25.9
click at [82, 197] on link "帳單列表" at bounding box center [87, 176] width 161 height 40
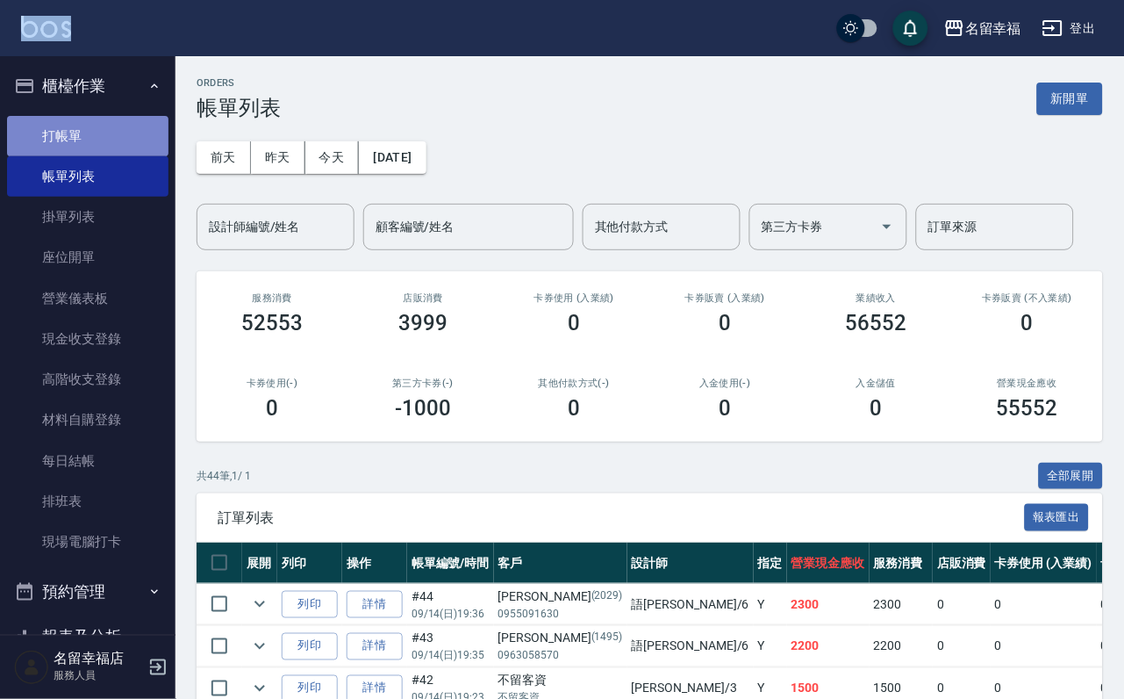
click at [115, 140] on link "打帳單" at bounding box center [87, 136] width 161 height 40
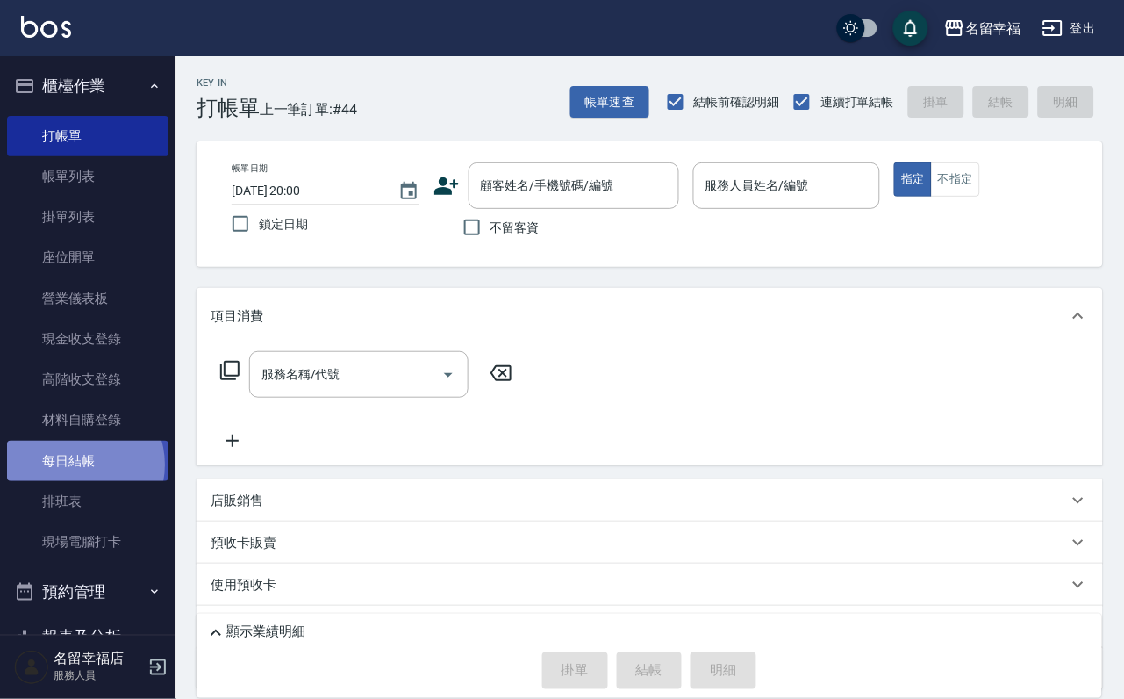
click at [78, 481] on link "每日結帳" at bounding box center [87, 461] width 161 height 40
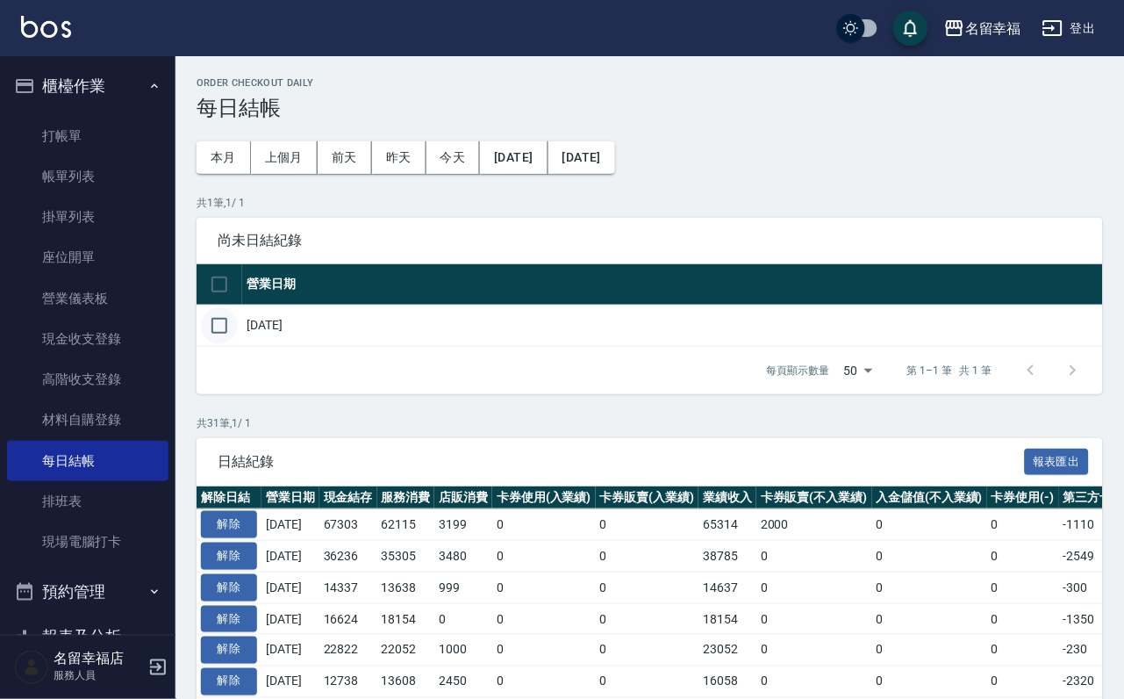
click at [226, 344] on input "checkbox" at bounding box center [219, 325] width 37 height 37
checkbox input "true"
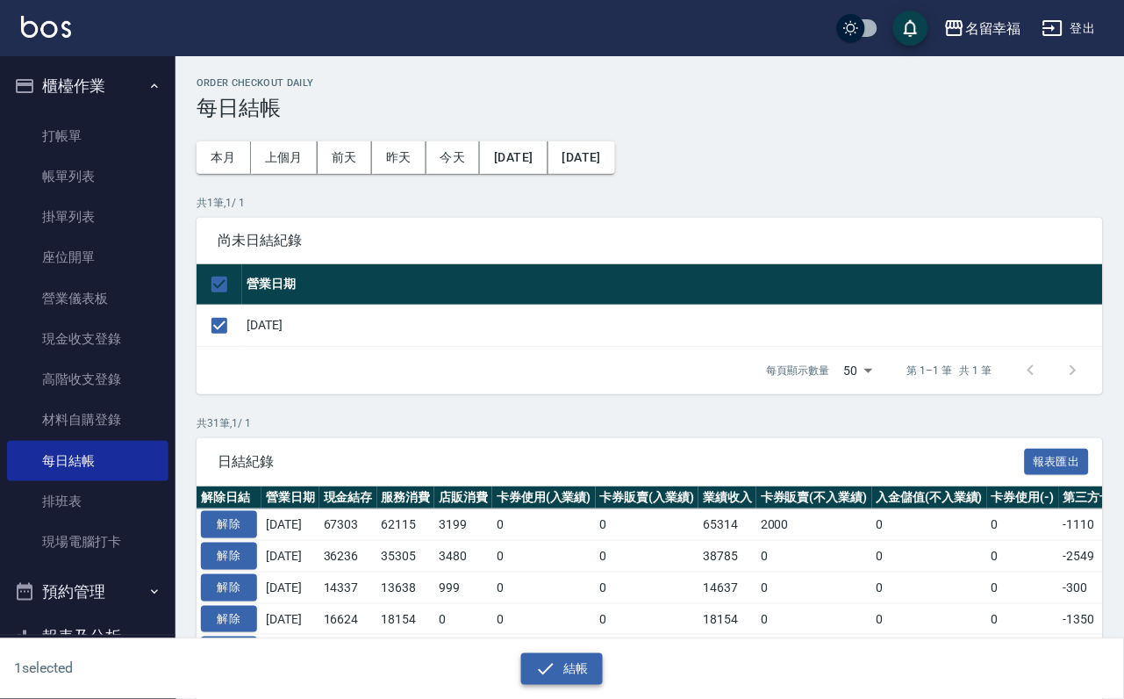
click at [570, 669] on button "結帳" at bounding box center [562, 669] width 82 height 32
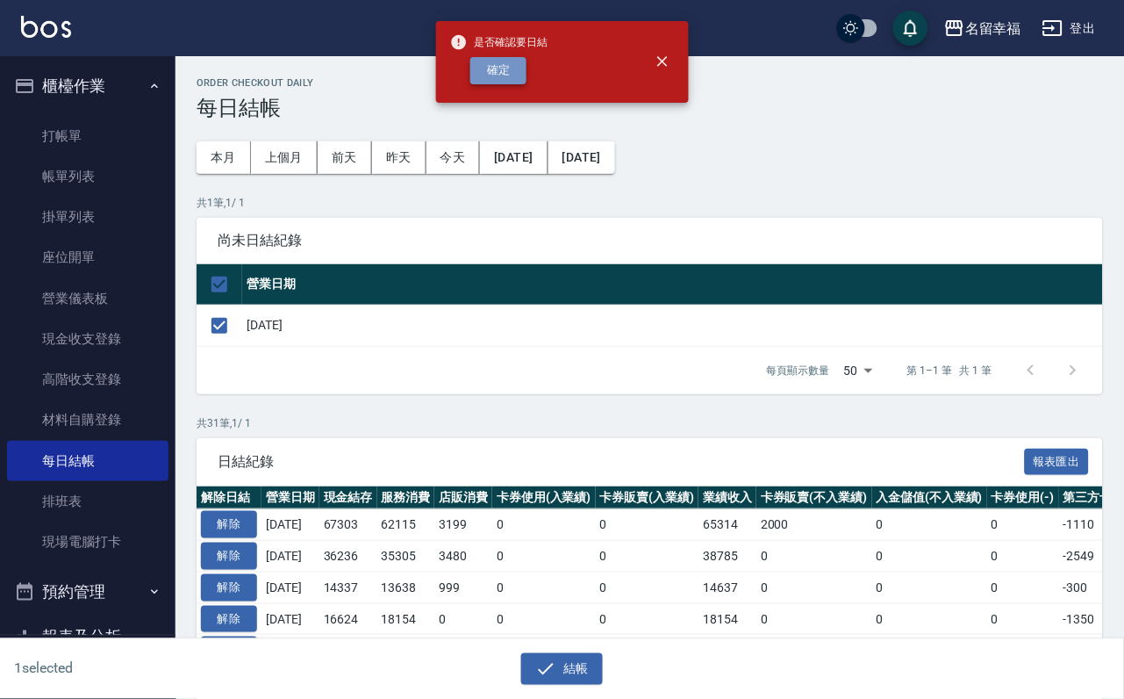
click at [527, 71] on button "確定" at bounding box center [498, 70] width 56 height 27
checkbox input "false"
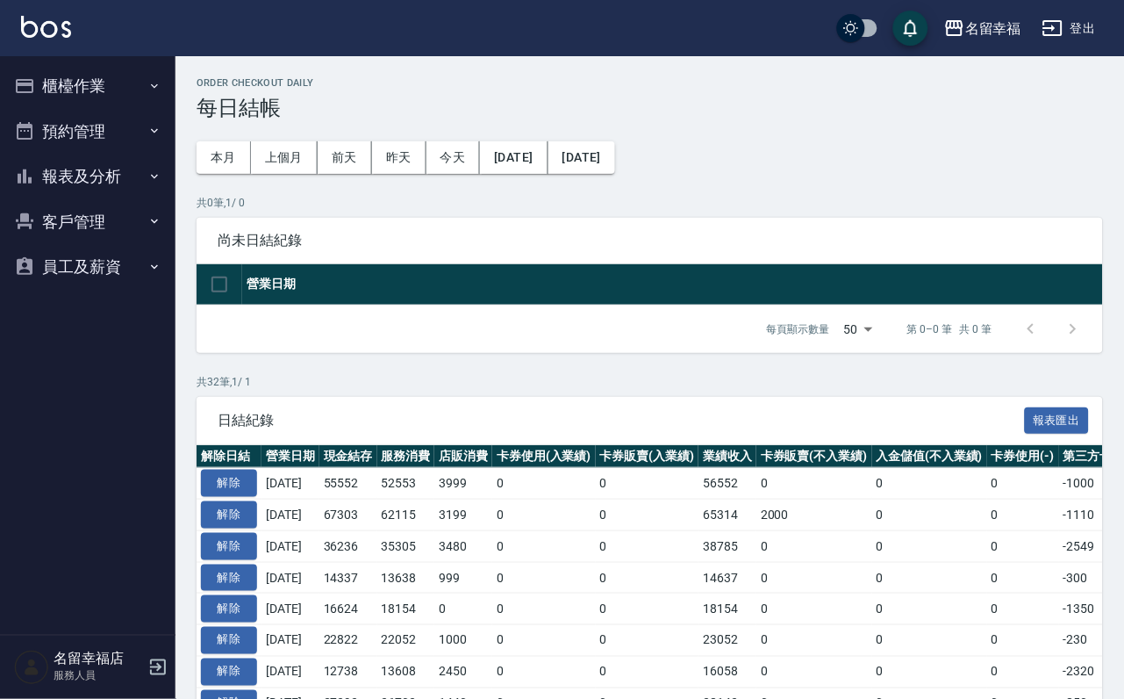
click at [105, 245] on button "客戶管理" at bounding box center [87, 222] width 161 height 46
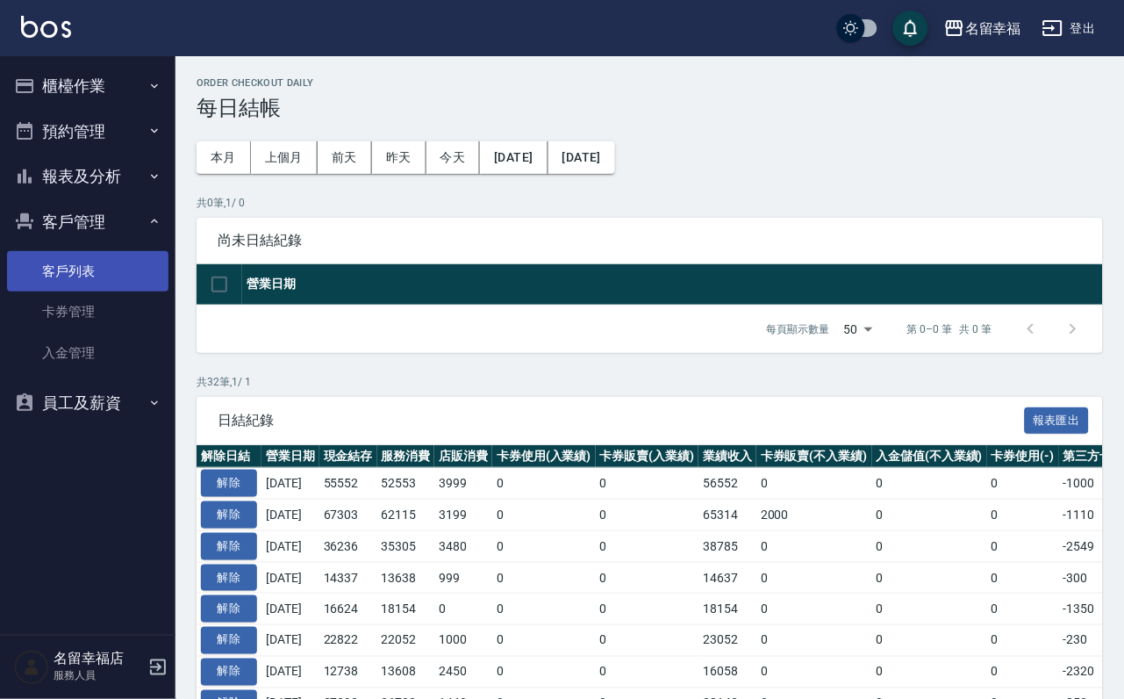
click at [107, 287] on link "客戶列表" at bounding box center [87, 271] width 161 height 40
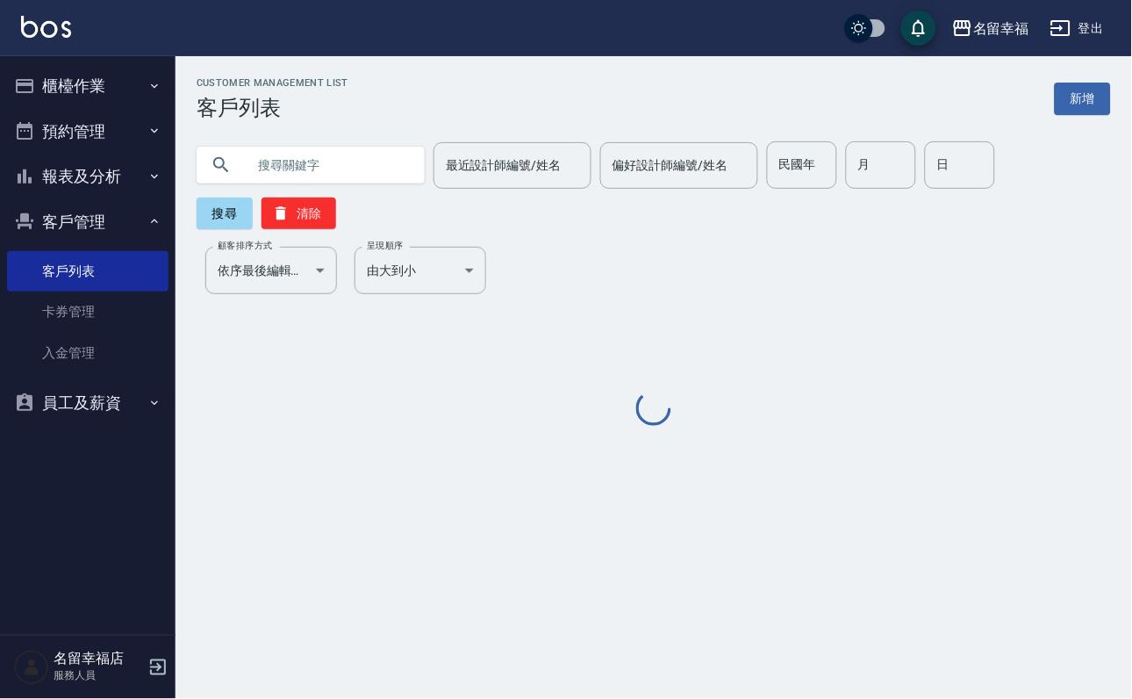
click at [312, 163] on input "text" at bounding box center [328, 164] width 165 height 47
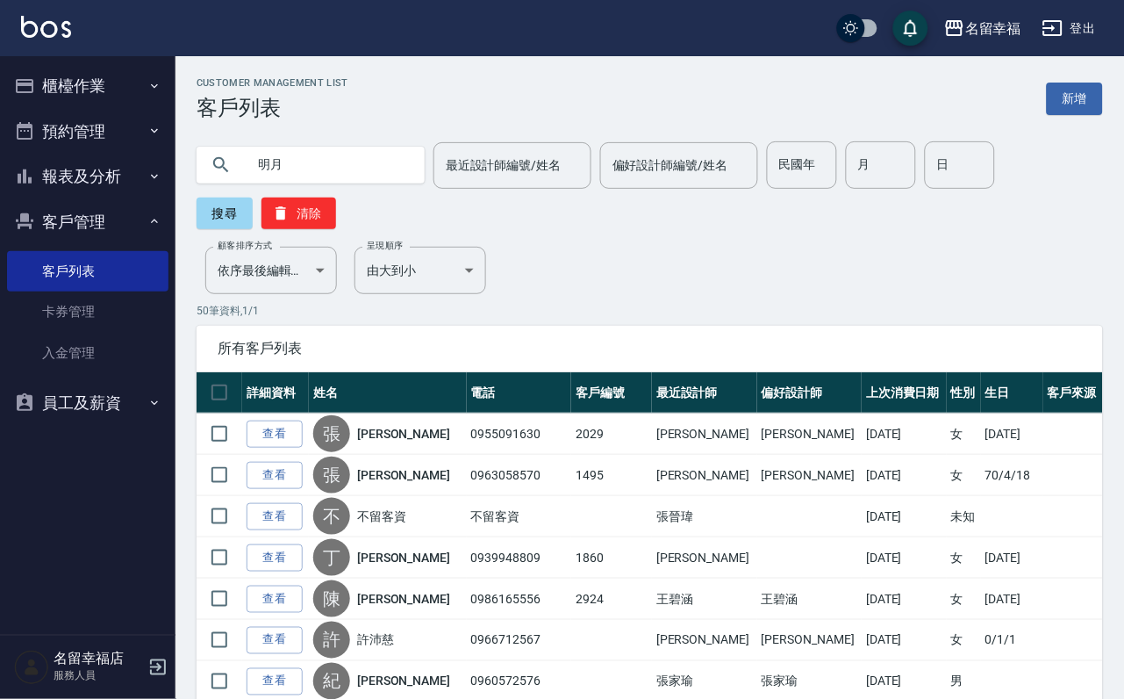
type input "明月"
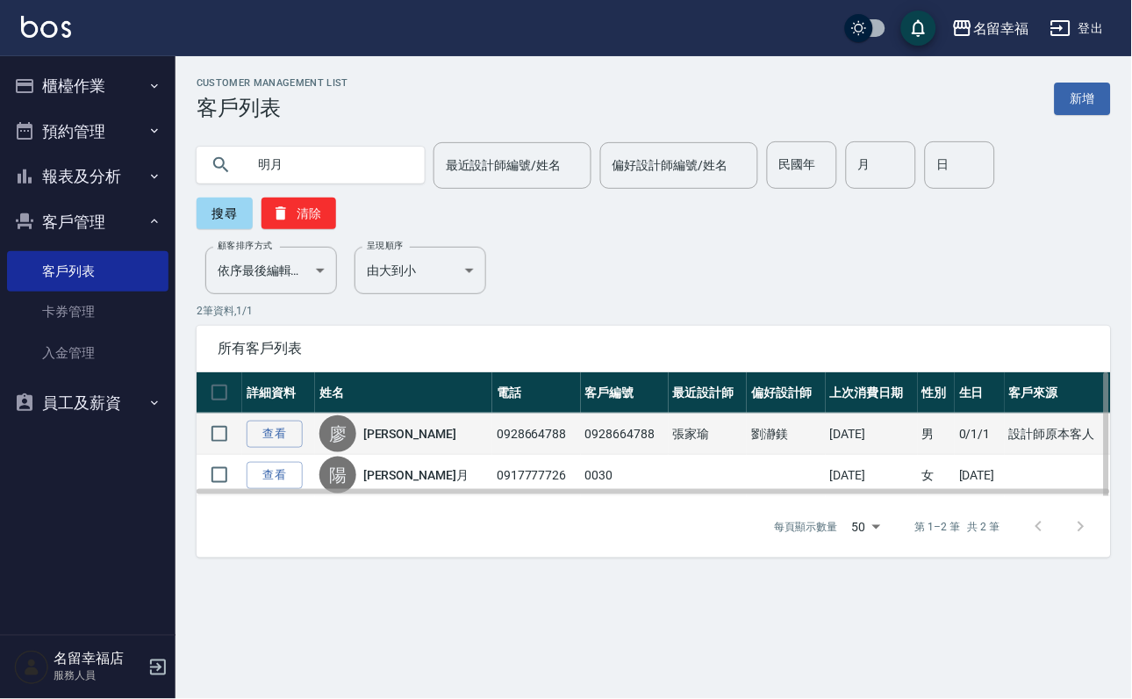
click at [407, 452] on div "廖 廖明月" at bounding box center [403, 433] width 169 height 37
click at [412, 442] on link "廖明月" at bounding box center [409, 434] width 93 height 18
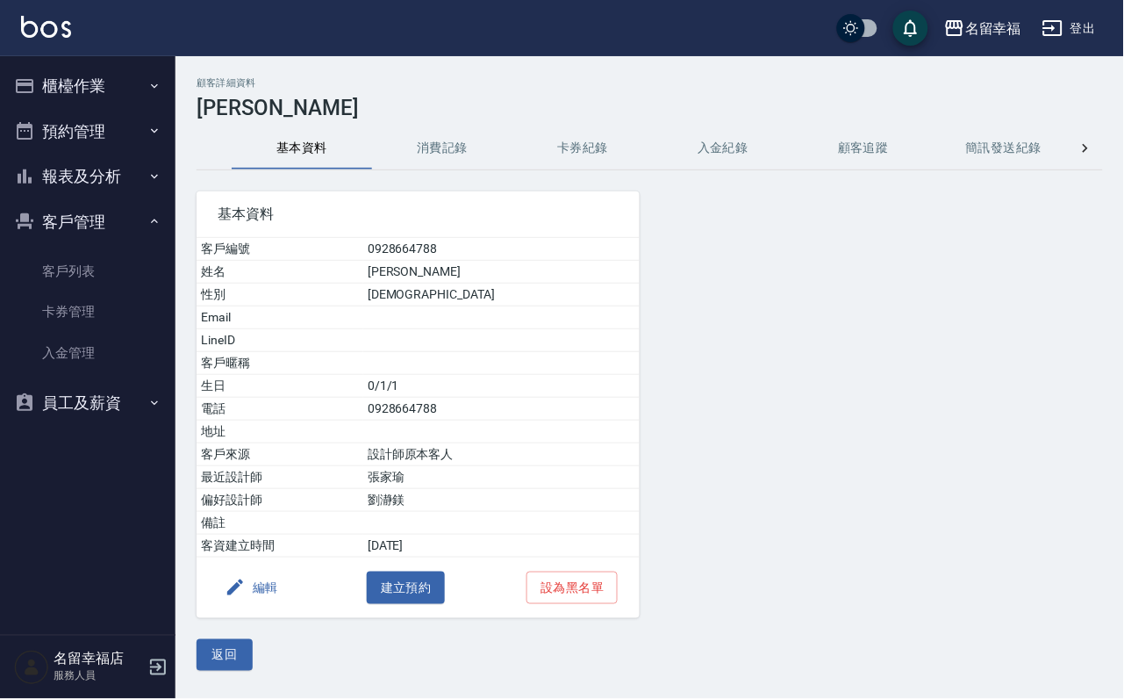
click at [447, 157] on button "消費記錄" at bounding box center [442, 148] width 140 height 42
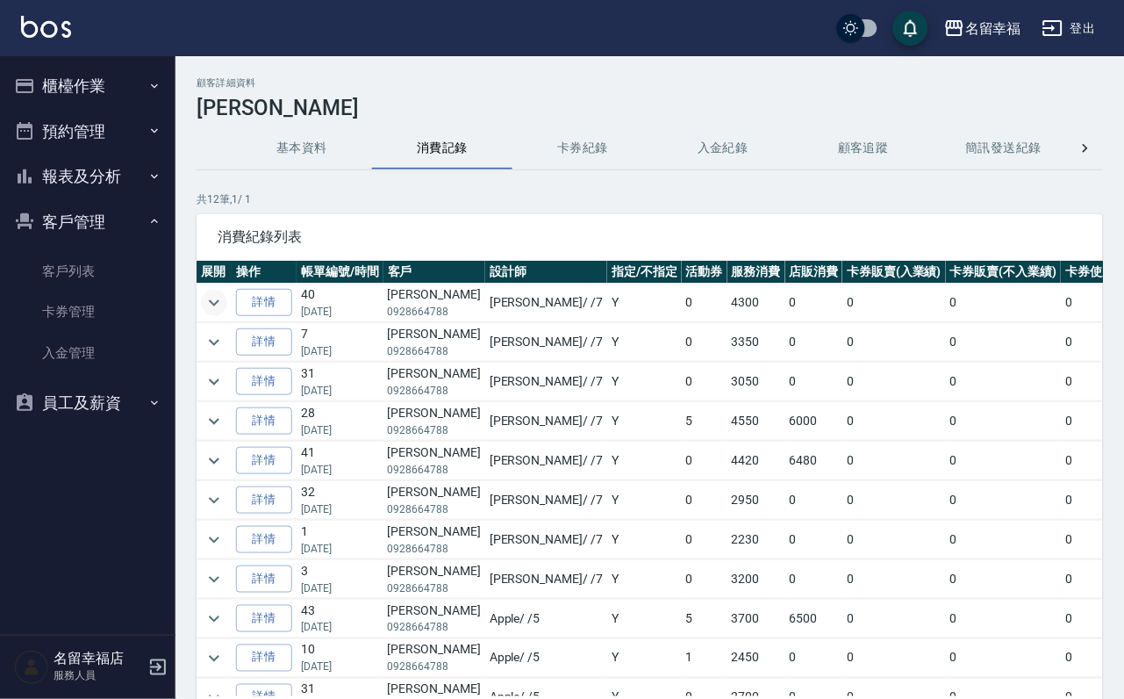
click at [204, 302] on icon "expand row" at bounding box center [214, 302] width 21 height 21
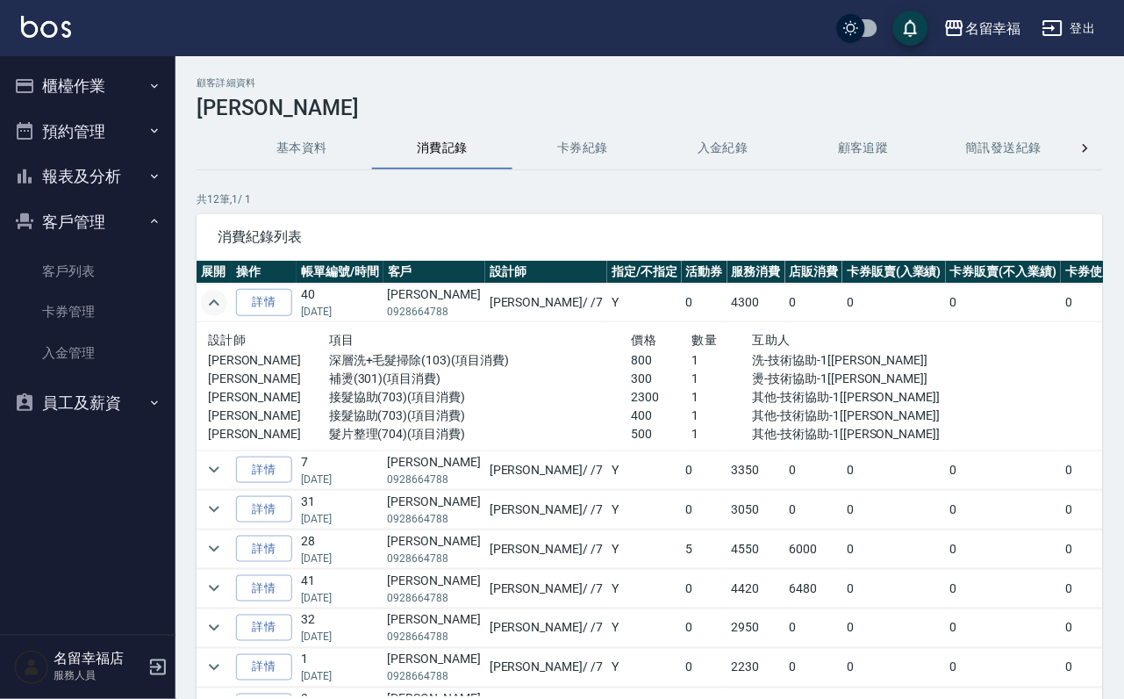
click at [156, 104] on button "櫃檯作業" at bounding box center [87, 86] width 161 height 46
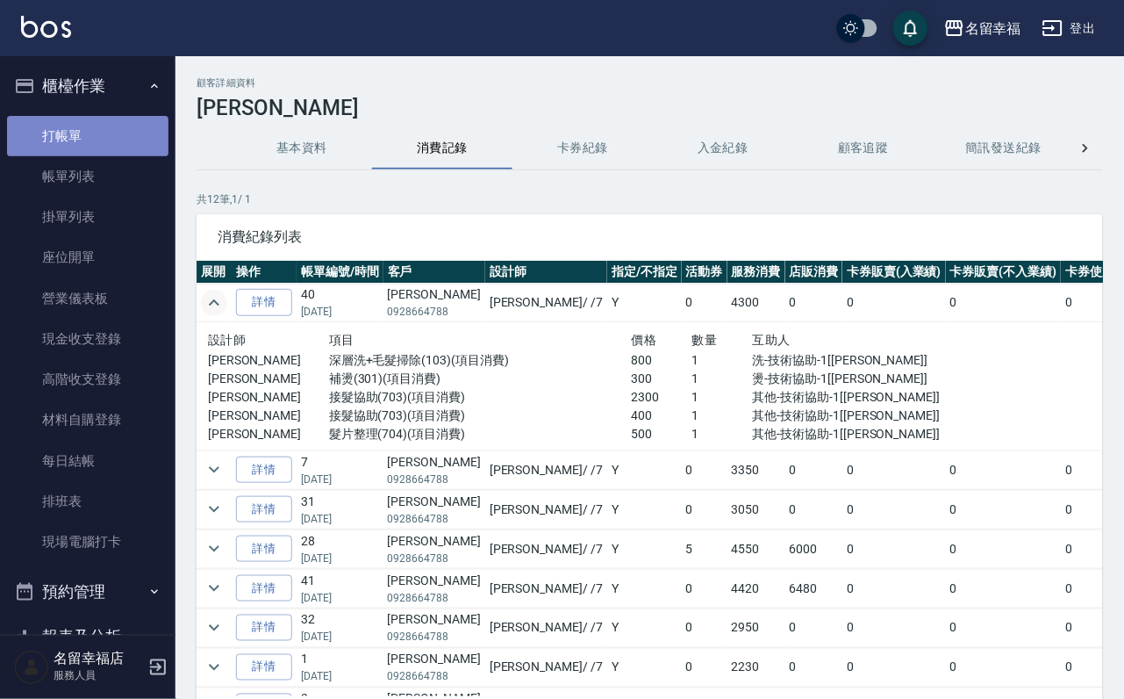
click at [140, 152] on link "打帳單" at bounding box center [87, 136] width 161 height 40
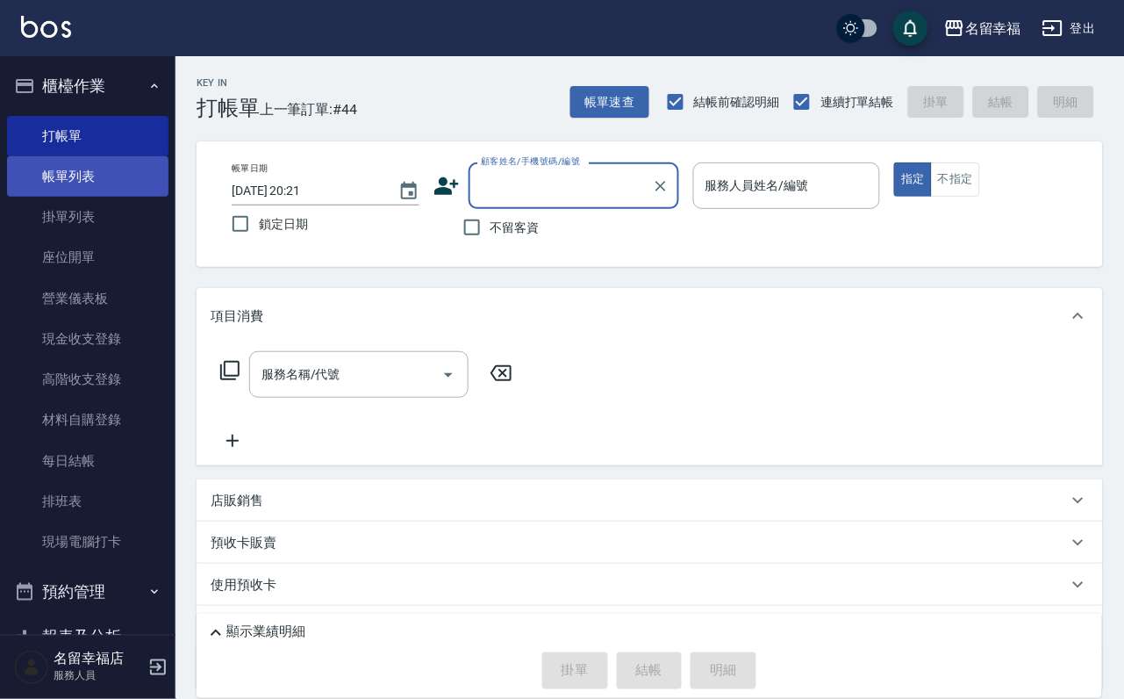
click at [100, 182] on link "帳單列表" at bounding box center [87, 176] width 161 height 40
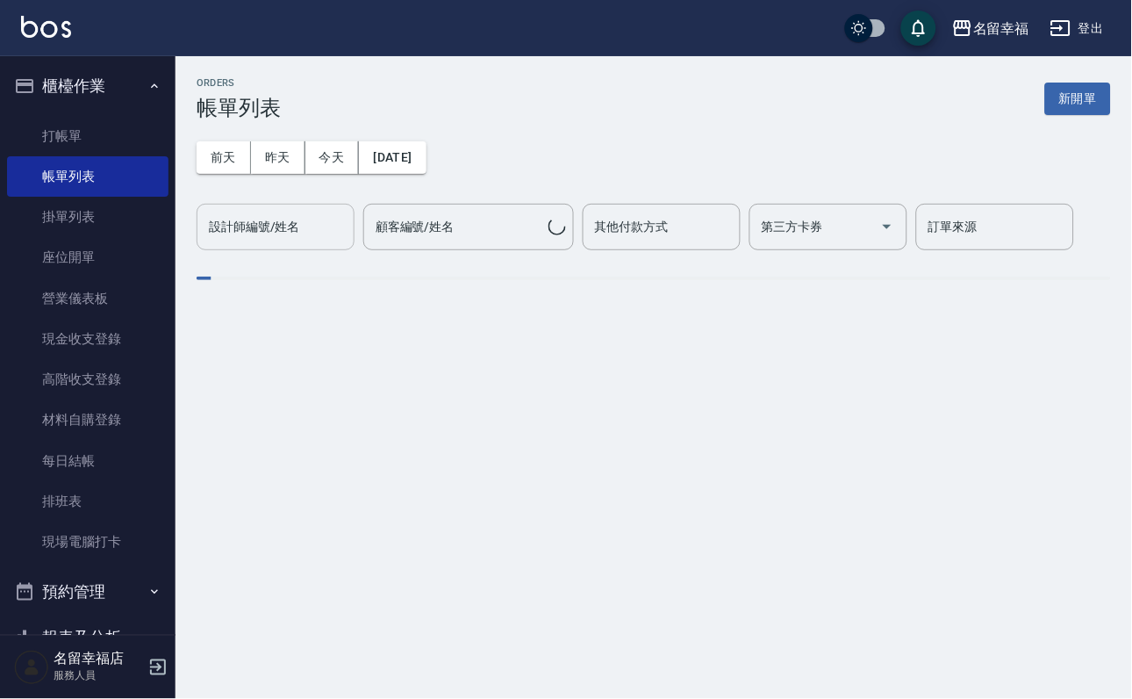
click at [325, 203] on div "前天 昨天 今天 2025/09/14 設計師編號/姓名 設計師編號/姓名 顧客編號/姓名 顧客編號/姓名 其他付款方式 其他付款方式 第三方卡券 第三方卡券…" at bounding box center [654, 185] width 915 height 130
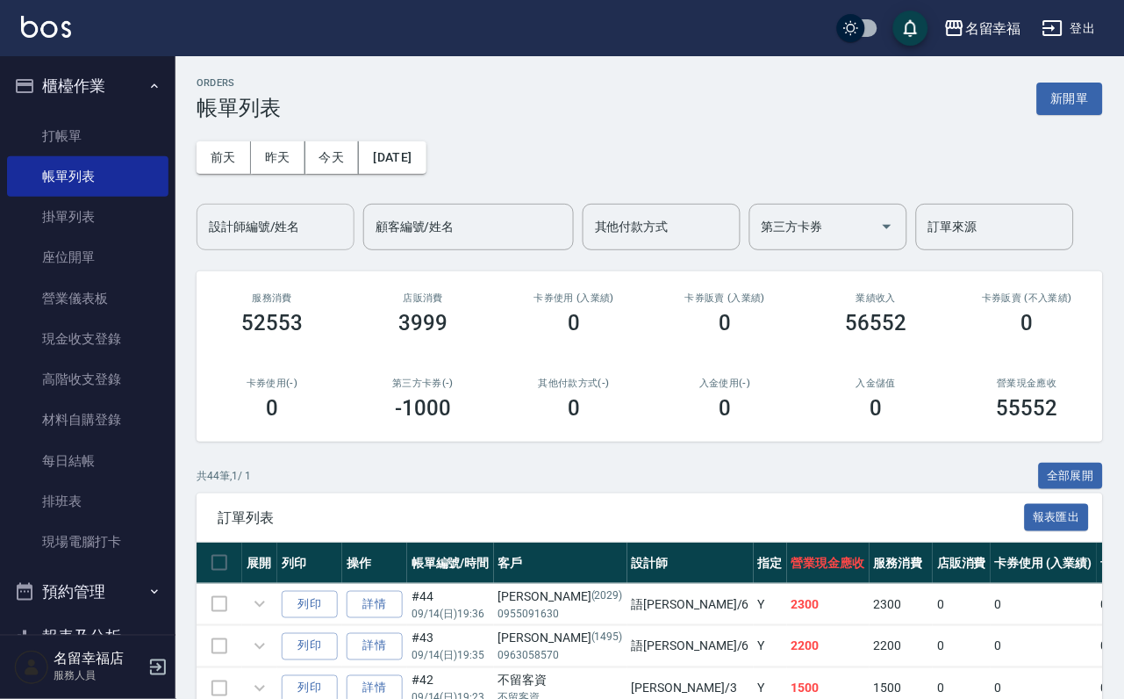
click at [328, 212] on div "設計師編號/姓名" at bounding box center [276, 227] width 158 height 47
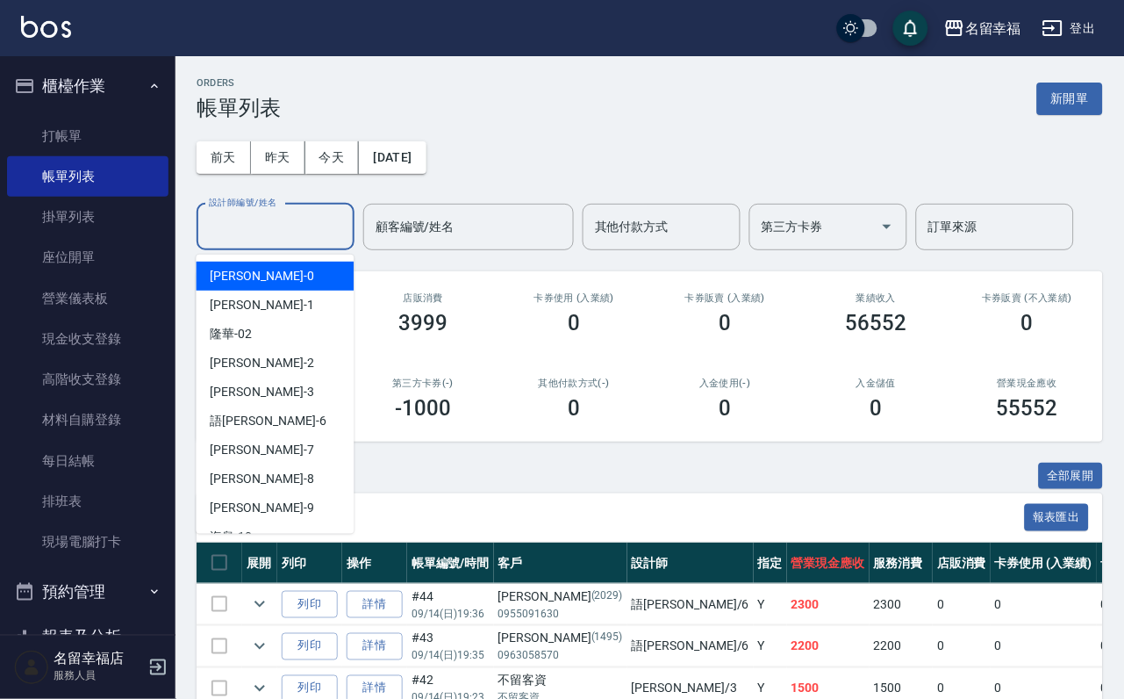
click at [325, 226] on input "設計師編號/姓名" at bounding box center [275, 227] width 142 height 31
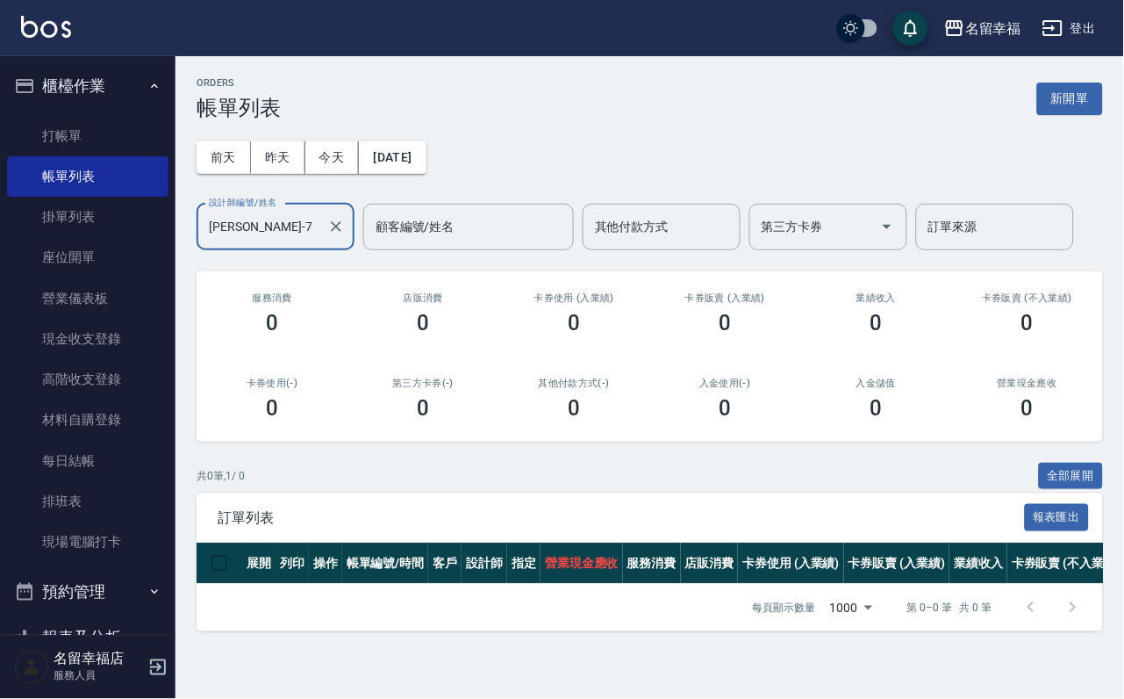
scroll to position [38, 0]
type input "瑜瑜-7"
click at [353, 141] on button "今天" at bounding box center [332, 157] width 54 height 32
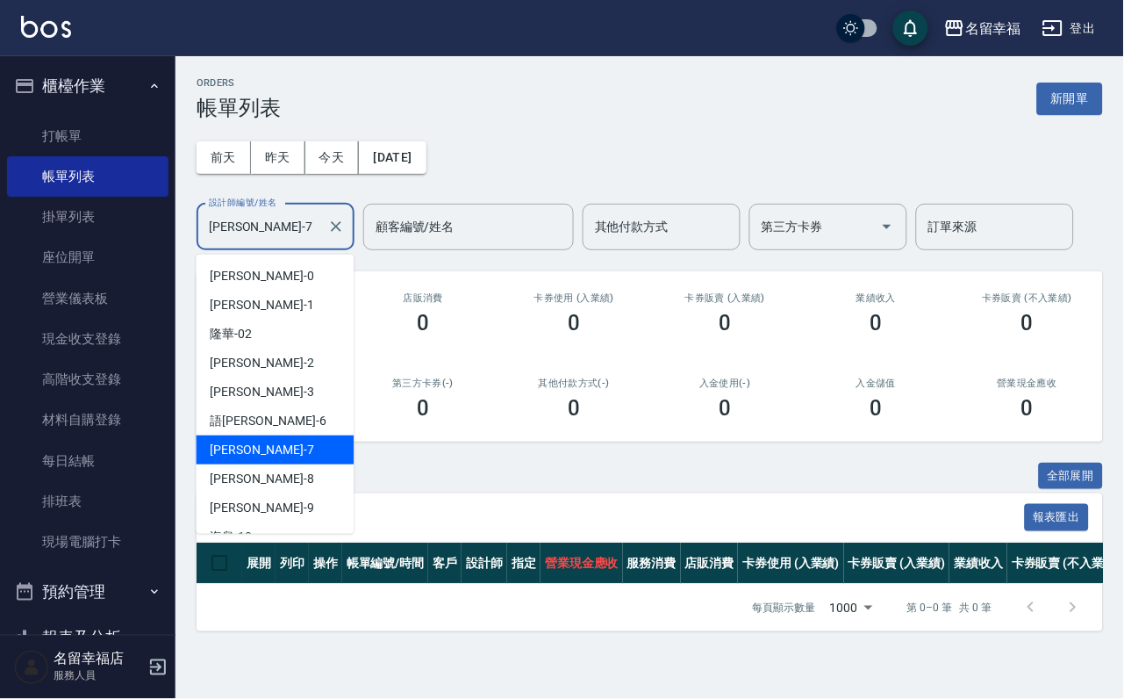
click at [287, 212] on input "瑜瑜-7" at bounding box center [262, 227] width 116 height 31
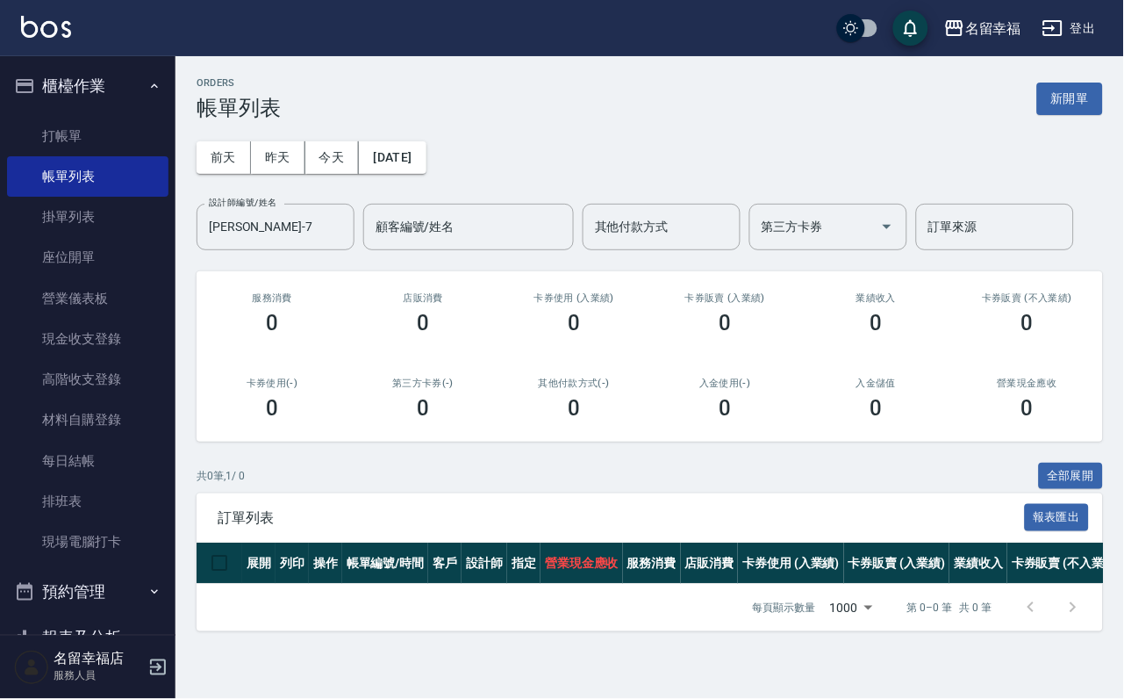
click at [503, 326] on div "卡券使用 (入業績) 0" at bounding box center [574, 313] width 151 height 85
click at [285, 212] on input "瑜瑜-7" at bounding box center [262, 227] width 116 height 31
click at [138, 181] on link "帳單列表" at bounding box center [87, 176] width 161 height 40
click at [287, 212] on input "瑜瑜-7" at bounding box center [262, 227] width 116 height 31
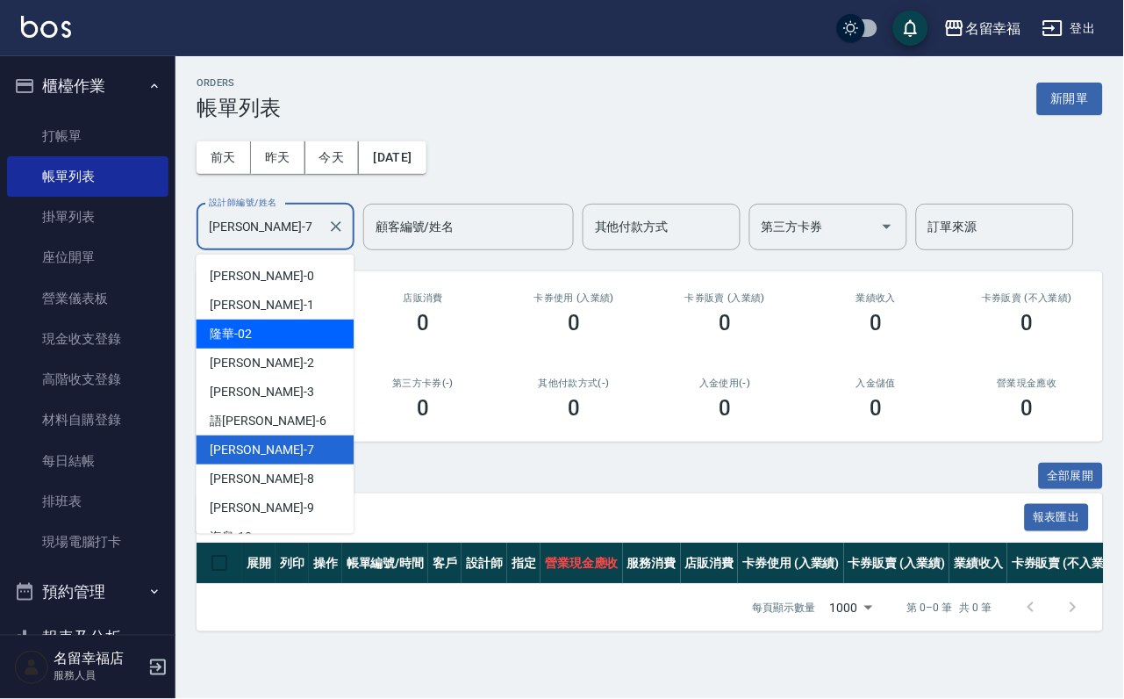
click at [400, 356] on div "第三方卡券(-) 0" at bounding box center [423, 398] width 151 height 85
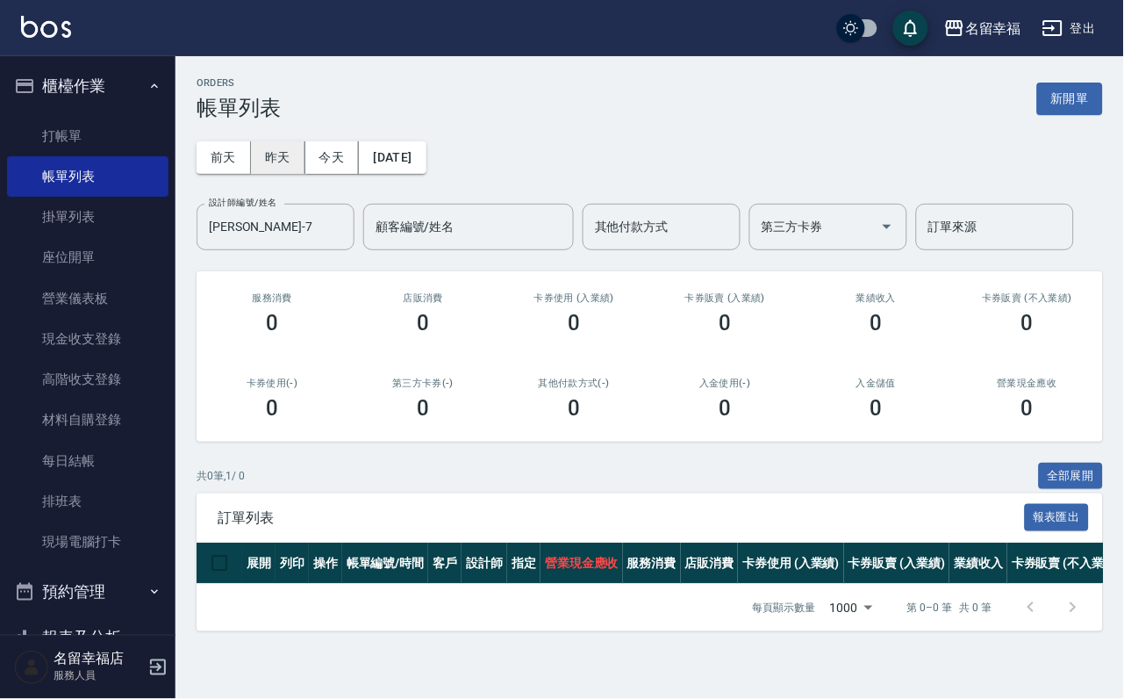
click at [295, 141] on button "昨天" at bounding box center [278, 157] width 54 height 32
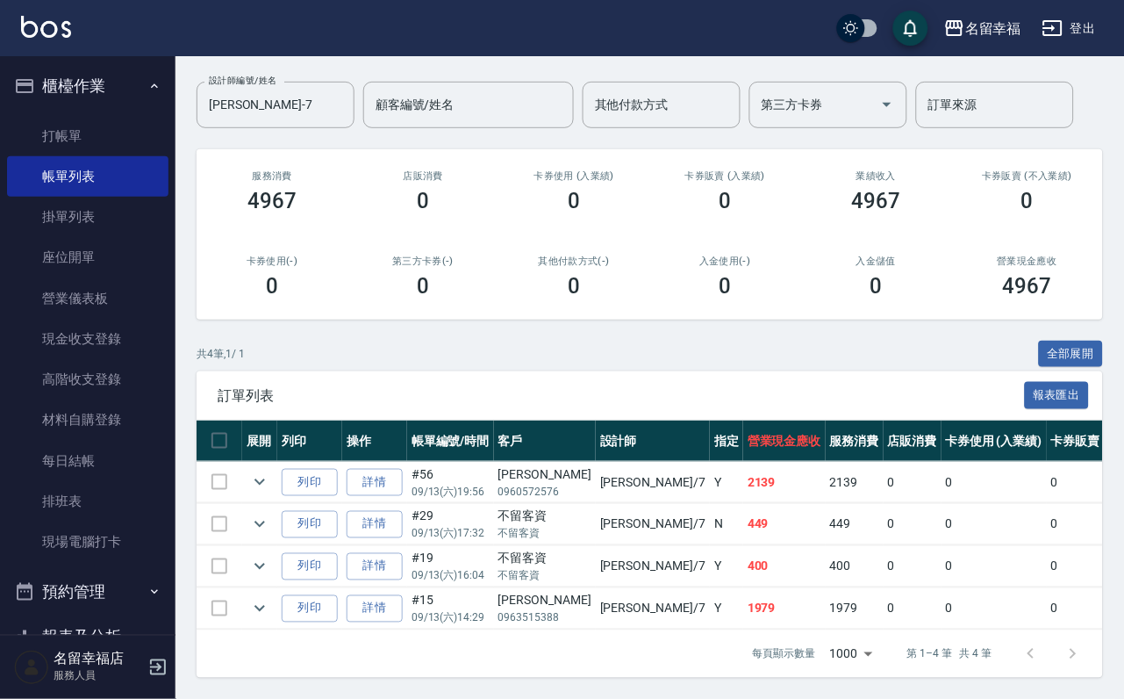
scroll to position [127, 0]
click at [270, 534] on icon "expand row" at bounding box center [259, 523] width 21 height 21
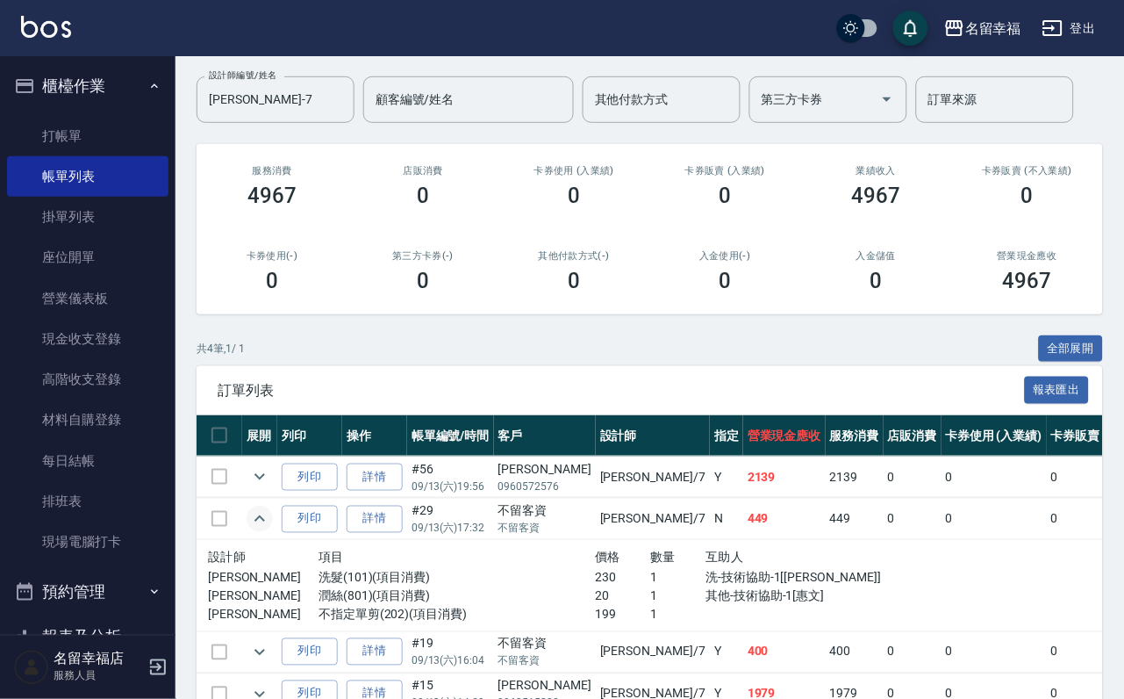
scroll to position [0, 0]
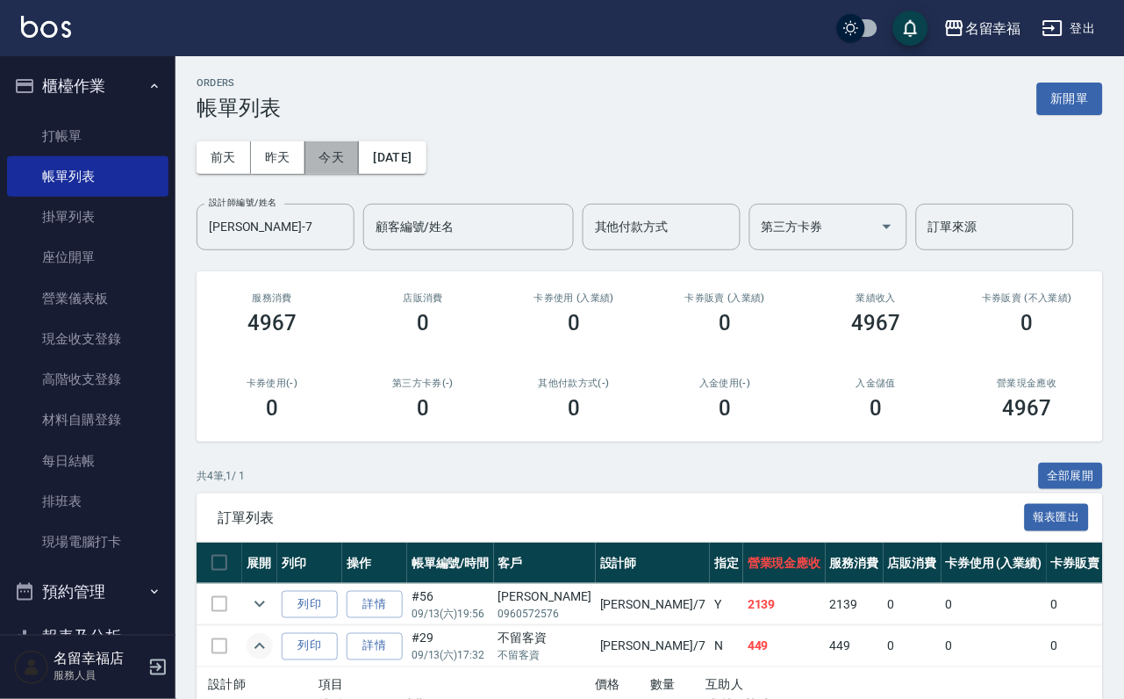
click at [347, 170] on button "今天" at bounding box center [332, 157] width 54 height 32
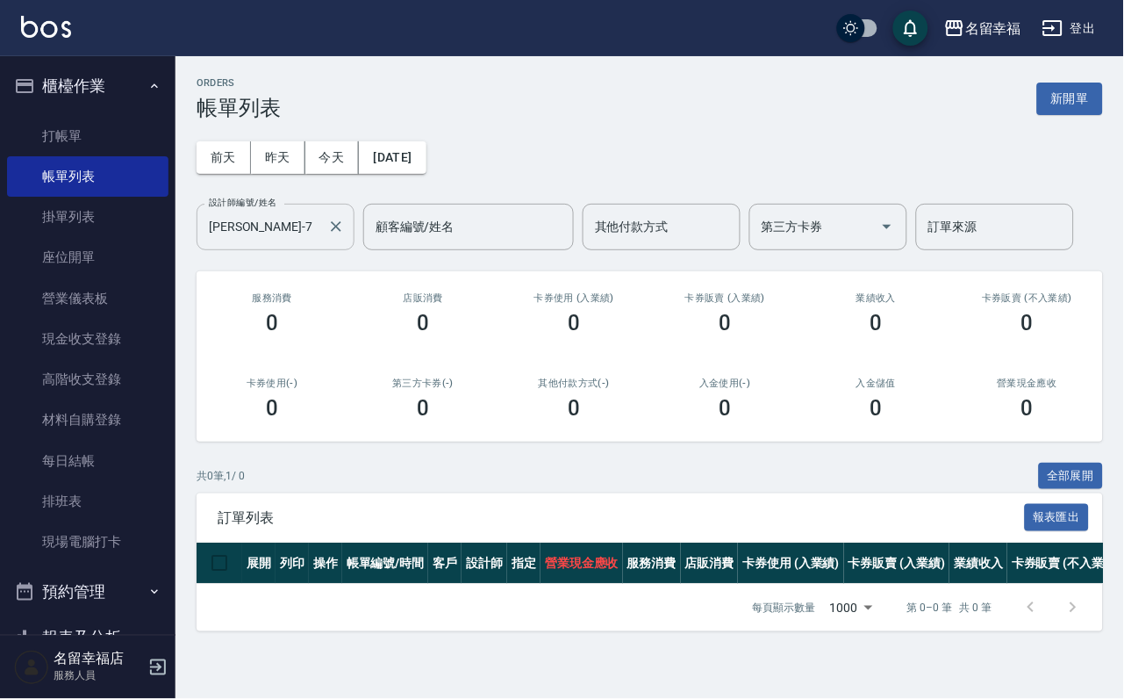
scroll to position [38, 0]
click at [133, 156] on link "打帳單" at bounding box center [87, 136] width 161 height 40
